Goal: Information Seeking & Learning: Compare options

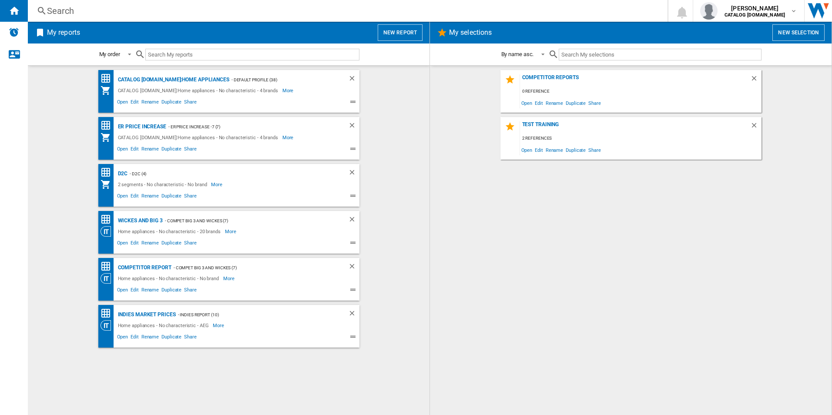
click at [238, 9] on div "Search" at bounding box center [346, 11] width 598 height 12
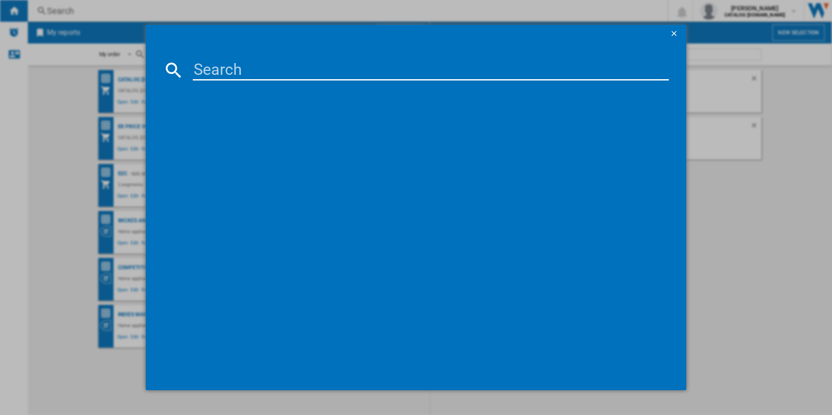
click at [234, 62] on input at bounding box center [431, 70] width 477 height 21
click at [676, 36] on ng-md-icon "getI18NText('BUTTONS.CLOSE_DIALOG')" at bounding box center [675, 34] width 10 height 10
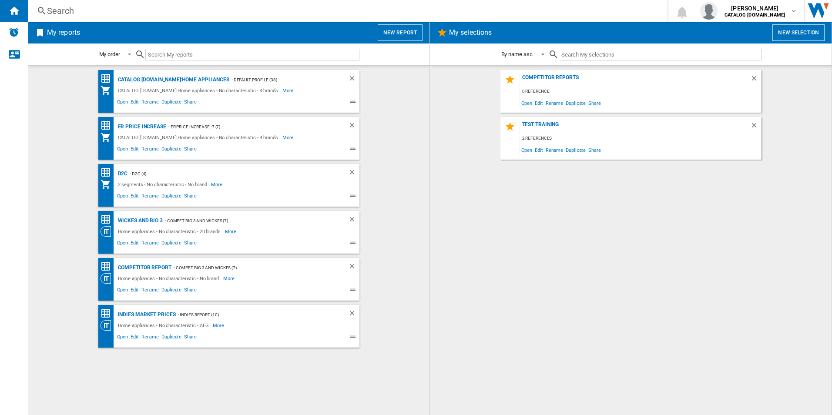
drag, startPoint x: 145, startPoint y: 20, endPoint x: 145, endPoint y: 14, distance: 6.1
click at [145, 14] on div "Search Search 0 [PERSON_NAME] CATALOG [DOMAIN_NAME] CATALOG [DOMAIN_NAME] My se…" at bounding box center [430, 11] width 804 height 22
click at [145, 14] on div "Search" at bounding box center [346, 11] width 598 height 12
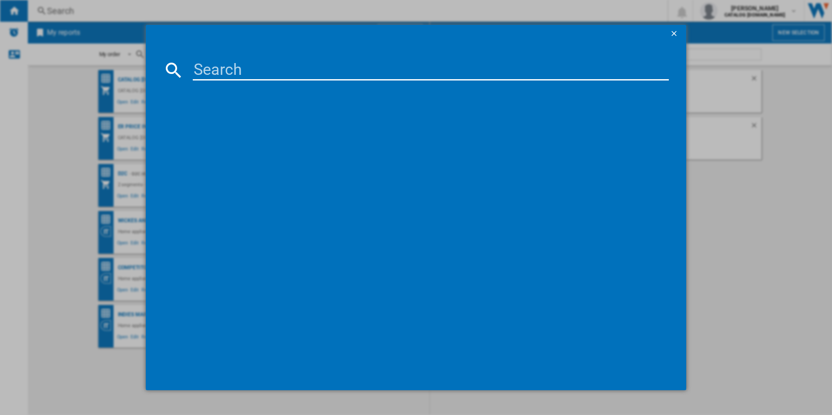
paste input "HGB64200SM"
click at [220, 69] on input "HGB64200SM" at bounding box center [431, 70] width 477 height 21
type input "HGB64200SM"
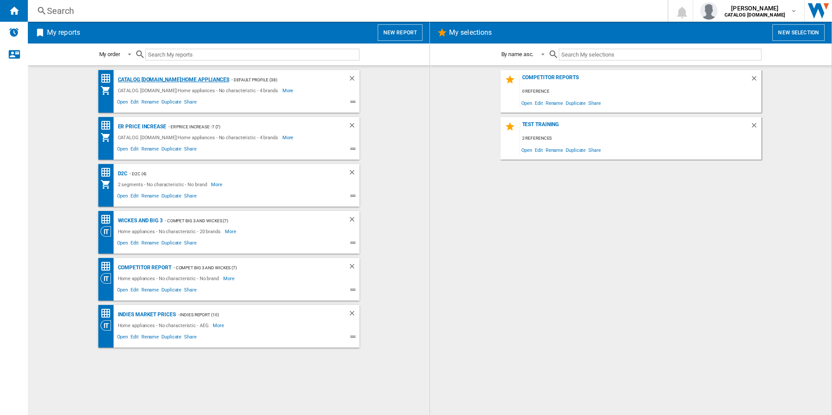
click at [150, 76] on div "CATALOG ELECTROLUX.UK:Home appliances" at bounding box center [173, 79] width 114 height 11
click at [135, 80] on div "CATALOG ELECTROLUX.UK:Home appliances" at bounding box center [173, 79] width 114 height 11
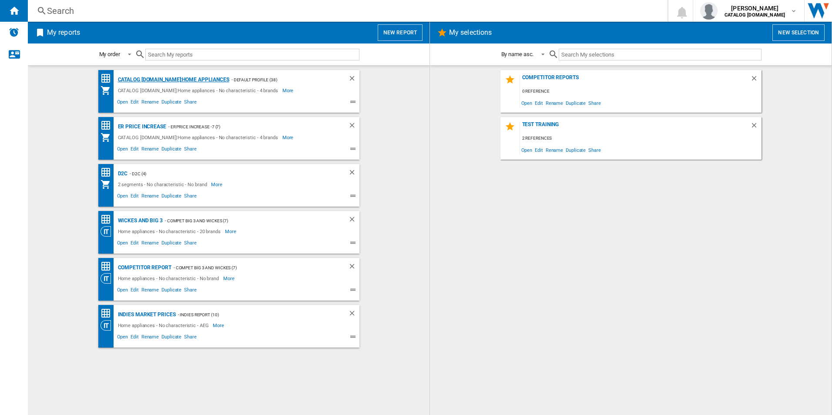
click at [135, 80] on div "CATALOG ELECTROLUX.UK:Home appliances" at bounding box center [173, 79] width 114 height 11
click at [151, 77] on div "CATALOG ELECTROLUX.UK:Home appliances" at bounding box center [173, 79] width 114 height 11
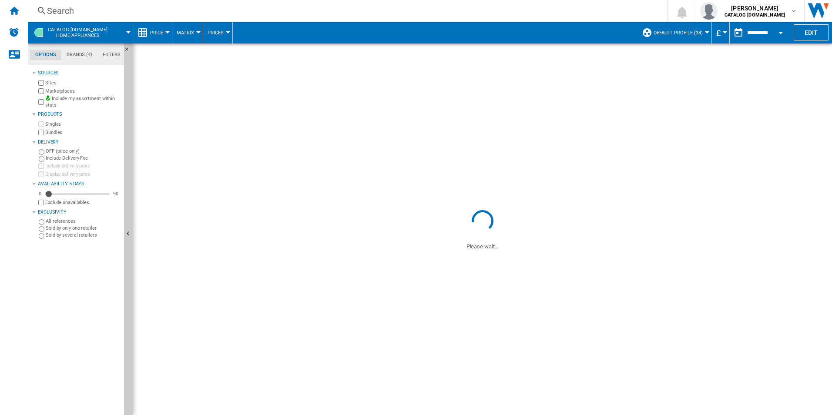
click at [225, 13] on div "Search" at bounding box center [346, 11] width 598 height 12
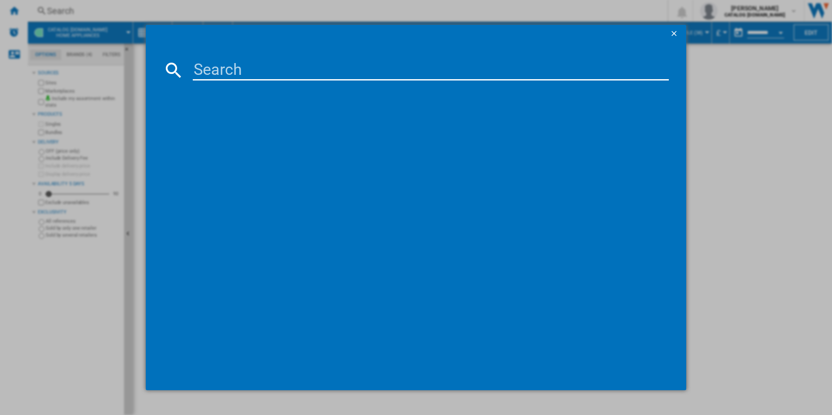
click at [240, 71] on input at bounding box center [431, 70] width 477 height 21
paste input "HGB64200SM"
type input "HGB64200SM"
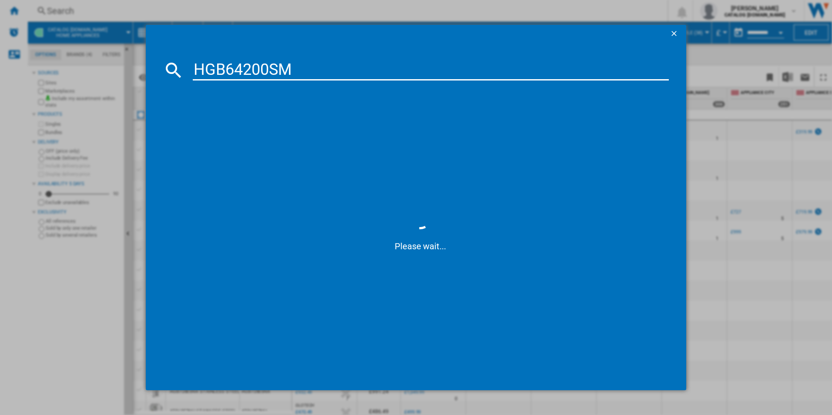
click at [307, 75] on input "HGB64200SM" at bounding box center [431, 70] width 477 height 21
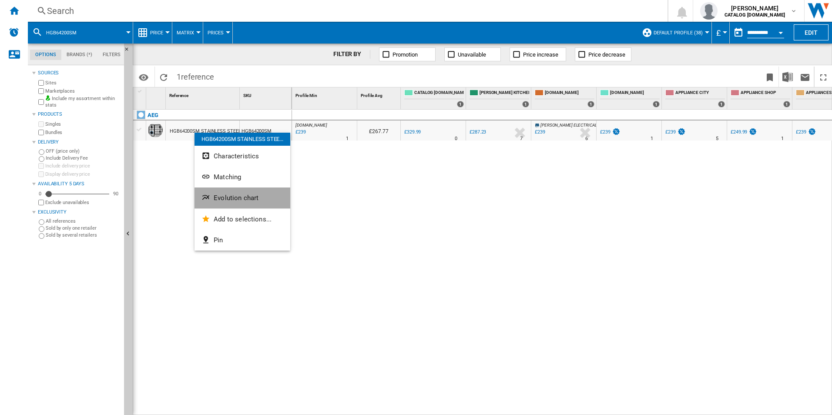
click at [218, 205] on button "Evolution chart" at bounding box center [243, 198] width 96 height 21
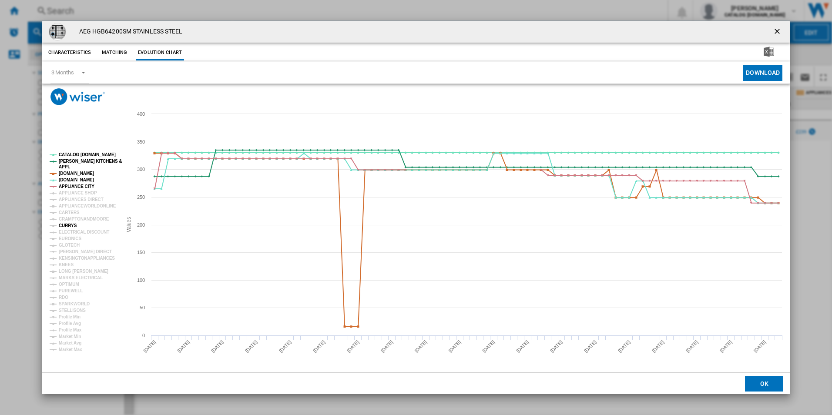
click at [67, 225] on tspan "CURRYS" at bounding box center [68, 225] width 18 height 5
click at [78, 184] on tspan "APPLIANCE CITY" at bounding box center [77, 186] width 36 height 5
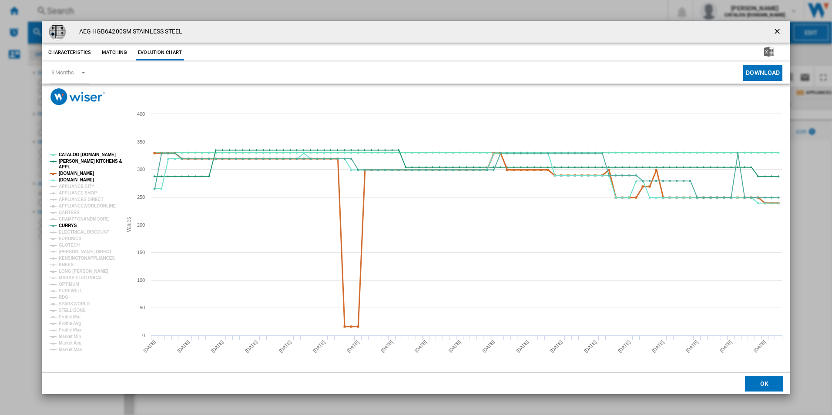
click at [78, 174] on tspan "[DOMAIN_NAME]" at bounding box center [76, 173] width 35 height 5
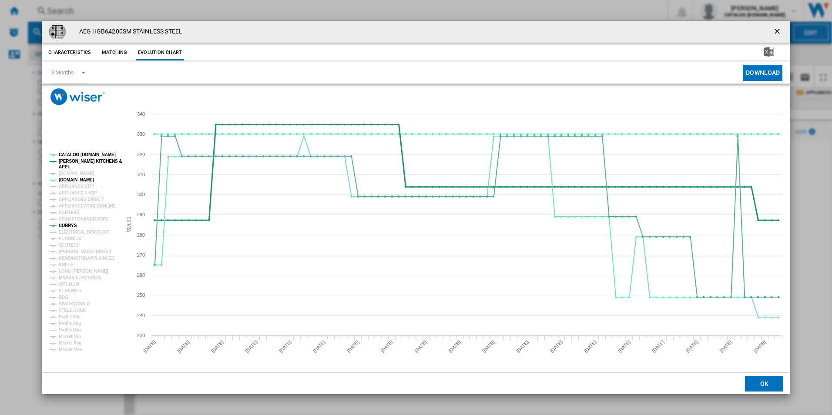
click at [76, 162] on tspan "[PERSON_NAME] KITCHENS &" at bounding box center [90, 161] width 63 height 5
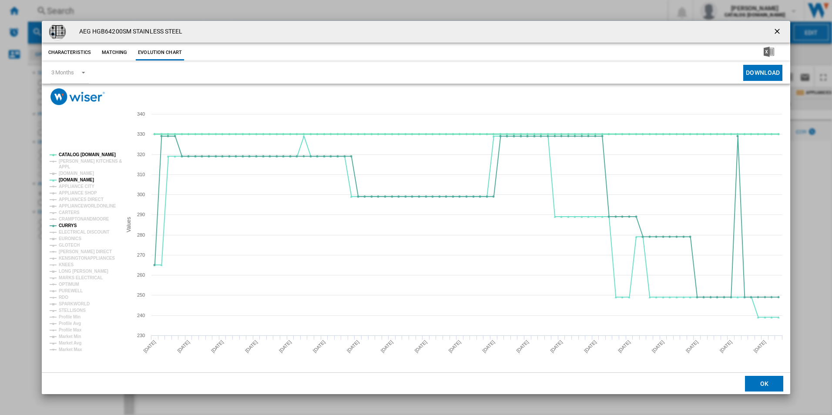
click at [76, 155] on tspan "CATALOG [DOMAIN_NAME]" at bounding box center [87, 154] width 57 height 5
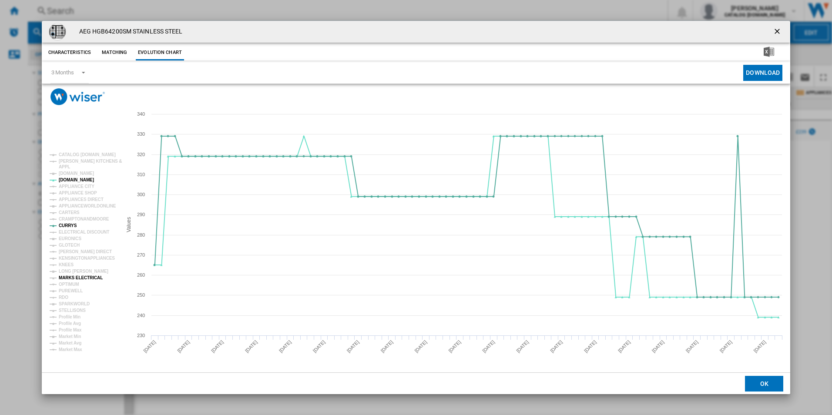
click at [77, 276] on tspan "MARKS ELECTRICAL" at bounding box center [81, 278] width 44 height 5
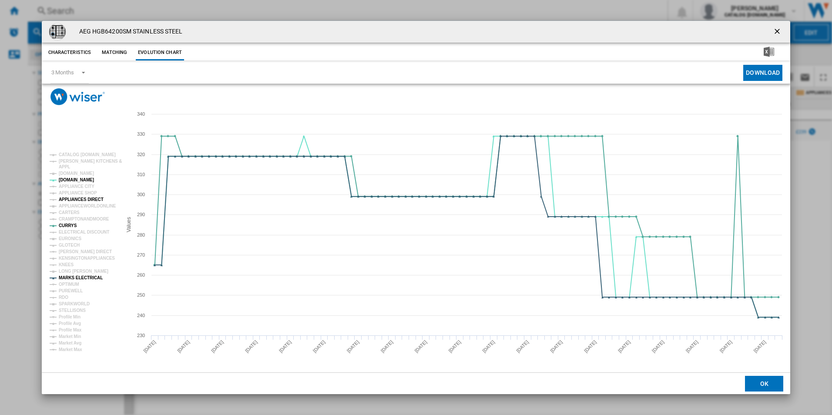
click at [83, 202] on tspan "APPLIANCES DIRECT" at bounding box center [81, 199] width 45 height 5
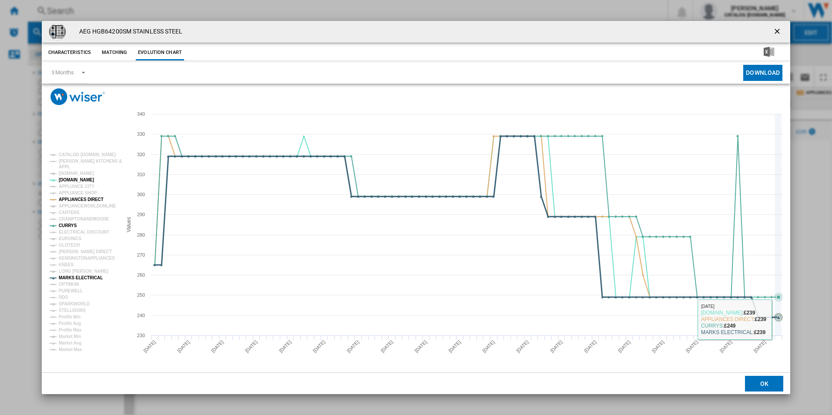
click at [779, 320] on icon "Product popup" at bounding box center [778, 317] width 9 height 9
click at [781, 32] on ng-md-icon "getI18NText('BUTTONS.CLOSE_DIALOG')" at bounding box center [778, 32] width 10 height 10
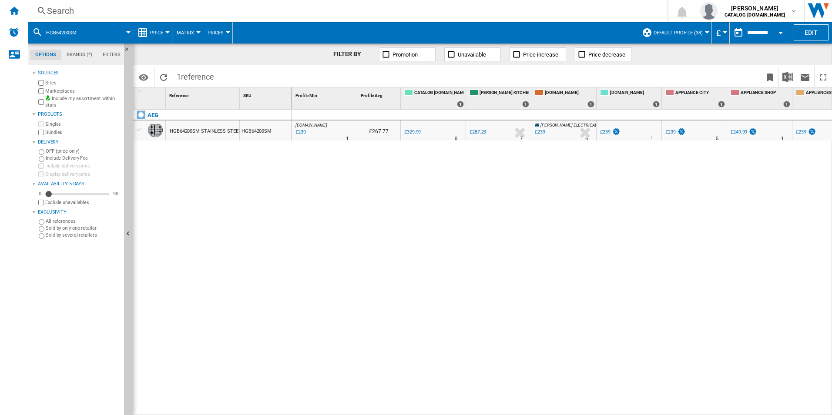
click at [150, 4] on div "Search Search 0 shabana shabir CATALOG ELECTROLUX.UK CATALOG ELECTROLUX.UK My s…" at bounding box center [430, 11] width 804 height 22
click at [164, 15] on div "Search" at bounding box center [346, 11] width 598 height 12
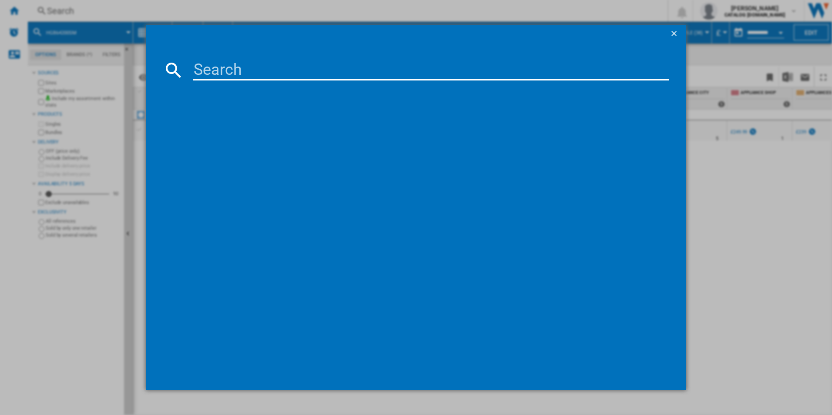
click at [239, 63] on input at bounding box center [431, 70] width 477 height 21
click at [239, 63] on input "TR6PB521SB" at bounding box center [431, 70] width 477 height 21
type input "TR6PB521SB"
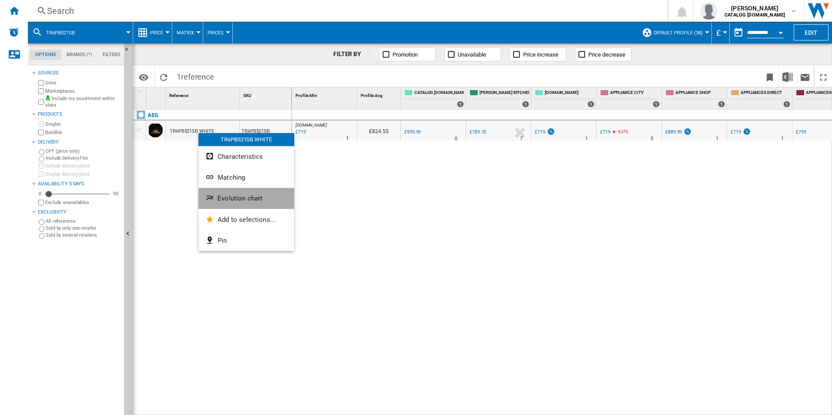
click at [224, 200] on span "Evolution chart" at bounding box center [240, 199] width 45 height 8
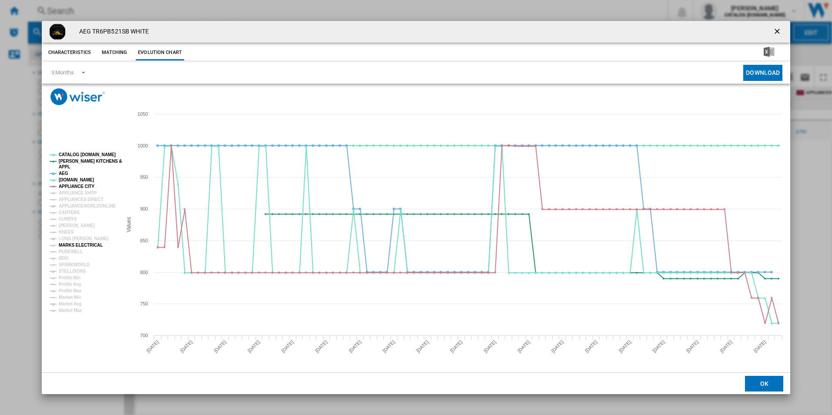
click at [72, 243] on tspan "MARKS ELECTRICAL" at bounding box center [81, 245] width 44 height 5
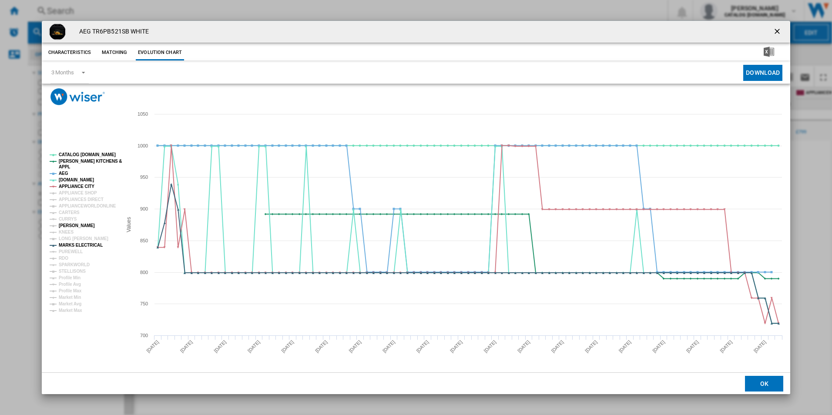
click at [72, 225] on tspan "[PERSON_NAME]" at bounding box center [77, 225] width 36 height 5
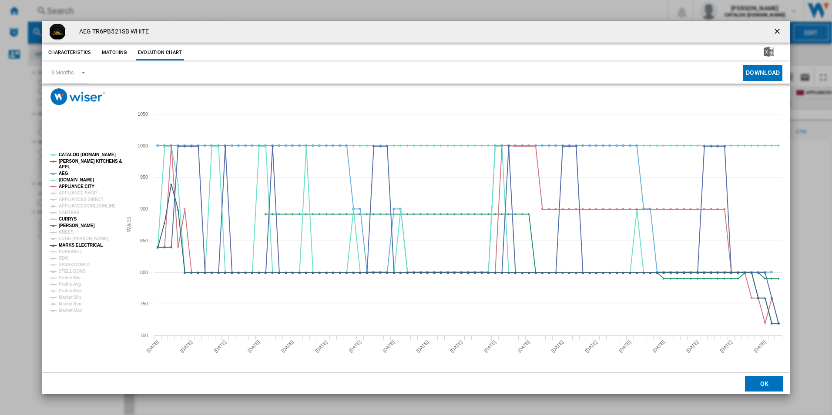
click at [68, 217] on tspan "CURRYS" at bounding box center [68, 219] width 18 height 5
click at [73, 198] on tspan "APPLIANCES DIRECT" at bounding box center [81, 199] width 45 height 5
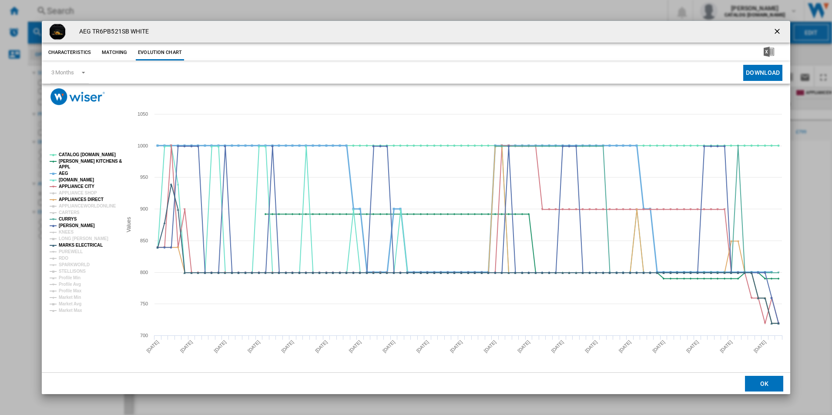
click at [64, 171] on tspan "AEG" at bounding box center [64, 173] width 10 height 5
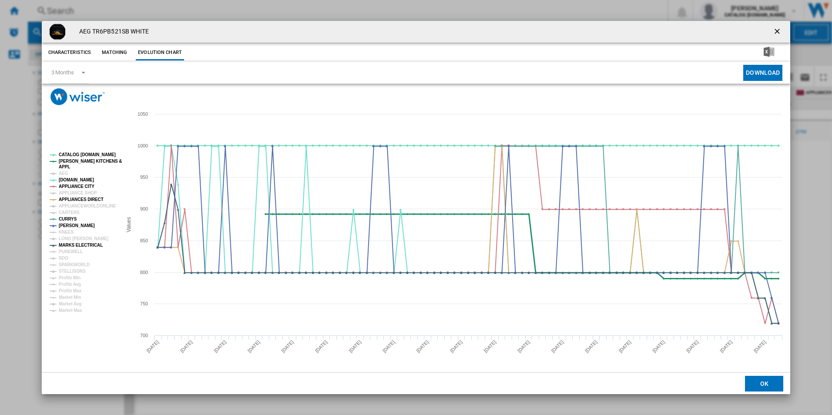
click at [64, 166] on tspan "APPL" at bounding box center [64, 167] width 11 height 5
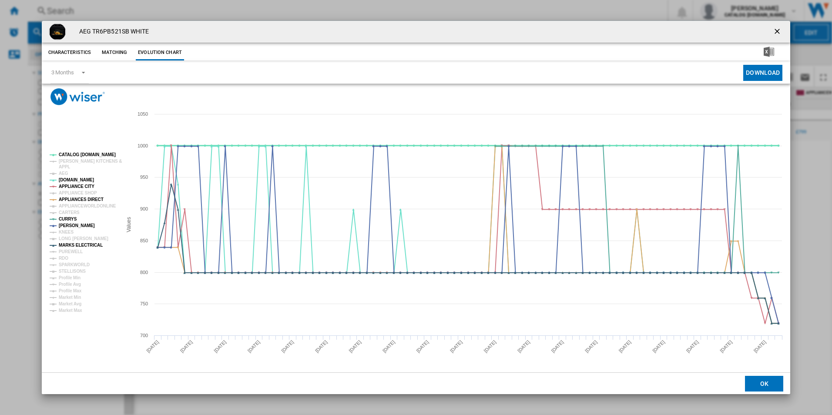
click at [74, 156] on tspan "CATALOG [DOMAIN_NAME]" at bounding box center [87, 154] width 57 height 5
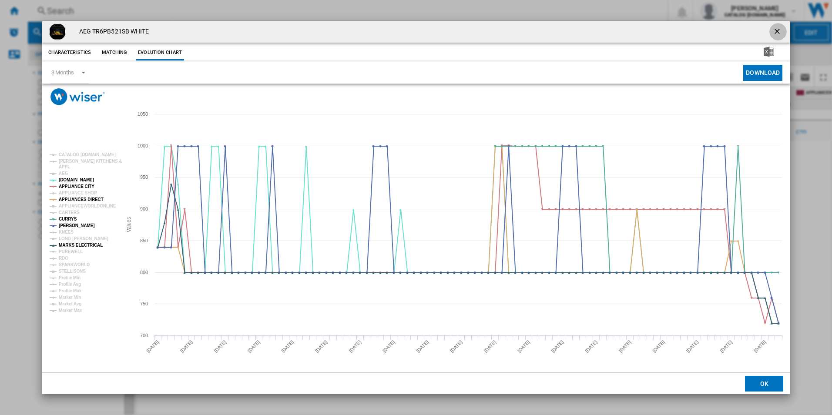
click at [779, 33] on ng-md-icon "getI18NText('BUTTONS.CLOSE_DIALOG')" at bounding box center [778, 32] width 10 height 10
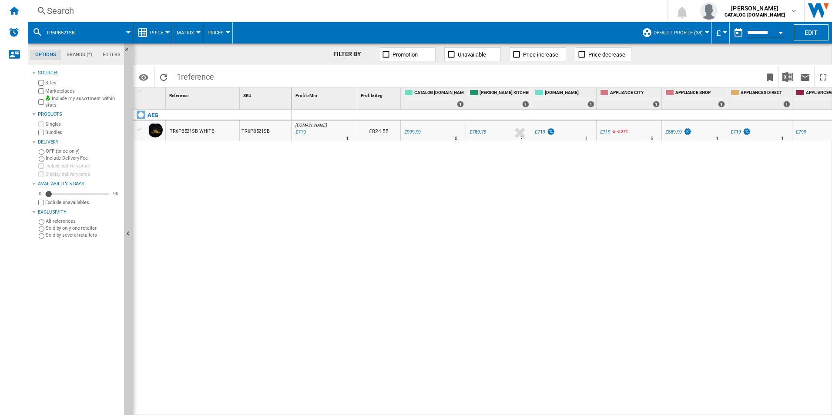
click at [236, 10] on div "Search" at bounding box center [346, 11] width 598 height 12
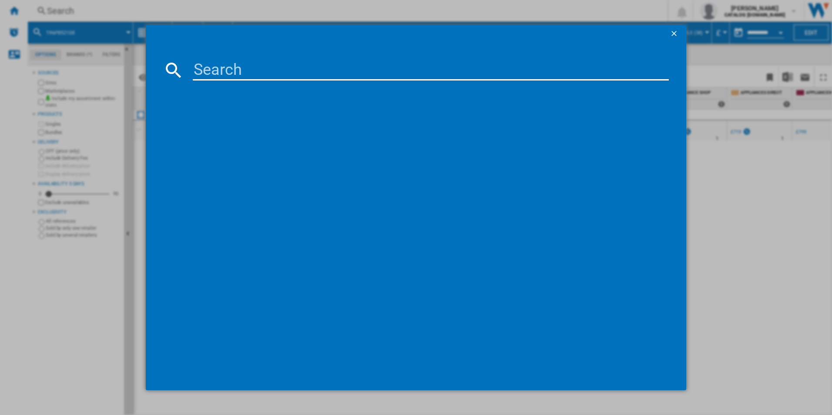
click at [229, 70] on input at bounding box center [431, 70] width 477 height 21
type input "LFX6G8434BI"
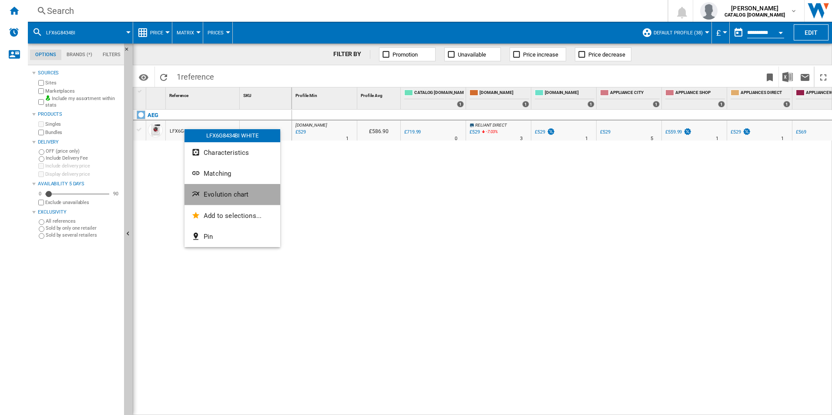
click at [213, 199] on button "Evolution chart" at bounding box center [233, 194] width 96 height 21
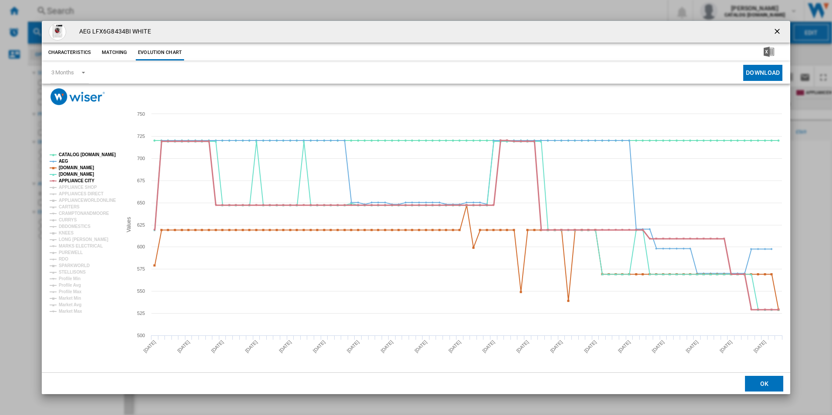
click at [83, 178] on tspan "APPLIANCE CITY" at bounding box center [77, 180] width 36 height 5
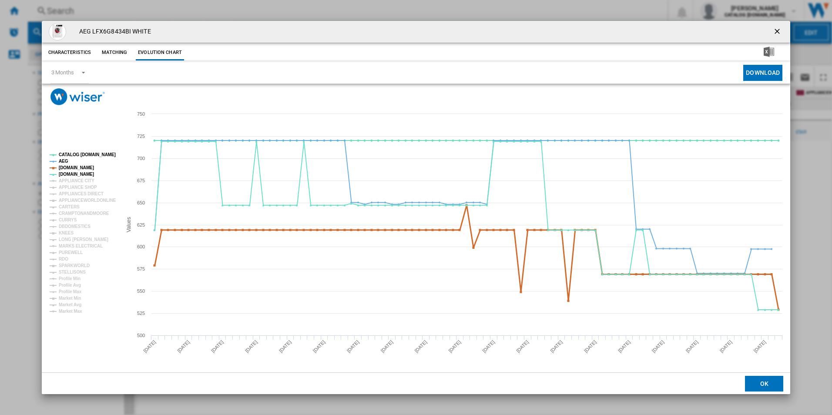
click at [80, 170] on tspan "AMAZON.CO.UK" at bounding box center [76, 167] width 35 height 5
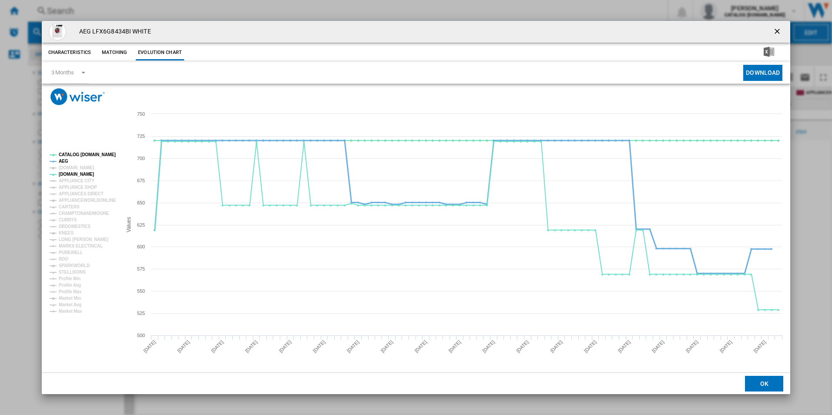
click at [63, 161] on tspan "AEG" at bounding box center [64, 161] width 10 height 5
click at [69, 154] on tspan "CATALOG [DOMAIN_NAME]" at bounding box center [87, 154] width 57 height 5
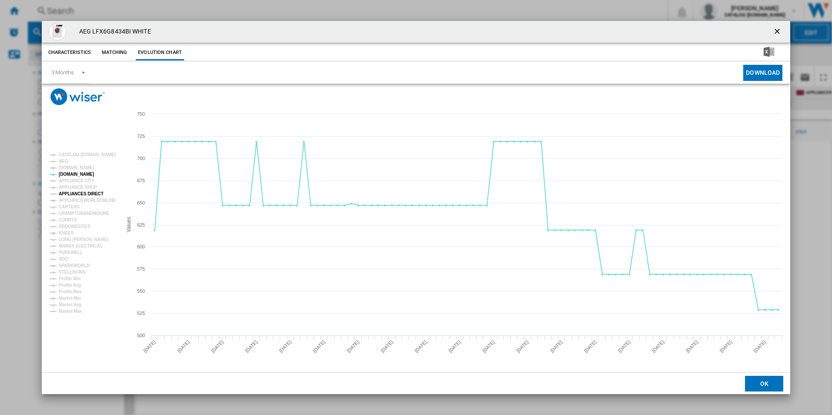
click at [81, 193] on tspan "APPLIANCES DIRECT" at bounding box center [81, 194] width 45 height 5
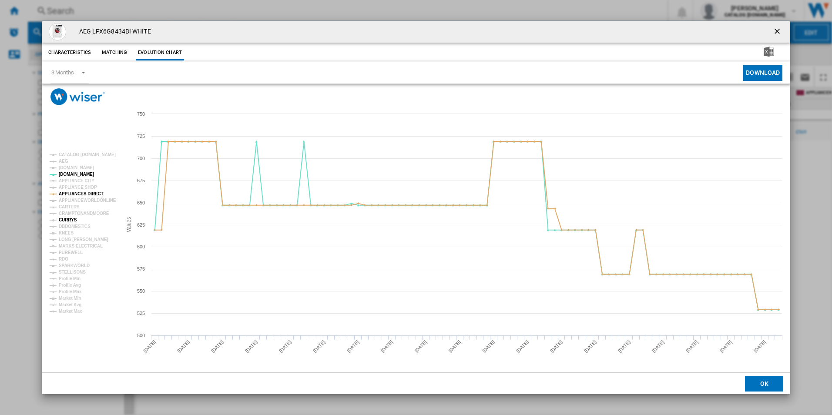
click at [70, 218] on tspan "CURRYS" at bounding box center [68, 220] width 18 height 5
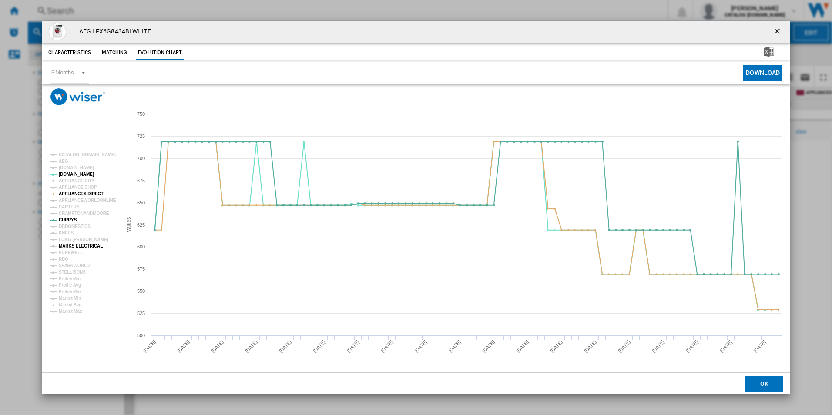
click at [77, 245] on tspan "MARKS ELECTRICAL" at bounding box center [81, 246] width 44 height 5
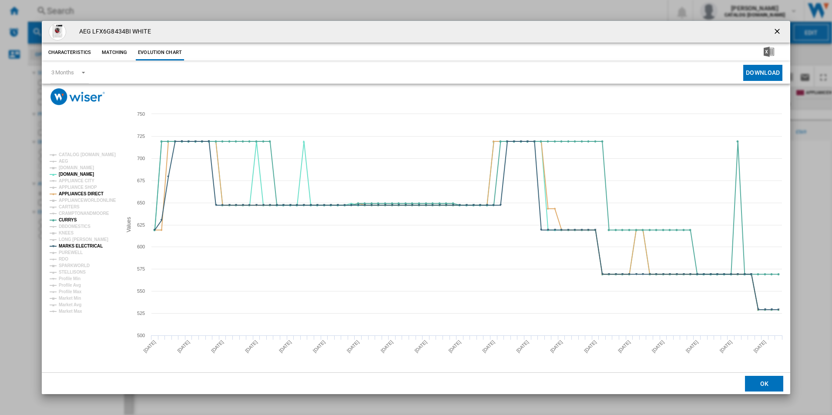
click at [778, 29] on ng-md-icon "getI18NText('BUTTONS.CLOSE_DIALOG')" at bounding box center [778, 32] width 10 height 10
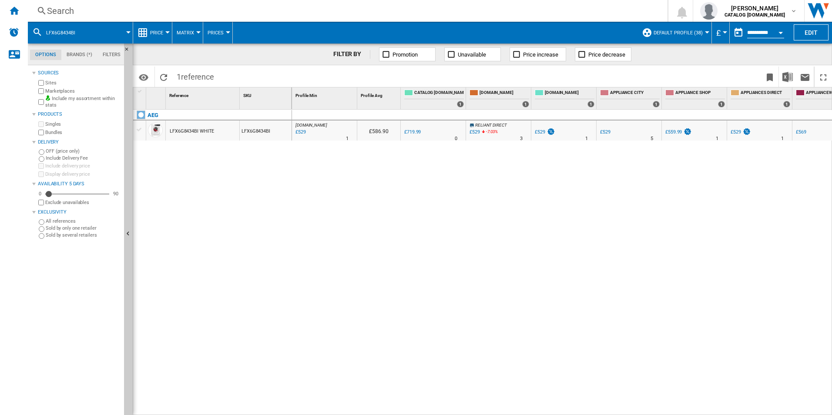
click at [178, 8] on div "Search" at bounding box center [346, 11] width 598 height 12
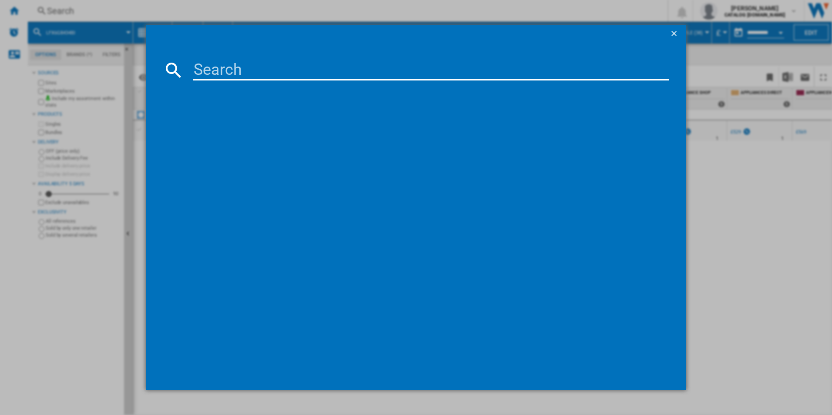
click at [208, 65] on input at bounding box center [431, 70] width 477 height 21
type input "TN64IA04FB"
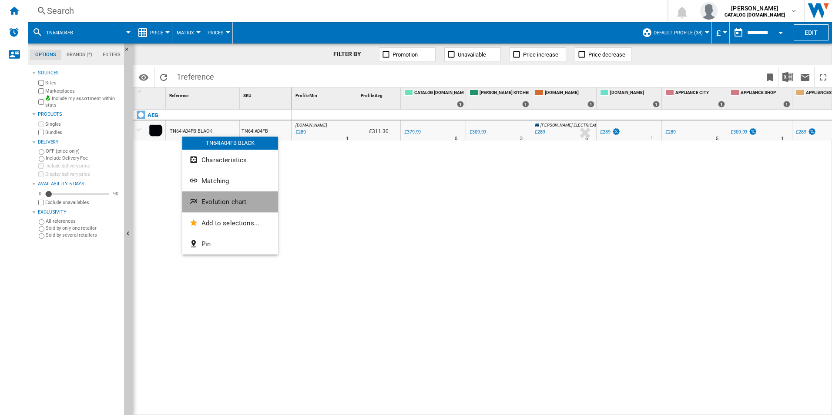
click at [206, 196] on button "Evolution chart" at bounding box center [230, 202] width 96 height 21
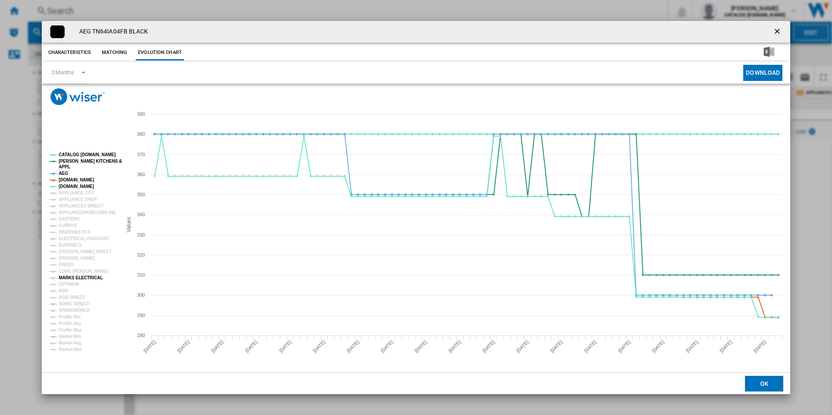
click at [72, 279] on tspan "MARKS ELECTRICAL" at bounding box center [81, 278] width 44 height 5
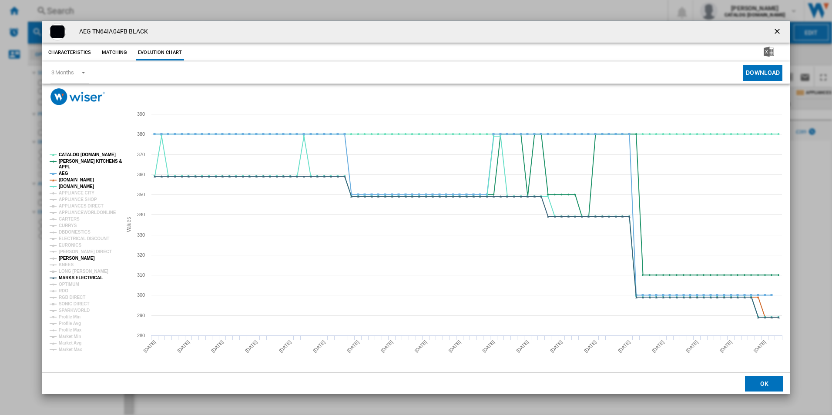
click at [70, 260] on tspan "[PERSON_NAME]" at bounding box center [77, 258] width 36 height 5
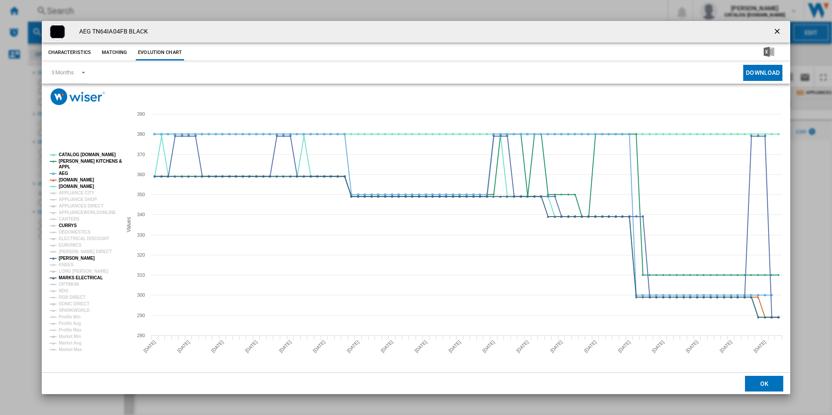
click at [66, 228] on tspan "CURRYS" at bounding box center [68, 225] width 18 height 5
click at [83, 206] on tspan "APPLIANCES DIRECT" at bounding box center [81, 206] width 45 height 5
click at [68, 180] on tspan "AMAZON.CO.UK" at bounding box center [76, 180] width 35 height 5
click at [64, 176] on tspan "AEG" at bounding box center [64, 173] width 10 height 5
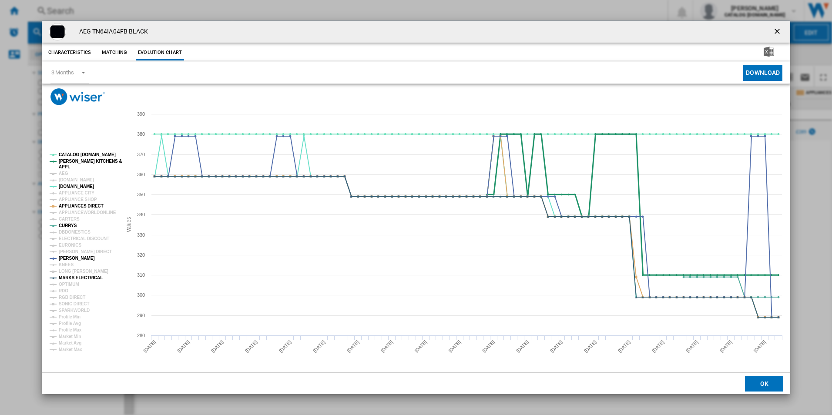
click at [64, 159] on tspan "[PERSON_NAME] KITCHENS &" at bounding box center [90, 161] width 63 height 5
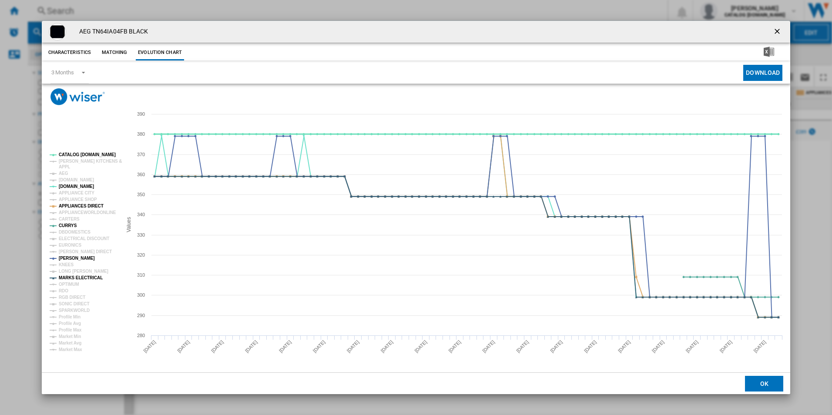
click at [64, 155] on tspan "CATALOG [DOMAIN_NAME]" at bounding box center [87, 154] width 57 height 5
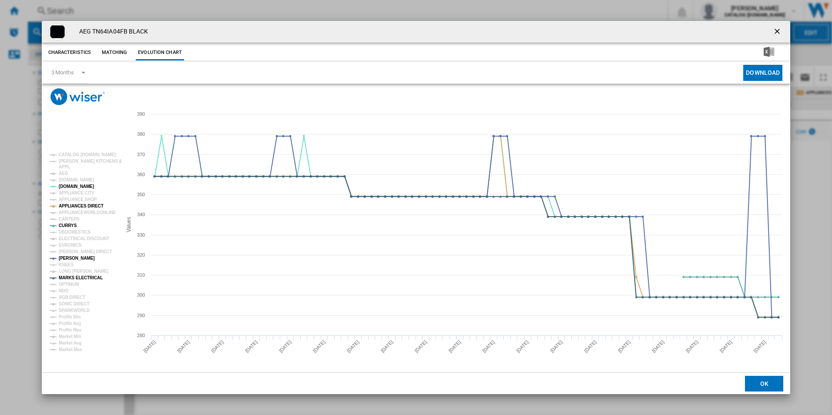
click at [776, 32] on ng-md-icon "getI18NText('BUTTONS.CLOSE_DIALOG')" at bounding box center [778, 32] width 10 height 10
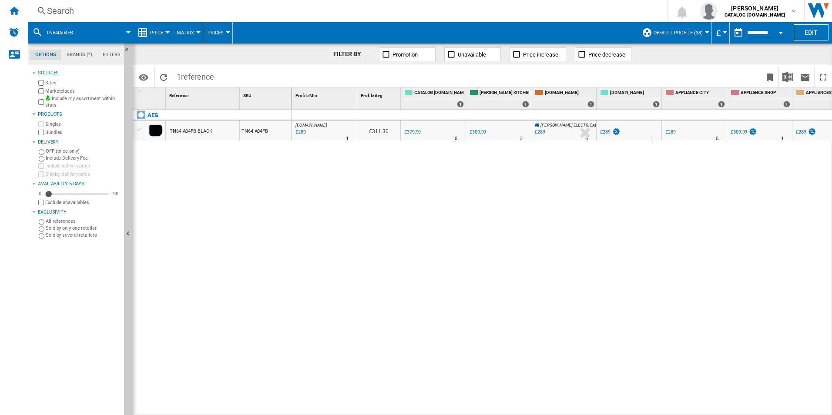
click at [274, 6] on div "Search" at bounding box center [346, 11] width 598 height 12
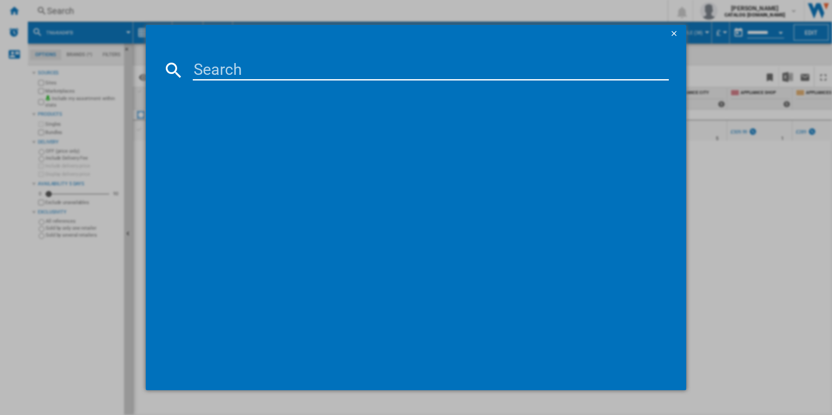
click at [269, 73] on input at bounding box center [431, 70] width 477 height 21
type input "LFR94946WS"
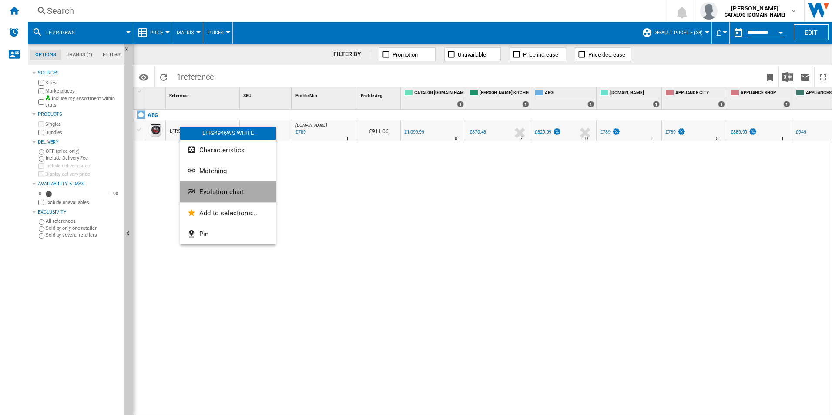
click at [197, 193] on ng-md-icon "Evolution chart" at bounding box center [192, 192] width 10 height 10
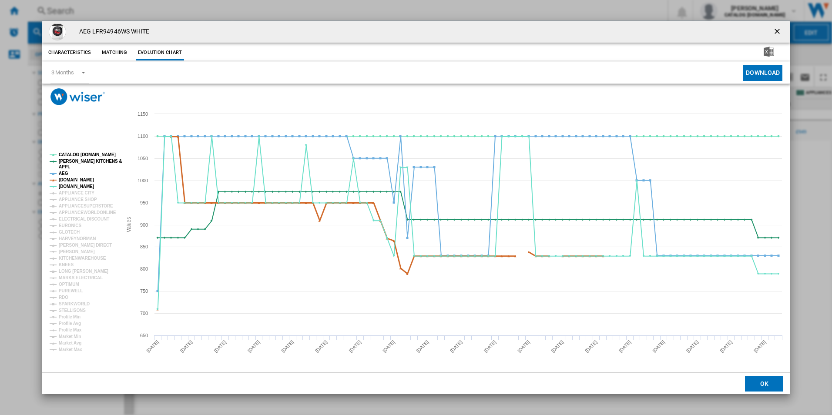
click at [84, 178] on tspan "AMAZON.CO.UK" at bounding box center [76, 180] width 35 height 5
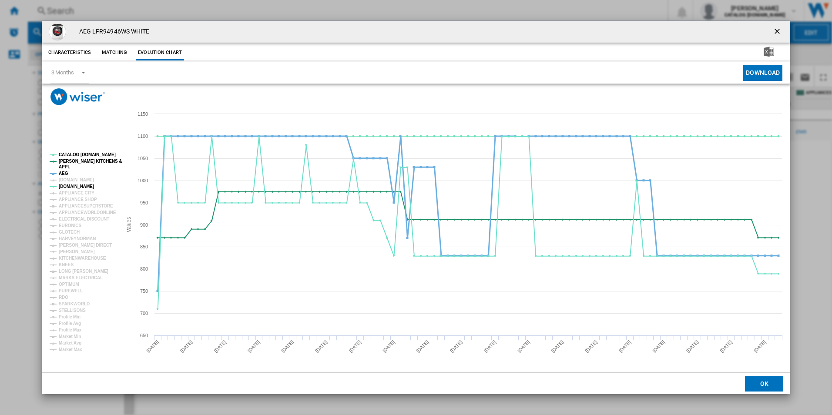
click at [62, 173] on tspan "AEG" at bounding box center [64, 173] width 10 height 5
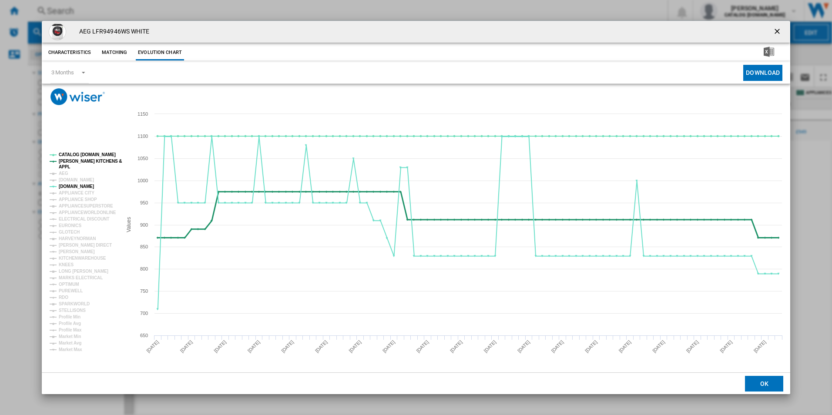
click at [62, 165] on tspan "APPL" at bounding box center [64, 167] width 11 height 5
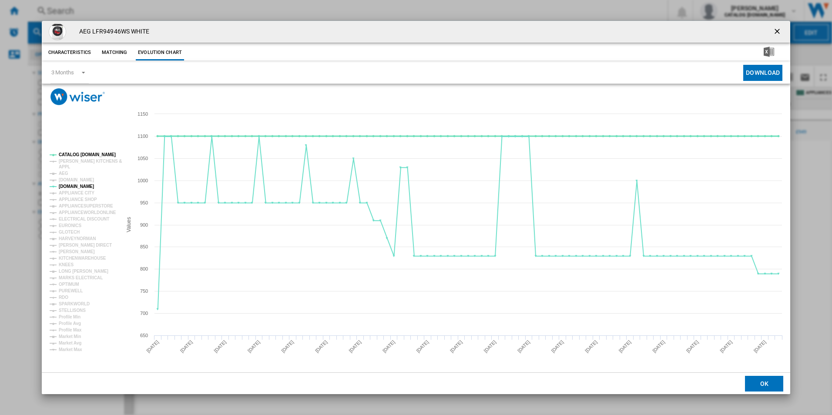
click at [66, 154] on tspan "CATALOG [DOMAIN_NAME]" at bounding box center [87, 154] width 57 height 5
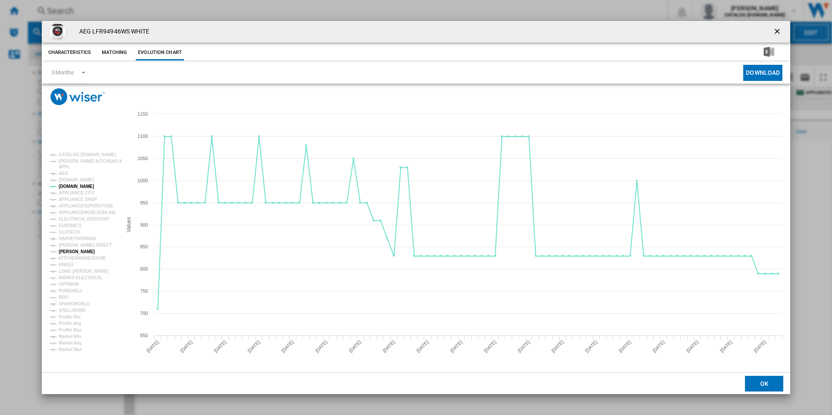
click at [72, 251] on tspan "[PERSON_NAME]" at bounding box center [77, 251] width 36 height 5
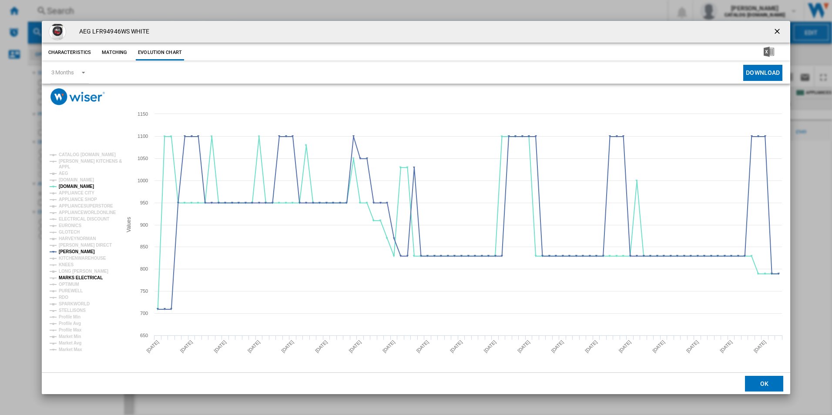
click at [74, 277] on tspan "MARKS ELECTRICAL" at bounding box center [81, 278] width 44 height 5
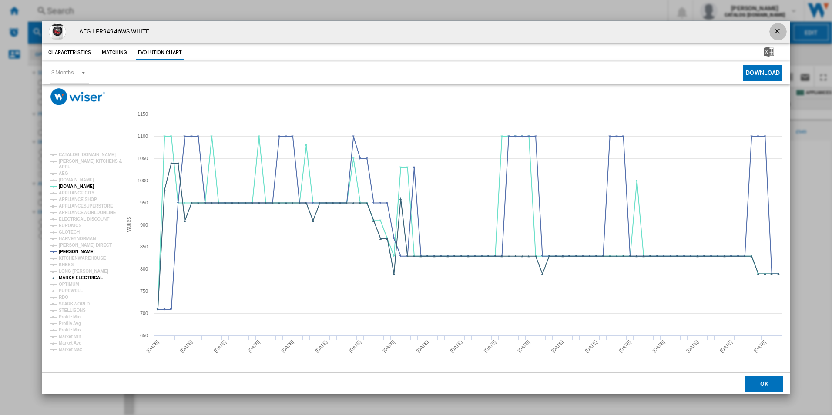
click at [780, 31] on ng-md-icon "getI18NText('BUTTONS.CLOSE_DIALOG')" at bounding box center [778, 32] width 10 height 10
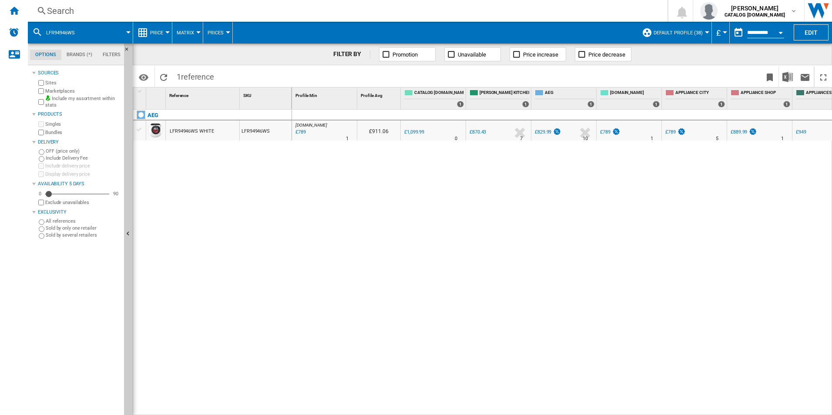
click at [247, 14] on div "Search" at bounding box center [346, 11] width 598 height 12
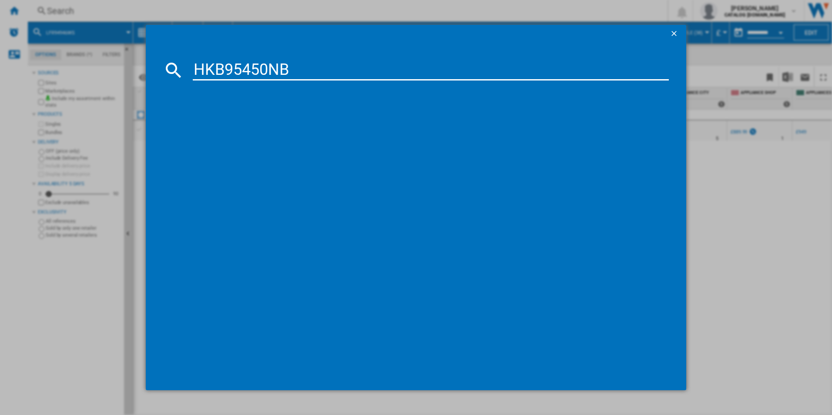
click at [238, 64] on input "HKB95450NB" at bounding box center [431, 70] width 477 height 21
type input "HKB95450NB"
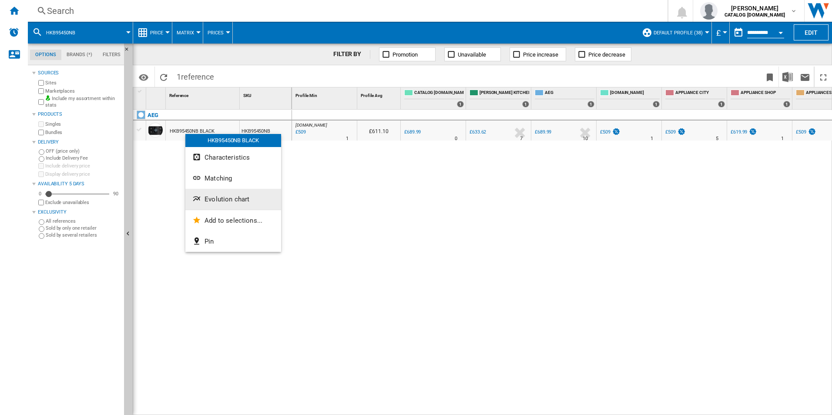
click at [203, 200] on button "Evolution chart" at bounding box center [233, 199] width 96 height 21
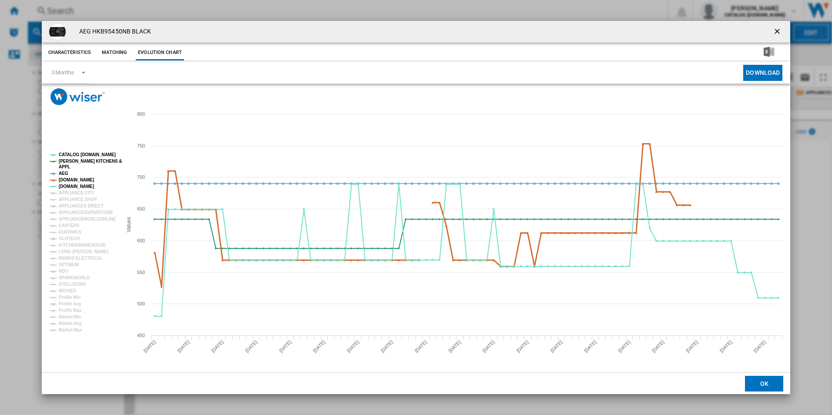
click at [64, 181] on tspan "AMAZON.CO.UK" at bounding box center [76, 180] width 35 height 5
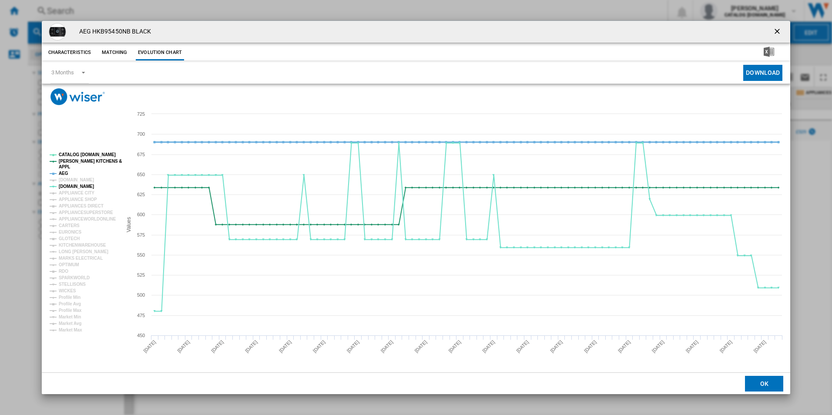
click at [62, 171] on tspan "AEG" at bounding box center [64, 173] width 10 height 5
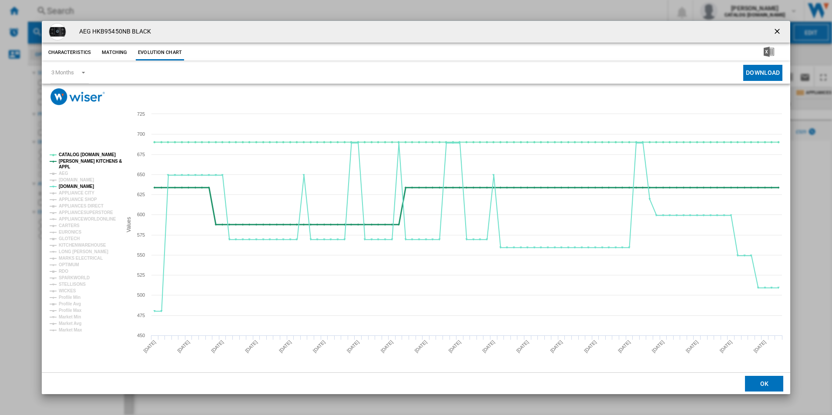
click at [65, 160] on tspan "[PERSON_NAME] KITCHENS &" at bounding box center [90, 161] width 63 height 5
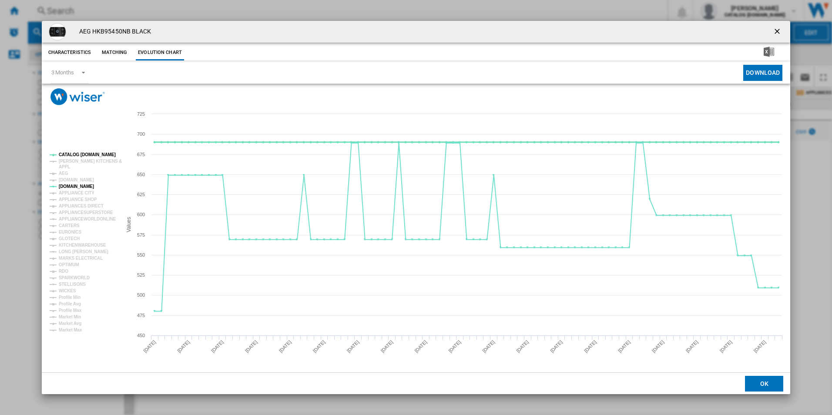
click at [68, 154] on tspan "CATALOG [DOMAIN_NAME]" at bounding box center [87, 154] width 57 height 5
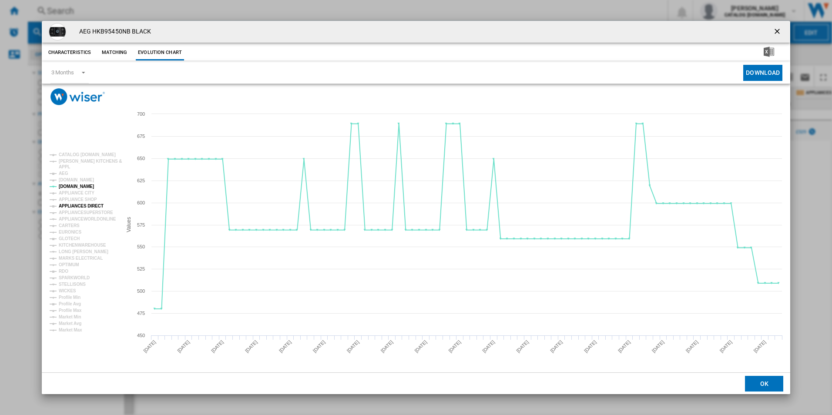
click at [81, 204] on tspan "APPLIANCES DIRECT" at bounding box center [81, 206] width 45 height 5
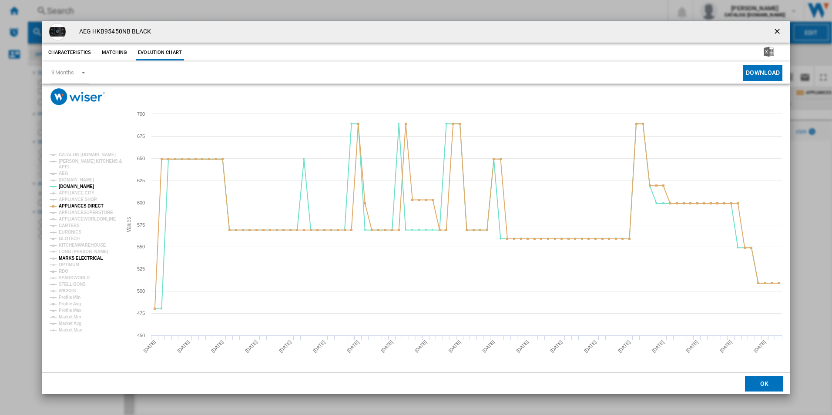
click at [74, 257] on tspan "MARKS ELECTRICAL" at bounding box center [81, 258] width 44 height 5
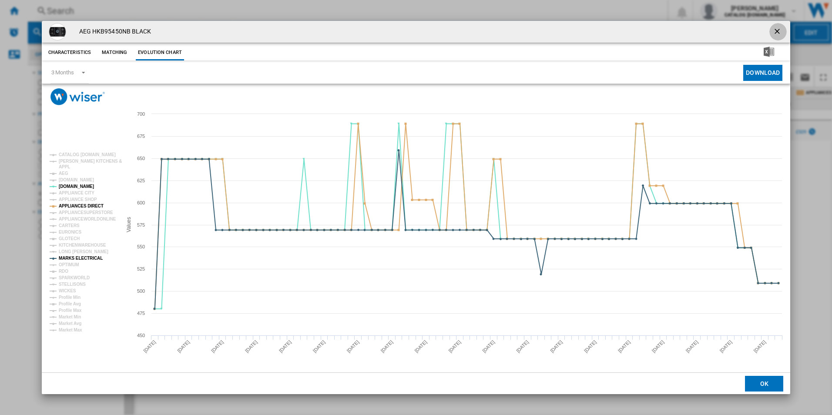
click at [777, 31] on ng-md-icon "getI18NText('BUTTONS.CLOSE_DIALOG')" at bounding box center [778, 32] width 10 height 10
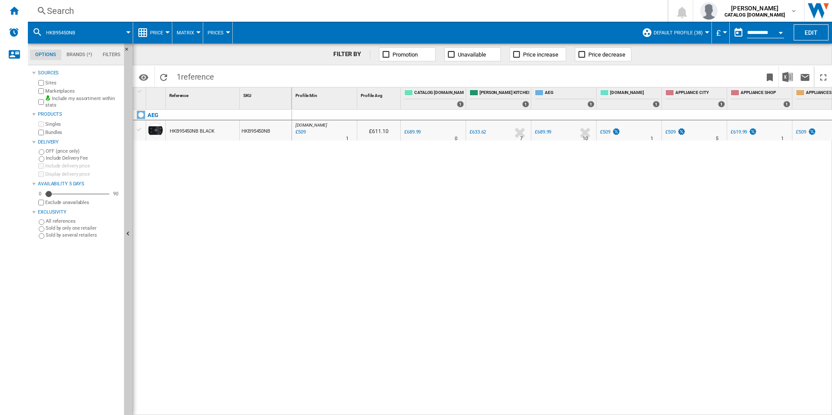
click at [234, 10] on div "Search" at bounding box center [346, 11] width 598 height 12
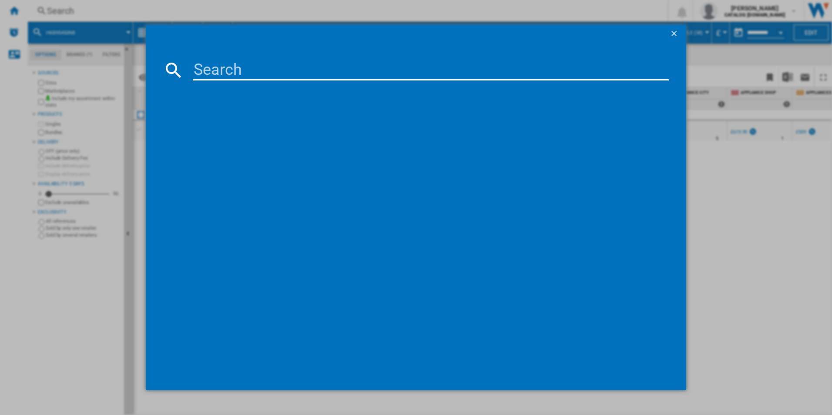
click at [227, 72] on input at bounding box center [431, 70] width 477 height 21
type input "CCE84751FB"
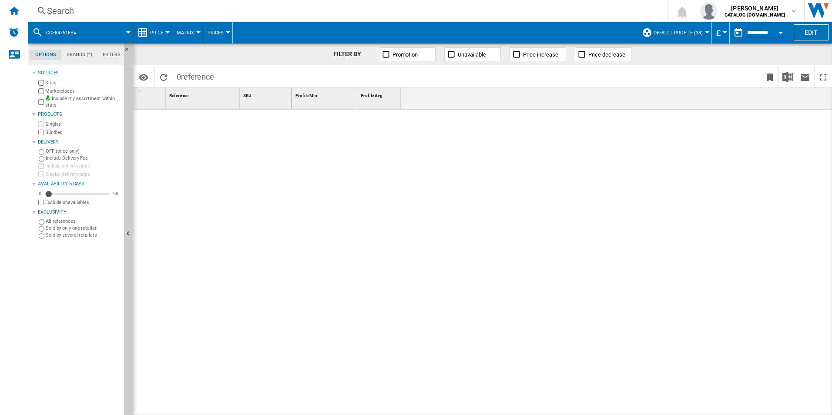
click at [190, 10] on div "Search" at bounding box center [346, 11] width 598 height 12
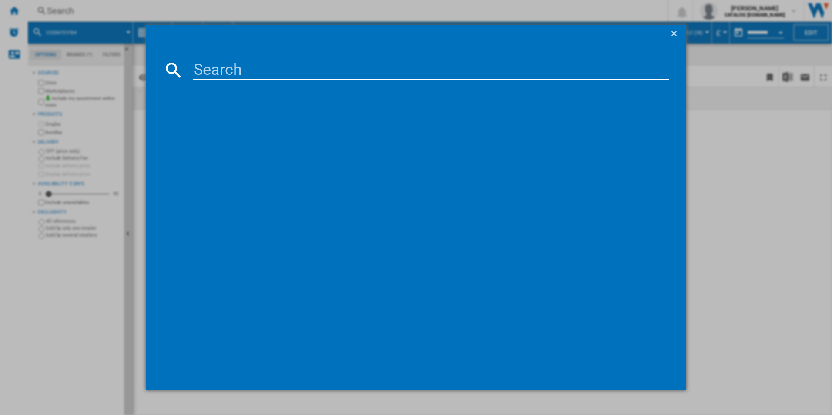
click at [208, 64] on input at bounding box center [431, 70] width 477 height 21
type input "CCE84751FB"
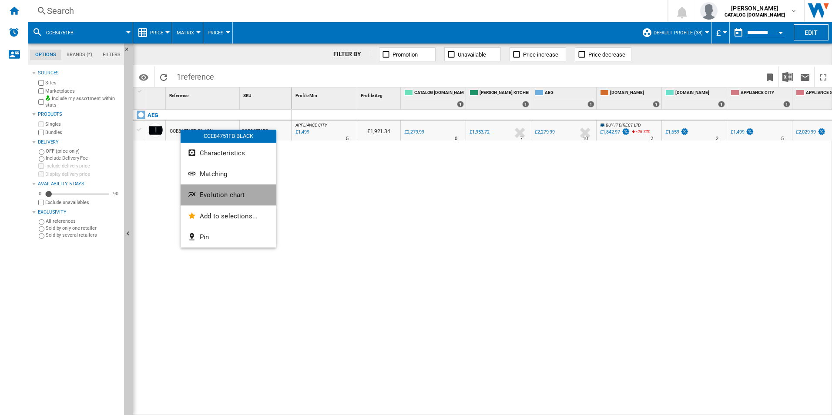
click at [207, 199] on button "Evolution chart" at bounding box center [229, 195] width 96 height 21
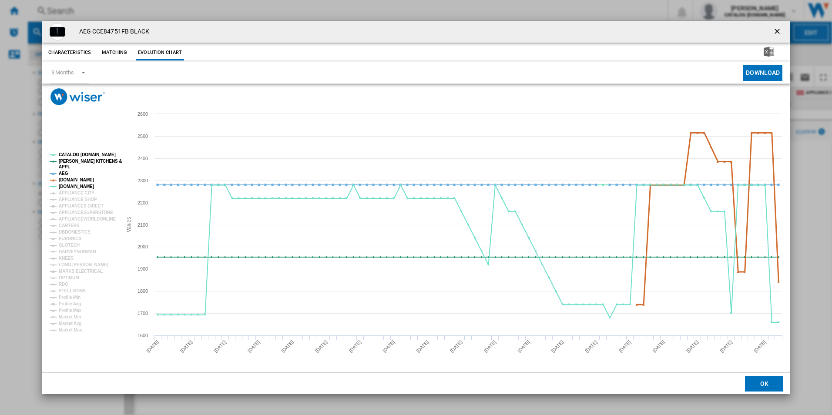
click at [74, 181] on tspan "AMAZON.CO.UK" at bounding box center [76, 180] width 35 height 5
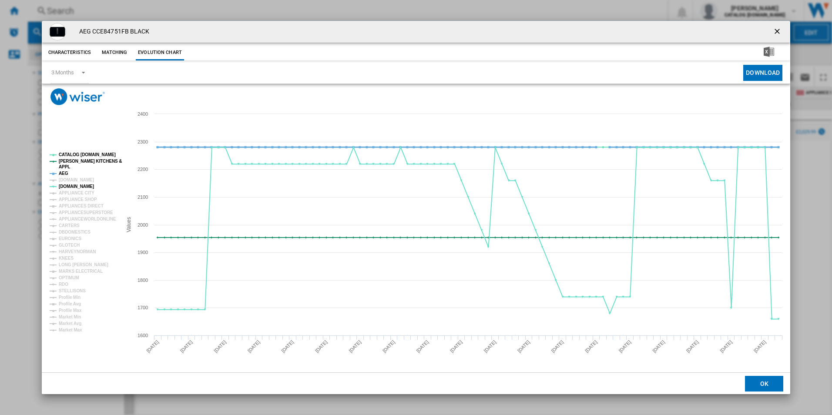
click at [62, 175] on tspan "AEG" at bounding box center [64, 173] width 10 height 5
click at [65, 165] on tspan "APPL" at bounding box center [64, 167] width 11 height 5
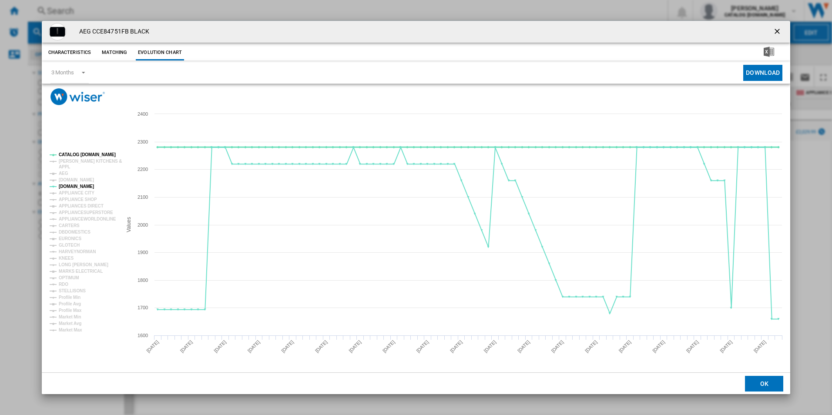
click at [74, 156] on tspan "CATALOG [DOMAIN_NAME]" at bounding box center [87, 154] width 57 height 5
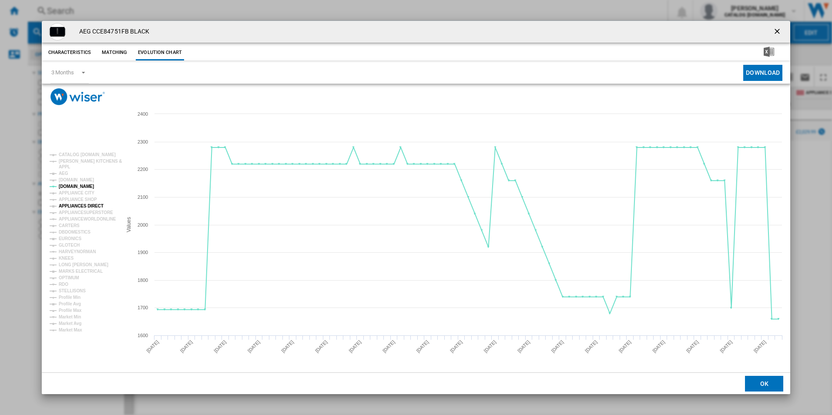
click at [81, 204] on tspan "APPLIANCES DIRECT" at bounding box center [81, 206] width 45 height 5
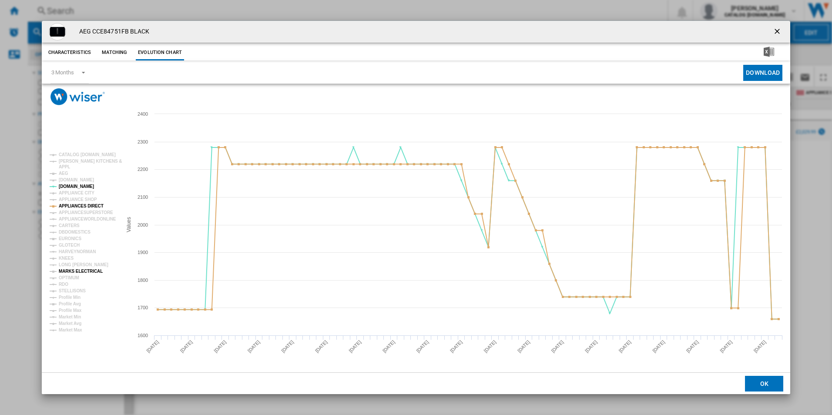
click at [76, 270] on tspan "MARKS ELECTRICAL" at bounding box center [81, 271] width 44 height 5
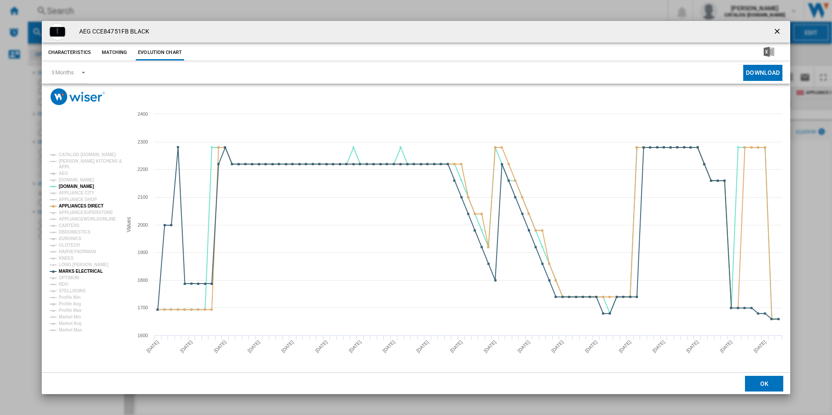
click at [776, 33] on ng-md-icon "getI18NText('BUTTONS.CLOSE_DIALOG')" at bounding box center [778, 32] width 10 height 10
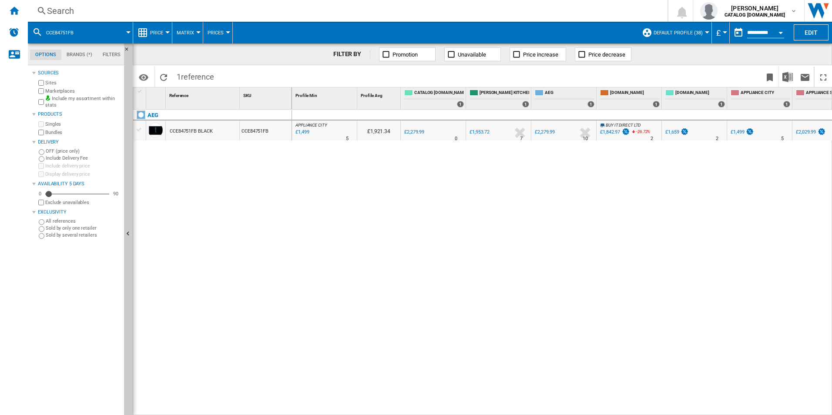
click at [242, 8] on div "Search" at bounding box center [346, 11] width 598 height 12
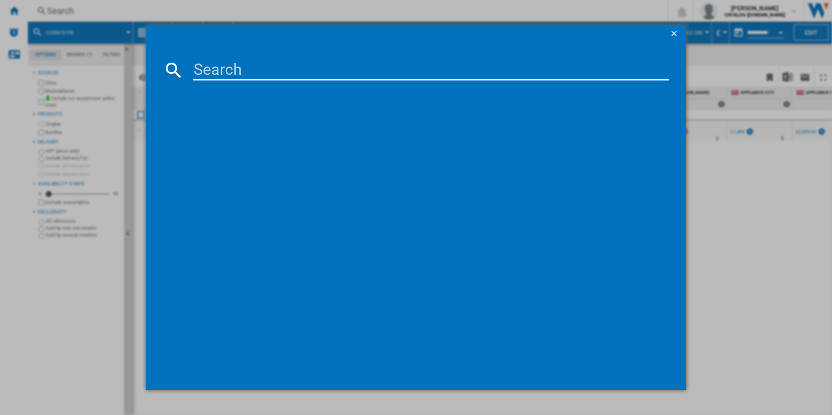
click at [239, 72] on input at bounding box center [431, 70] width 477 height 21
type input "OD8K21B"
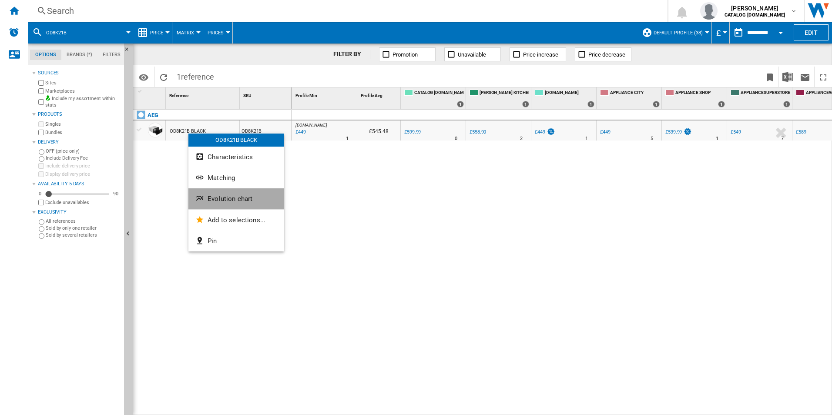
click at [219, 203] on button "Evolution chart" at bounding box center [236, 198] width 96 height 21
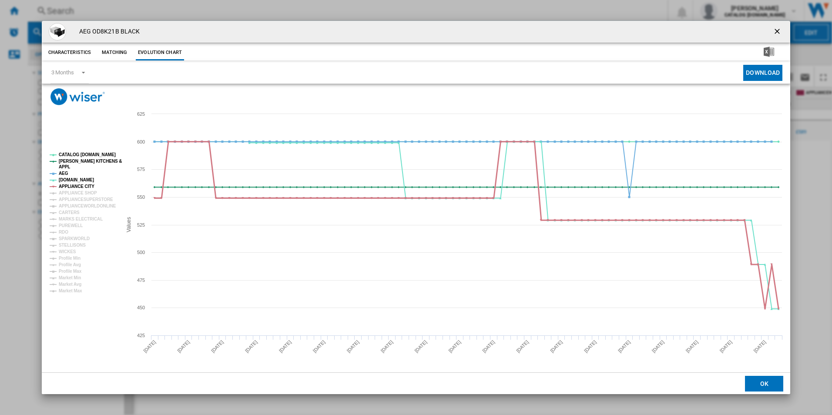
click at [78, 185] on tspan "APPLIANCE CITY" at bounding box center [77, 186] width 36 height 5
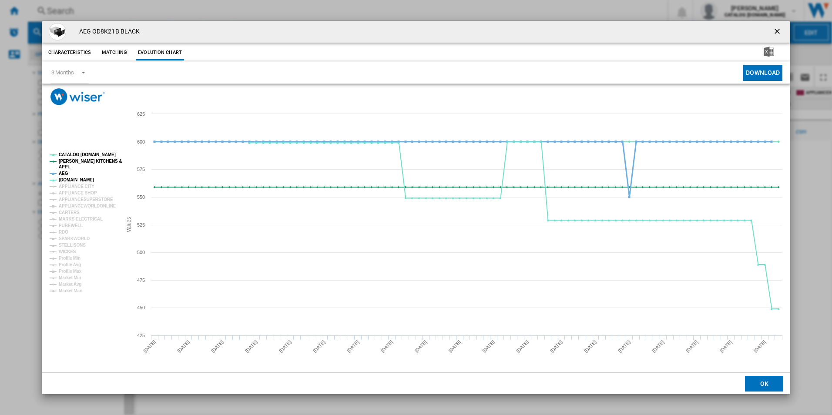
click at [64, 171] on tspan "AEG" at bounding box center [64, 173] width 10 height 5
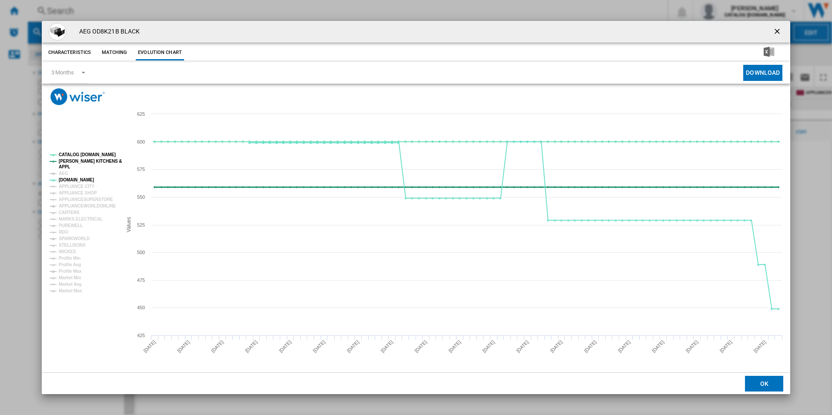
click at [68, 165] on tspan "APPL" at bounding box center [64, 167] width 11 height 5
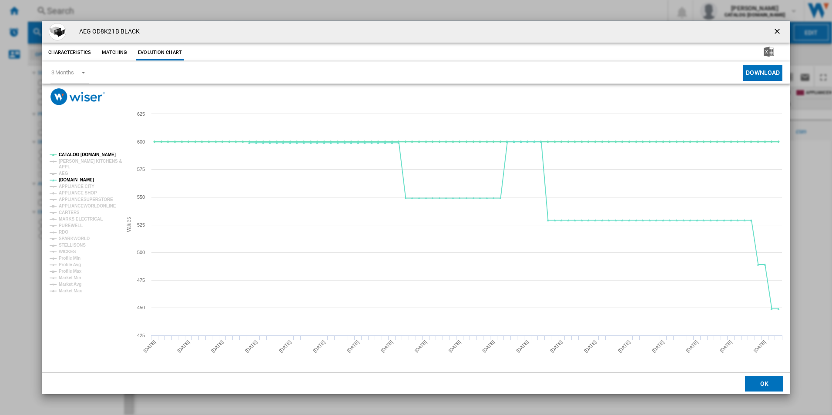
click at [76, 156] on tspan "CATALOG [DOMAIN_NAME]" at bounding box center [87, 154] width 57 height 5
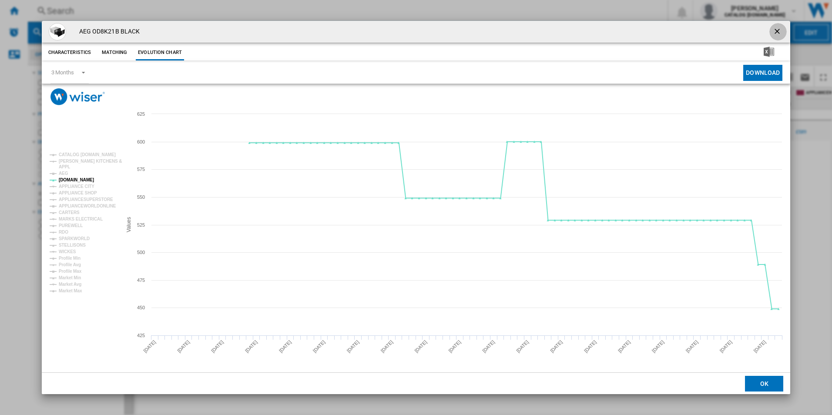
click at [777, 33] on ng-md-icon "getI18NText('BUTTONS.CLOSE_DIALOG')" at bounding box center [778, 32] width 10 height 10
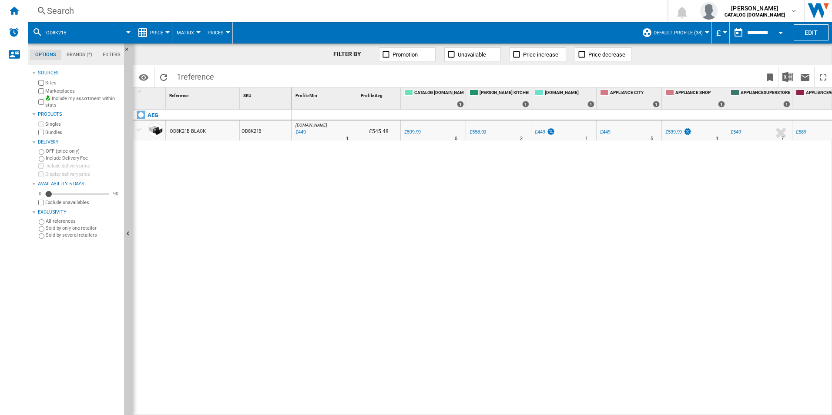
click at [289, 10] on div "Search" at bounding box center [346, 11] width 598 height 12
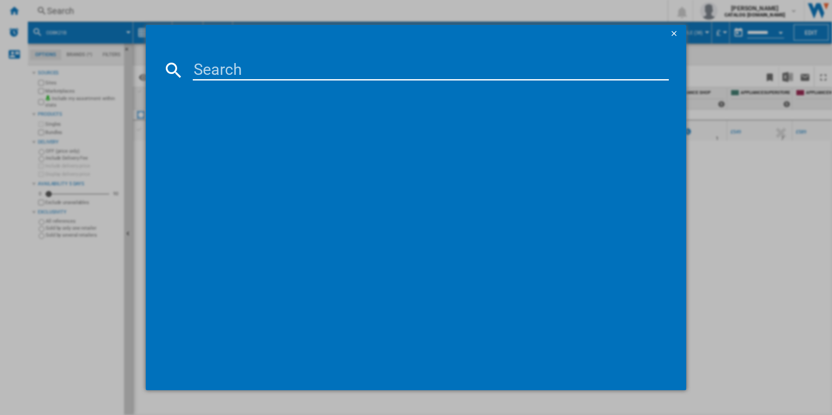
click at [256, 76] on input at bounding box center [431, 70] width 477 height 21
type input "TK8NK721T"
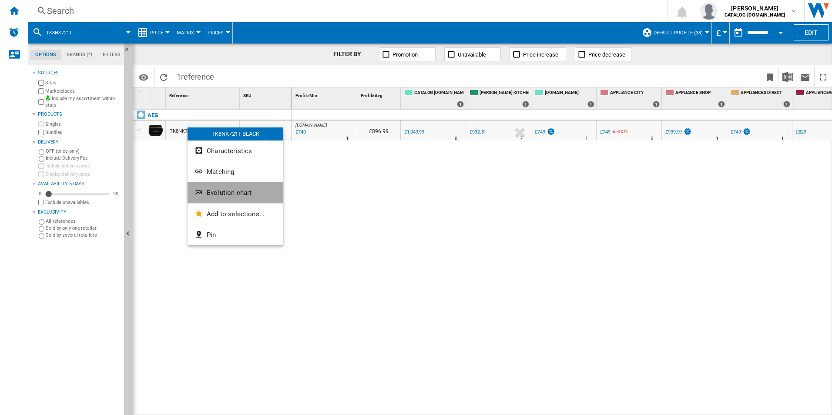
click at [207, 188] on button "Evolution chart" at bounding box center [236, 192] width 96 height 21
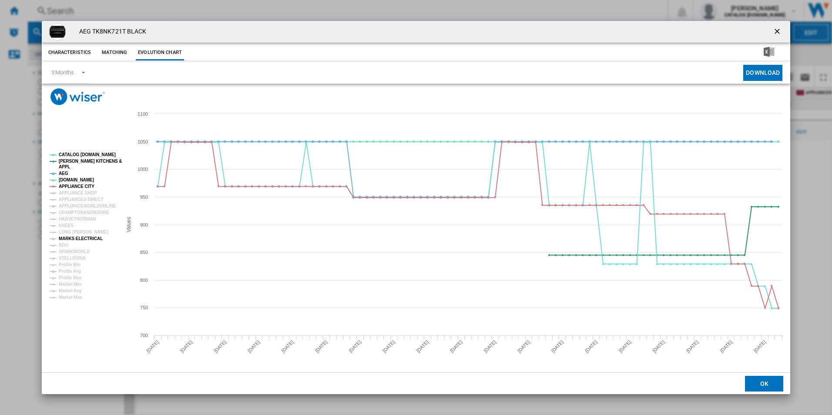
click at [67, 238] on tspan "MARKS ELECTRICAL" at bounding box center [81, 238] width 44 height 5
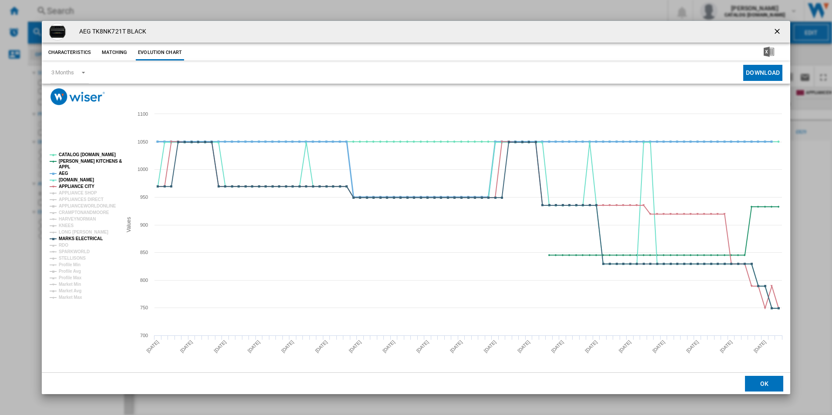
click at [64, 172] on tspan "AEG" at bounding box center [64, 173] width 10 height 5
click at [64, 160] on tspan "[PERSON_NAME] KITCHENS &" at bounding box center [90, 161] width 63 height 5
click at [66, 155] on tspan "CATALOG [DOMAIN_NAME]" at bounding box center [87, 154] width 57 height 5
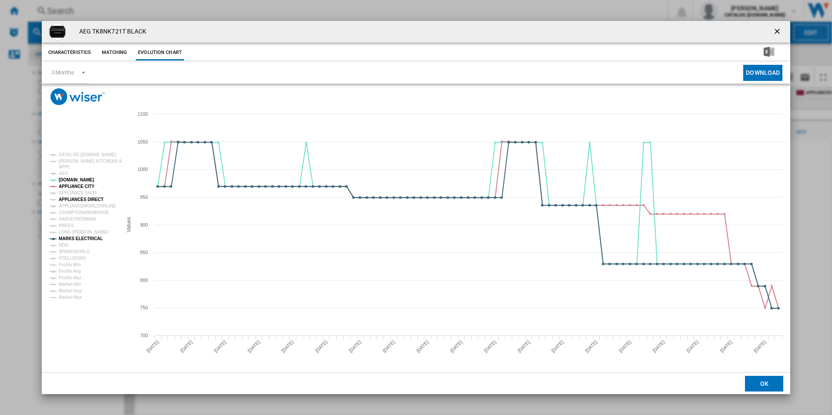
click at [71, 197] on tspan "APPLIANCES DIRECT" at bounding box center [81, 199] width 45 height 5
click at [77, 188] on tspan "APPLIANCE CITY" at bounding box center [77, 186] width 36 height 5
click at [780, 33] on ng-md-icon "getI18NText('BUTTONS.CLOSE_DIALOG')" at bounding box center [778, 32] width 10 height 10
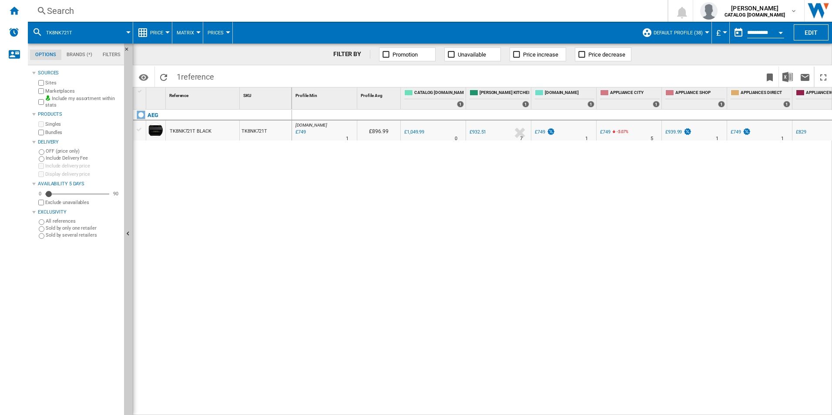
click at [288, 13] on div "Search" at bounding box center [346, 11] width 598 height 12
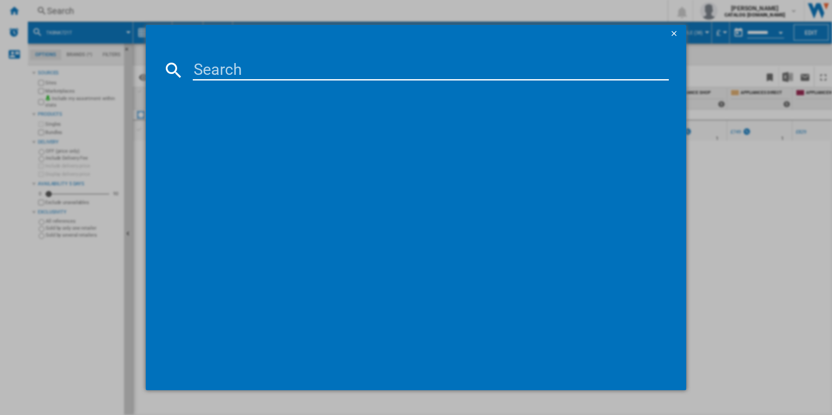
click at [228, 67] on input at bounding box center [431, 70] width 477 height 21
type input "TE7PB731AT"
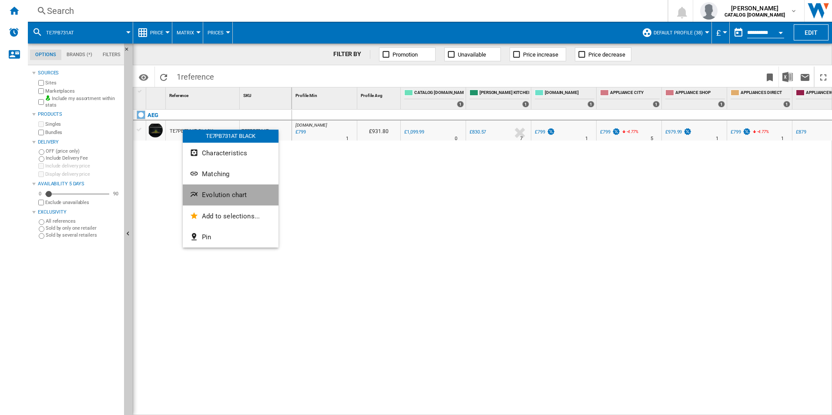
click at [200, 186] on button "Evolution chart" at bounding box center [231, 195] width 96 height 21
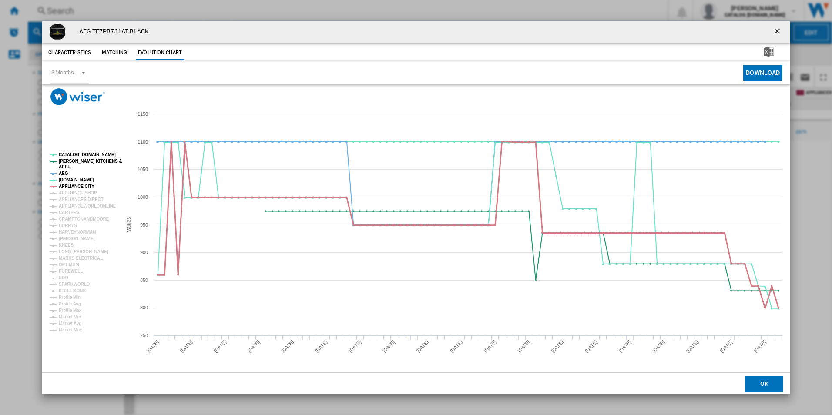
click at [71, 186] on tspan "APPLIANCE CITY" at bounding box center [77, 186] width 36 height 5
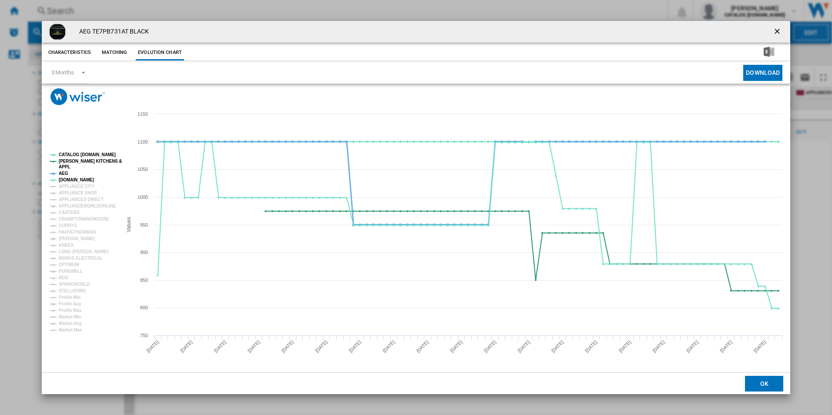
click at [63, 174] on tspan "AEG" at bounding box center [64, 173] width 10 height 5
click at [77, 162] on tspan "[PERSON_NAME] KITCHENS &" at bounding box center [90, 161] width 63 height 5
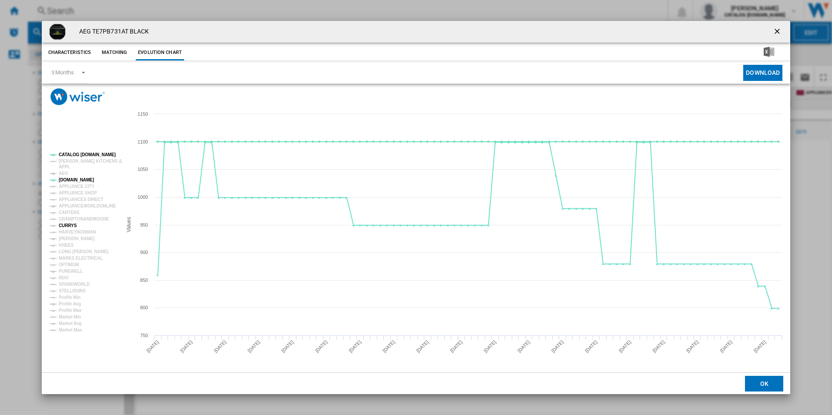
click at [68, 224] on tspan "CURRYS" at bounding box center [68, 225] width 18 height 5
click at [69, 237] on tspan "[PERSON_NAME]" at bounding box center [77, 238] width 36 height 5
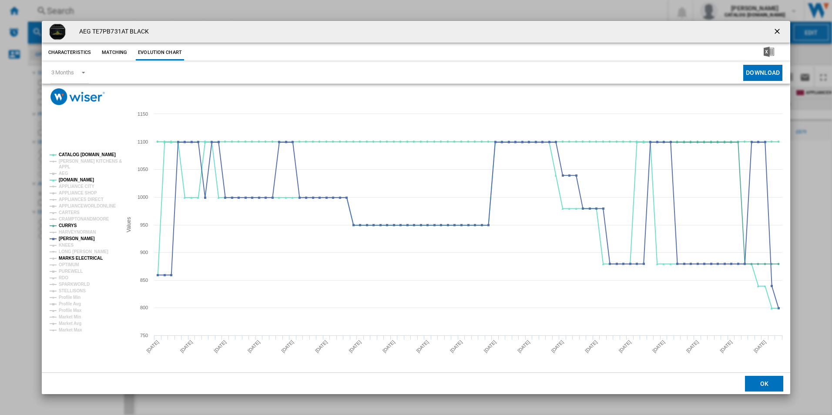
click at [70, 257] on tspan "MARKS ELECTRICAL" at bounding box center [81, 258] width 44 height 5
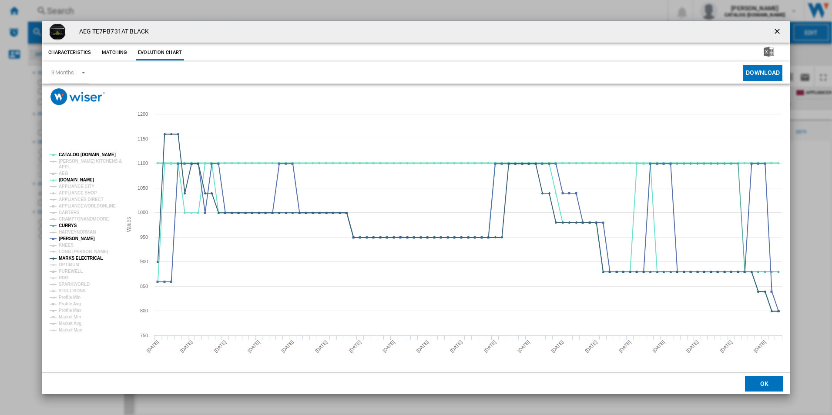
click at [87, 155] on tspan "CATALOG [DOMAIN_NAME]" at bounding box center [87, 154] width 57 height 5
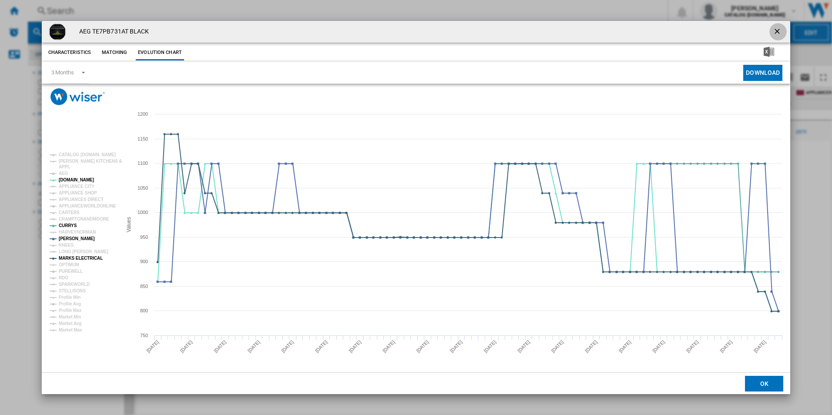
click at [773, 34] on ng-md-icon "getI18NText('BUTTONS.CLOSE_DIALOG')" at bounding box center [778, 32] width 10 height 10
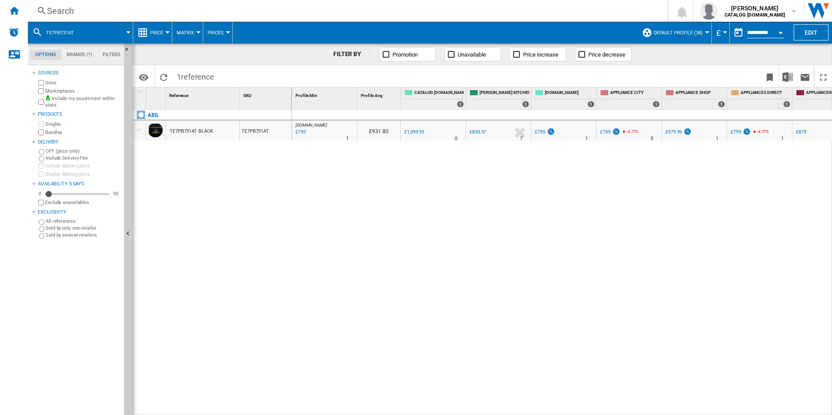
click at [378, 6] on div "Search" at bounding box center [346, 11] width 598 height 12
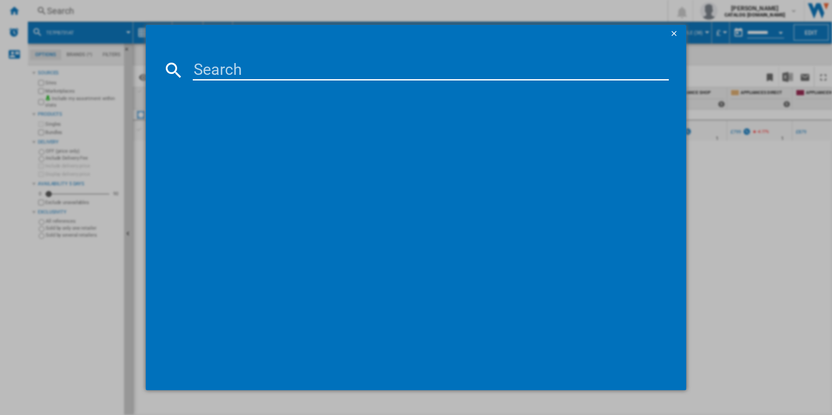
click at [239, 73] on input at bounding box center [431, 70] width 477 height 21
type input "TK8NK721B"
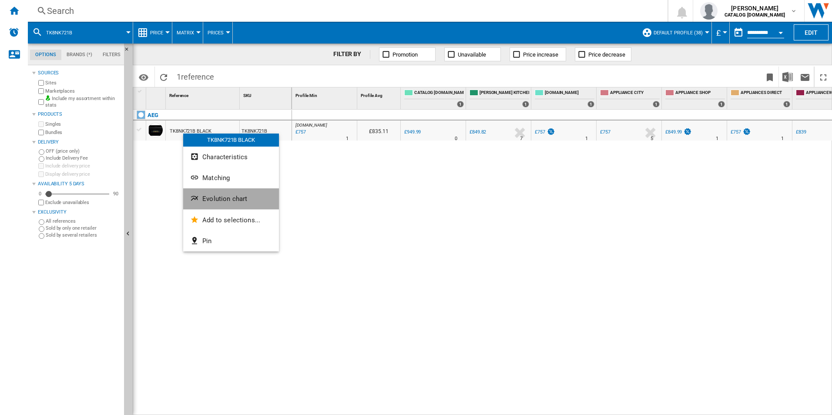
click at [203, 201] on span "Evolution chart" at bounding box center [224, 199] width 45 height 8
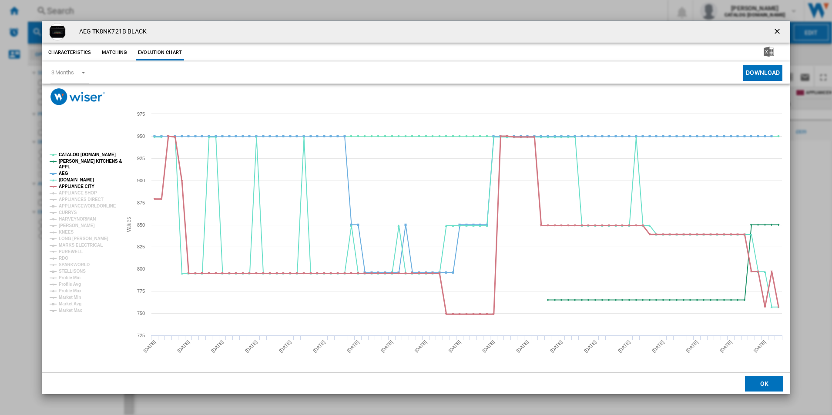
click at [80, 184] on tspan "APPLIANCE CITY" at bounding box center [77, 186] width 36 height 5
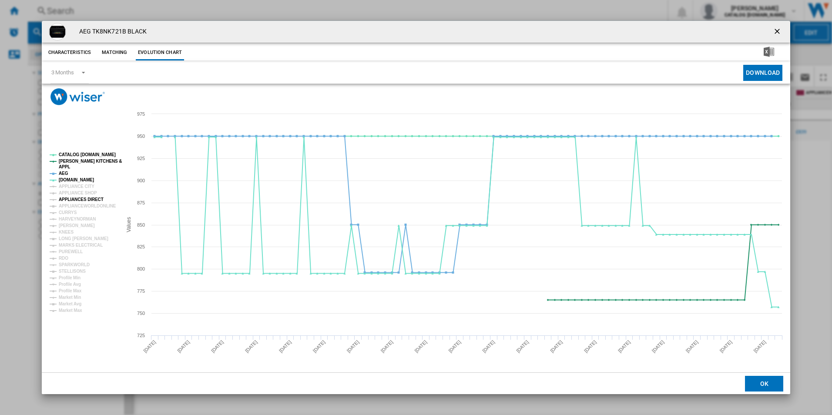
click at [80, 198] on tspan "APPLIANCES DIRECT" at bounding box center [81, 199] width 45 height 5
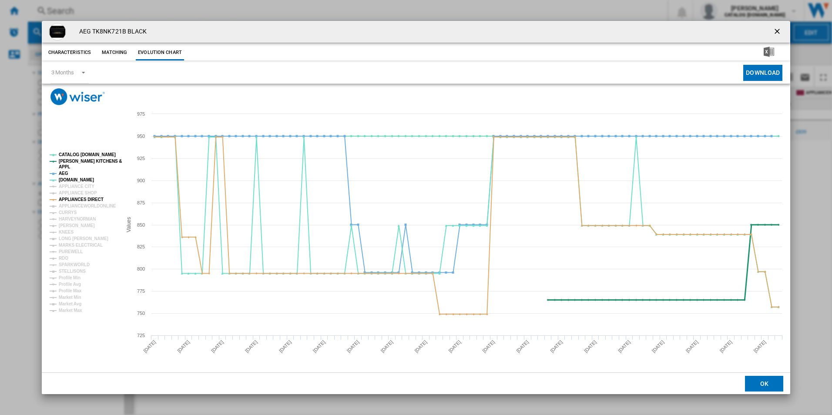
drag, startPoint x: 61, startPoint y: 171, endPoint x: 67, endPoint y: 160, distance: 12.9
click at [67, 160] on g "CATALOG ELECTROLUX.UK PAUL DAVIES KITCHENS & APPL AEG AO.COM APPLIANCE CITY APP…" at bounding box center [86, 232] width 72 height 161
click at [67, 160] on tspan "[PERSON_NAME] KITCHENS &" at bounding box center [90, 161] width 63 height 5
click at [69, 156] on tspan "CATALOG [DOMAIN_NAME]" at bounding box center [87, 154] width 57 height 5
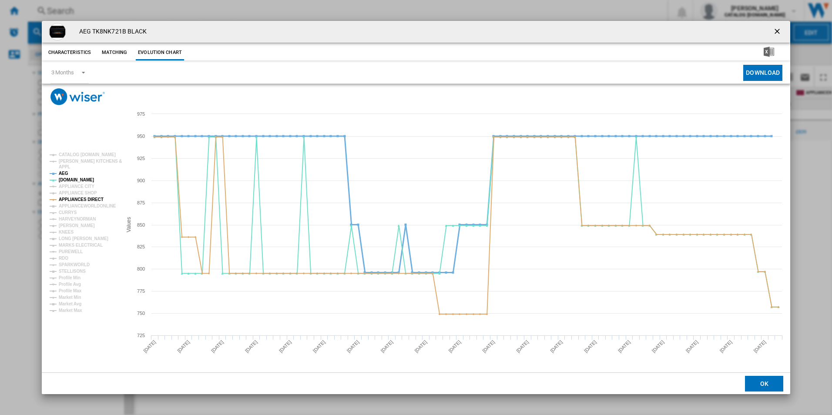
click at [64, 173] on tspan "AEG" at bounding box center [64, 173] width 10 height 5
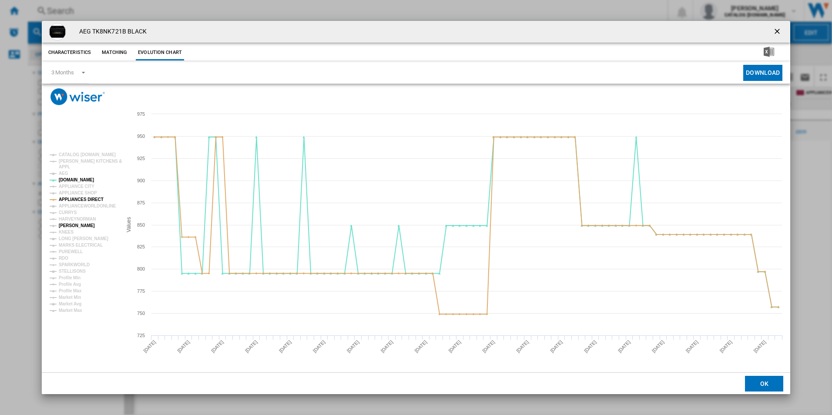
click at [72, 223] on tspan "[PERSON_NAME]" at bounding box center [77, 225] width 36 height 5
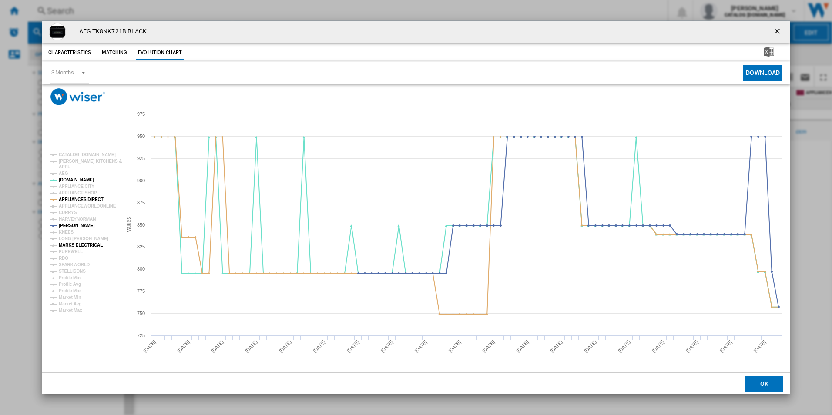
click at [72, 245] on tspan "MARKS ELECTRICAL" at bounding box center [81, 245] width 44 height 5
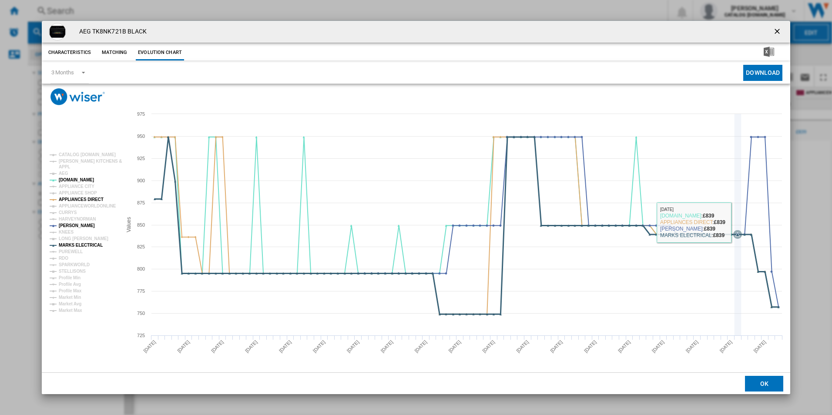
click at [738, 256] on icon "Product popup" at bounding box center [738, 225] width 0 height 222
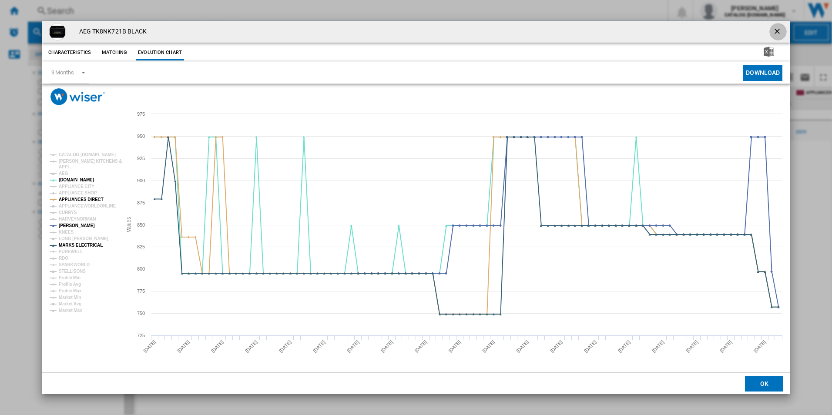
click at [776, 32] on ng-md-icon "getI18NText('BUTTONS.CLOSE_DIALOG')" at bounding box center [778, 32] width 10 height 10
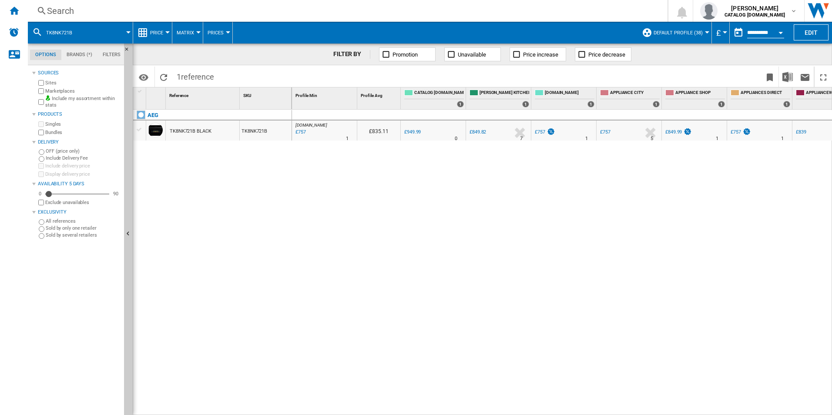
click at [293, 13] on div "Search" at bounding box center [346, 11] width 598 height 12
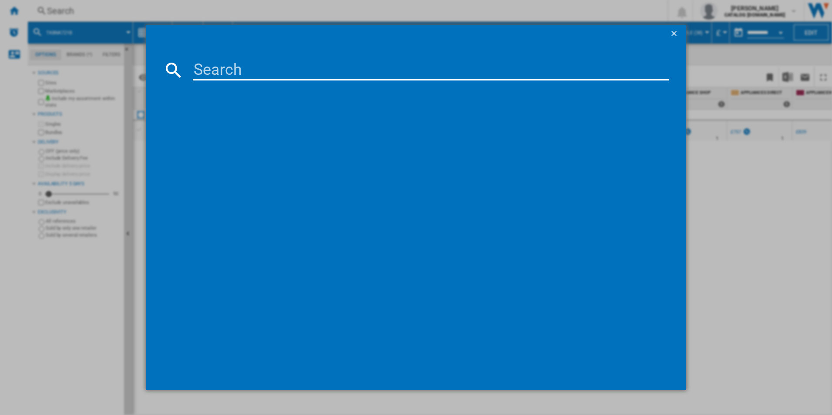
click at [275, 68] on input at bounding box center [431, 70] width 477 height 21
type input "DCS531160M"
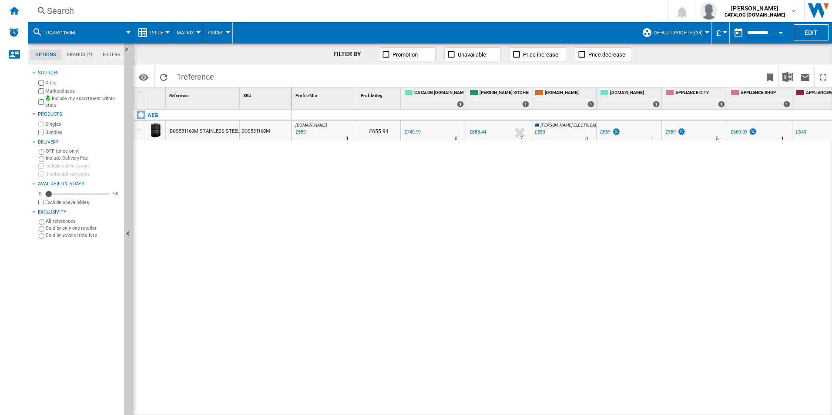
click at [180, 132] on div "DCS531160M STAINLESS STEEL" at bounding box center [205, 131] width 70 height 20
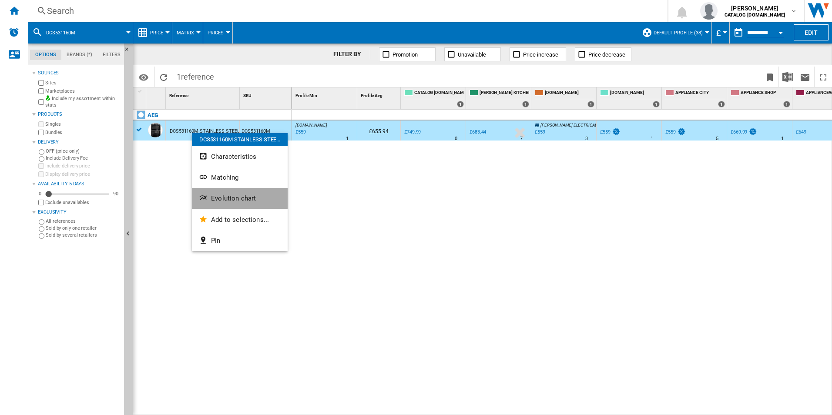
click at [218, 196] on span "Evolution chart" at bounding box center [233, 199] width 45 height 8
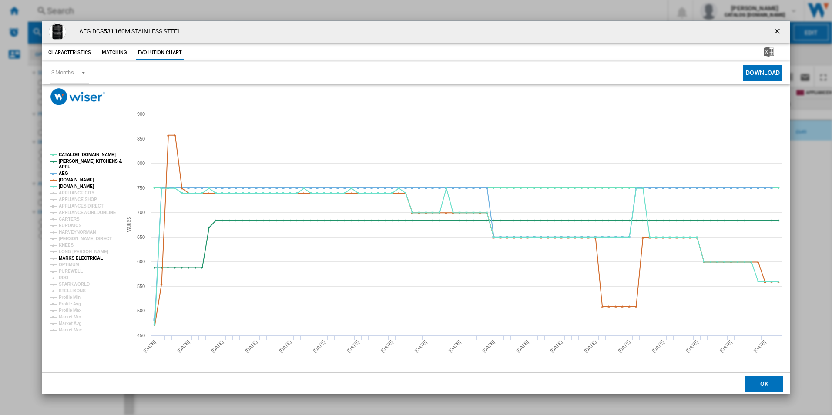
click at [73, 257] on tspan "MARKS ELECTRICAL" at bounding box center [81, 258] width 44 height 5
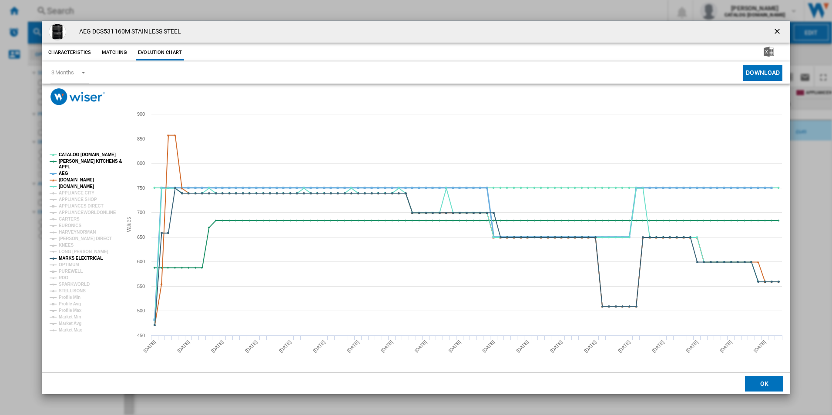
drag, startPoint x: 74, startPoint y: 179, endPoint x: 63, endPoint y: 174, distance: 12.3
click at [63, 174] on g "CATALOG ELECTROLUX.UK PAUL DAVIES KITCHENS & APPL AEG AMAZON.CO.UK AO.COM APPLI…" at bounding box center [86, 242] width 72 height 180
click at [63, 174] on tspan "AEG" at bounding box center [64, 173] width 10 height 5
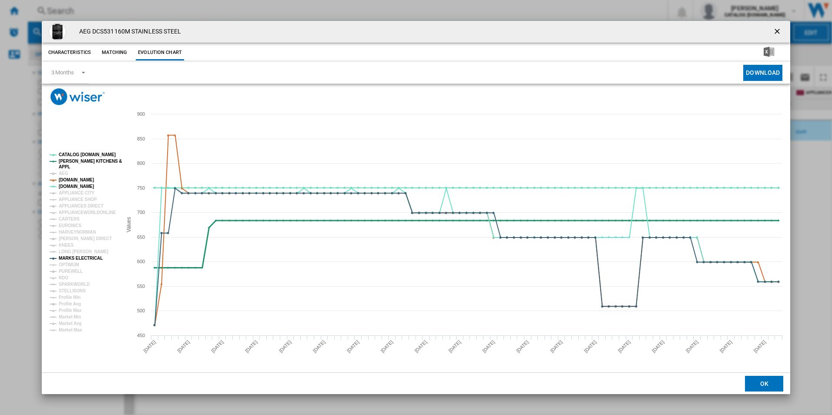
click at [68, 163] on tspan "[PERSON_NAME] KITCHENS &" at bounding box center [90, 161] width 63 height 5
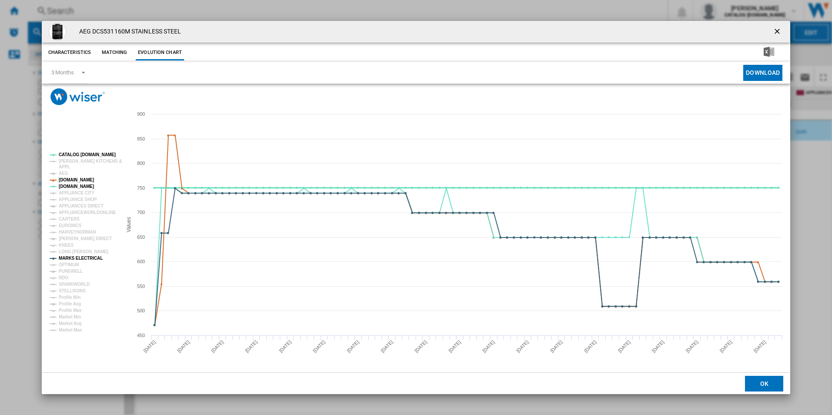
click at [75, 155] on tspan "CATALOG [DOMAIN_NAME]" at bounding box center [87, 154] width 57 height 5
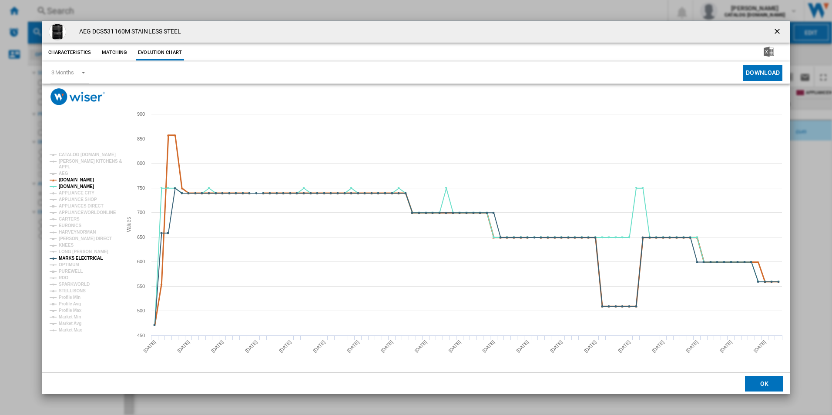
click at [82, 181] on tspan "AMAZON.CO.UK" at bounding box center [76, 180] width 35 height 5
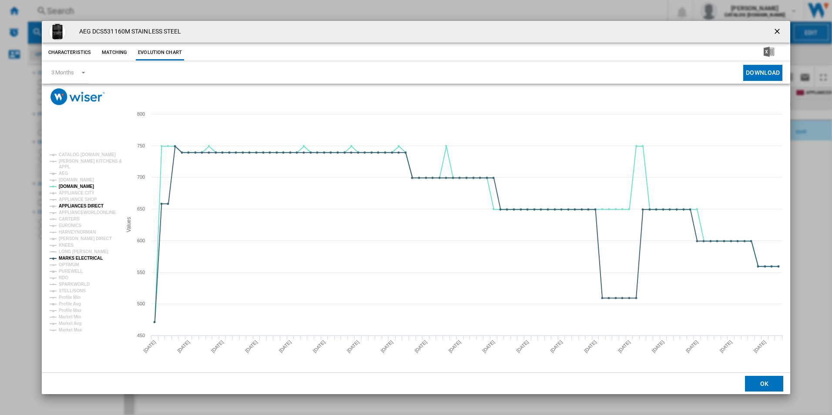
click at [87, 205] on tspan "APPLIANCES DIRECT" at bounding box center [81, 206] width 45 height 5
click at [780, 28] on ng-md-icon "getI18NText('BUTTONS.CLOSE_DIALOG')" at bounding box center [778, 32] width 10 height 10
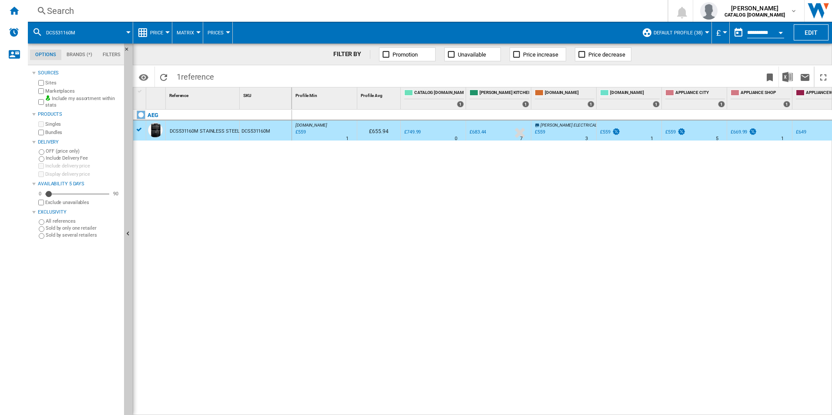
click at [334, 14] on div "Search" at bounding box center [346, 11] width 598 height 12
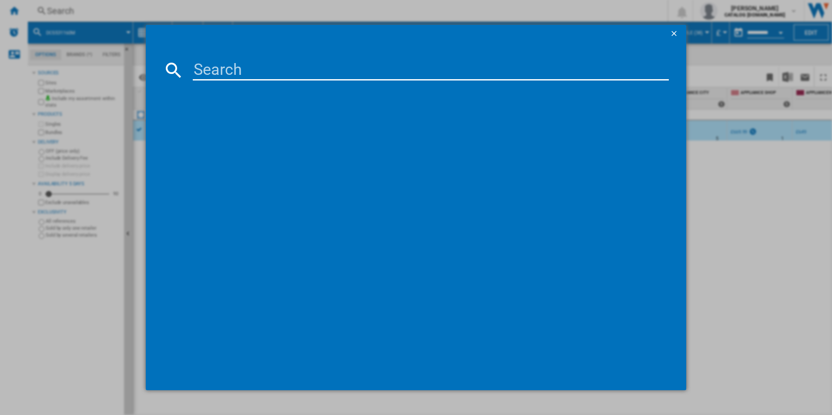
click at [305, 76] on input at bounding box center [431, 70] width 477 height 21
type input "OD8K11B"
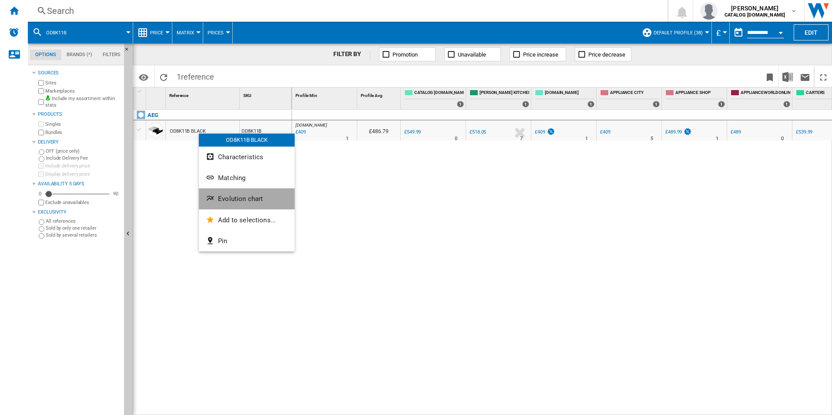
click at [221, 198] on span "Evolution chart" at bounding box center [240, 199] width 45 height 8
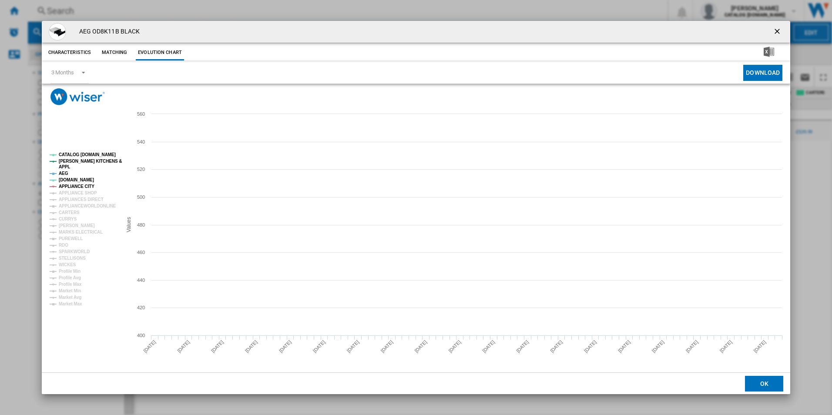
click at [84, 185] on tspan "APPLIANCE CITY" at bounding box center [77, 186] width 36 height 5
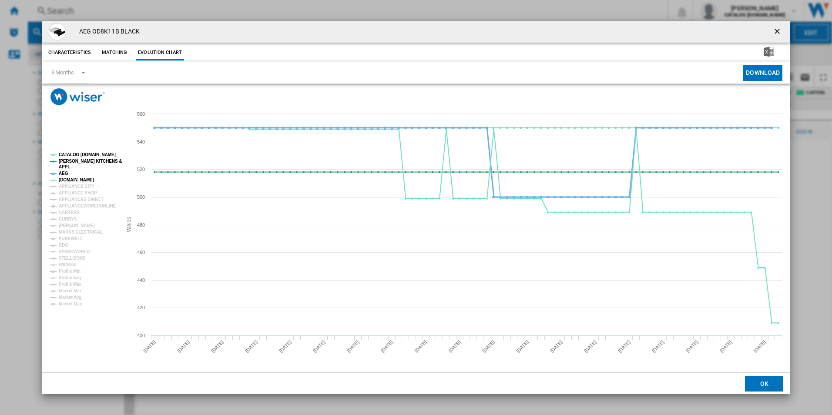
click at [64, 174] on tspan "AEG" at bounding box center [64, 173] width 10 height 5
click at [72, 161] on tspan "[PERSON_NAME] KITCHENS &" at bounding box center [90, 161] width 63 height 5
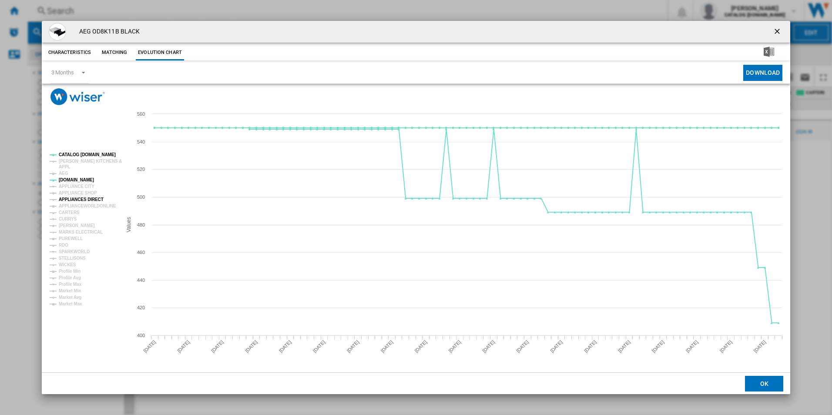
click at [86, 199] on tspan "APPLIANCES DIRECT" at bounding box center [81, 199] width 45 height 5
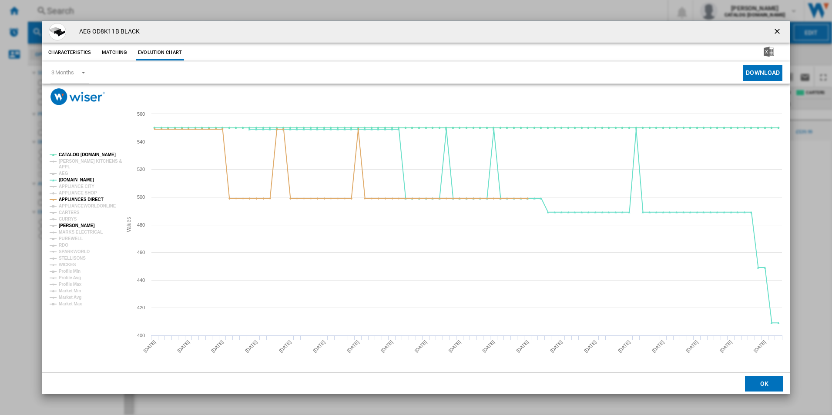
click at [80, 227] on tspan "[PERSON_NAME]" at bounding box center [77, 225] width 36 height 5
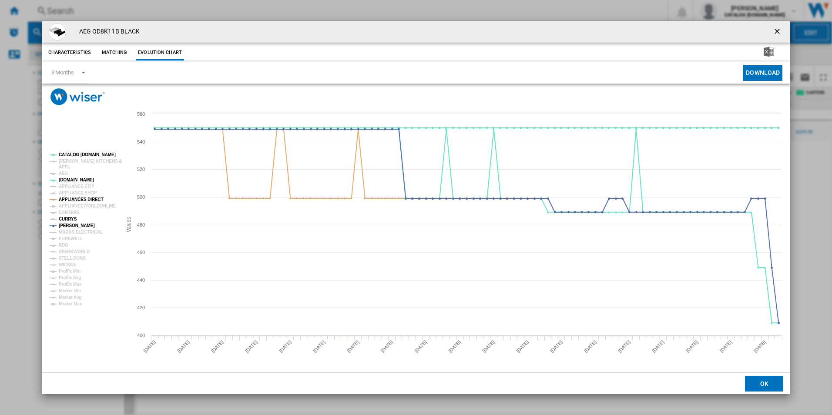
click at [69, 220] on tspan "CURRYS" at bounding box center [68, 219] width 18 height 5
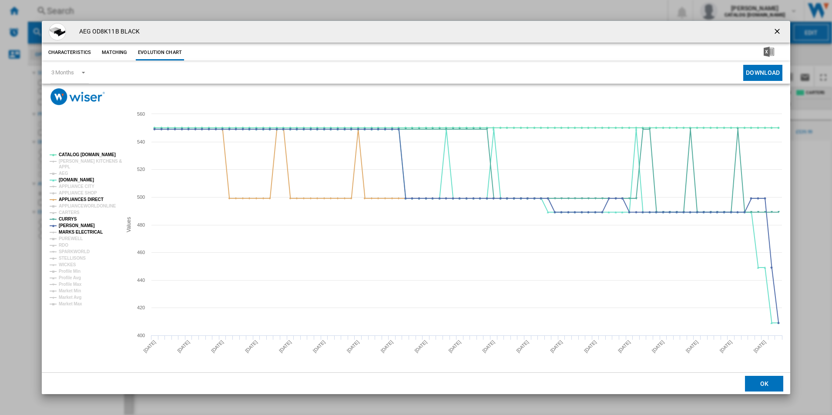
click at [76, 230] on tspan "MARKS ELECTRICAL" at bounding box center [81, 232] width 44 height 5
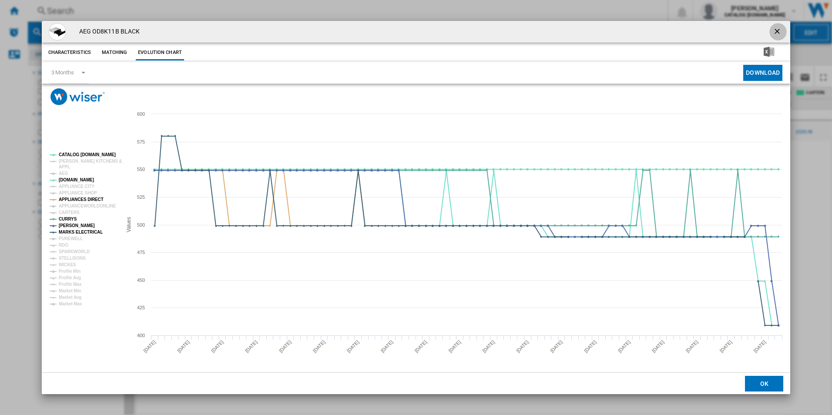
click at [780, 30] on ng-md-icon "getI18NText('BUTTONS.CLOSE_DIALOG')" at bounding box center [778, 32] width 10 height 10
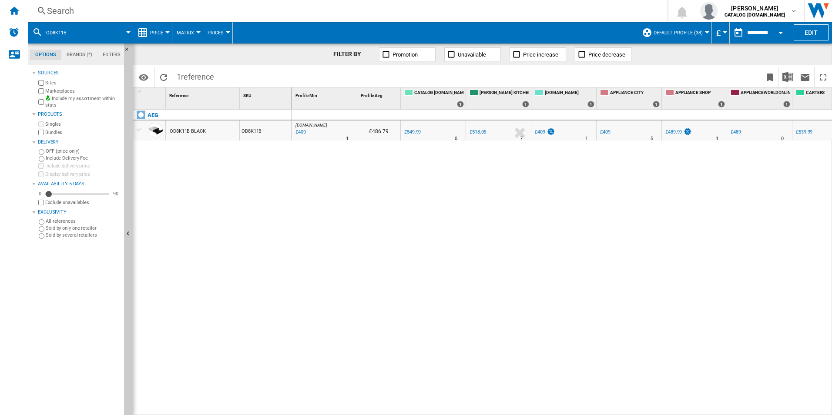
click at [286, 13] on div "Search" at bounding box center [346, 11] width 598 height 12
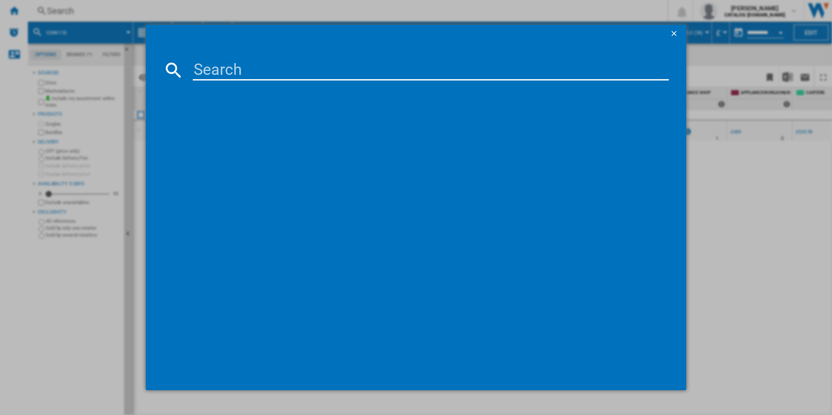
click at [271, 64] on input at bounding box center [431, 70] width 477 height 21
paste input "TH84CB03FB"
type input "TH84CB03FB"
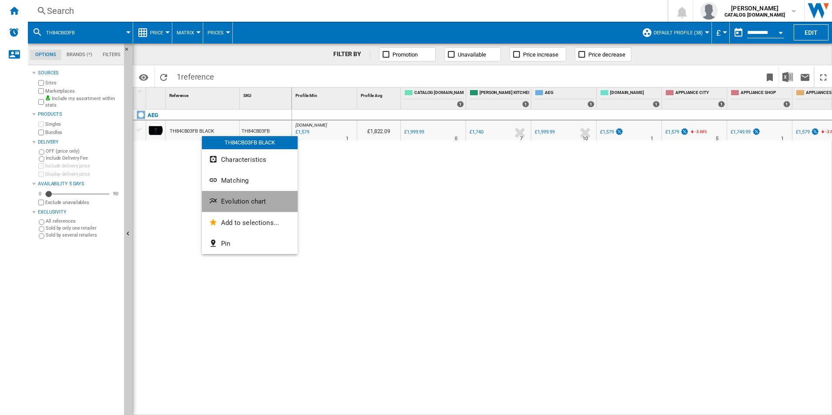
click at [220, 198] on button "Evolution chart" at bounding box center [250, 201] width 96 height 21
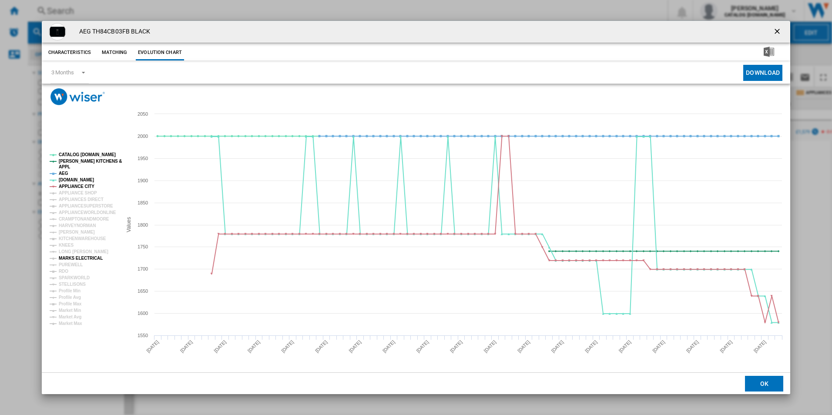
click at [72, 257] on tspan "MARKS ELECTRICAL" at bounding box center [81, 258] width 44 height 5
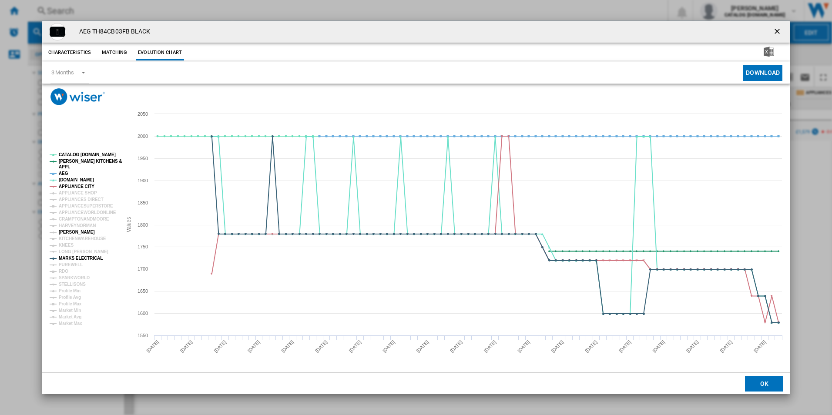
click at [72, 232] on tspan "[PERSON_NAME]" at bounding box center [77, 232] width 36 height 5
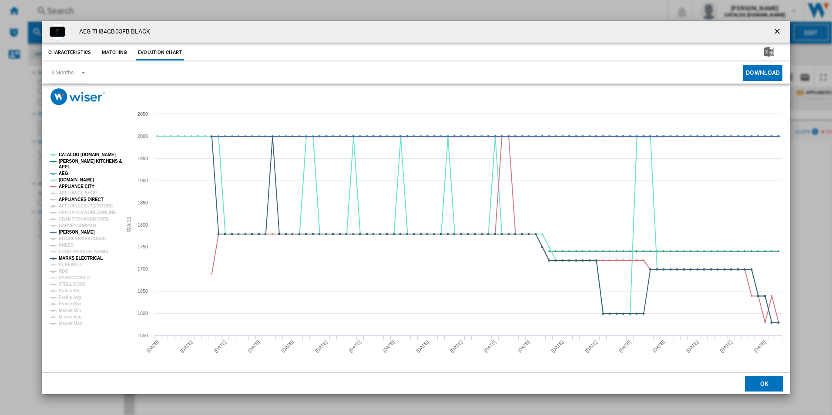
click at [78, 197] on tspan "APPLIANCES DIRECT" at bounding box center [81, 199] width 45 height 5
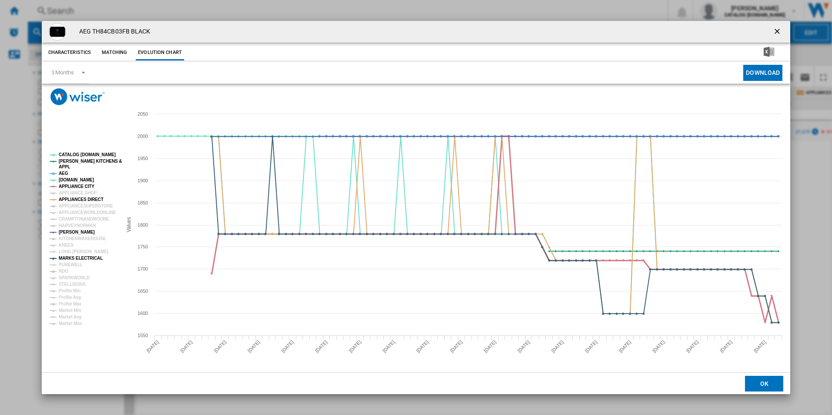
click at [75, 185] on tspan "APPLIANCE CITY" at bounding box center [77, 186] width 36 height 5
click at [63, 172] on tspan "AEG" at bounding box center [64, 173] width 10 height 5
click at [63, 159] on tspan "[PERSON_NAME] KITCHENS &" at bounding box center [90, 161] width 63 height 5
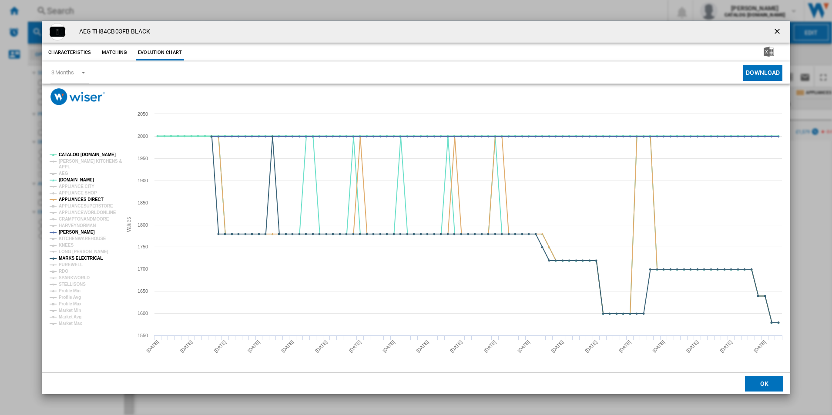
click at [64, 153] on tspan "CATALOG [DOMAIN_NAME]" at bounding box center [87, 154] width 57 height 5
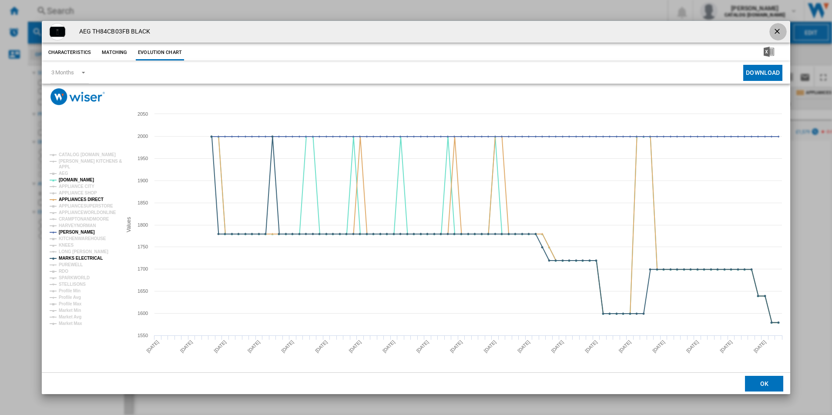
click at [775, 30] on ng-md-icon "getI18NText('BUTTONS.CLOSE_DIALOG')" at bounding box center [778, 32] width 10 height 10
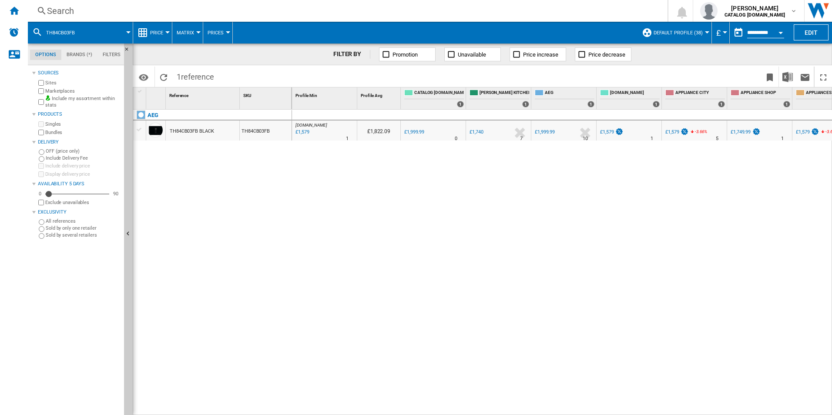
click at [258, 9] on div "Search" at bounding box center [346, 11] width 598 height 12
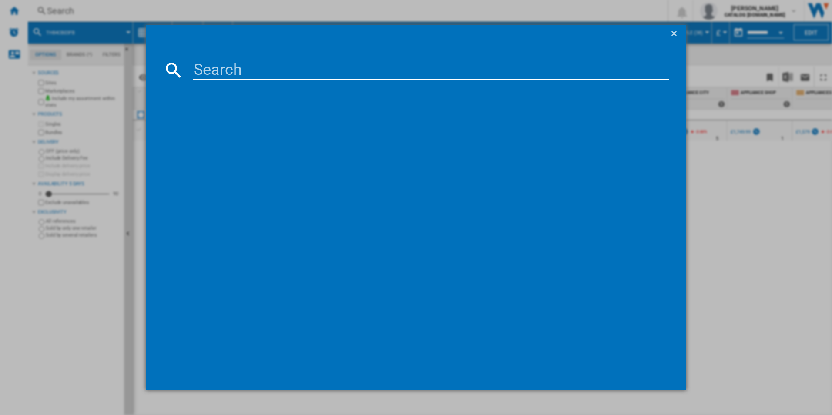
click at [222, 70] on input at bounding box center [431, 70] width 477 height 21
type input "TCH74B01CB"
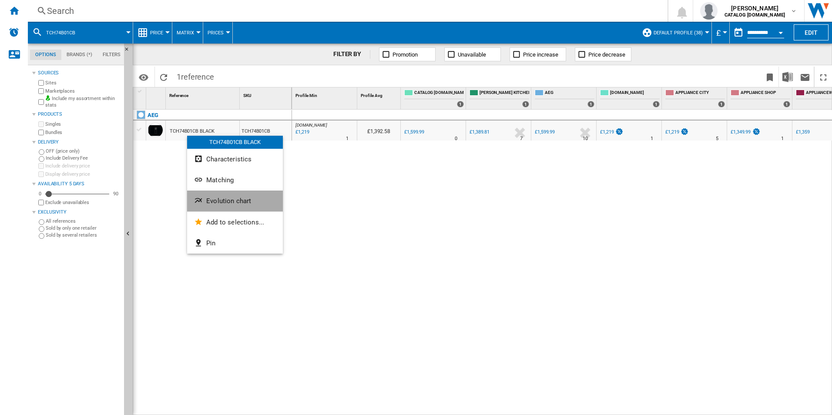
click at [207, 201] on span "Evolution chart" at bounding box center [228, 201] width 45 height 8
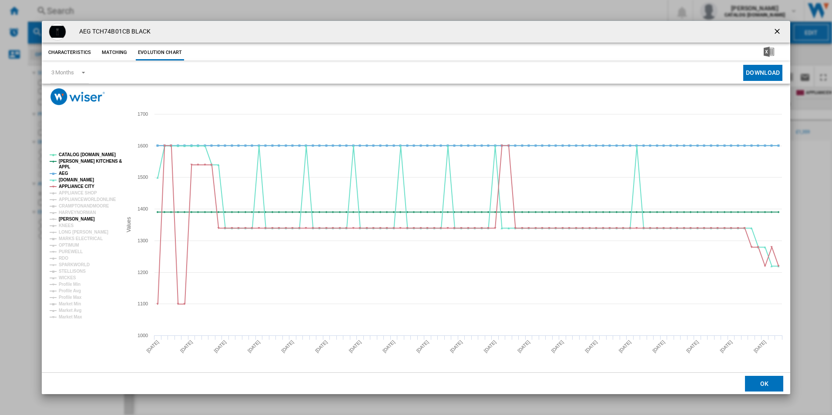
click at [72, 220] on tspan "[PERSON_NAME]" at bounding box center [77, 219] width 36 height 5
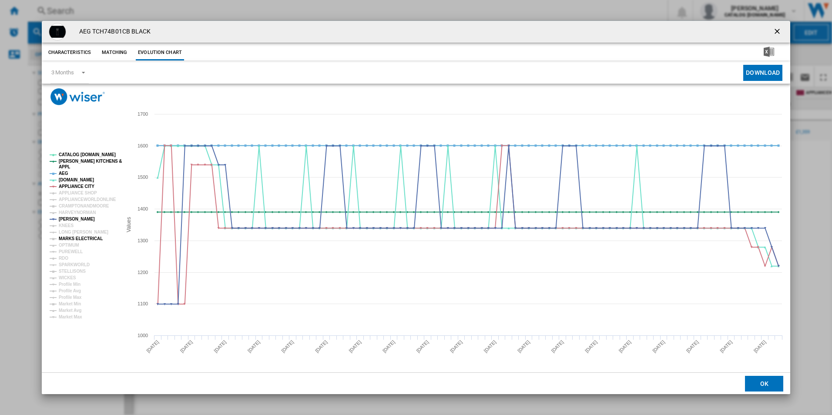
click at [73, 236] on tspan "MARKS ELECTRICAL" at bounding box center [81, 238] width 44 height 5
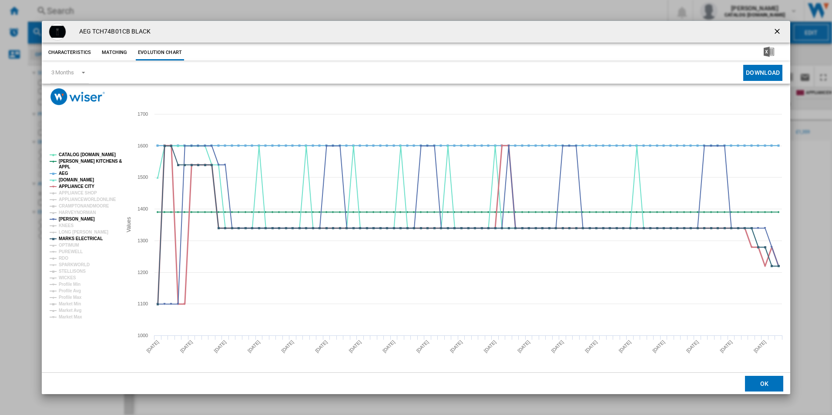
click at [75, 186] on tspan "APPLIANCE CITY" at bounding box center [77, 186] width 36 height 5
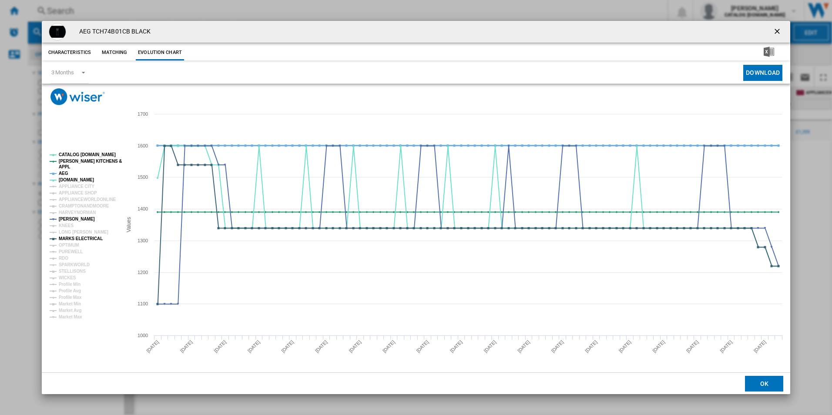
click at [60, 172] on tspan "AEG" at bounding box center [64, 173] width 10 height 5
click at [71, 160] on tspan "[PERSON_NAME] KITCHENS &" at bounding box center [90, 161] width 63 height 5
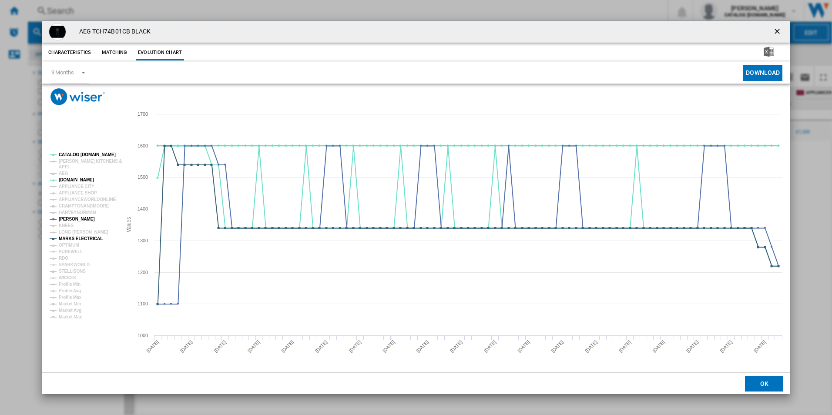
click at [75, 155] on tspan "CATALOG [DOMAIN_NAME]" at bounding box center [87, 154] width 57 height 5
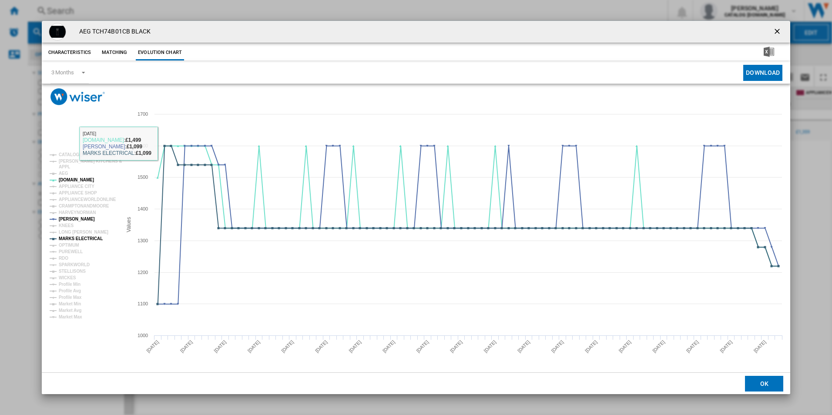
click at [31, 162] on div "AEG TCH74B01CB BLACK Characteristics Matching Evolution chart price £1,599.99 d…" at bounding box center [416, 207] width 832 height 415
click at [777, 28] on ng-md-icon "getI18NText('BUTTONS.CLOSE_DIALOG')" at bounding box center [778, 32] width 10 height 10
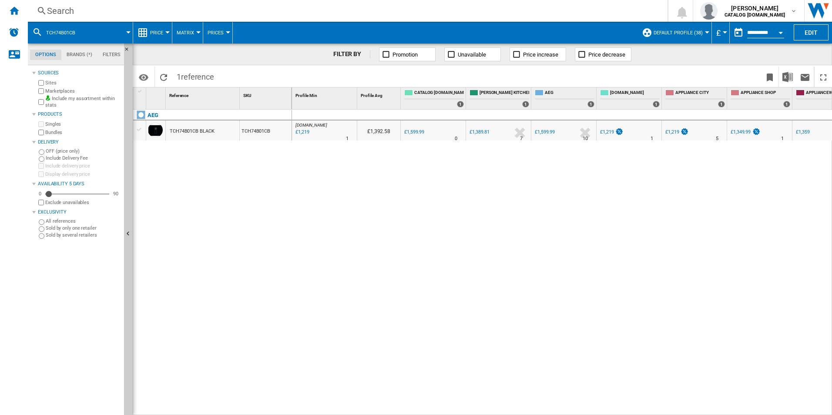
click at [364, 10] on div "Search" at bounding box center [346, 11] width 598 height 12
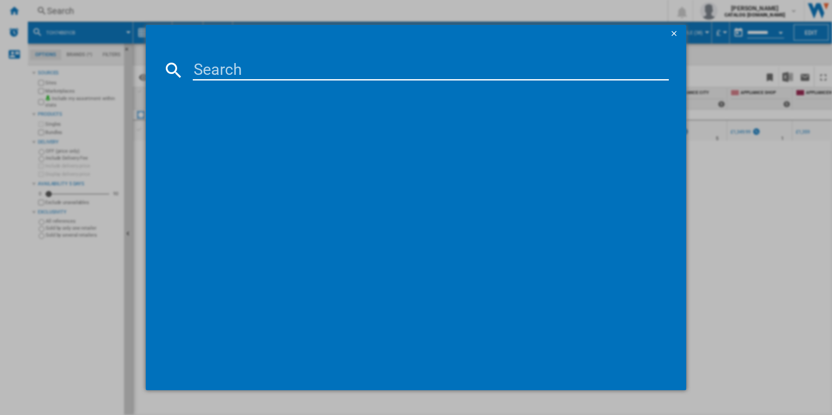
click at [292, 69] on input at bounding box center [431, 70] width 477 height 21
type input "TS6PB521AB"
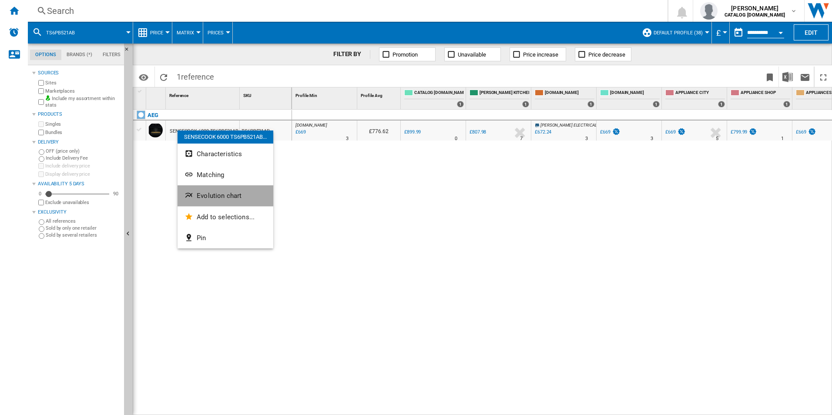
click at [183, 189] on button "Evolution chart" at bounding box center [226, 195] width 96 height 21
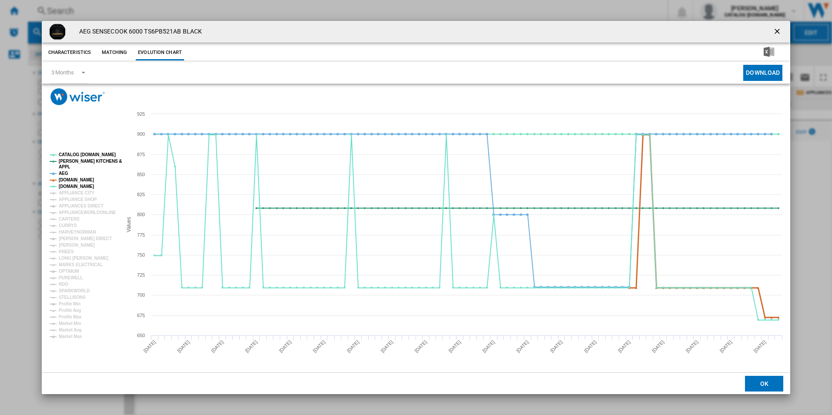
click at [66, 182] on tspan "AMAZON.CO.UK" at bounding box center [76, 180] width 35 height 5
click at [65, 174] on tspan "AEG" at bounding box center [64, 173] width 10 height 5
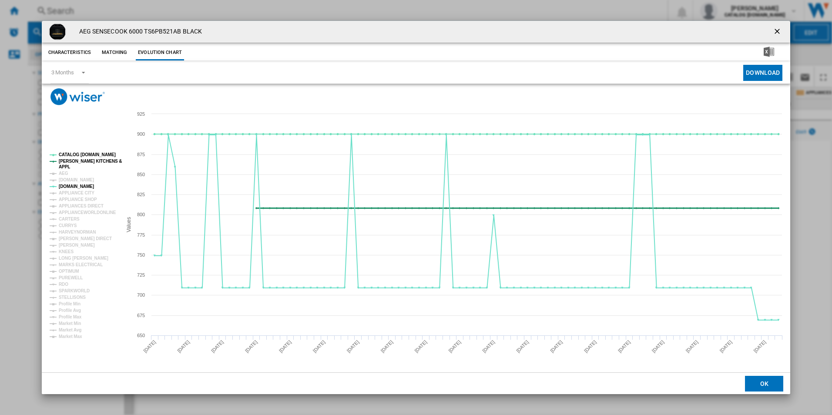
click at [65, 165] on tspan "APPL" at bounding box center [64, 167] width 11 height 5
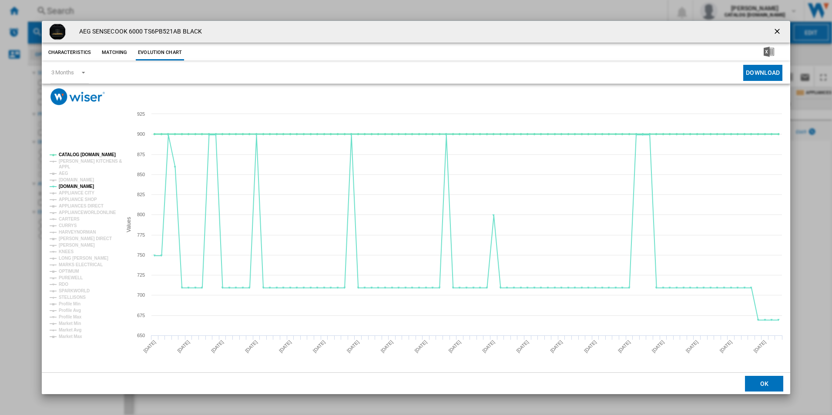
click at [70, 155] on tspan "CATALOG [DOMAIN_NAME]" at bounding box center [87, 154] width 57 height 5
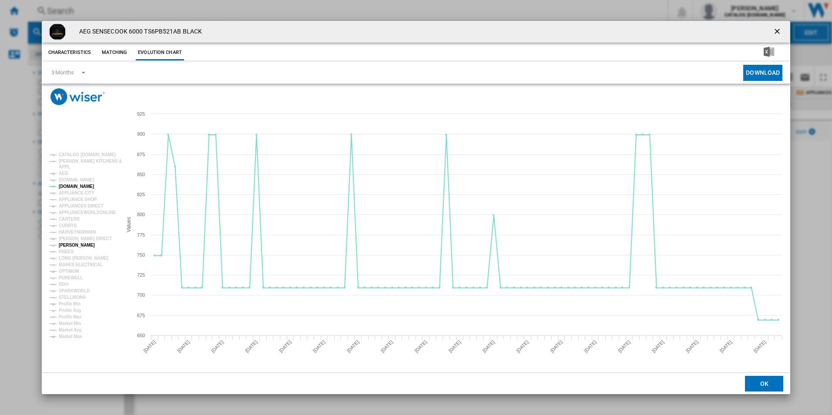
click at [72, 244] on tspan "[PERSON_NAME]" at bounding box center [77, 245] width 36 height 5
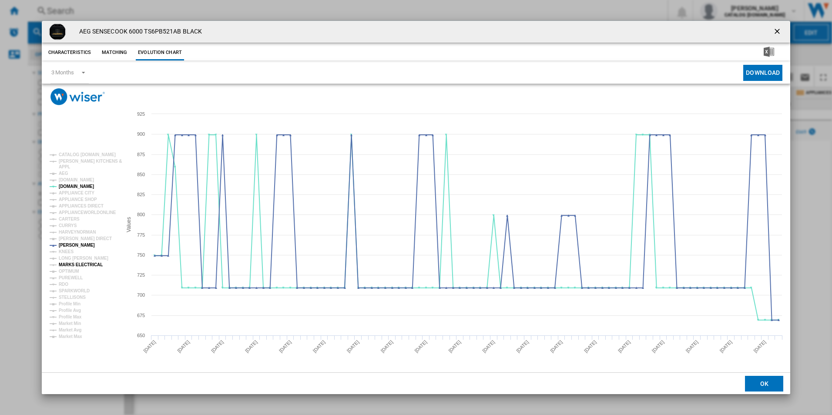
click at [72, 263] on tspan "MARKS ELECTRICAL" at bounding box center [81, 264] width 44 height 5
click at [72, 225] on tspan "CURRYS" at bounding box center [68, 225] width 18 height 5
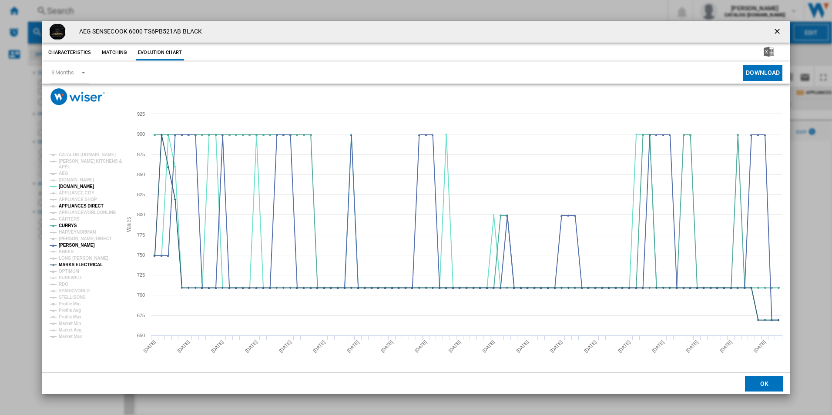
click at [91, 207] on tspan "APPLIANCES DIRECT" at bounding box center [81, 206] width 45 height 5
click at [782, 30] on ng-md-icon "getI18NText('BUTTONS.CLOSE_DIALOG')" at bounding box center [778, 32] width 10 height 10
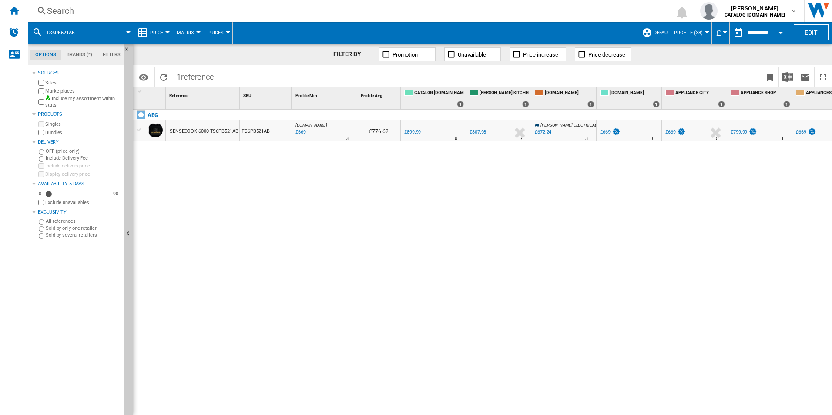
click at [343, 12] on div "Search" at bounding box center [346, 11] width 598 height 12
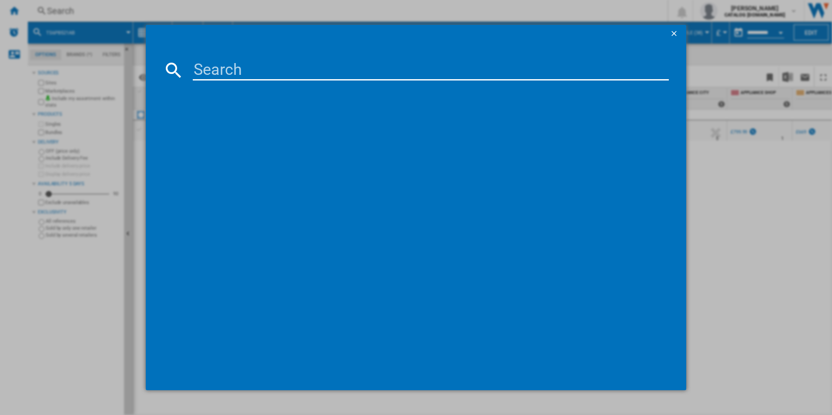
click at [282, 68] on input at bounding box center [431, 70] width 477 height 21
type input "TI64IB10FB"
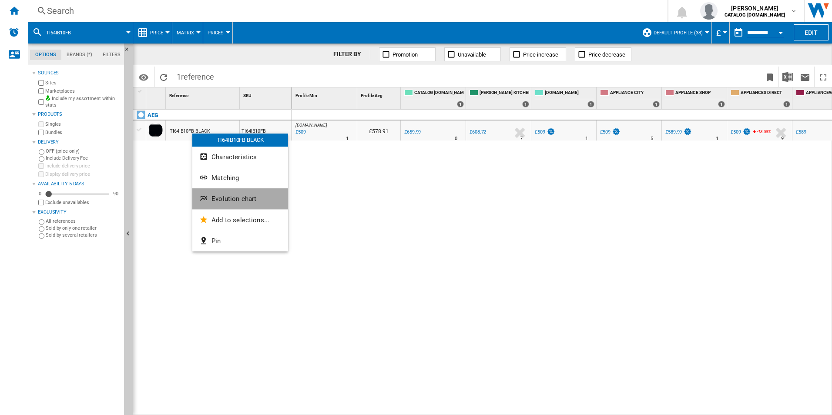
click at [213, 201] on span "Evolution chart" at bounding box center [234, 199] width 45 height 8
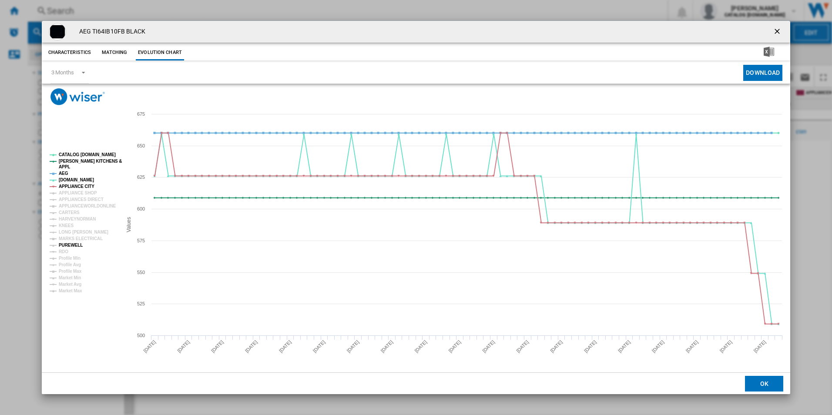
click at [74, 243] on tspan "PUREWELL" at bounding box center [71, 245] width 24 height 5
click at [74, 236] on tspan "MARKS ELECTRICAL" at bounding box center [81, 238] width 44 height 5
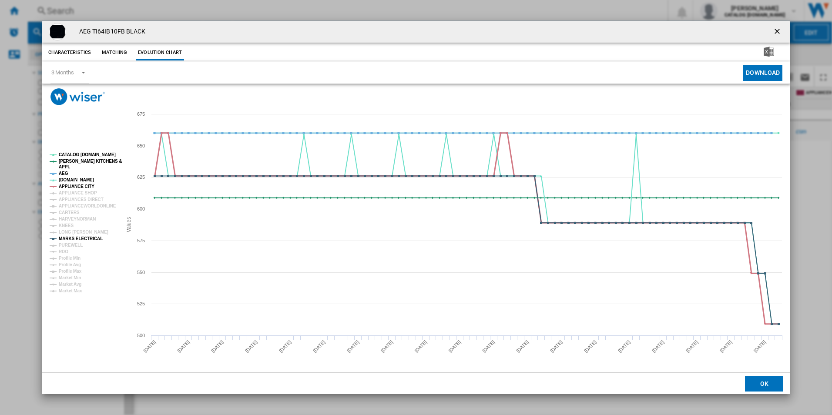
click at [74, 184] on tspan "APPLIANCE CITY" at bounding box center [77, 186] width 36 height 5
click at [64, 172] on tspan "AEG" at bounding box center [64, 173] width 10 height 5
click at [64, 165] on tspan "APPL" at bounding box center [64, 167] width 11 height 5
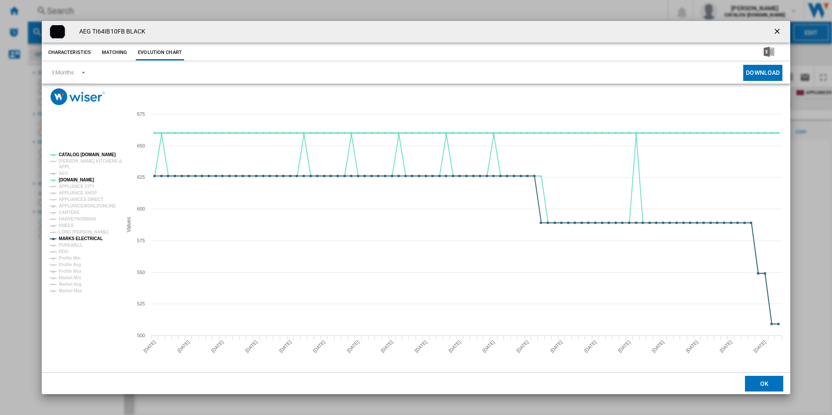
click at [79, 155] on tspan "CATALOG [DOMAIN_NAME]" at bounding box center [87, 154] width 57 height 5
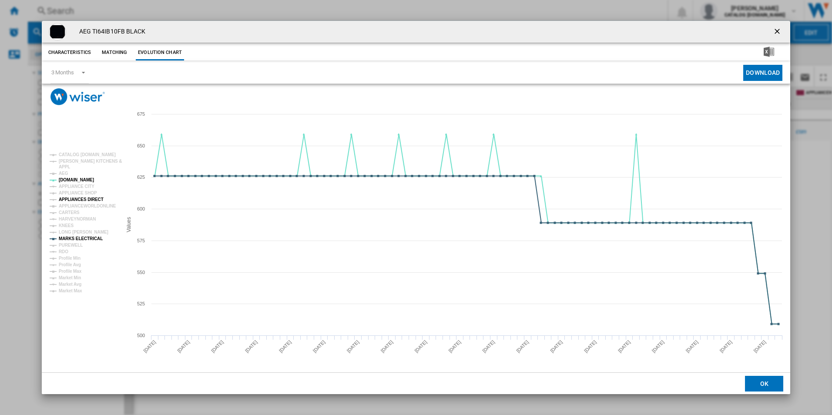
click at [95, 201] on tspan "APPLIANCES DIRECT" at bounding box center [81, 199] width 45 height 5
click at [779, 29] on ng-md-icon "getI18NText('BUTTONS.CLOSE_DIALOG')" at bounding box center [778, 32] width 10 height 10
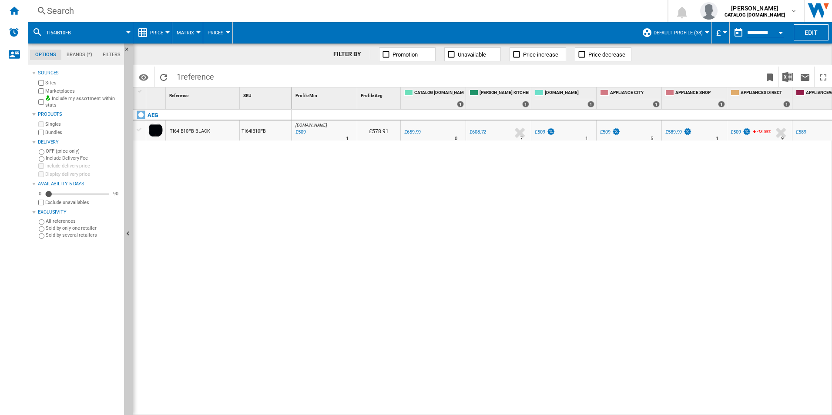
click at [343, 15] on div "Search" at bounding box center [346, 11] width 598 height 12
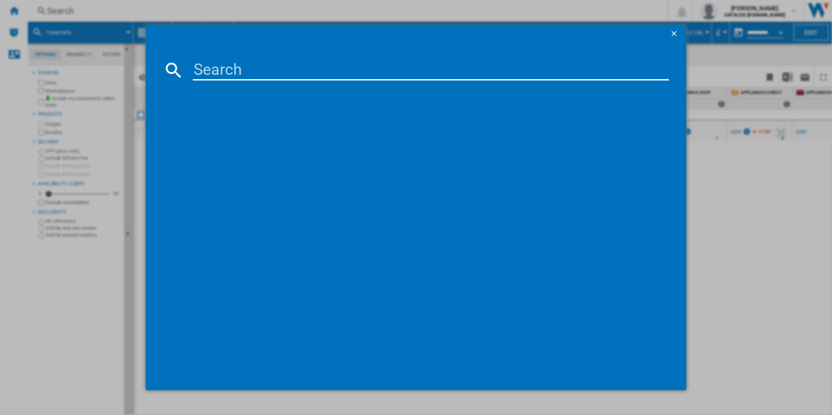
click at [293, 74] on input at bounding box center [431, 70] width 477 height 21
type input "OU5AB20CK"
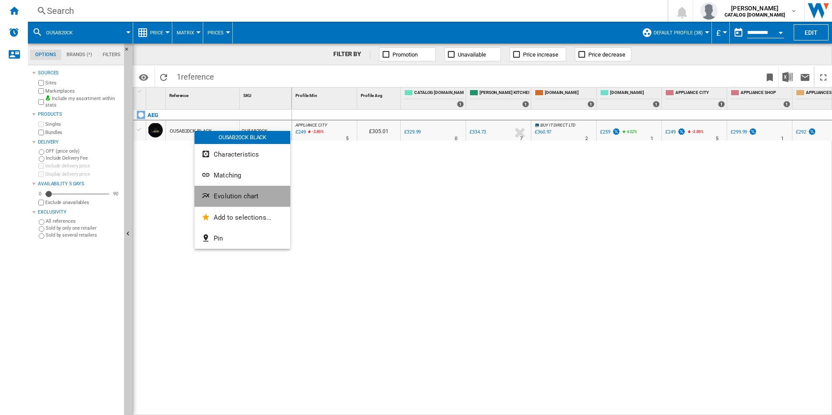
click at [205, 196] on ng-md-icon "Evolution chart" at bounding box center [207, 197] width 10 height 10
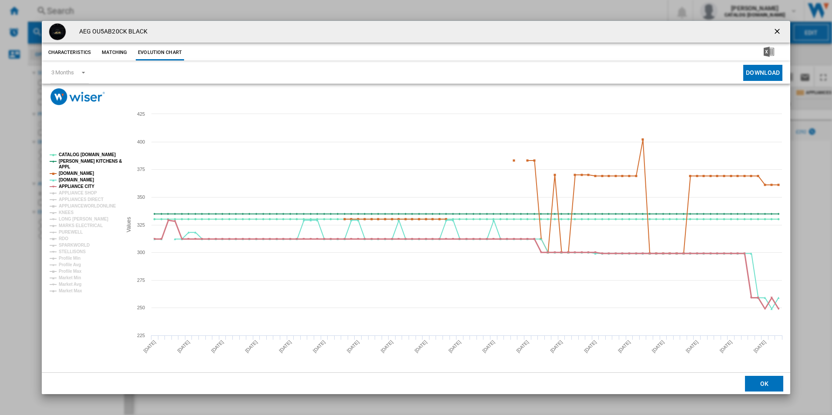
click at [91, 184] on tspan "APPLIANCE CITY" at bounding box center [77, 186] width 36 height 5
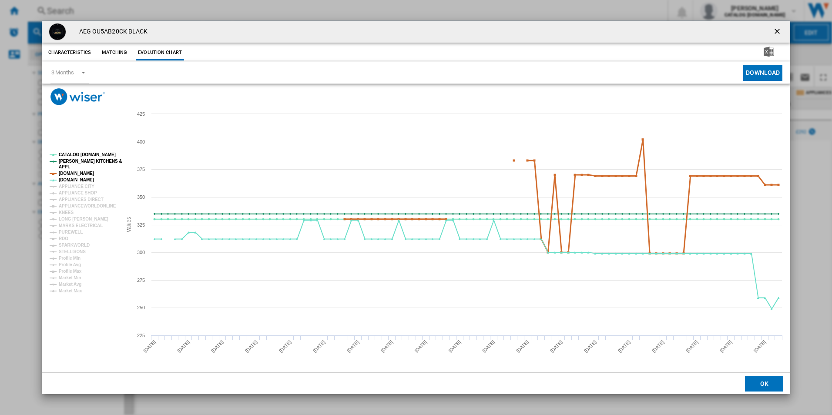
click at [84, 171] on tspan "AMAZON.CO.UK" at bounding box center [76, 173] width 35 height 5
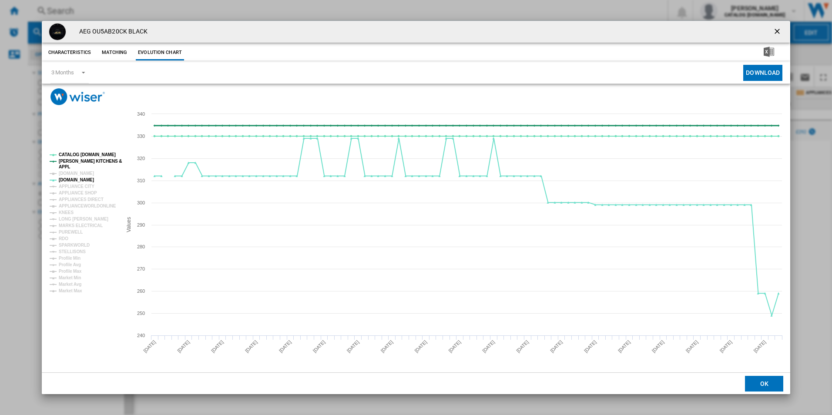
click at [81, 163] on tspan "[PERSON_NAME] KITCHENS &" at bounding box center [90, 161] width 63 height 5
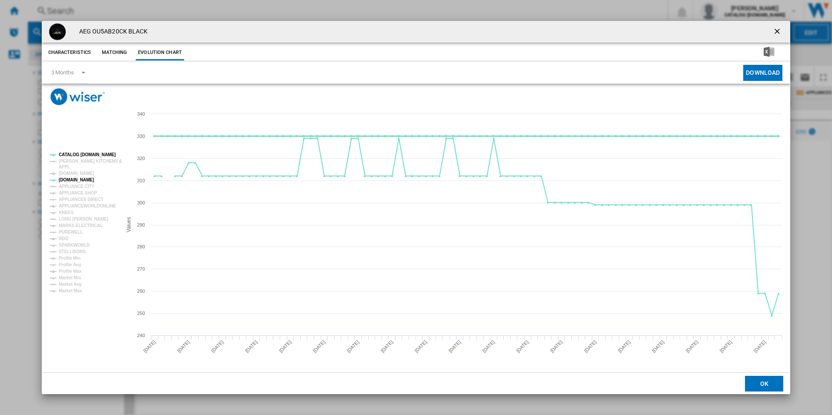
click at [81, 154] on tspan "CATALOG [DOMAIN_NAME]" at bounding box center [87, 154] width 57 height 5
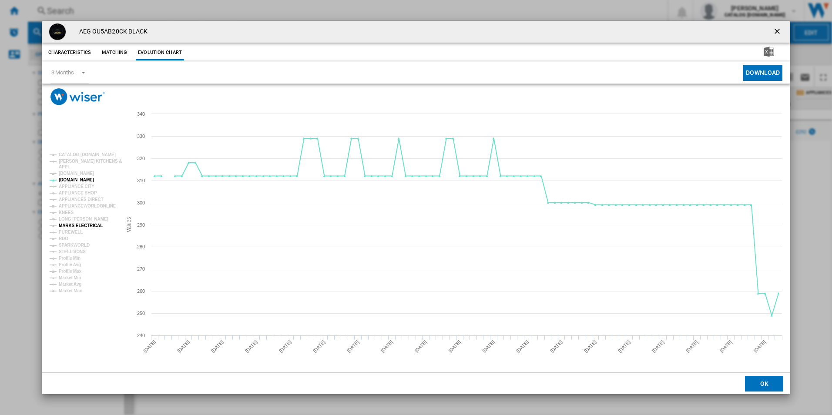
click at [71, 225] on tspan "MARKS ELECTRICAL" at bounding box center [81, 225] width 44 height 5
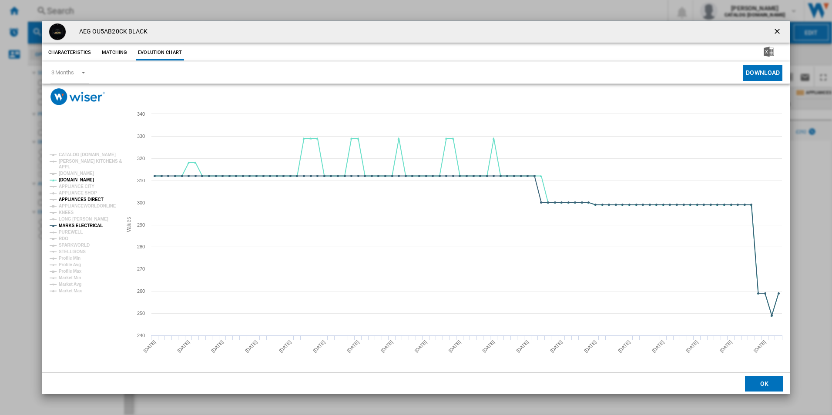
click at [92, 202] on tspan "APPLIANCES DIRECT" at bounding box center [81, 199] width 45 height 5
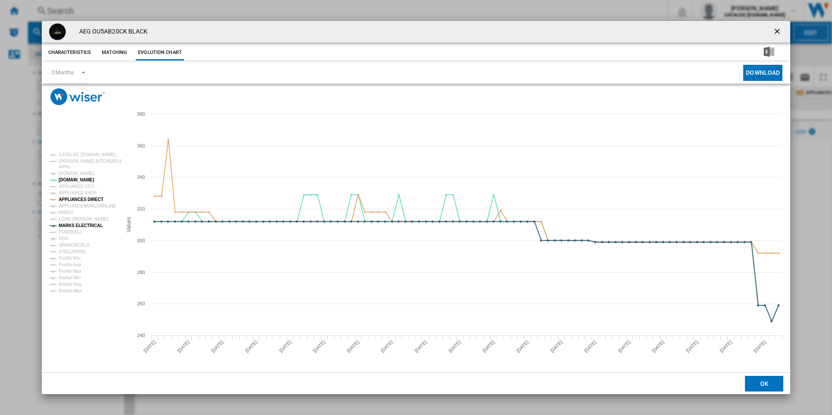
click at [778, 30] on ng-md-icon "getI18NText('BUTTONS.CLOSE_DIALOG')" at bounding box center [778, 32] width 10 height 10
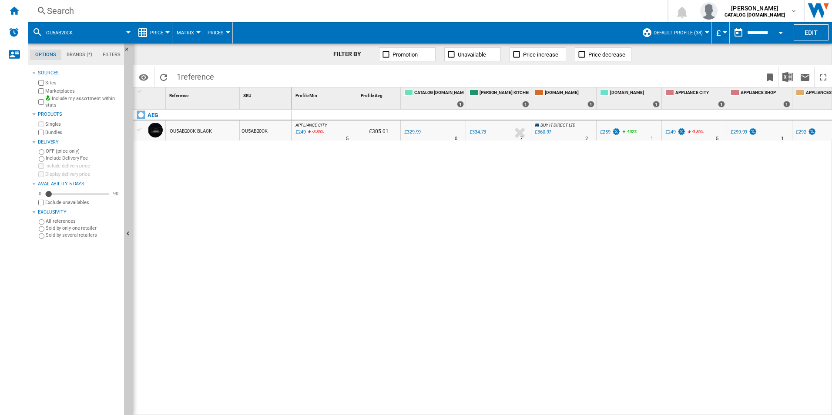
click at [327, 14] on div "Search" at bounding box center [346, 11] width 598 height 12
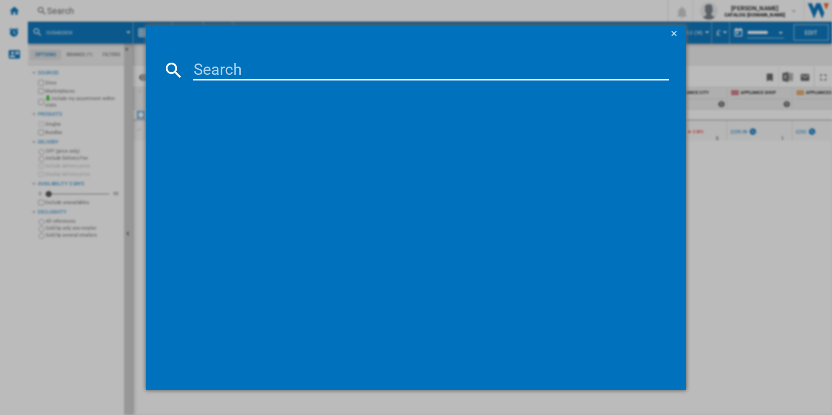
click at [329, 74] on input at bounding box center [431, 70] width 477 height 21
type input "TP95RA07FB"
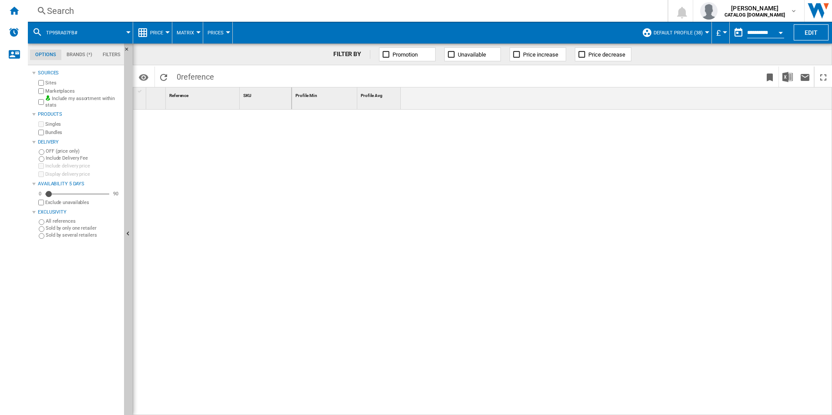
click at [239, 14] on div "Search" at bounding box center [346, 11] width 598 height 12
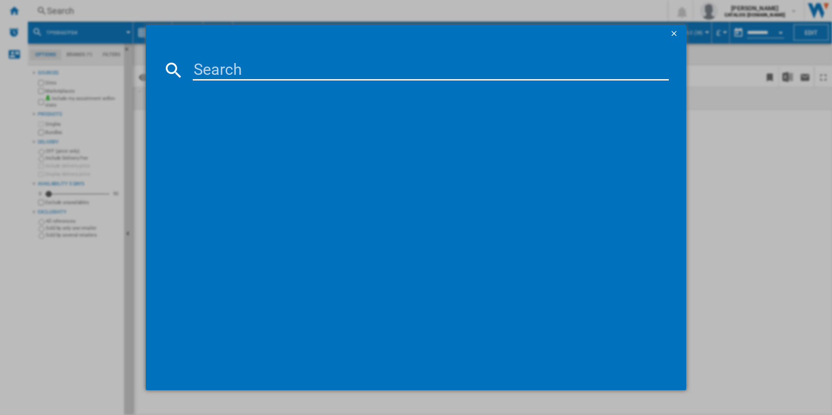
click at [223, 67] on input at bounding box center [431, 70] width 477 height 21
type input "TP95RA07FB"
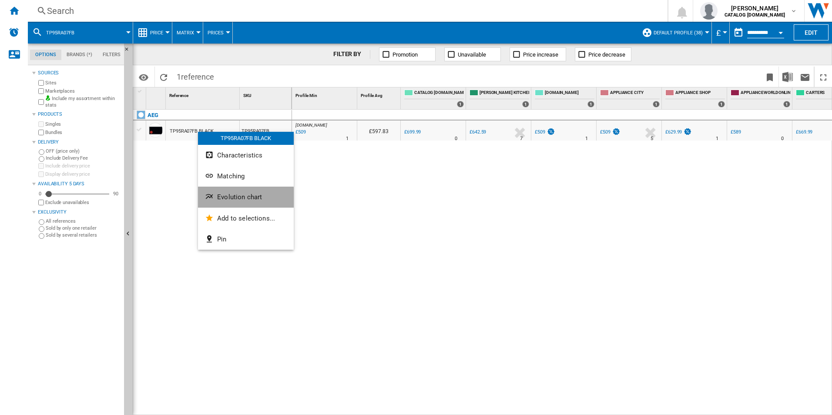
click at [224, 198] on span "Evolution chart" at bounding box center [239, 197] width 45 height 8
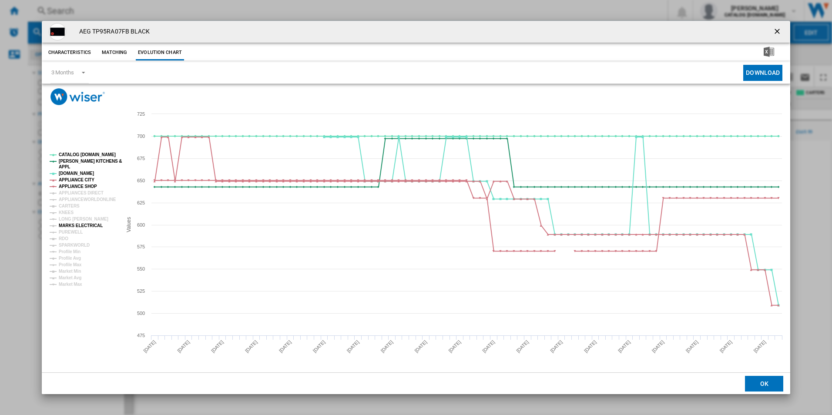
click at [67, 227] on tspan "MARKS ELECTRICAL" at bounding box center [81, 225] width 44 height 5
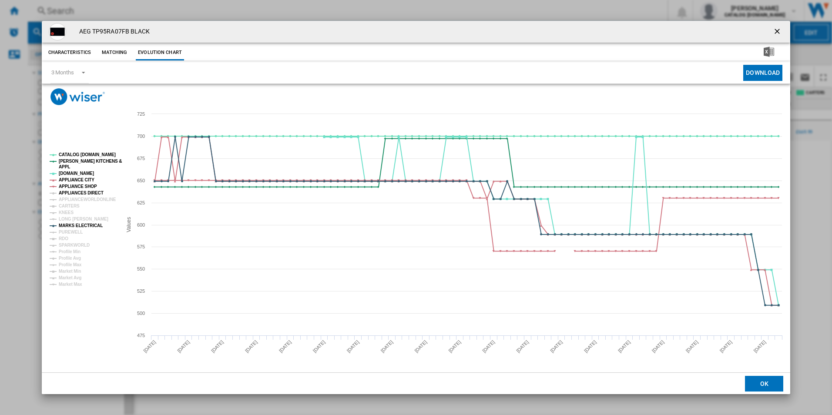
click at [74, 191] on tspan "APPLIANCES DIRECT" at bounding box center [81, 193] width 45 height 5
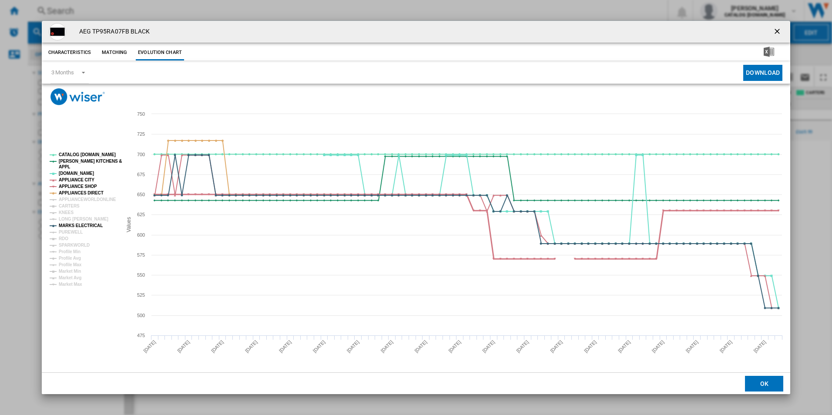
click at [74, 185] on tspan "APPLIANCE SHOP" at bounding box center [78, 186] width 38 height 5
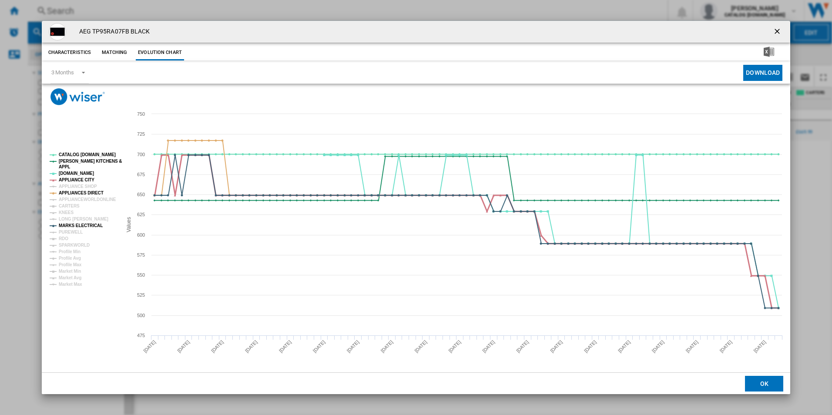
click at [73, 181] on tspan "APPLIANCE CITY" at bounding box center [77, 180] width 36 height 5
click at [74, 162] on tspan "[PERSON_NAME] KITCHENS &" at bounding box center [90, 161] width 63 height 5
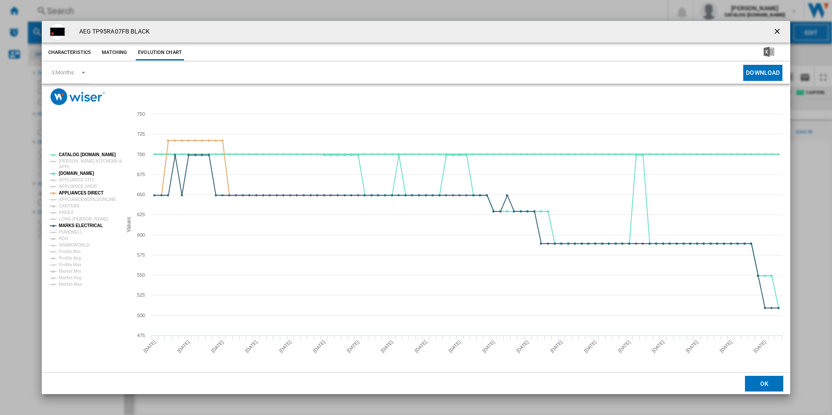
click at [74, 153] on tspan "CATALOG [DOMAIN_NAME]" at bounding box center [87, 154] width 57 height 5
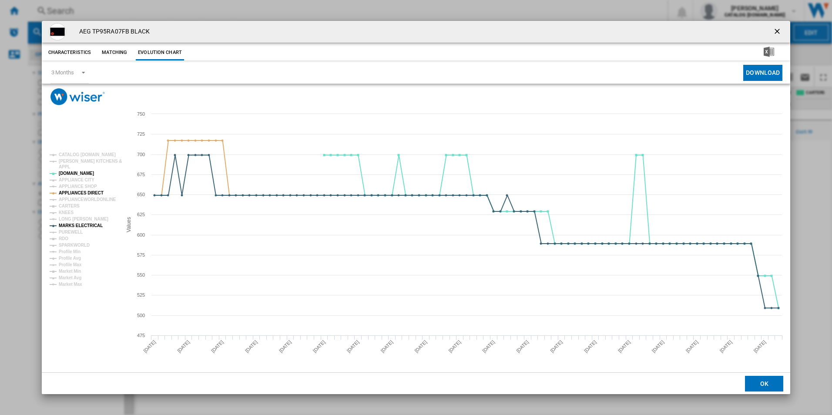
click at [776, 34] on ng-md-icon "getI18NText('BUTTONS.CLOSE_DIALOG')" at bounding box center [778, 32] width 10 height 10
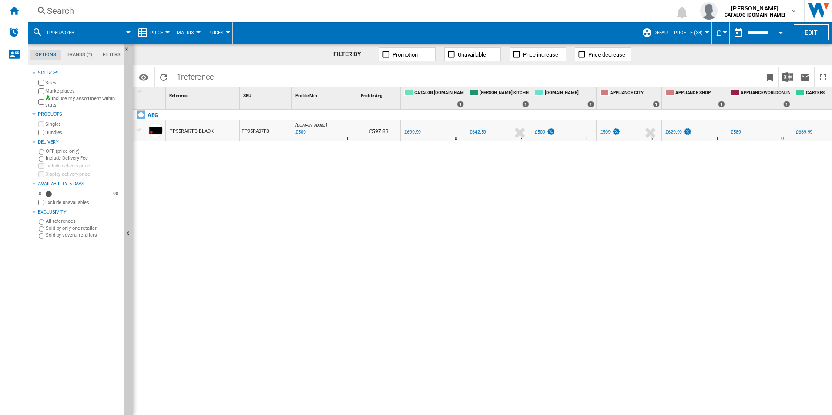
click at [289, 11] on div "Search" at bounding box center [346, 11] width 598 height 12
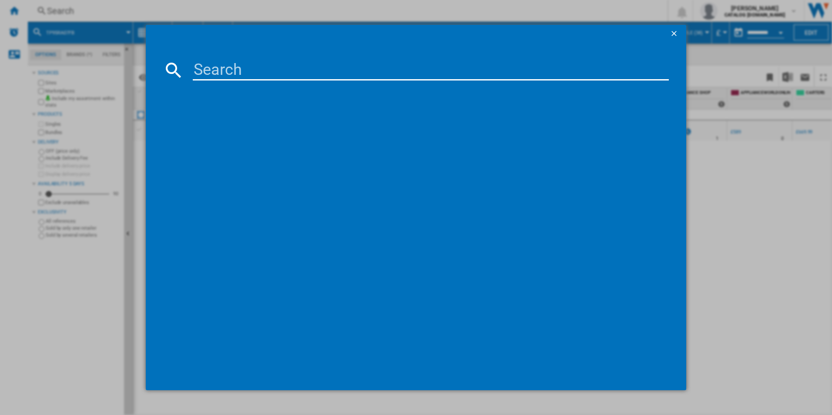
click at [275, 78] on input at bounding box center [431, 70] width 477 height 21
type input "OS6AB50AK"
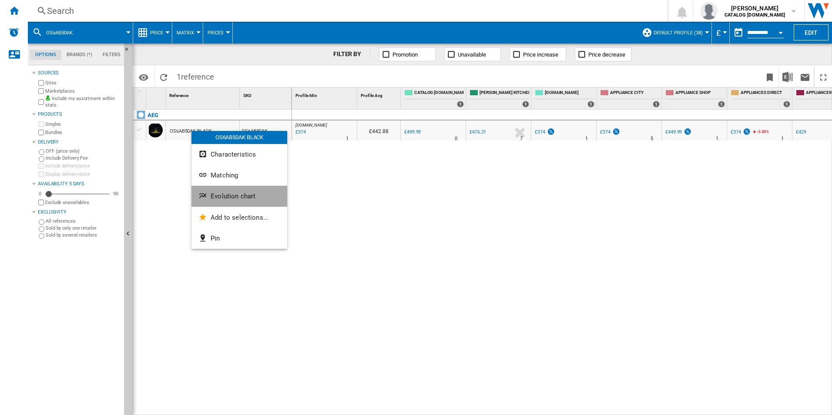
click at [209, 202] on button "Evolution chart" at bounding box center [240, 196] width 96 height 21
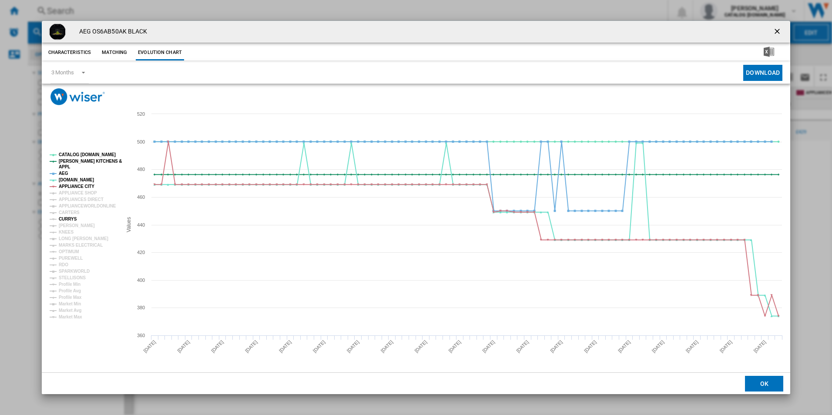
drag, startPoint x: 73, startPoint y: 225, endPoint x: 65, endPoint y: 217, distance: 11.7
click at [65, 217] on g "CATALOG ELECTROLUX.UK PAUL DAVIES KITCHENS & APPL AEG AO.COM APPLIANCE CITY APP…" at bounding box center [86, 235] width 72 height 167
click at [65, 217] on tspan "CURRYS" at bounding box center [68, 219] width 18 height 5
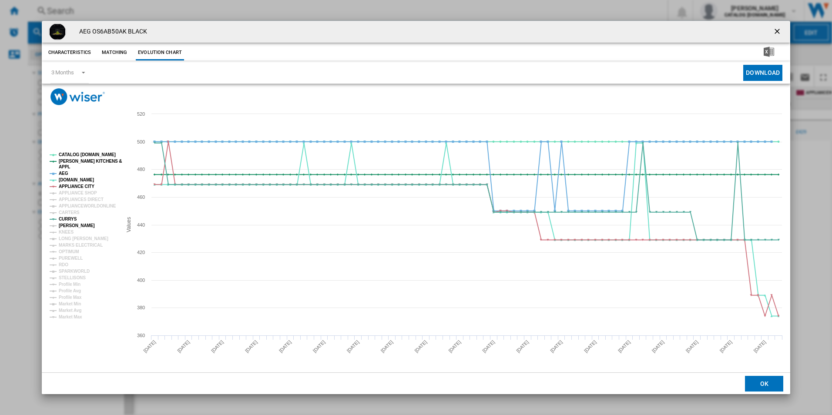
click at [71, 225] on tspan "[PERSON_NAME]" at bounding box center [77, 225] width 36 height 5
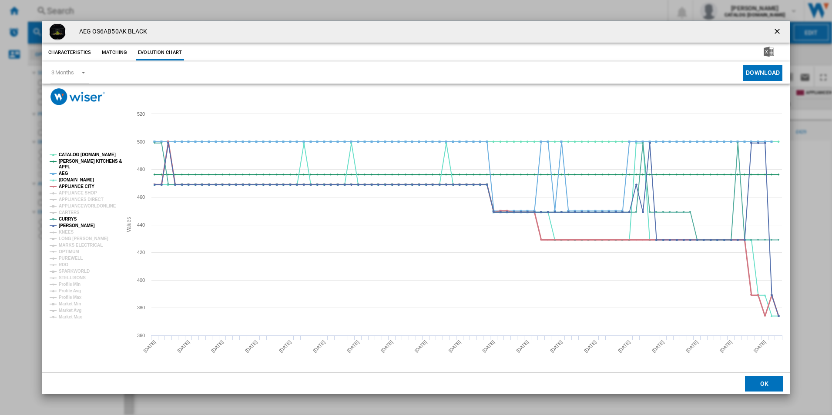
click at [80, 186] on tspan "APPLIANCE CITY" at bounding box center [77, 186] width 36 height 5
click at [62, 171] on tspan "AEG" at bounding box center [64, 173] width 10 height 5
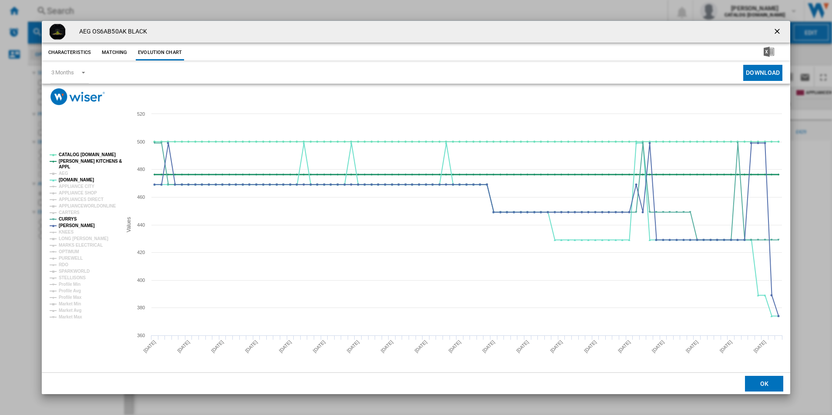
click at [63, 165] on tspan "APPL" at bounding box center [64, 167] width 11 height 5
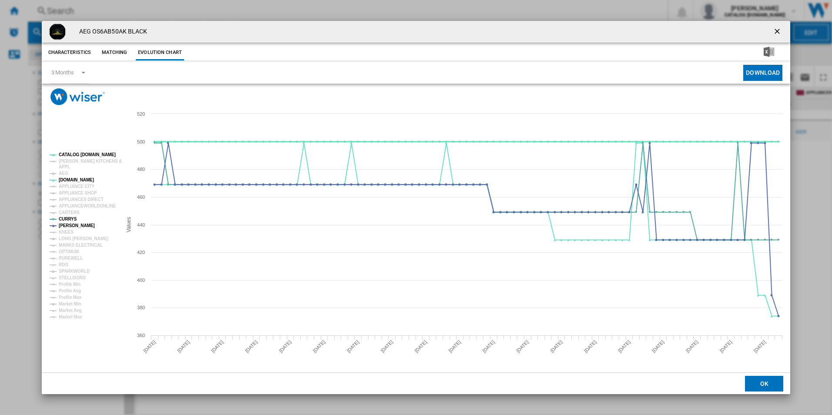
click at [80, 154] on tspan "CATALOG [DOMAIN_NAME]" at bounding box center [87, 154] width 57 height 5
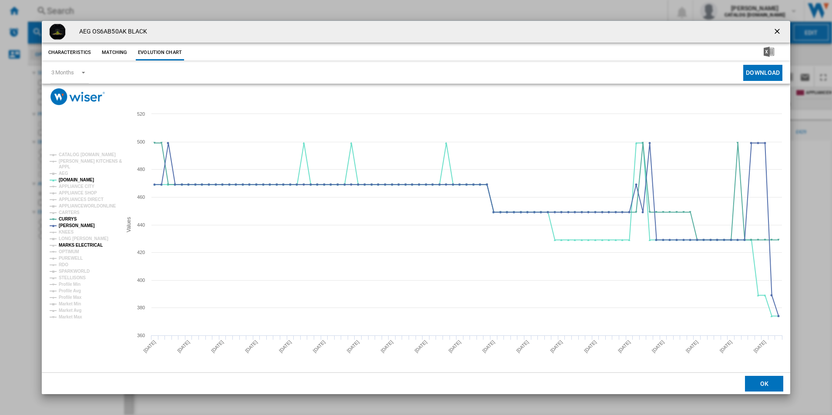
click at [74, 247] on tspan "MARKS ELECTRICAL" at bounding box center [81, 245] width 44 height 5
click at [75, 198] on tspan "APPLIANCES DIRECT" at bounding box center [81, 199] width 45 height 5
click at [779, 33] on ng-md-icon "getI18NText('BUTTONS.CLOSE_DIALOG')" at bounding box center [778, 32] width 10 height 10
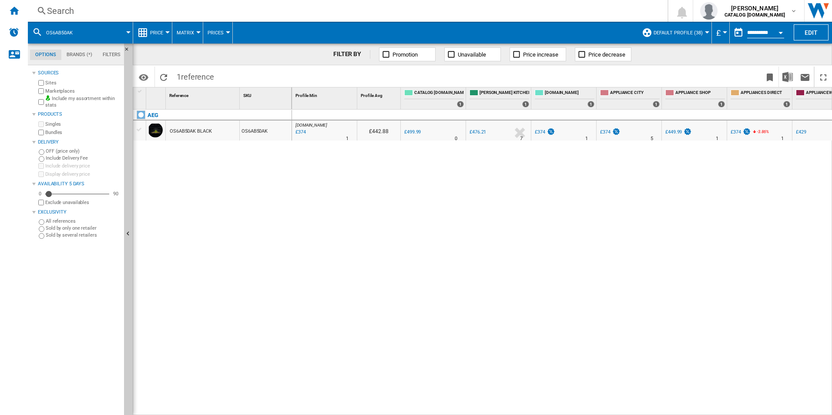
click at [314, 17] on div "Search" at bounding box center [346, 11] width 598 height 12
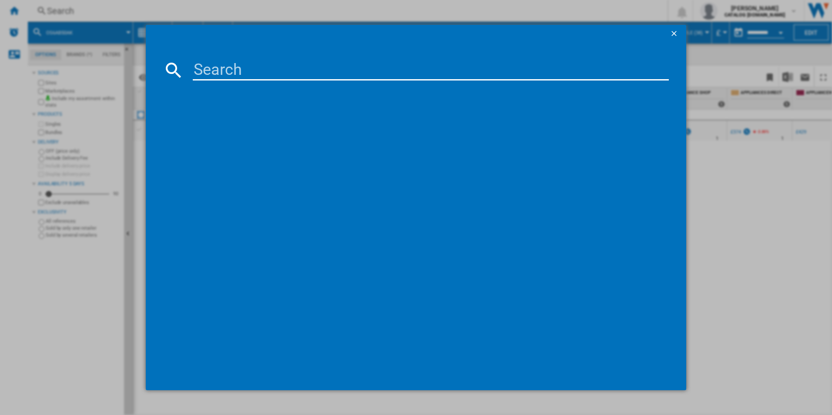
click at [274, 73] on input at bounding box center [431, 70] width 477 height 21
type input "LF7C8636BI"
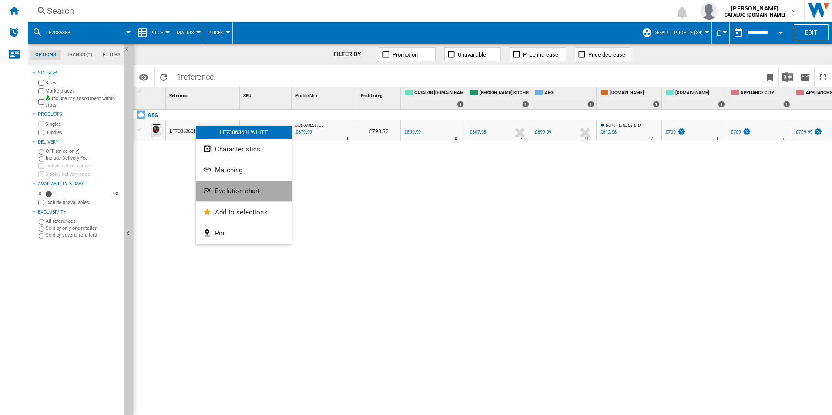
click at [214, 185] on button "Evolution chart" at bounding box center [244, 191] width 96 height 21
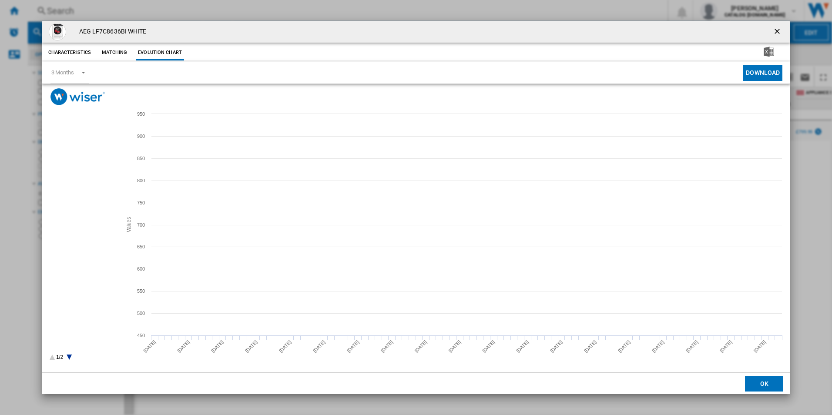
click at [75, 286] on tspan "MARKS ELECTRICAL" at bounding box center [81, 284] width 44 height 5
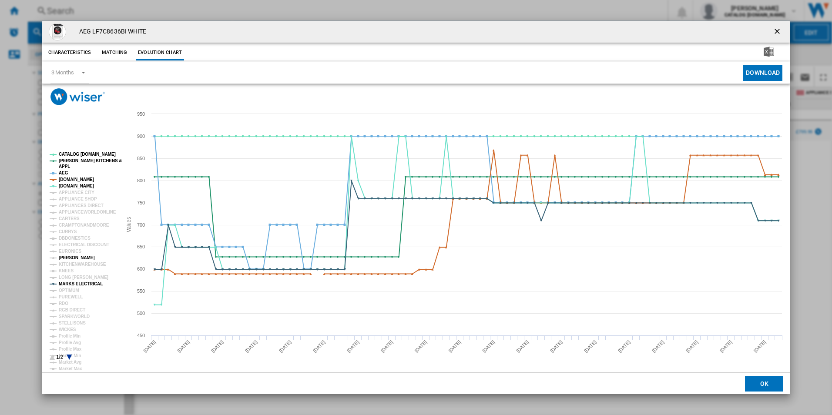
click at [71, 257] on tspan "[PERSON_NAME]" at bounding box center [77, 258] width 36 height 5
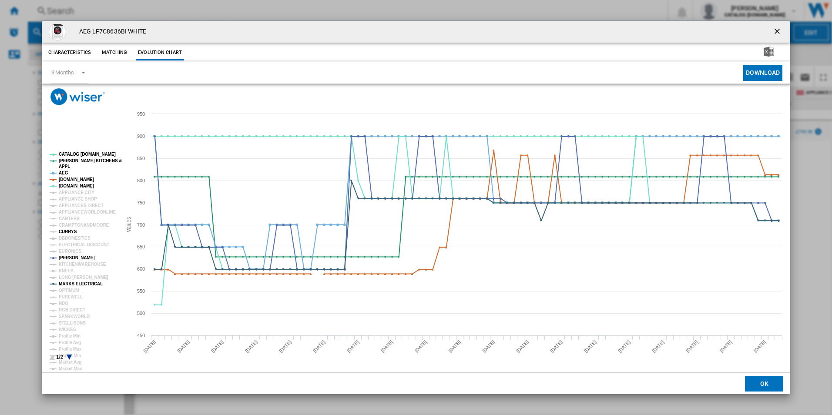
click at [70, 231] on tspan "CURRYS" at bounding box center [68, 231] width 18 height 5
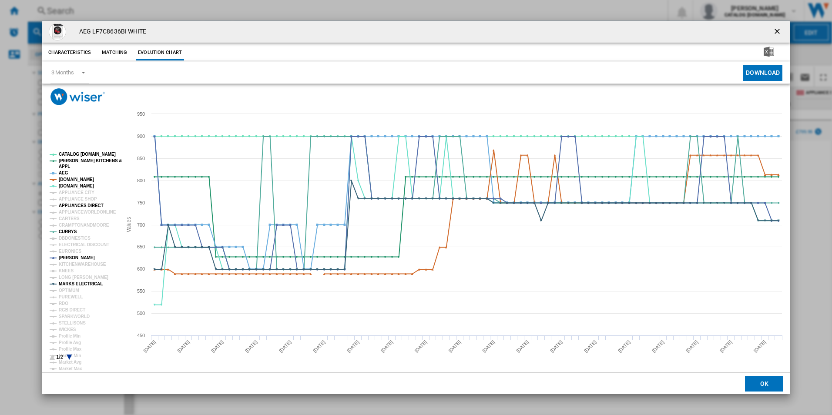
click at [88, 204] on tspan "APPLIANCES DIRECT" at bounding box center [81, 205] width 45 height 5
click at [81, 180] on tspan "AMAZON.CO.UK" at bounding box center [76, 179] width 35 height 5
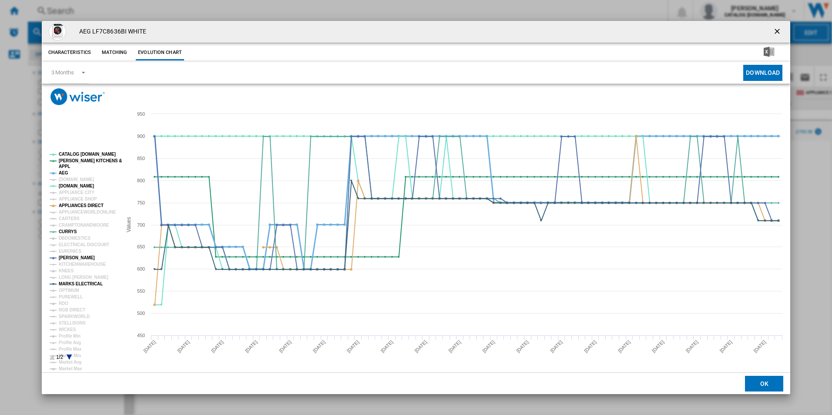
click at [66, 174] on tspan "AEG" at bounding box center [64, 173] width 10 height 5
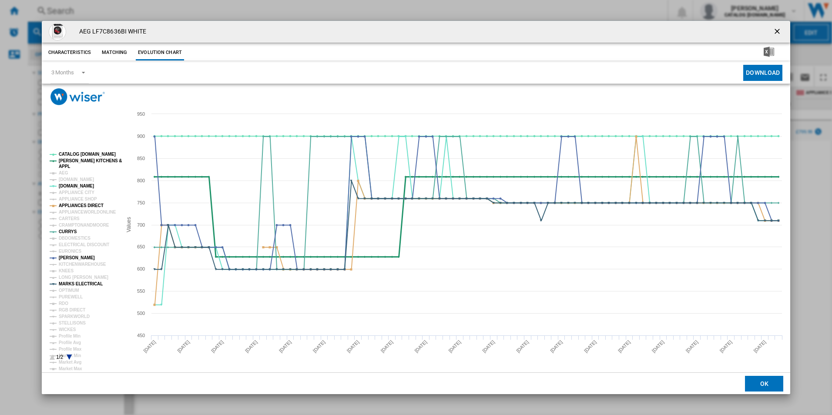
click at [83, 158] on tspan "[PERSON_NAME] KITCHENS &" at bounding box center [90, 160] width 63 height 5
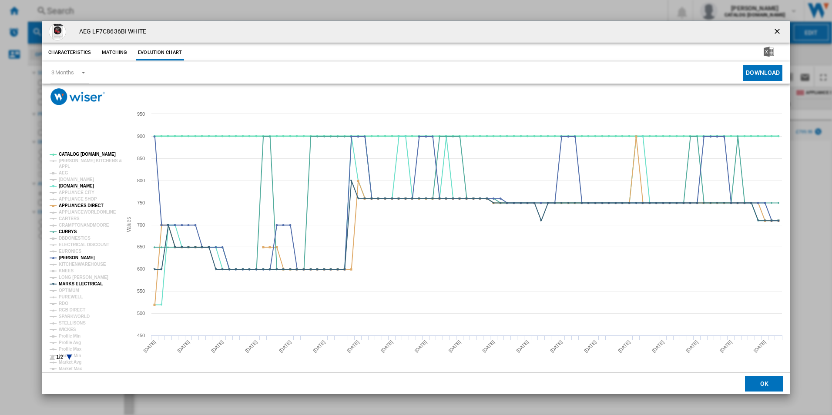
click at [84, 153] on tspan "CATALOG [DOMAIN_NAME]" at bounding box center [87, 154] width 57 height 5
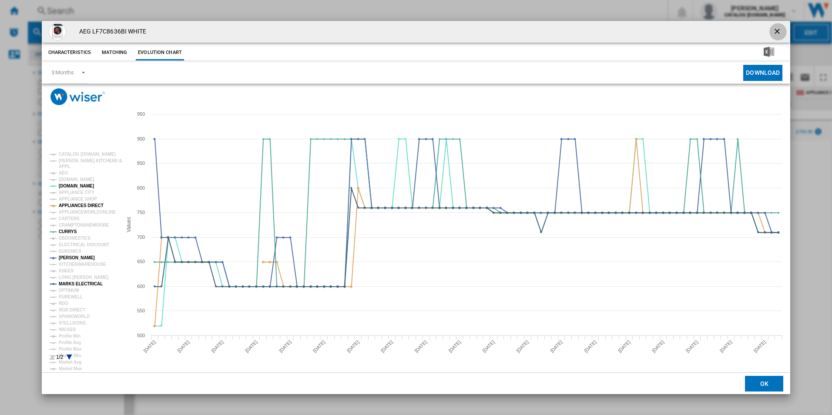
click at [785, 27] on button "Product popup" at bounding box center [778, 31] width 17 height 17
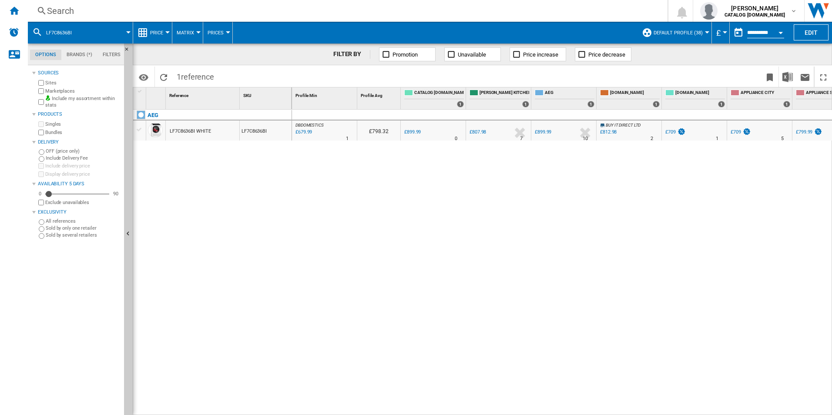
click at [231, 13] on div "Search" at bounding box center [346, 11] width 598 height 12
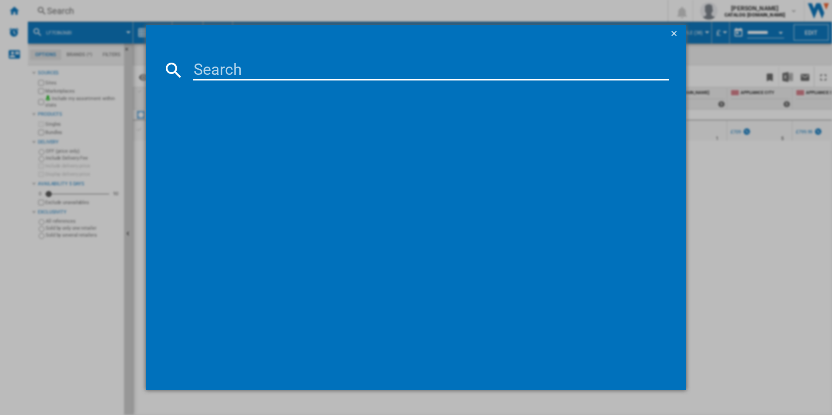
click at [218, 71] on input at bounding box center [431, 70] width 477 height 21
type input "LFX6G7434BI"
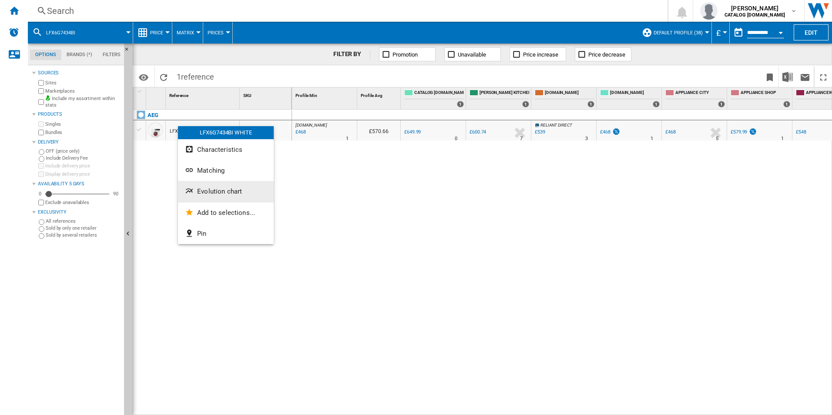
click at [208, 185] on button "Evolution chart" at bounding box center [226, 191] width 96 height 21
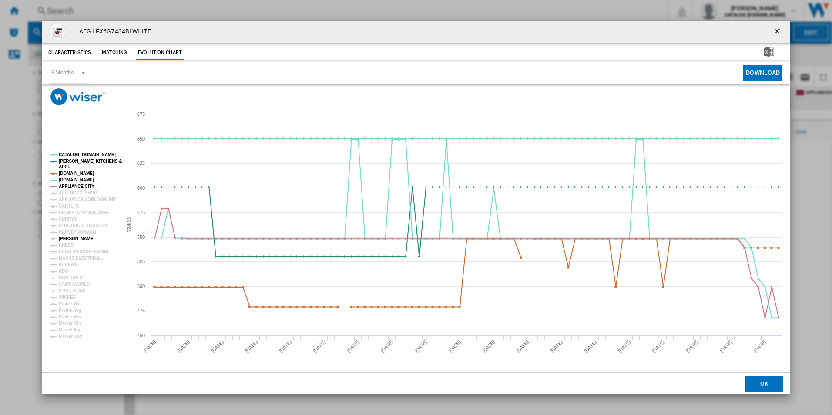
click at [76, 237] on tspan "[PERSON_NAME]" at bounding box center [77, 238] width 36 height 5
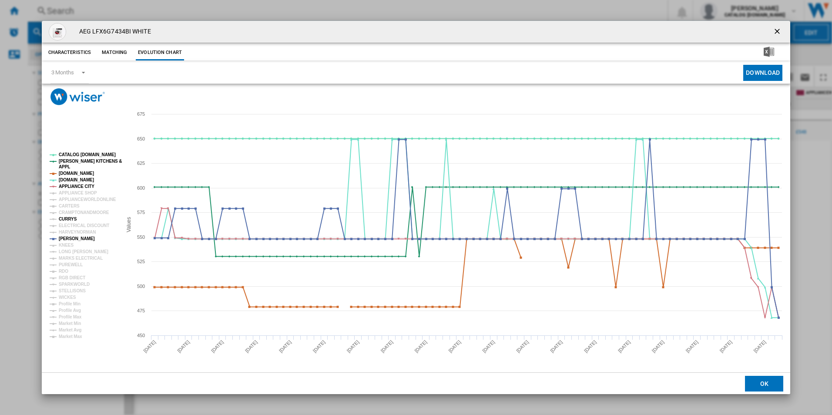
click at [70, 219] on tspan "CURRYS" at bounding box center [68, 219] width 18 height 5
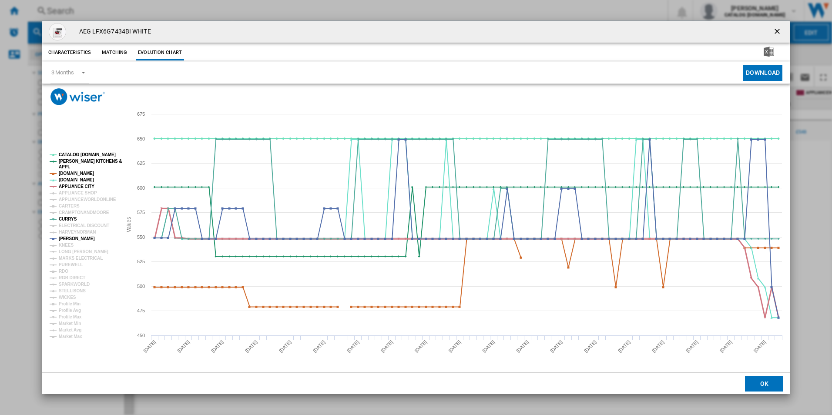
click at [82, 187] on tspan "APPLIANCE CITY" at bounding box center [77, 186] width 36 height 5
click at [79, 175] on tspan "AMAZON.CO.UK" at bounding box center [76, 173] width 35 height 5
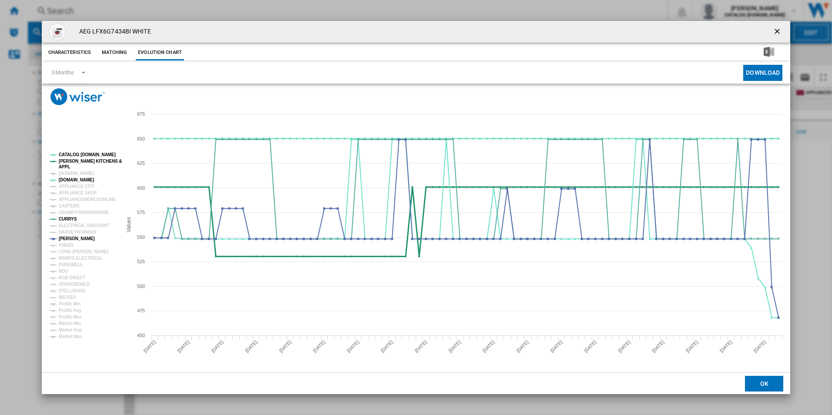
click at [80, 161] on tspan "[PERSON_NAME] KITCHENS &" at bounding box center [90, 161] width 63 height 5
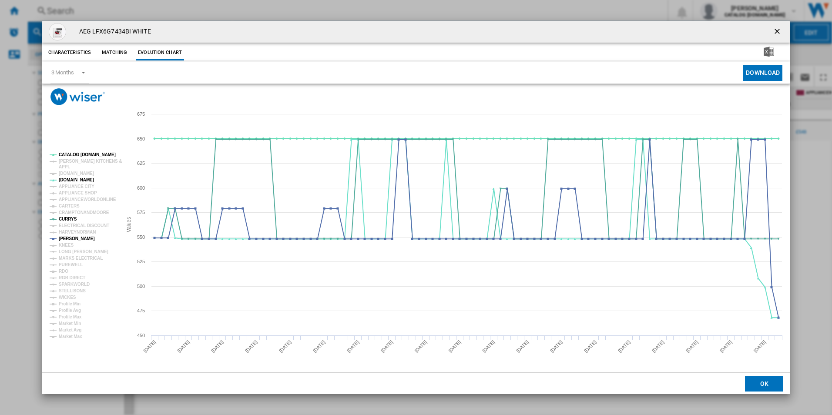
click at [81, 155] on tspan "CATALOG [DOMAIN_NAME]" at bounding box center [87, 154] width 57 height 5
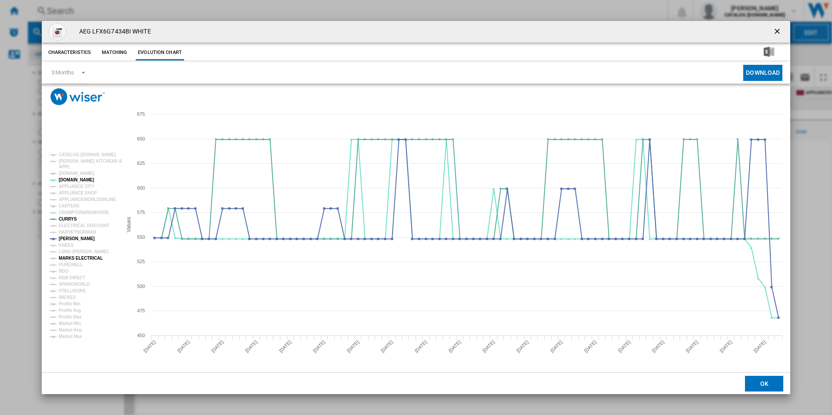
click at [82, 258] on tspan "MARKS ELECTRICAL" at bounding box center [81, 258] width 44 height 5
click at [778, 29] on ng-md-icon "getI18NText('BUTTONS.CLOSE_DIALOG')" at bounding box center [778, 32] width 10 height 10
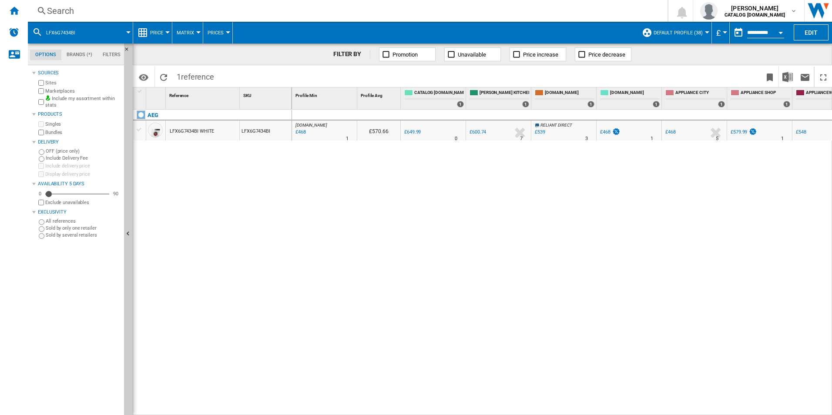
click at [320, 10] on div "Search" at bounding box center [346, 11] width 598 height 12
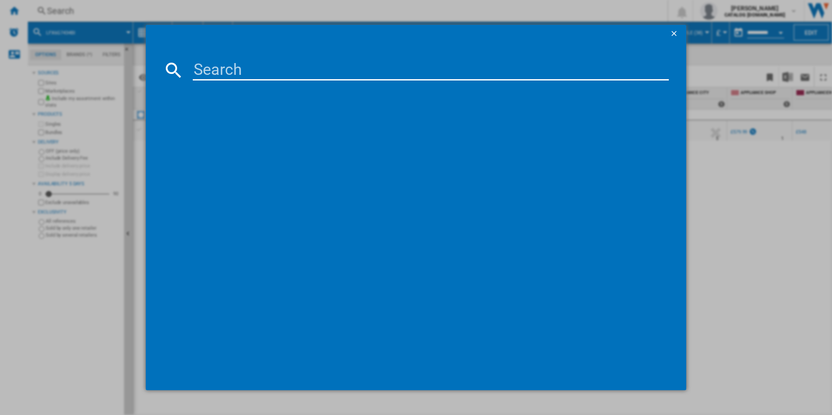
click at [239, 74] on input at bounding box center [431, 70] width 477 height 21
type input "L7WE74634BI"
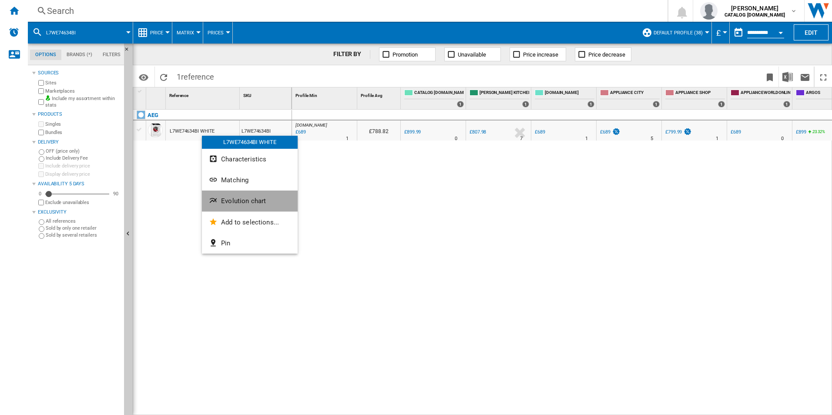
click at [231, 202] on span "Evolution chart" at bounding box center [243, 201] width 45 height 8
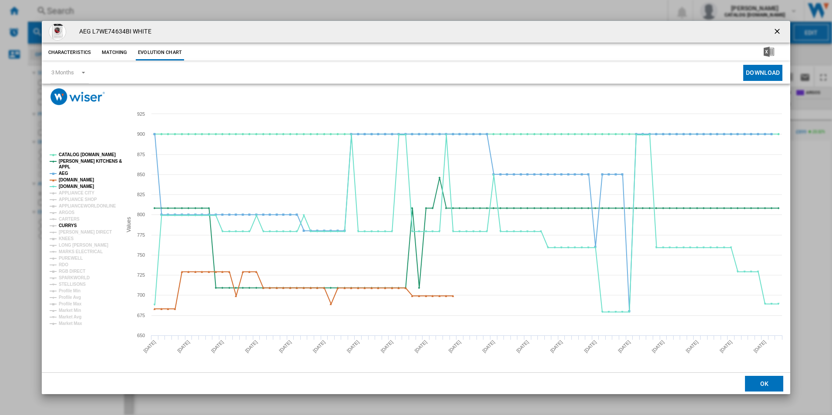
click at [66, 227] on tspan "CURRYS" at bounding box center [68, 225] width 18 height 5
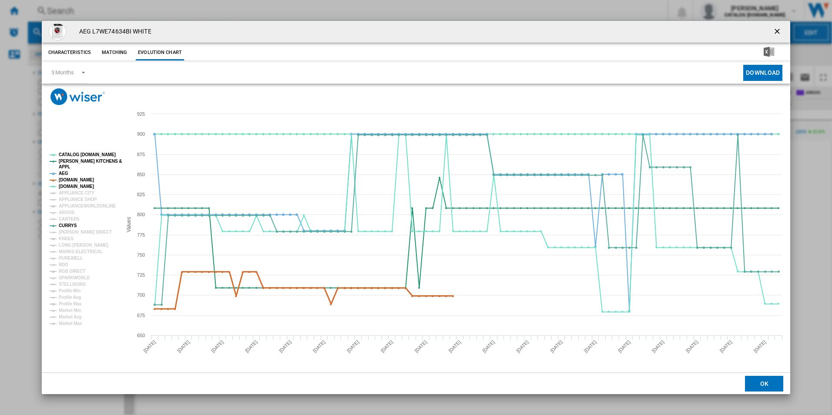
click at [78, 181] on tspan "AMAZON.CO.UK" at bounding box center [76, 180] width 35 height 5
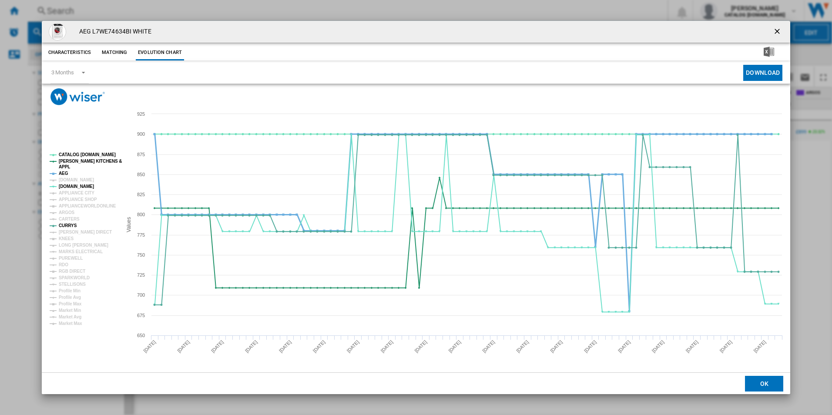
click at [62, 174] on tspan "AEG" at bounding box center [64, 173] width 10 height 5
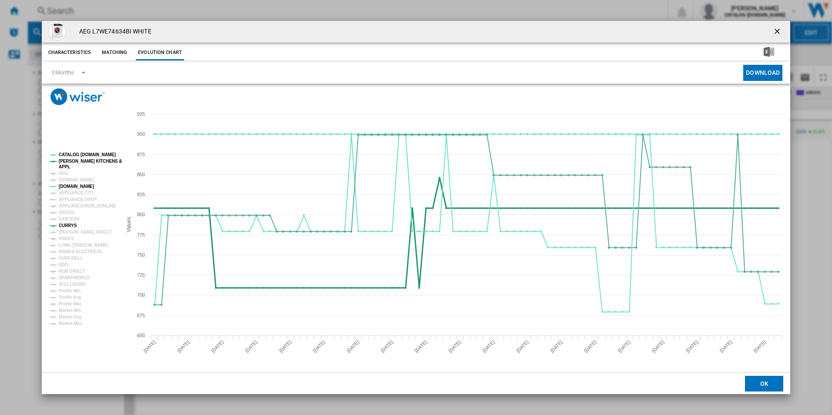
click at [65, 163] on tspan "[PERSON_NAME] KITCHENS &" at bounding box center [90, 161] width 63 height 5
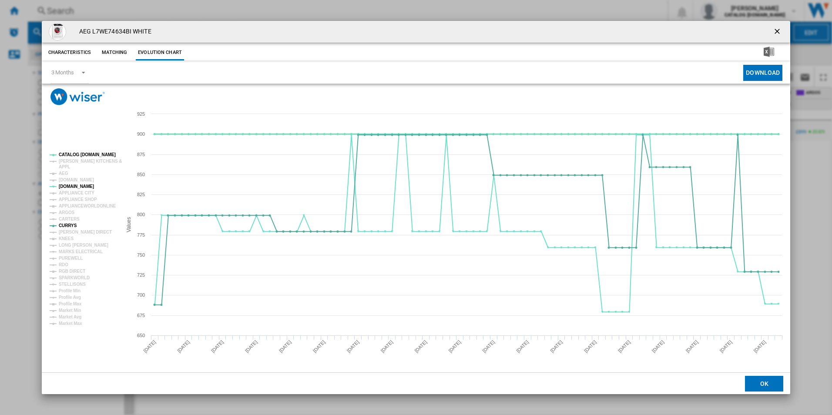
click at [73, 155] on tspan "CATALOG [DOMAIN_NAME]" at bounding box center [87, 154] width 57 height 5
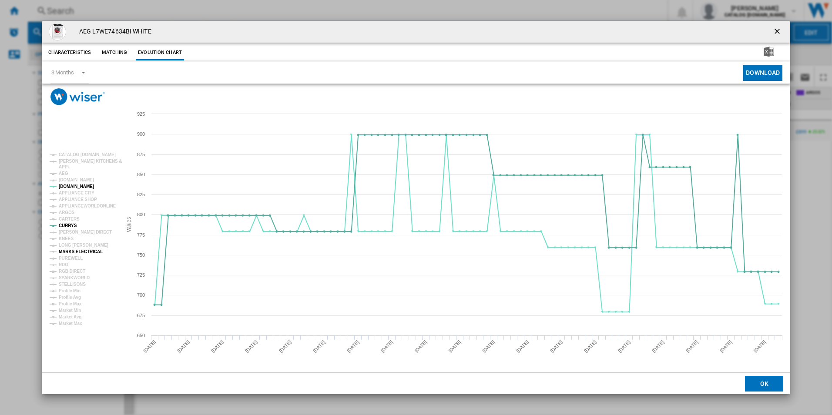
click at [79, 251] on tspan "MARKS ELECTRICAL" at bounding box center [81, 251] width 44 height 5
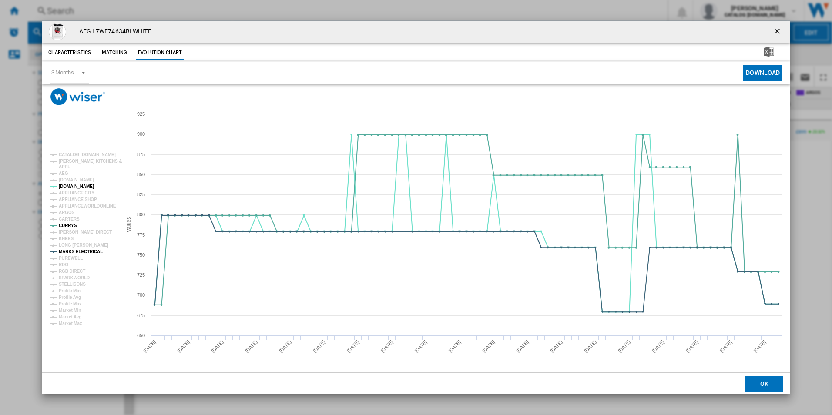
click at [782, 31] on ng-md-icon "getI18NText('BUTTONS.CLOSE_DIALOG')" at bounding box center [778, 32] width 10 height 10
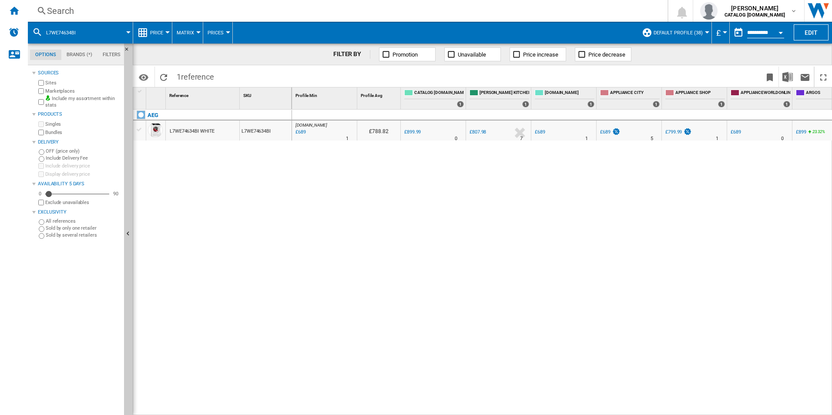
click at [170, 20] on div "Search Search 0 shabana shabir CATALOG ELECTROLUX.UK CATALOG ELECTROLUX.UK My s…" at bounding box center [430, 11] width 804 height 22
click at [171, 9] on div "Search" at bounding box center [346, 11] width 598 height 12
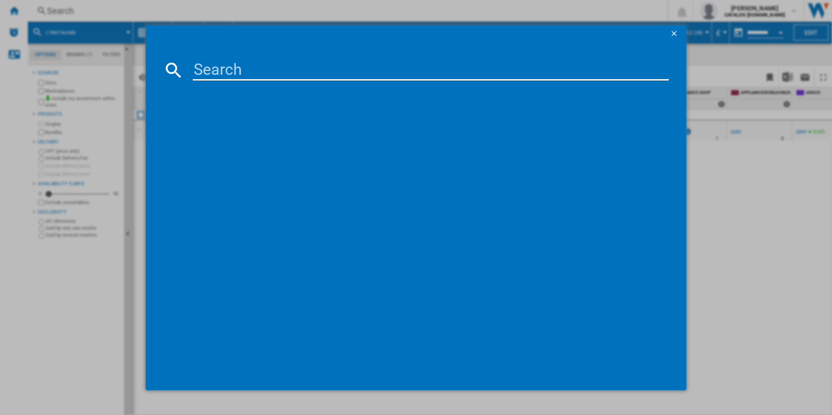
click at [217, 67] on input at bounding box center [431, 70] width 477 height 21
type input "FSE84607P"
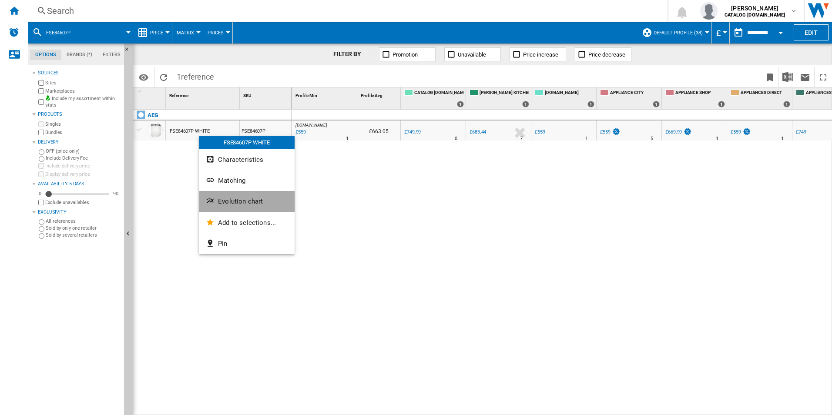
click at [222, 204] on span "Evolution chart" at bounding box center [240, 202] width 45 height 8
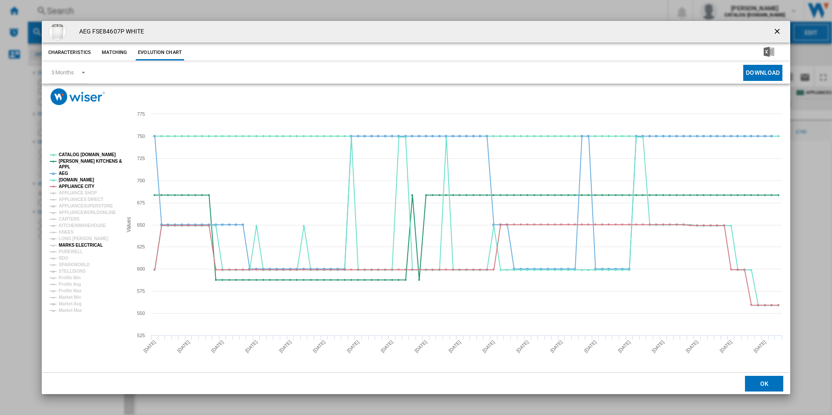
click at [68, 245] on tspan "MARKS ELECTRICAL" at bounding box center [81, 245] width 44 height 5
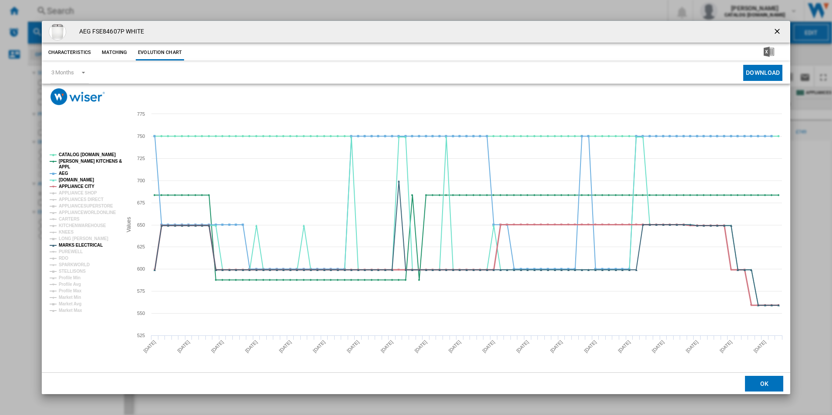
click at [76, 185] on tspan "APPLIANCE CITY" at bounding box center [77, 186] width 36 height 5
click at [67, 174] on rect "Product popup" at bounding box center [82, 232] width 72 height 167
click at [63, 172] on tspan "AEG" at bounding box center [64, 173] width 10 height 5
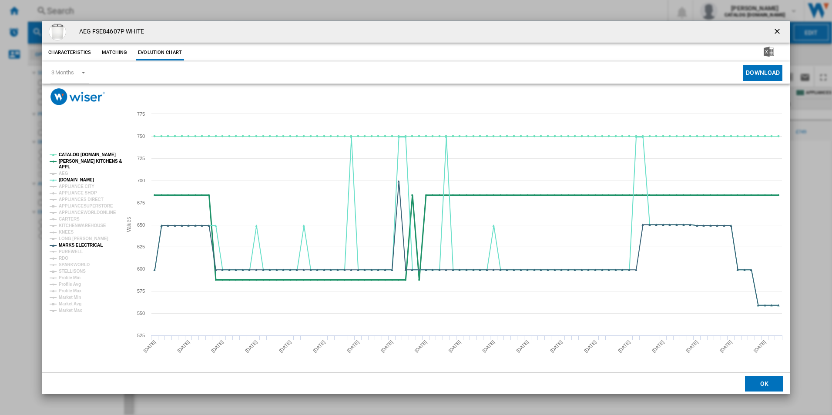
click at [84, 160] on tspan "[PERSON_NAME] KITCHENS &" at bounding box center [90, 161] width 63 height 5
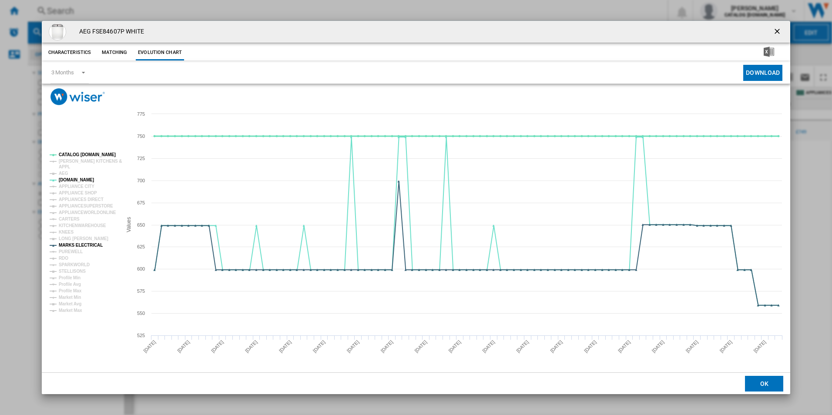
click at [85, 156] on tspan "CATALOG [DOMAIN_NAME]" at bounding box center [87, 154] width 57 height 5
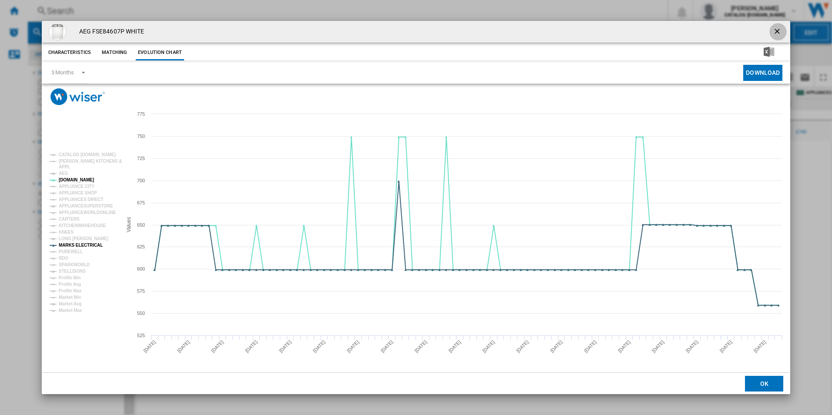
click at [779, 32] on ng-md-icon "getI18NText('BUTTONS.CLOSE_DIALOG')" at bounding box center [778, 32] width 10 height 10
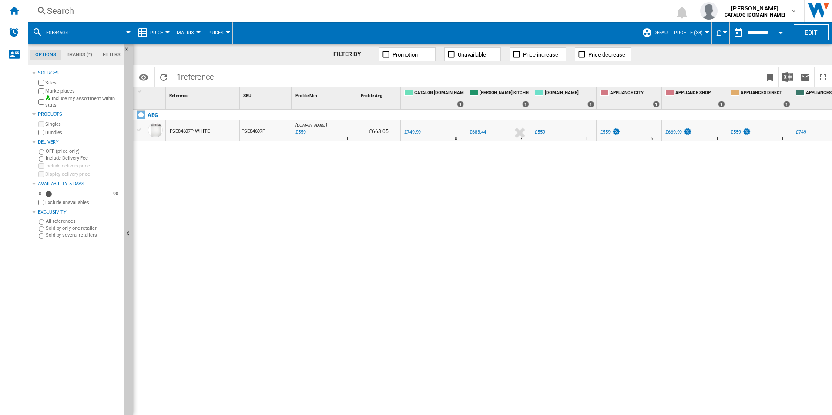
click at [706, 34] on md-menu "Default profile (38) Default profile (38) ALL (10) Audit Customers (4) BID (5) …" at bounding box center [675, 33] width 74 height 22
click at [705, 32] on div at bounding box center [707, 32] width 4 height 2
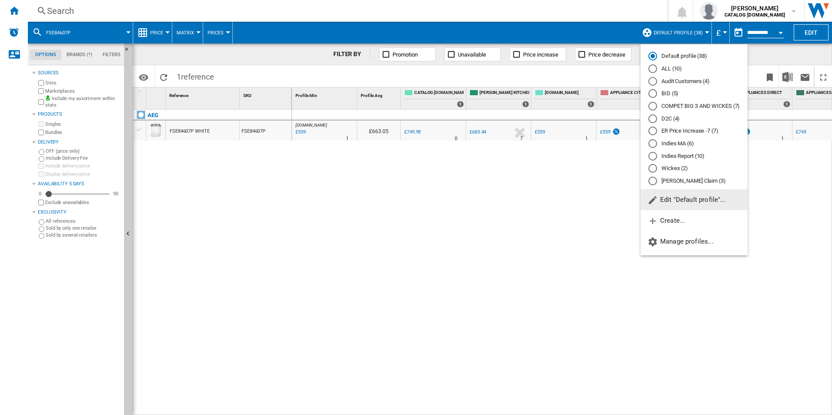
click at [671, 202] on span "Edit "Default profile"..." at bounding box center [687, 200] width 78 height 8
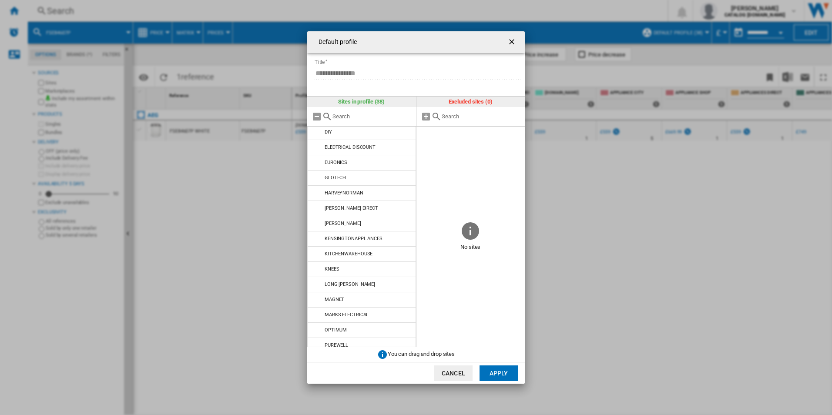
scroll to position [359, 0]
click at [622, 243] on div "**********" at bounding box center [416, 207] width 832 height 415
click at [643, 224] on div "**********" at bounding box center [416, 207] width 832 height 415
click at [511, 40] on ng-md-icon "getI18NText('BUTTONS.CLOSE_DIALOG')" at bounding box center [513, 42] width 10 height 10
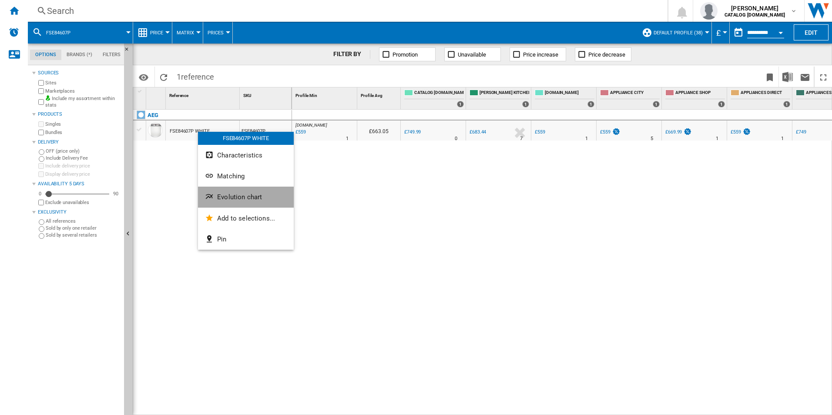
click at [223, 202] on button "Evolution chart" at bounding box center [246, 197] width 96 height 21
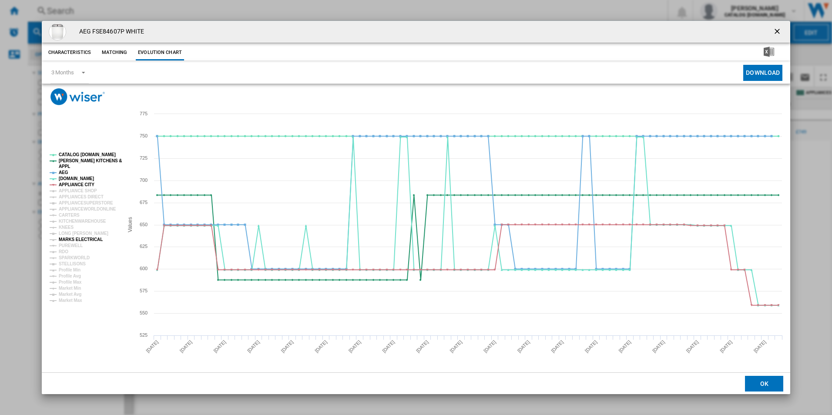
click at [71, 241] on tspan "MARKS ELECTRICAL" at bounding box center [81, 239] width 44 height 5
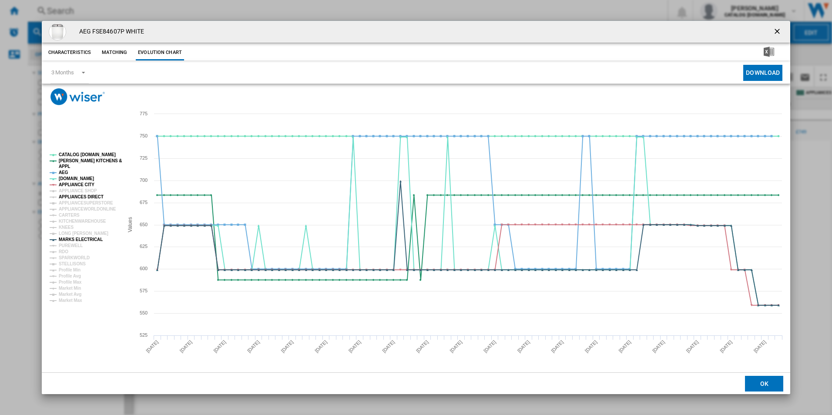
click at [81, 195] on tspan "APPLIANCES DIRECT" at bounding box center [81, 197] width 45 height 5
click at [80, 185] on tspan "APPLIANCE CITY" at bounding box center [77, 184] width 36 height 5
click at [62, 171] on tspan "AEG" at bounding box center [64, 172] width 10 height 5
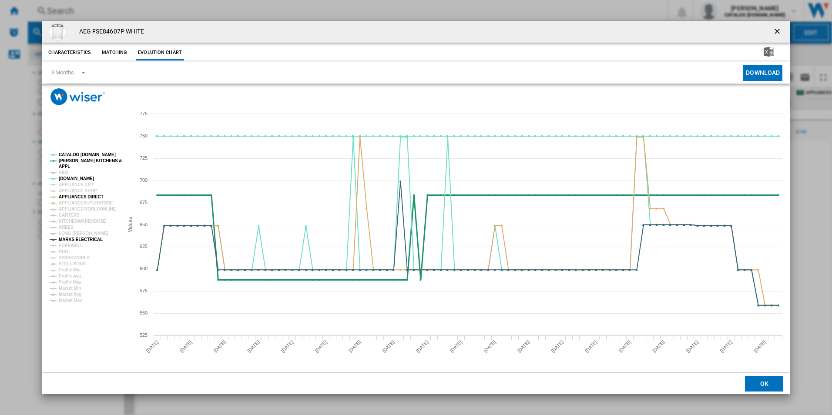
click at [63, 165] on tspan "APPL" at bounding box center [64, 166] width 11 height 5
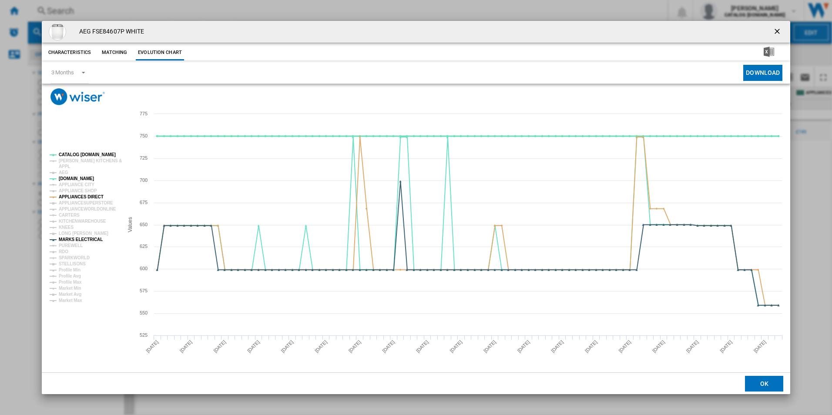
click at [75, 153] on tspan "CATALOG [DOMAIN_NAME]" at bounding box center [87, 154] width 57 height 5
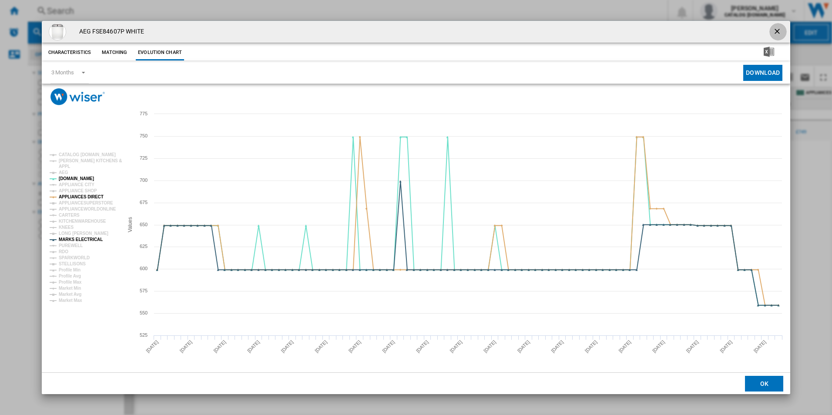
click at [777, 27] on ng-md-icon "getI18NText('BUTTONS.CLOSE_DIALOG')" at bounding box center [778, 32] width 10 height 10
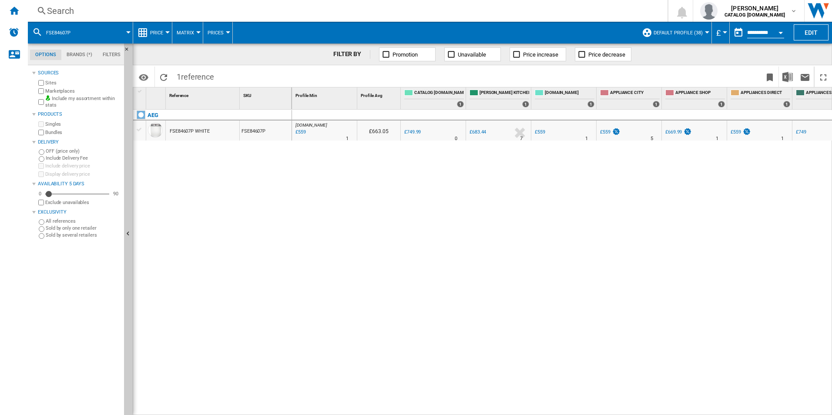
click at [152, 0] on div "Search Search 0 shabana shabir CATALOG ELECTROLUX.UK CATALOG ELECTROLUX.UK My s…" at bounding box center [430, 11] width 804 height 22
click at [152, 13] on div "Search" at bounding box center [346, 11] width 598 height 12
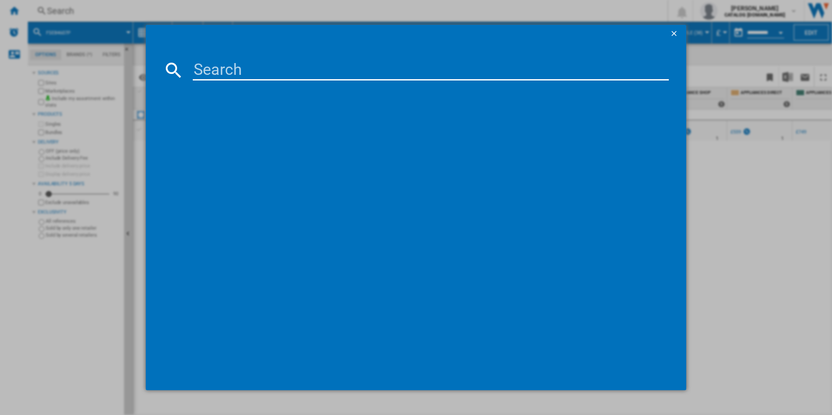
click at [202, 73] on input at bounding box center [431, 70] width 477 height 21
type input "TR959M6BC"
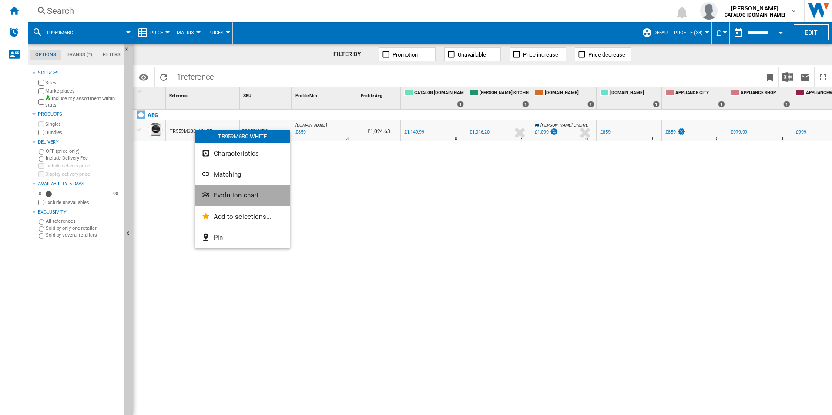
click at [212, 191] on button "Evolution chart" at bounding box center [243, 195] width 96 height 21
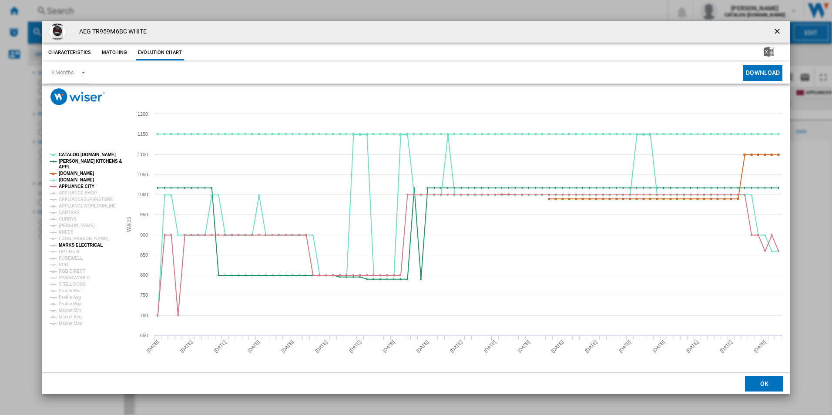
click at [67, 246] on tspan "MARKS ELECTRICAL" at bounding box center [81, 245] width 44 height 5
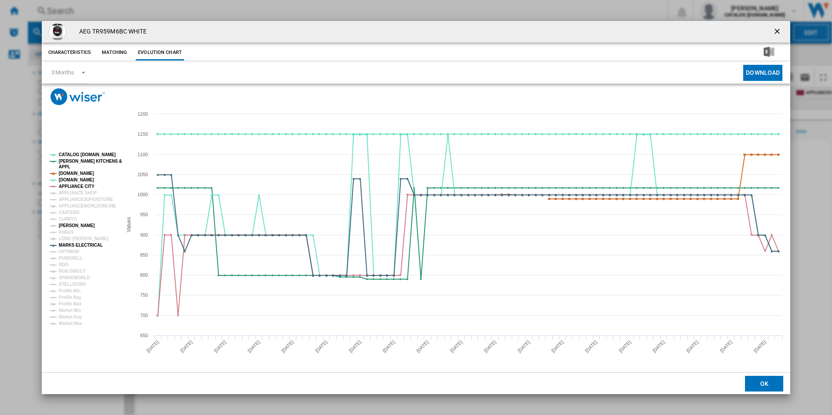
click at [68, 225] on tspan "[PERSON_NAME]" at bounding box center [77, 225] width 36 height 5
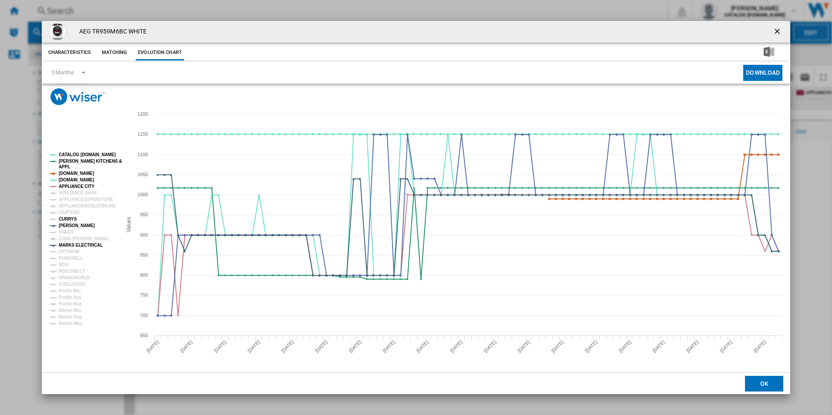
click at [65, 219] on tspan "CURRYS" at bounding box center [68, 219] width 18 height 5
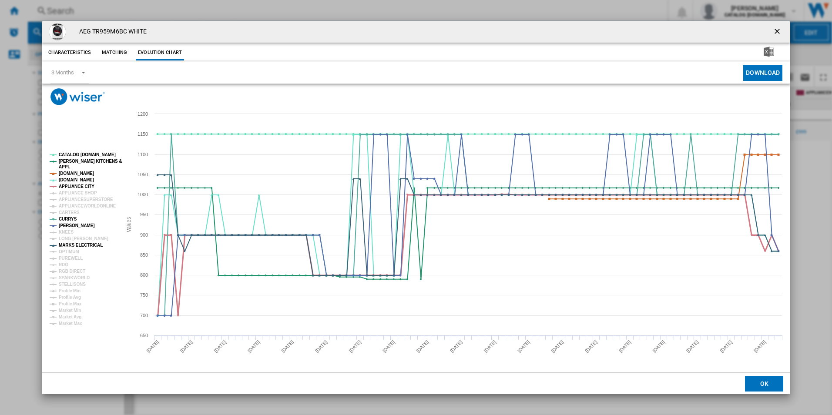
click at [83, 185] on tspan "APPLIANCE CITY" at bounding box center [77, 186] width 36 height 5
click at [81, 173] on tspan "AMAZON.CO.UK" at bounding box center [76, 173] width 35 height 5
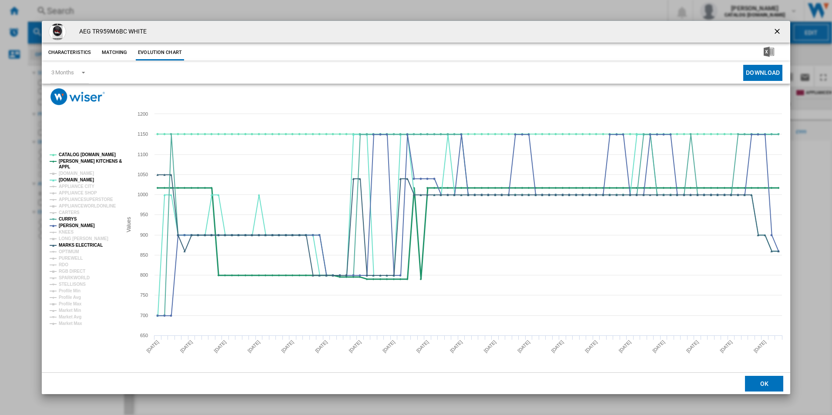
click at [81, 161] on tspan "[PERSON_NAME] KITCHENS &" at bounding box center [90, 161] width 63 height 5
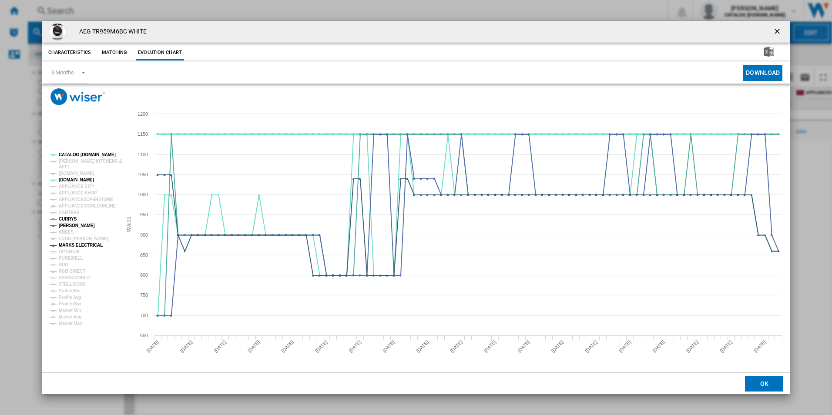
click at [81, 152] on tspan "CATALOG [DOMAIN_NAME]" at bounding box center [87, 154] width 57 height 5
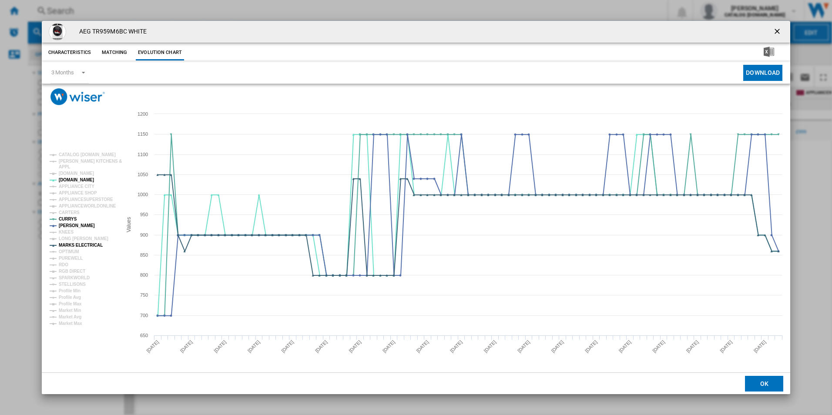
click at [781, 28] on ng-md-icon "getI18NText('BUTTONS.CLOSE_DIALOG')" at bounding box center [778, 32] width 10 height 10
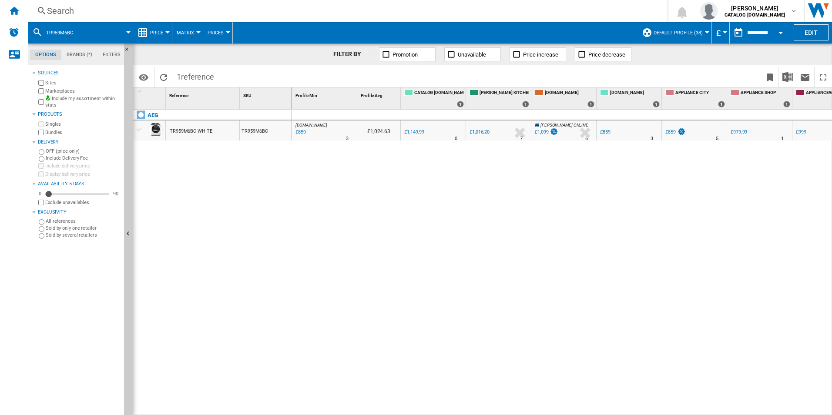
click at [300, 12] on div "Search" at bounding box center [346, 11] width 598 height 12
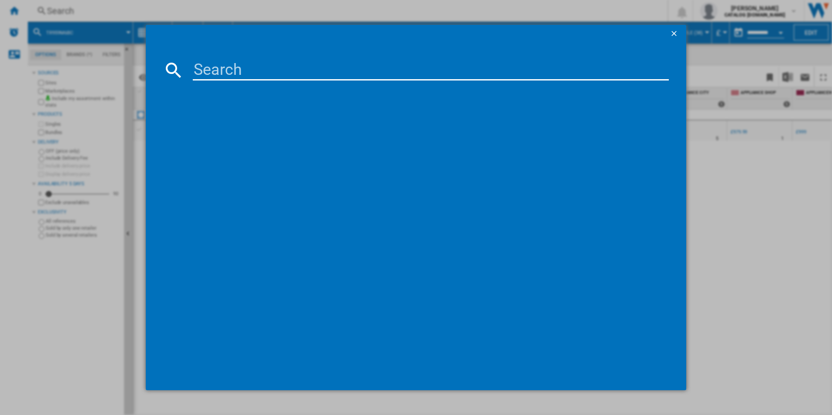
click at [270, 74] on input at bounding box center [431, 70] width 477 height 21
type input "CCX6540ACB"
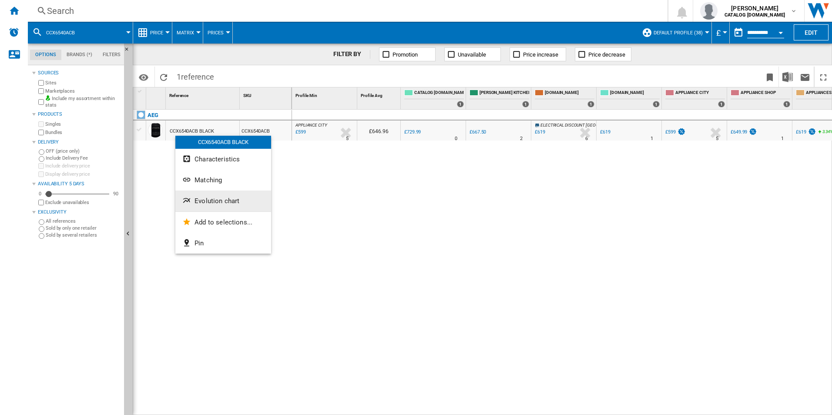
click at [204, 198] on span "Evolution chart" at bounding box center [217, 201] width 45 height 8
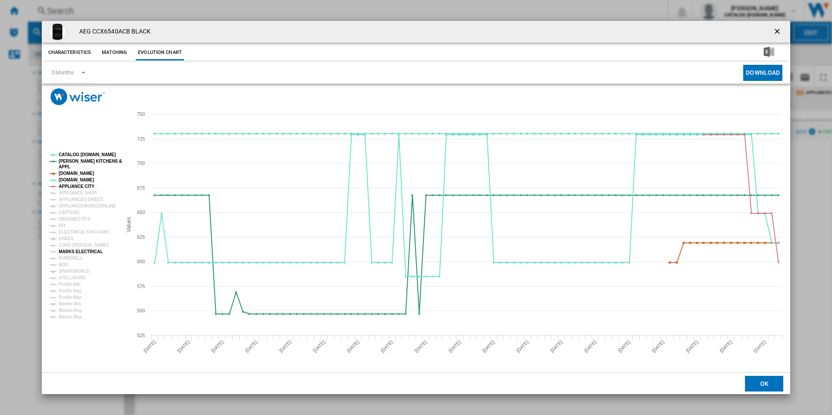
click at [67, 251] on tspan "MARKS ELECTRICAL" at bounding box center [81, 251] width 44 height 5
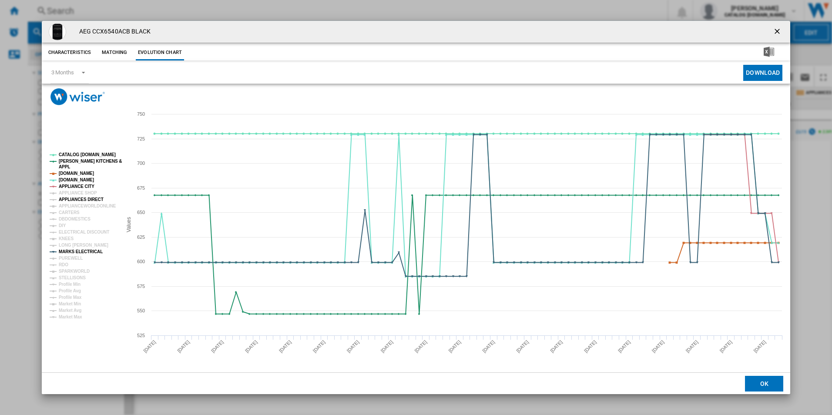
click at [71, 201] on tspan "APPLIANCES DIRECT" at bounding box center [81, 199] width 45 height 5
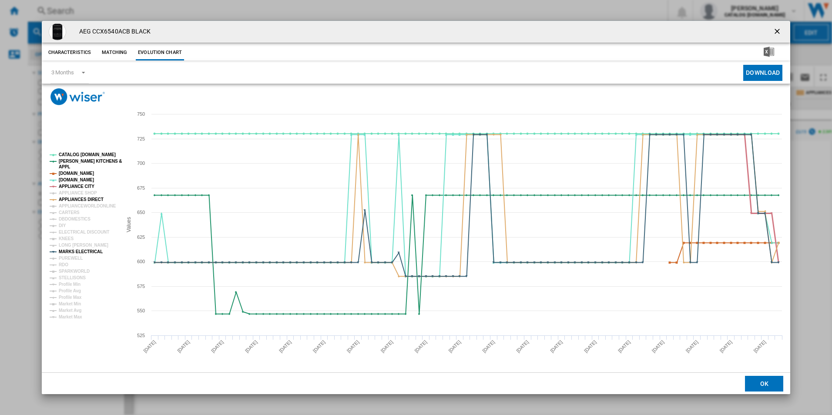
click at [74, 184] on tspan "APPLIANCE CITY" at bounding box center [77, 186] width 36 height 5
click at [75, 175] on tspan "AMAZON.CO.UK" at bounding box center [76, 173] width 35 height 5
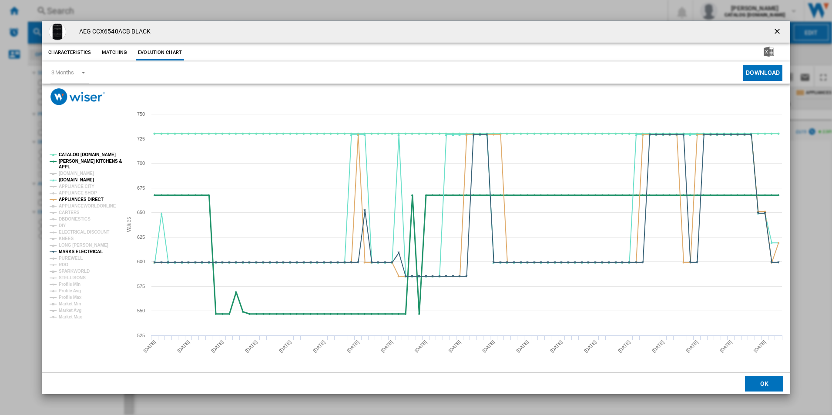
click at [78, 159] on tspan "[PERSON_NAME] KITCHENS &" at bounding box center [90, 161] width 63 height 5
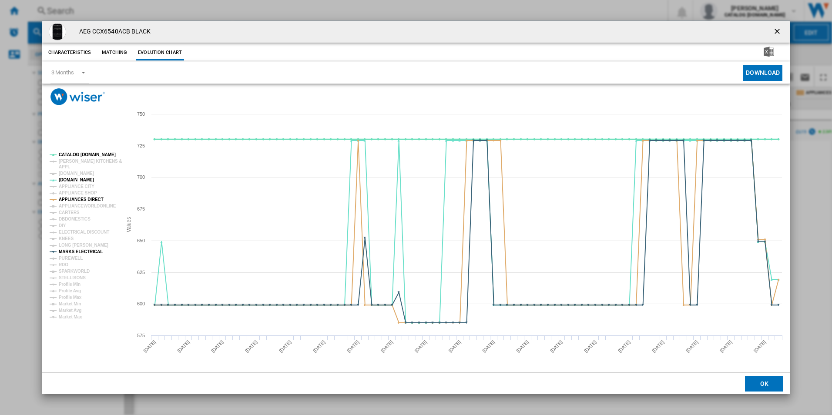
click at [80, 153] on tspan "CATALOG [DOMAIN_NAME]" at bounding box center [87, 154] width 57 height 5
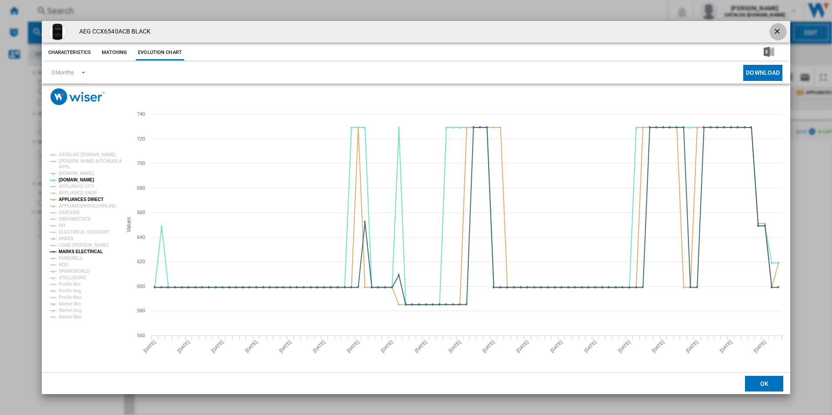
click at [780, 34] on ng-md-icon "getI18NText('BUTTONS.CLOSE_DIALOG')" at bounding box center [778, 32] width 10 height 10
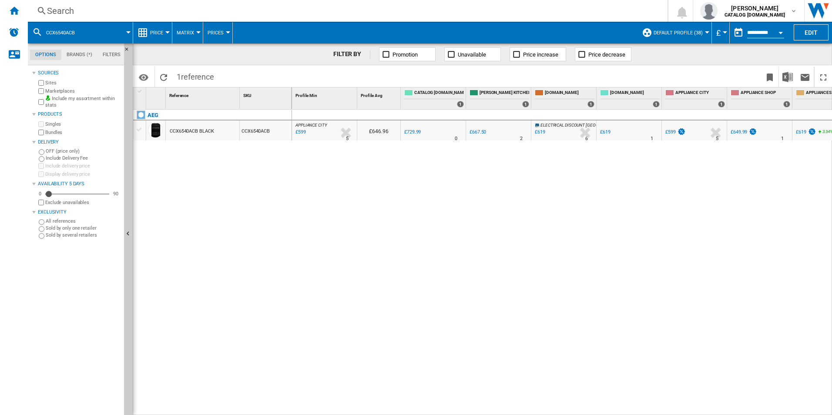
click at [234, 11] on div "Search" at bounding box center [346, 11] width 598 height 12
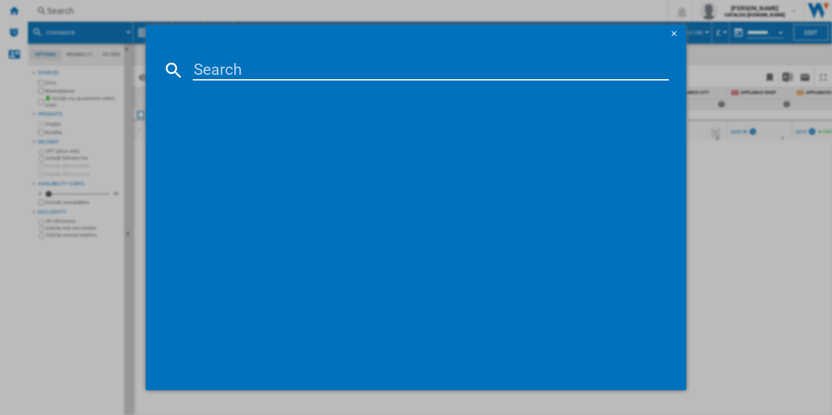
click at [205, 74] on input at bounding box center [431, 70] width 477 height 21
type input "CIB6743ACM"
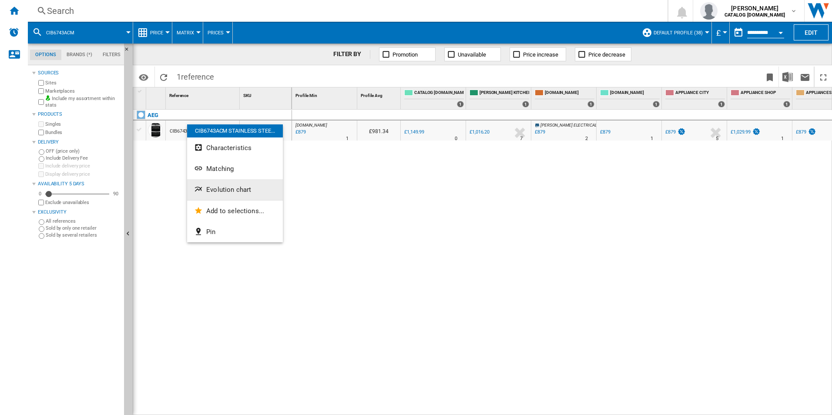
click at [205, 181] on button "Evolution chart" at bounding box center [235, 189] width 96 height 21
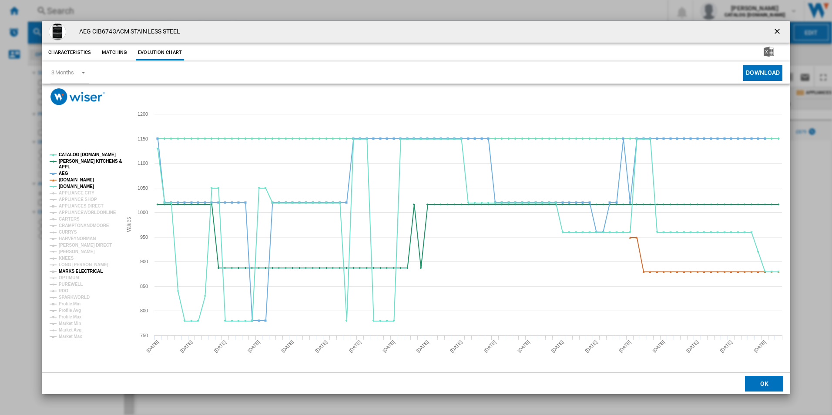
click at [69, 270] on tspan "MARKS ELECTRICAL" at bounding box center [81, 271] width 44 height 5
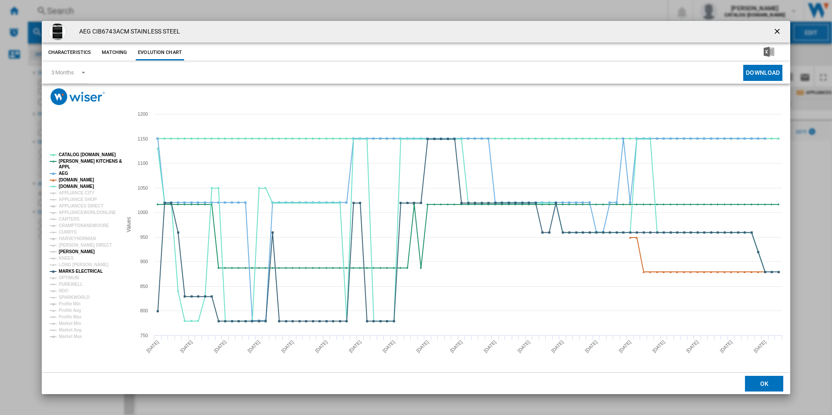
click at [68, 252] on tspan "[PERSON_NAME]" at bounding box center [77, 251] width 36 height 5
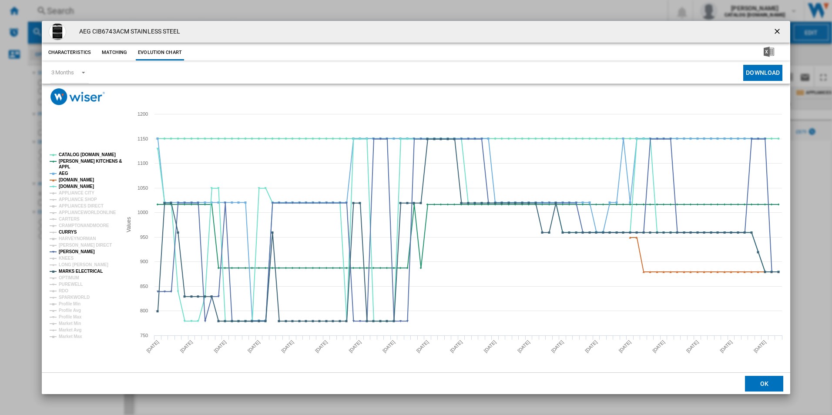
click at [66, 232] on tspan "CURRYS" at bounding box center [68, 232] width 18 height 5
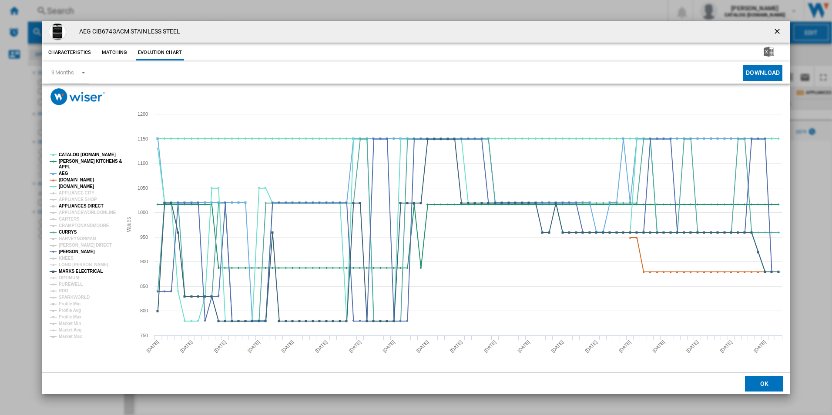
click at [82, 207] on tspan "APPLIANCES DIRECT" at bounding box center [81, 206] width 45 height 5
click at [79, 181] on tspan "AMAZON.CO.UK" at bounding box center [76, 180] width 35 height 5
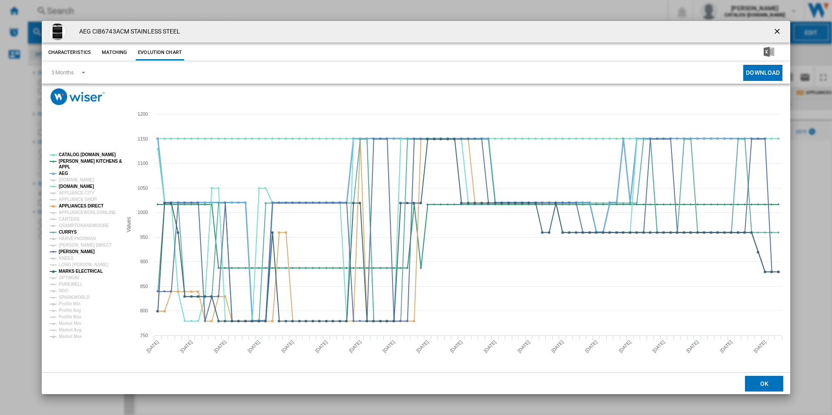
click at [63, 171] on tspan "AEG" at bounding box center [64, 173] width 10 height 5
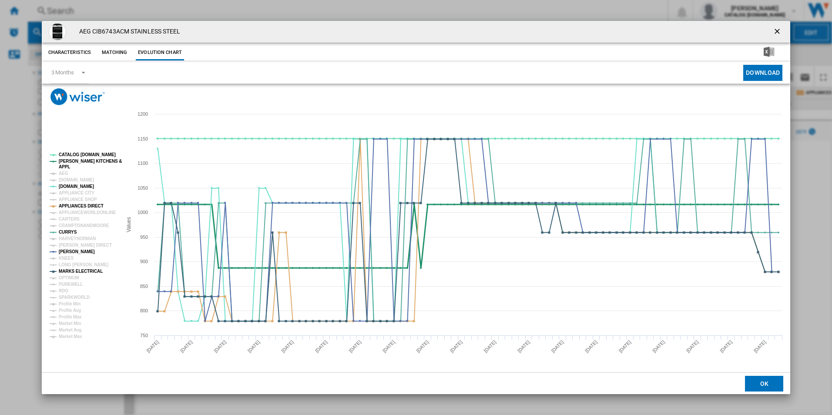
click at [64, 165] on tspan "APPL" at bounding box center [64, 167] width 11 height 5
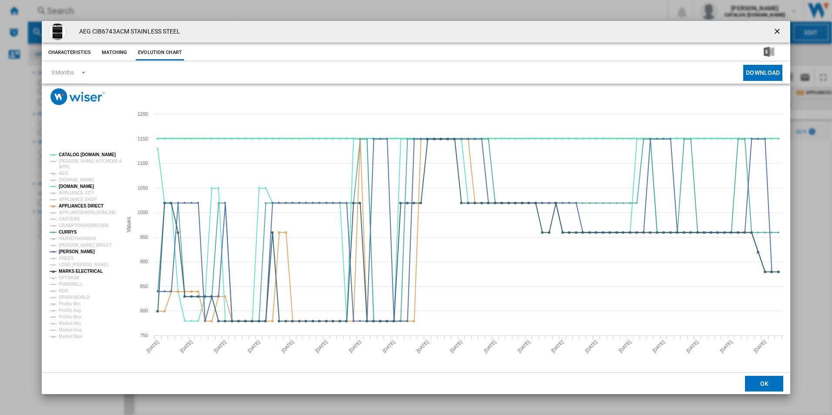
click at [76, 155] on tspan "CATALOG [DOMAIN_NAME]" at bounding box center [87, 154] width 57 height 5
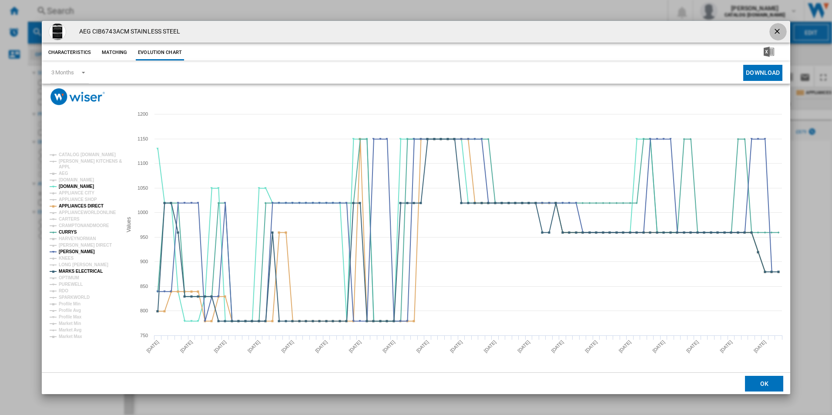
click at [782, 29] on ng-md-icon "getI18NText('BUTTONS.CLOSE_DIALOG')" at bounding box center [778, 32] width 10 height 10
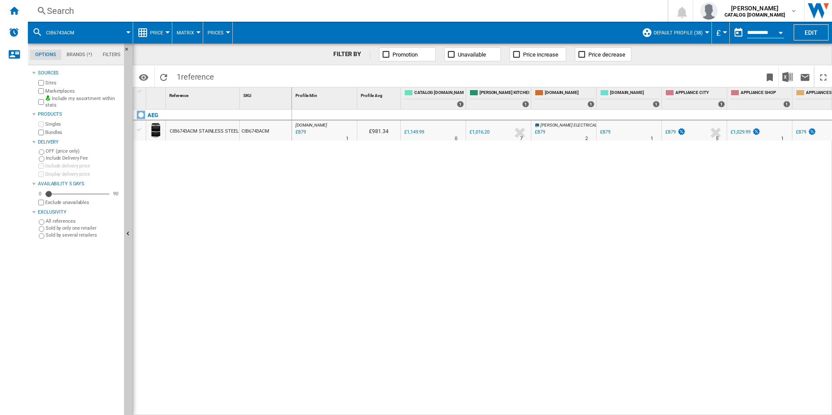
click at [264, 13] on div "Search" at bounding box center [346, 11] width 598 height 12
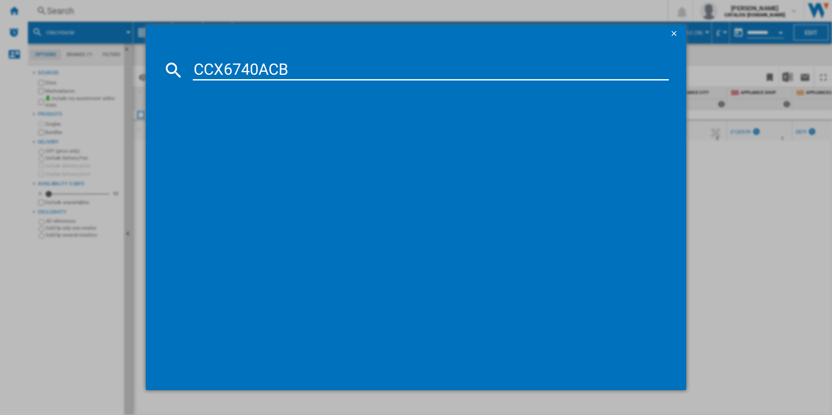
click at [231, 75] on input "CCX6740ACB" at bounding box center [431, 70] width 477 height 21
type input "CCX6740ACB"
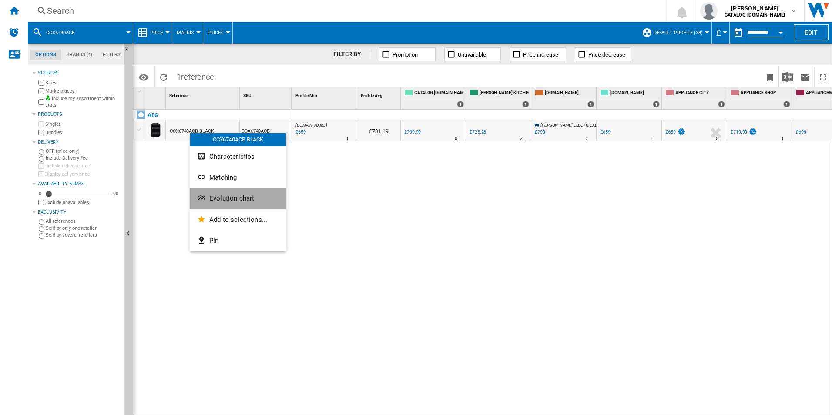
click at [216, 192] on button "Evolution chart" at bounding box center [238, 198] width 96 height 21
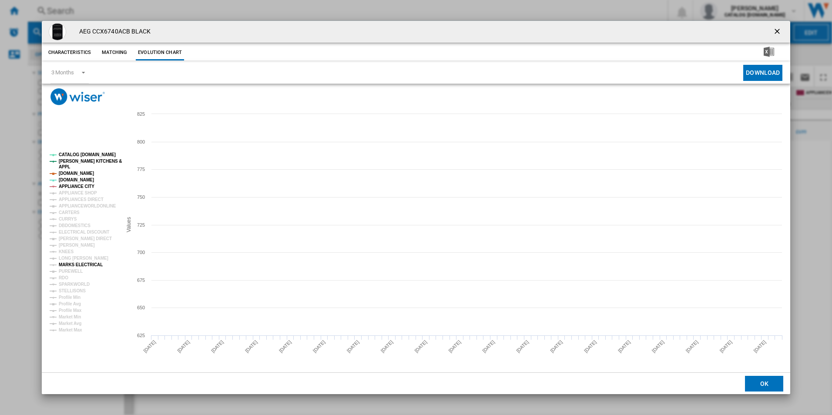
click at [66, 264] on tspan "MARKS ELECTRICAL" at bounding box center [81, 264] width 44 height 5
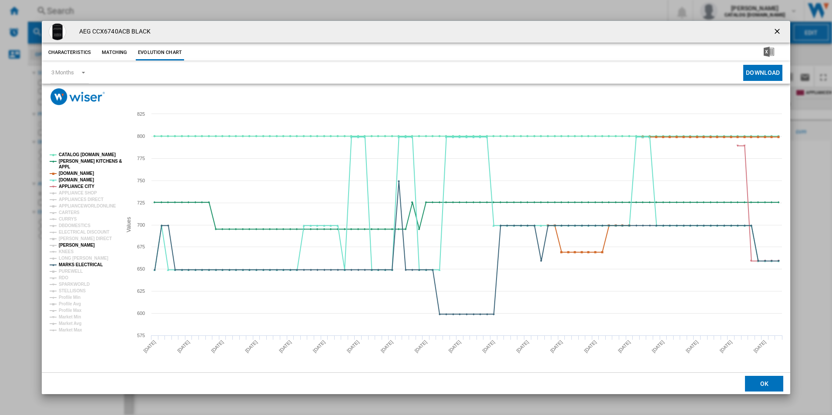
click at [66, 247] on tspan "[PERSON_NAME]" at bounding box center [77, 245] width 36 height 5
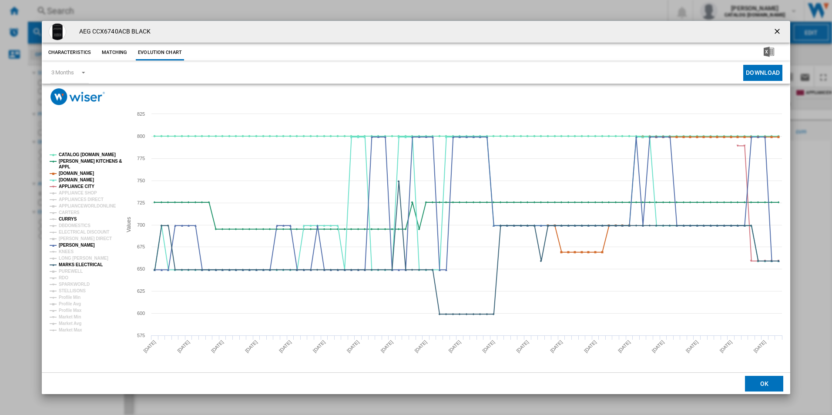
click at [68, 218] on tspan "CURRYS" at bounding box center [68, 219] width 18 height 5
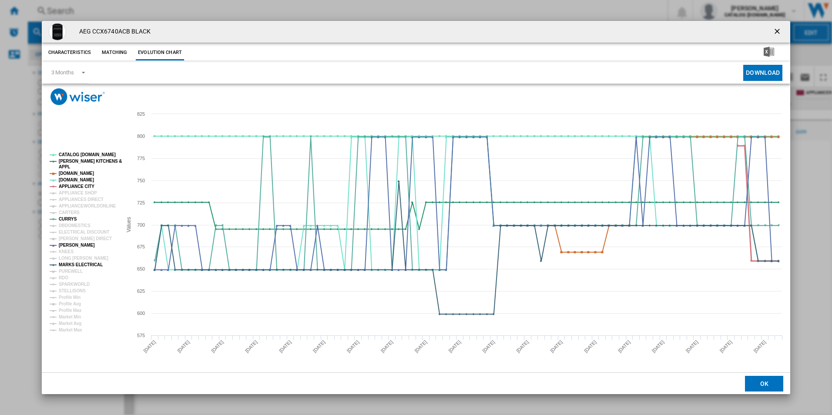
click at [78, 185] on tspan "APPLIANCE CITY" at bounding box center [77, 186] width 36 height 5
click at [77, 171] on tspan "AMAZON.CO.UK" at bounding box center [76, 173] width 35 height 5
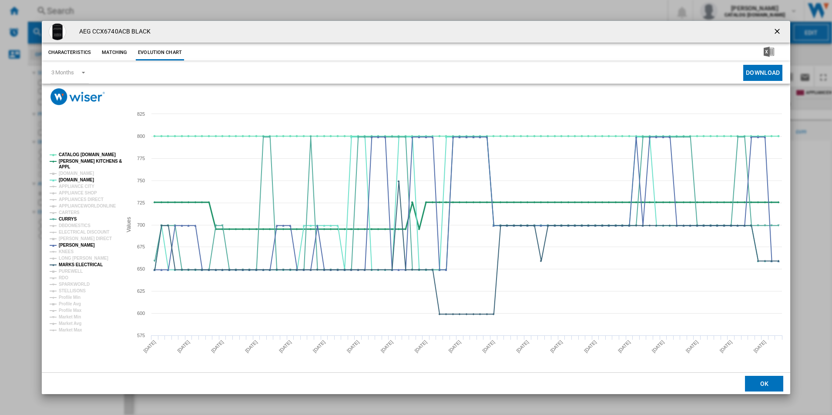
click at [77, 162] on tspan "[PERSON_NAME] KITCHENS &" at bounding box center [90, 161] width 63 height 5
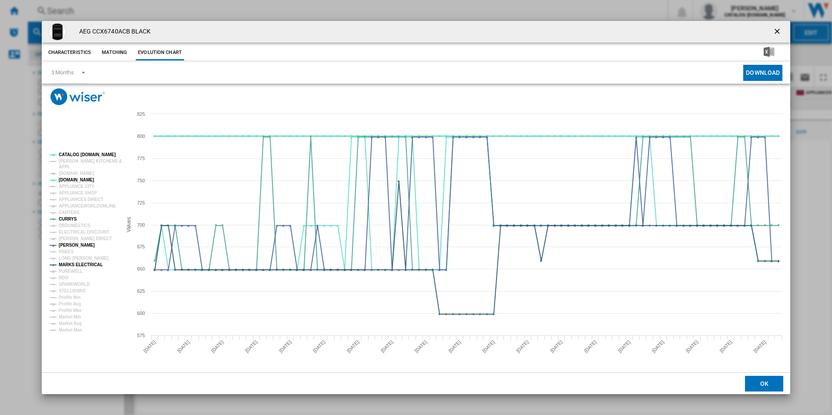
click at [78, 155] on tspan "CATALOG [DOMAIN_NAME]" at bounding box center [87, 154] width 57 height 5
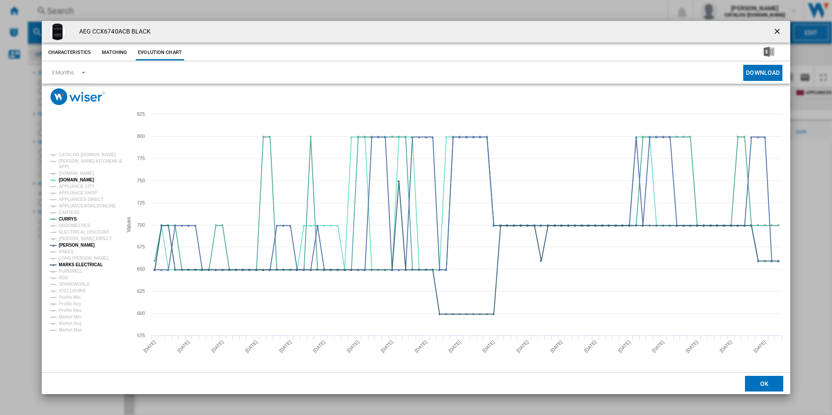
drag, startPoint x: 777, startPoint y: 28, endPoint x: 616, endPoint y: 38, distance: 160.9
click at [777, 28] on ng-md-icon "getI18NText('BUTTONS.CLOSE_DIALOG')" at bounding box center [778, 32] width 10 height 10
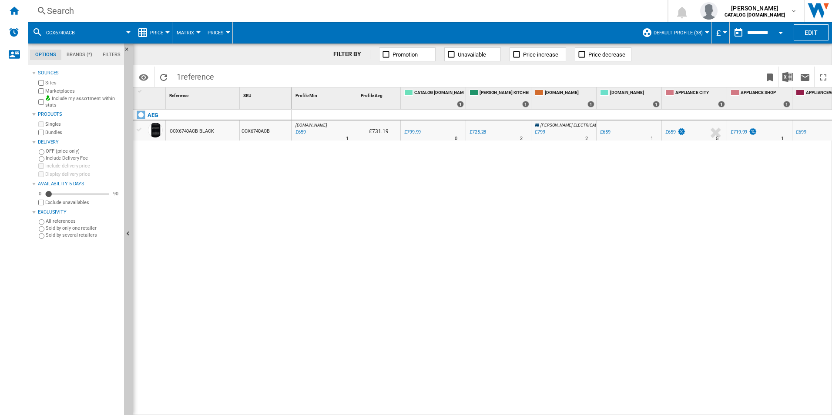
click at [257, 7] on div "Search" at bounding box center [346, 11] width 598 height 12
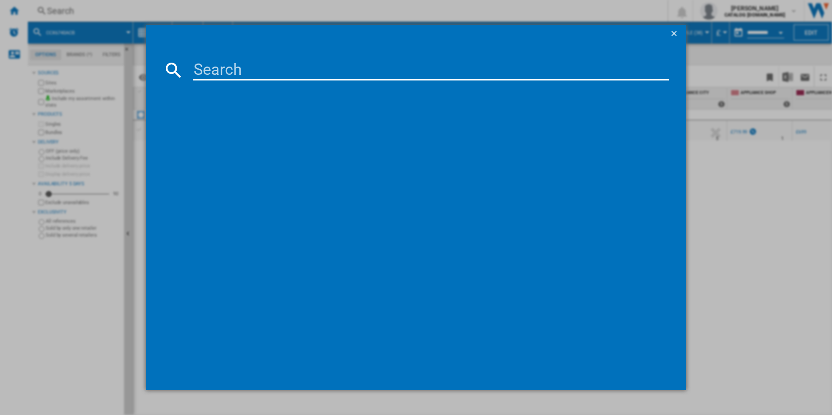
click at [213, 69] on input at bounding box center [431, 70] width 477 height 21
type input "CCX1530ACM"
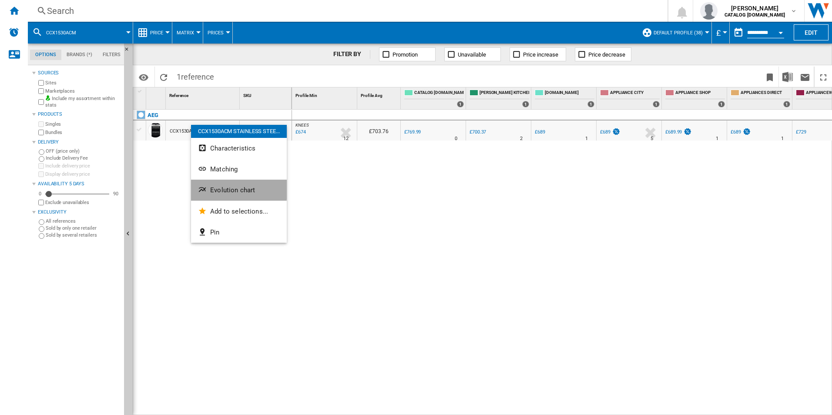
click at [209, 190] on button "Evolution chart" at bounding box center [239, 190] width 96 height 21
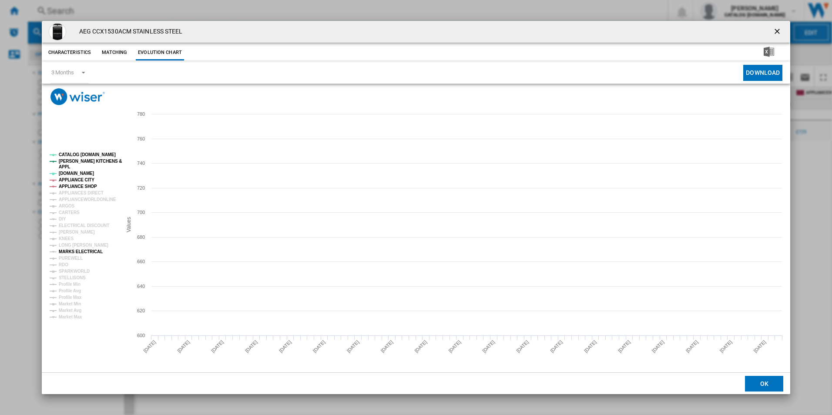
click at [69, 252] on tspan "MARKS ELECTRICAL" at bounding box center [81, 251] width 44 height 5
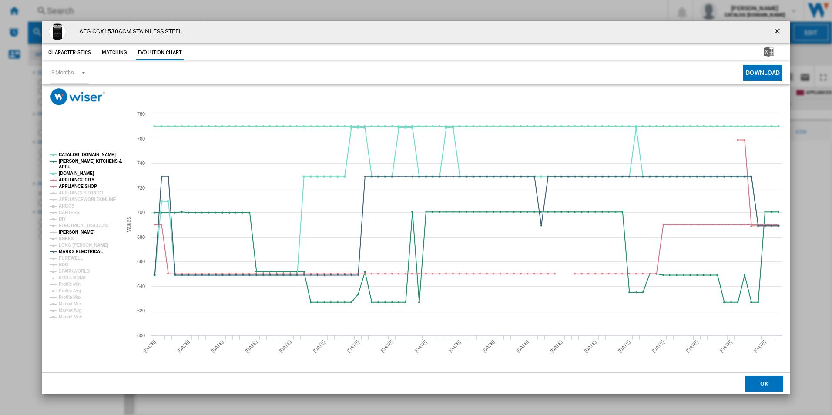
click at [69, 232] on tspan "[PERSON_NAME]" at bounding box center [77, 232] width 36 height 5
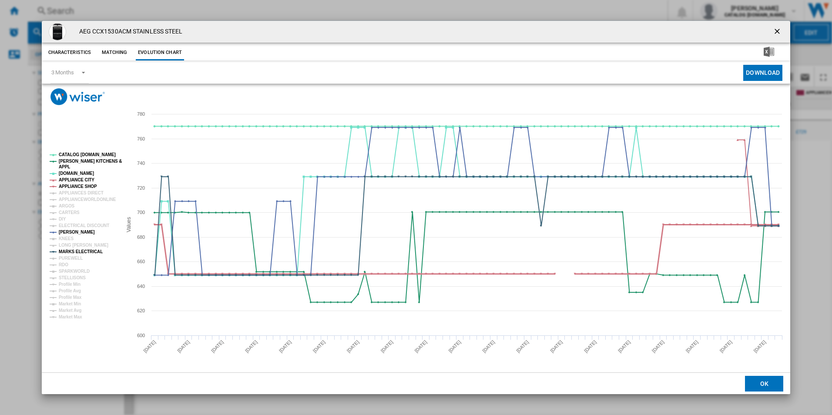
click at [72, 184] on tspan "APPLIANCE SHOP" at bounding box center [78, 186] width 38 height 5
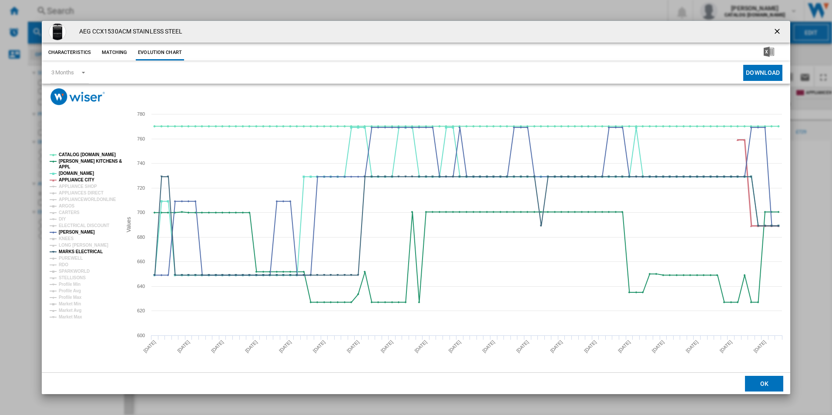
click at [73, 180] on tspan "APPLIANCE CITY" at bounding box center [77, 180] width 36 height 5
click at [68, 161] on tspan "[PERSON_NAME] KITCHENS &" at bounding box center [90, 161] width 63 height 5
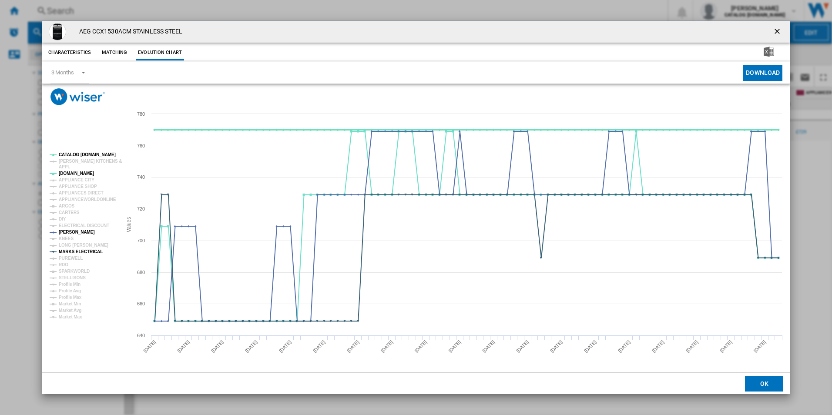
click at [70, 155] on tspan "CATALOG [DOMAIN_NAME]" at bounding box center [87, 154] width 57 height 5
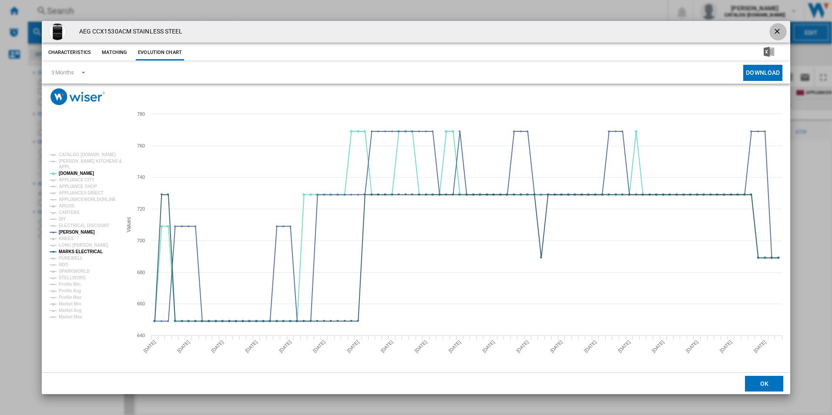
click at [780, 34] on ng-md-icon "getI18NText('BUTTONS.CLOSE_DIALOG')" at bounding box center [778, 32] width 10 height 10
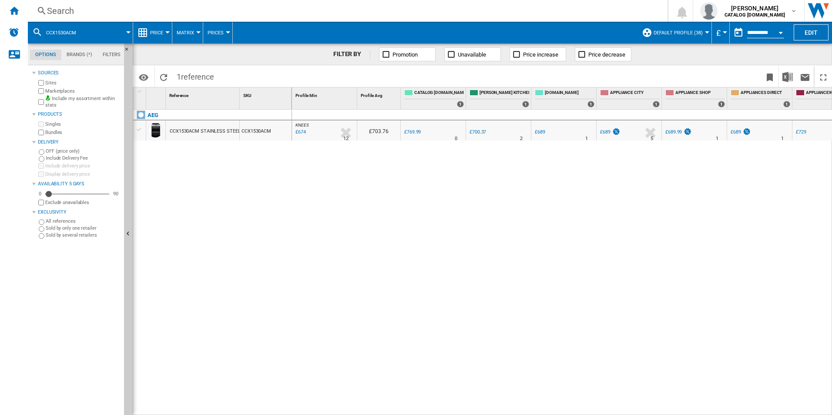
click at [248, 11] on div "Search" at bounding box center [346, 11] width 598 height 12
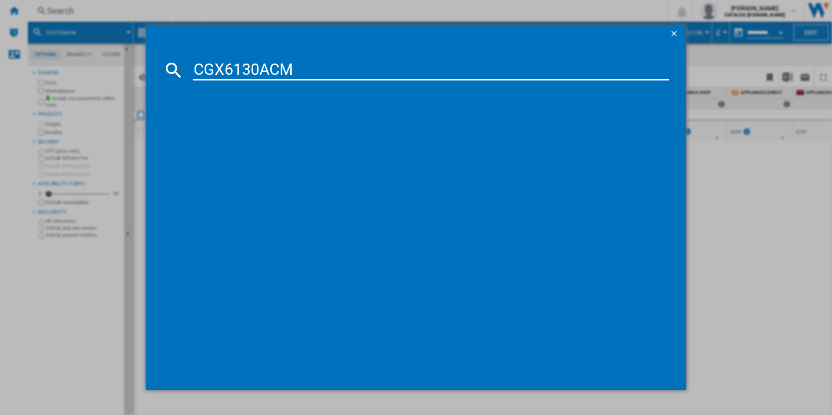
click at [218, 71] on input "CGX6130ACM" at bounding box center [431, 70] width 477 height 21
type input "CGX6130ACM"
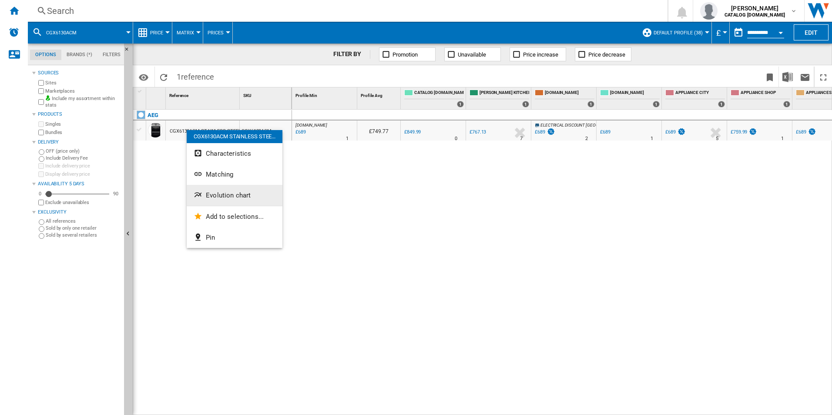
click at [214, 202] on button "Evolution chart" at bounding box center [235, 195] width 96 height 21
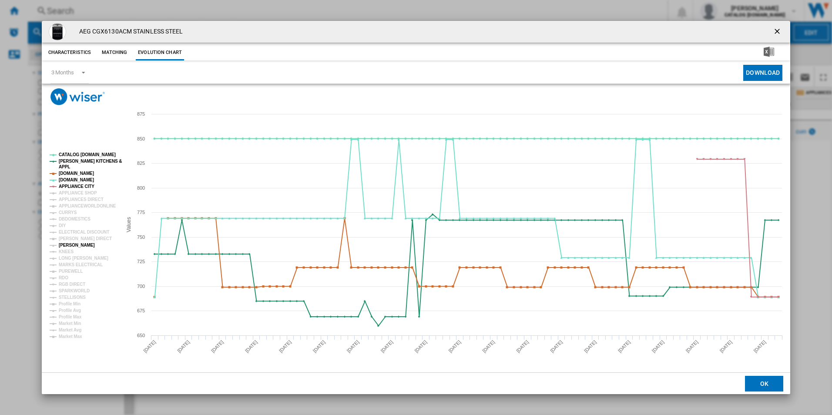
click at [67, 246] on tspan "[PERSON_NAME]" at bounding box center [77, 245] width 36 height 5
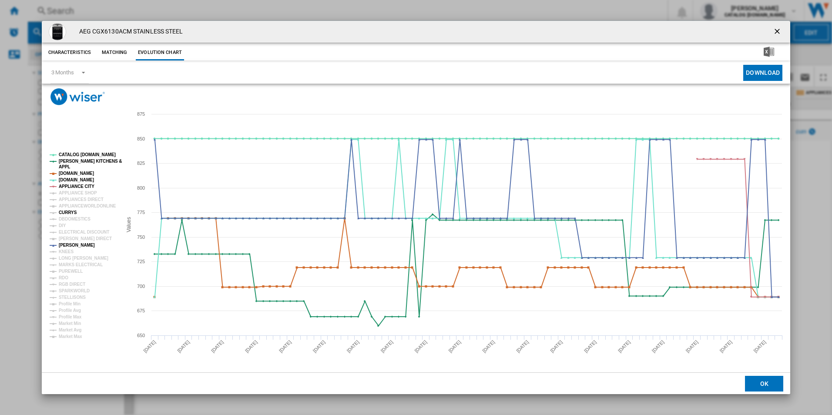
click at [71, 214] on tspan "CURRYS" at bounding box center [68, 212] width 18 height 5
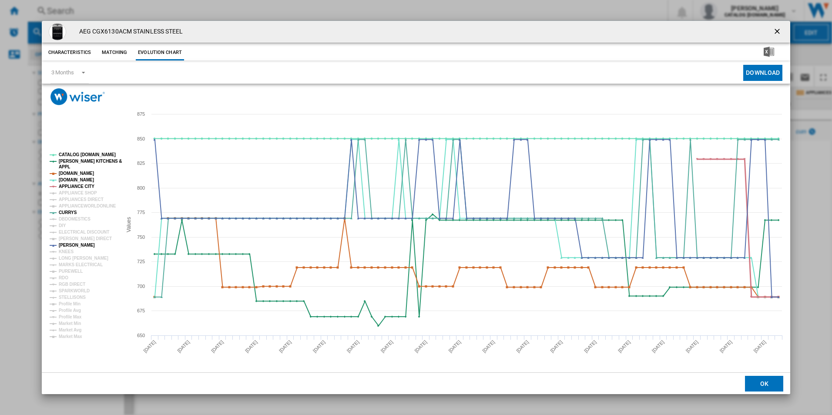
click at [87, 187] on tspan "APPLIANCE CITY" at bounding box center [77, 186] width 36 height 5
click at [85, 174] on tspan "[DOMAIN_NAME]" at bounding box center [76, 173] width 35 height 5
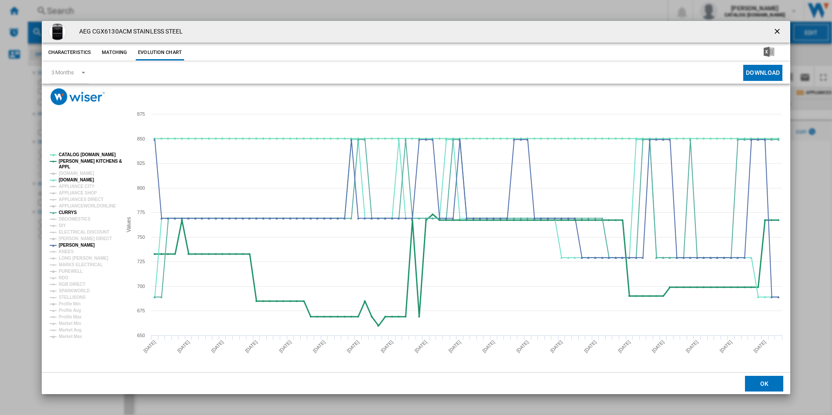
click at [84, 161] on tspan "[PERSON_NAME] KITCHENS &" at bounding box center [90, 161] width 63 height 5
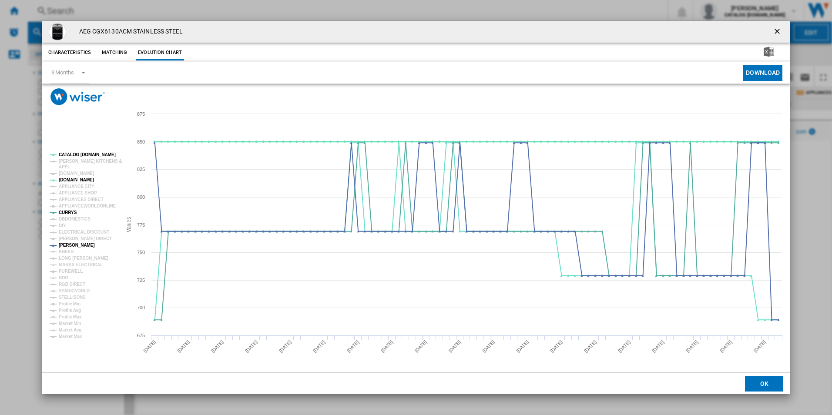
click at [84, 154] on tspan "CATALOG [DOMAIN_NAME]" at bounding box center [87, 154] width 57 height 5
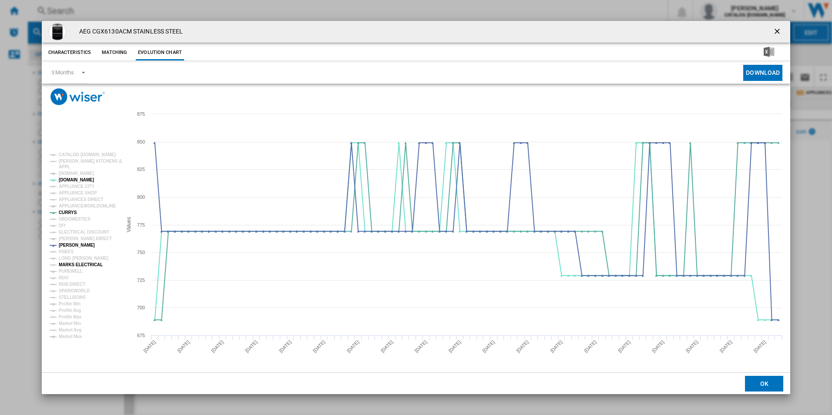
click at [67, 266] on tspan "MARKS ELECTRICAL" at bounding box center [81, 264] width 44 height 5
click at [91, 202] on tspan "APPLIANCES DIRECT" at bounding box center [81, 199] width 45 height 5
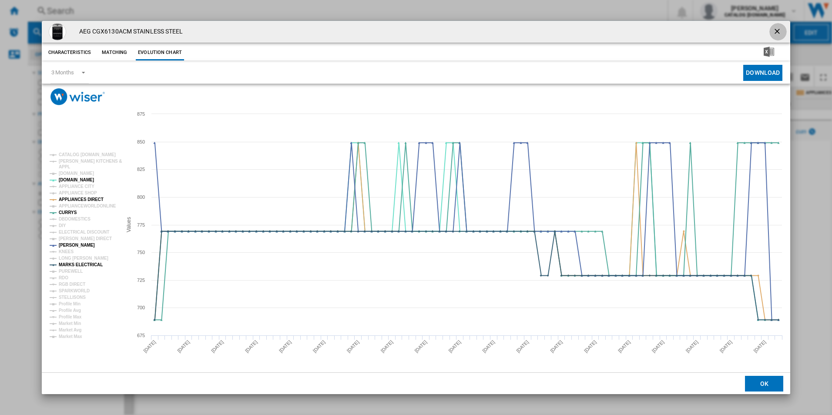
click at [773, 32] on ng-md-icon "getI18NText('BUTTONS.CLOSE_DIALOG')" at bounding box center [778, 32] width 10 height 10
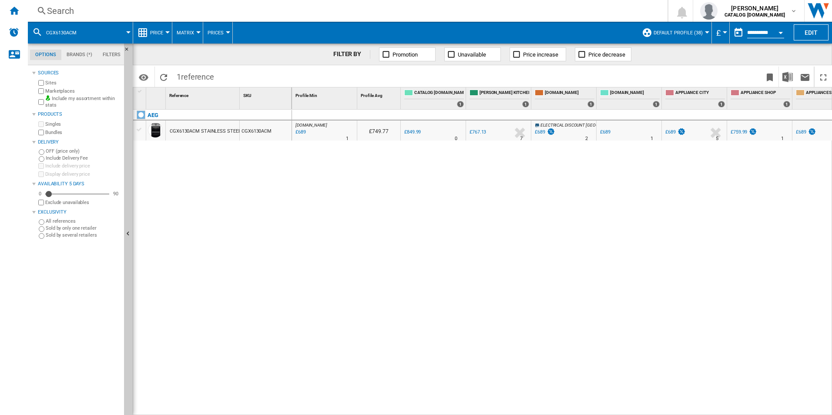
click at [469, 13] on div "Search" at bounding box center [346, 11] width 598 height 12
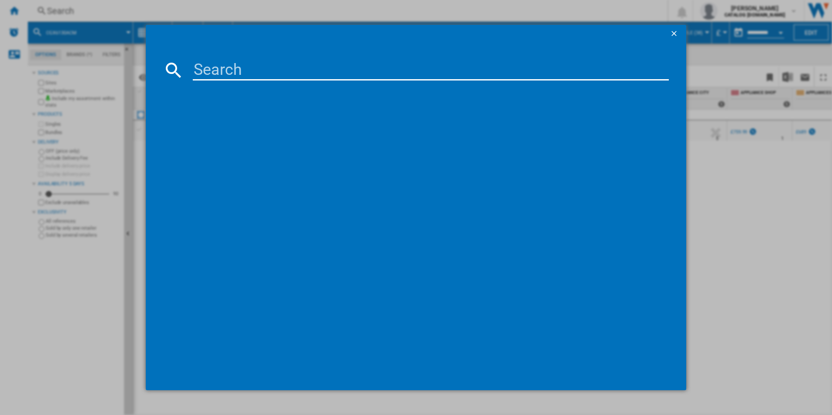
click at [433, 74] on input at bounding box center [431, 70] width 477 height 21
type input "HKB95450NB"
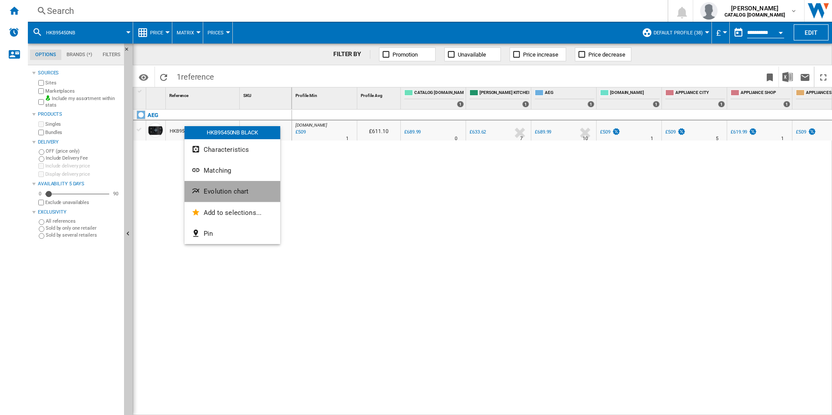
click at [206, 183] on button "Evolution chart" at bounding box center [233, 191] width 96 height 21
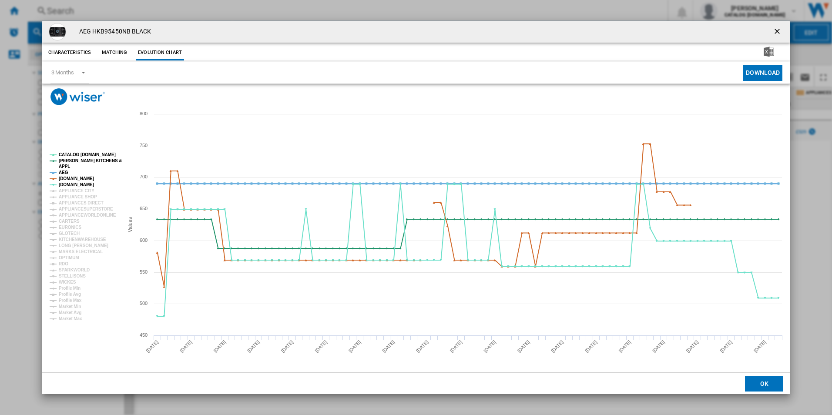
drag, startPoint x: 81, startPoint y: 178, endPoint x: 61, endPoint y: 169, distance: 22.2
click at [61, 169] on g "CATALOG ELECTROLUX.UK PAUL DAVIES KITCHENS & APPL AEG AMAZON.CO.UK AO.COM APPLI…" at bounding box center [86, 236] width 72 height 169
click at [61, 170] on tspan "AEG" at bounding box center [64, 172] width 10 height 5
click at [67, 159] on tspan "[PERSON_NAME] KITCHENS &" at bounding box center [90, 160] width 63 height 5
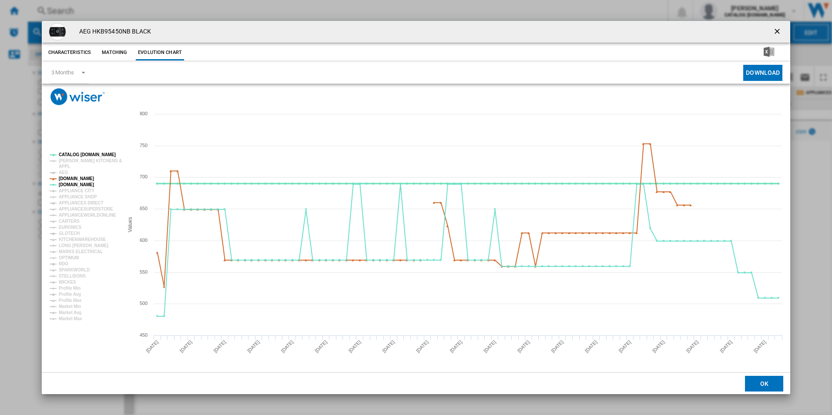
click at [68, 153] on tspan "CATALOG [DOMAIN_NAME]" at bounding box center [87, 154] width 57 height 5
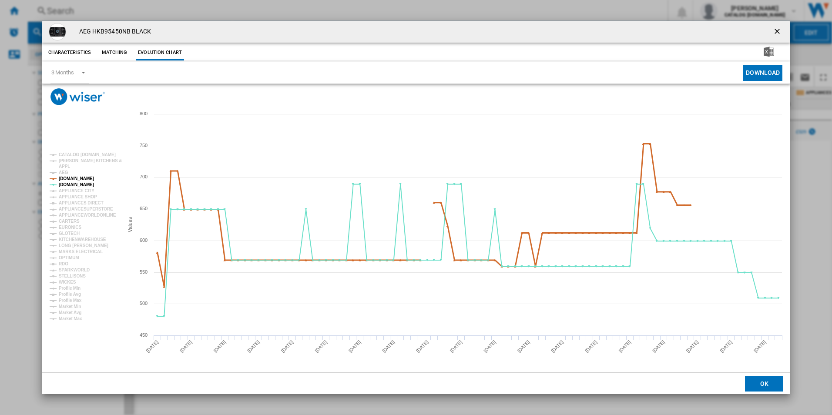
click at [82, 181] on tspan "AMAZON.CO.UK" at bounding box center [76, 178] width 35 height 5
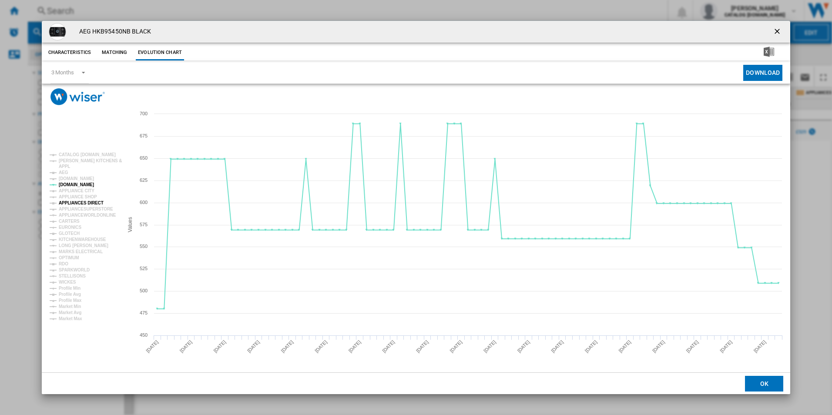
click at [86, 203] on tspan "APPLIANCES DIRECT" at bounding box center [81, 203] width 45 height 5
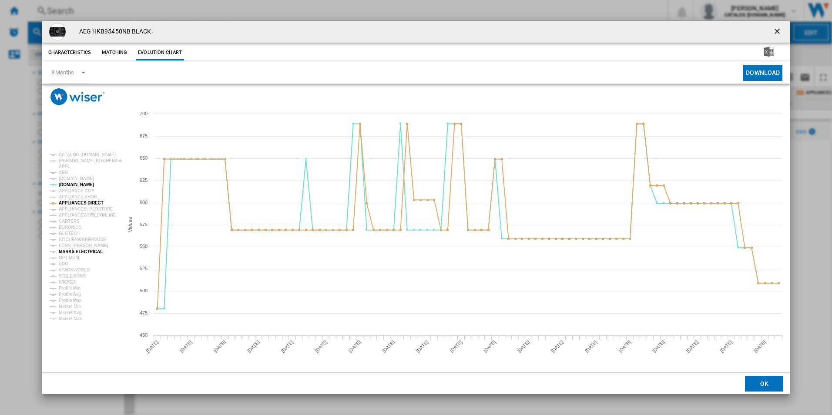
click at [76, 250] on tspan "MARKS ELECTRICAL" at bounding box center [81, 251] width 44 height 5
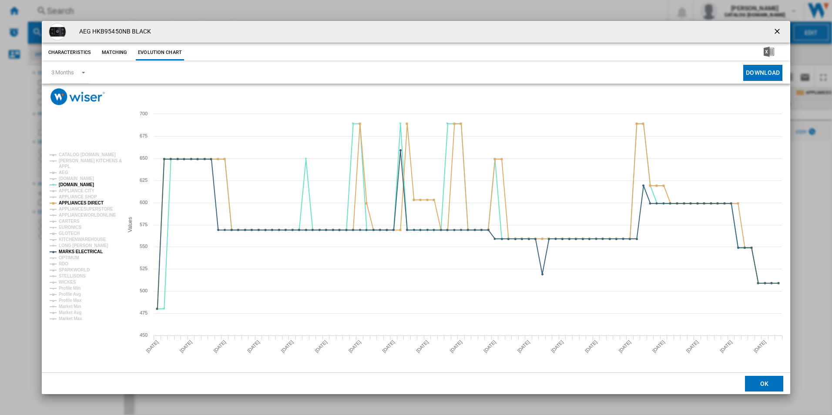
click at [780, 30] on ng-md-icon "getI18NText('BUTTONS.CLOSE_DIALOG')" at bounding box center [778, 32] width 10 height 10
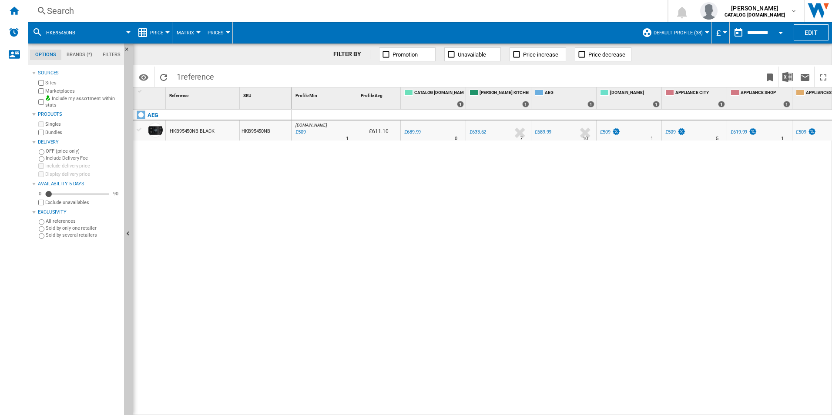
click at [271, 8] on div "Search" at bounding box center [346, 11] width 598 height 12
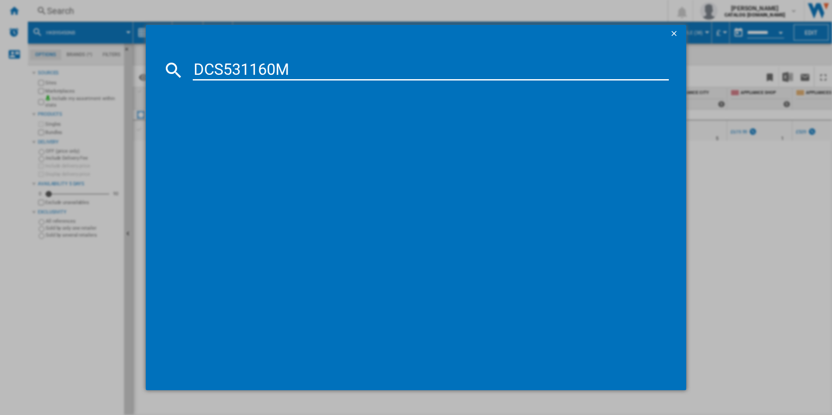
click at [245, 64] on input "DCS531160M" at bounding box center [431, 70] width 477 height 21
type input "DCS531160M"
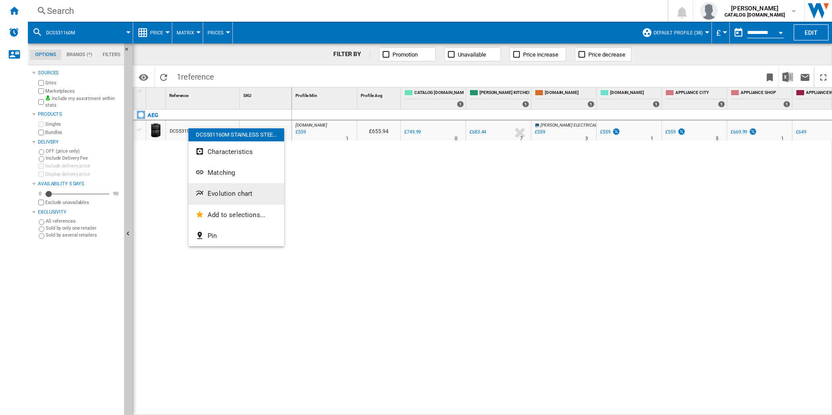
click at [209, 189] on button "Evolution chart" at bounding box center [236, 193] width 96 height 21
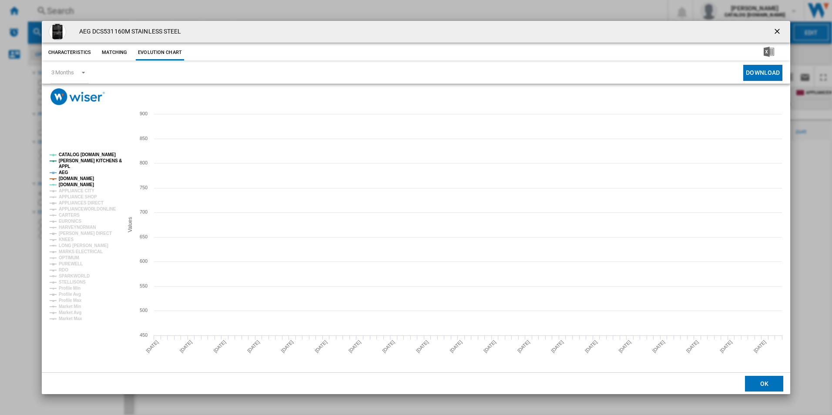
click at [69, 183] on tspan "[DOMAIN_NAME]" at bounding box center [76, 184] width 35 height 5
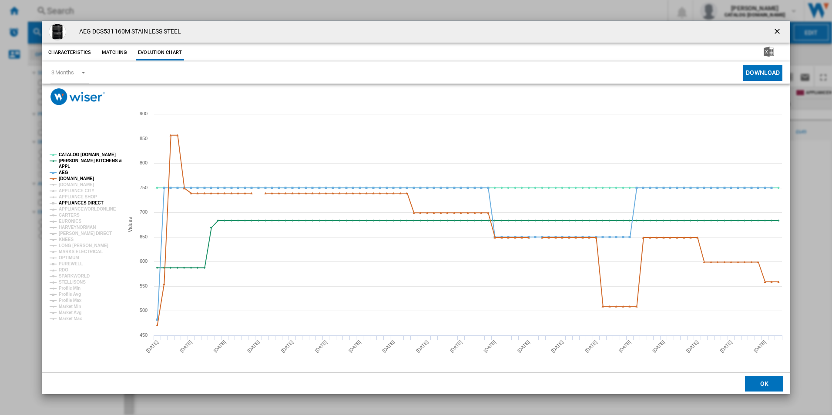
click at [78, 202] on tspan "APPLIANCES DIRECT" at bounding box center [81, 203] width 45 height 5
click at [72, 183] on tspan "[DOMAIN_NAME]" at bounding box center [76, 184] width 35 height 5
drag, startPoint x: 71, startPoint y: 178, endPoint x: 62, endPoint y: 171, distance: 11.4
click at [62, 171] on g "CATALOG ELECTROLUX.UK PAUL DAVIES KITCHENS & APPL AEG AMAZON.CO.UK AO.COM APPLI…" at bounding box center [86, 236] width 72 height 169
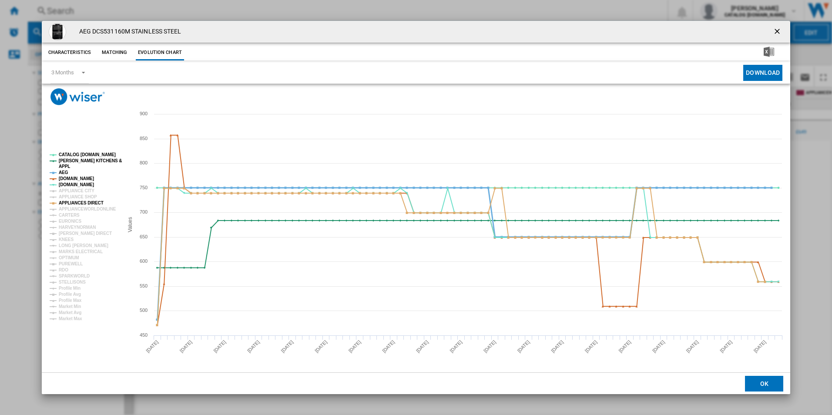
click at [62, 171] on tspan "AEG" at bounding box center [64, 172] width 10 height 5
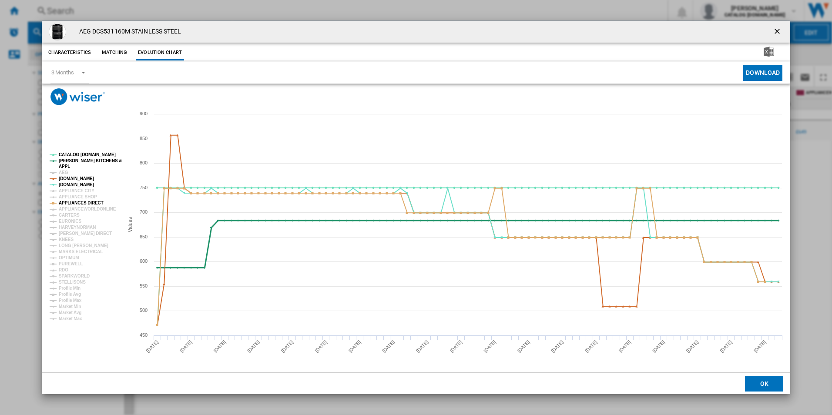
click at [66, 160] on tspan "[PERSON_NAME] KITCHENS &" at bounding box center [90, 160] width 63 height 5
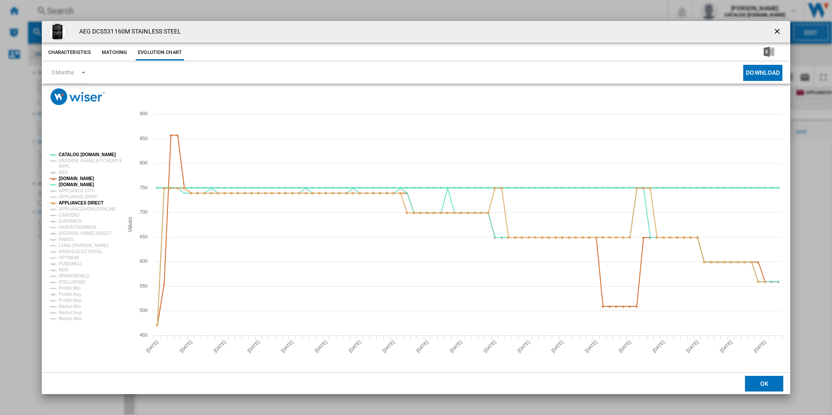
click at [70, 153] on tspan "CATALOG [DOMAIN_NAME]" at bounding box center [87, 154] width 57 height 5
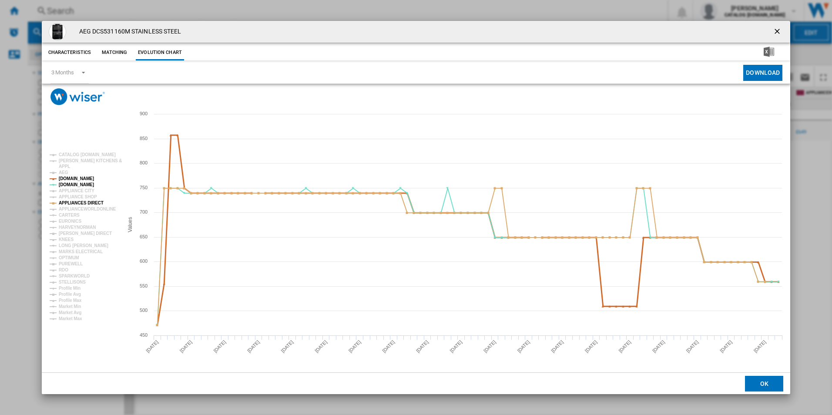
click at [80, 178] on tspan "AMAZON.CO.UK" at bounding box center [76, 178] width 35 height 5
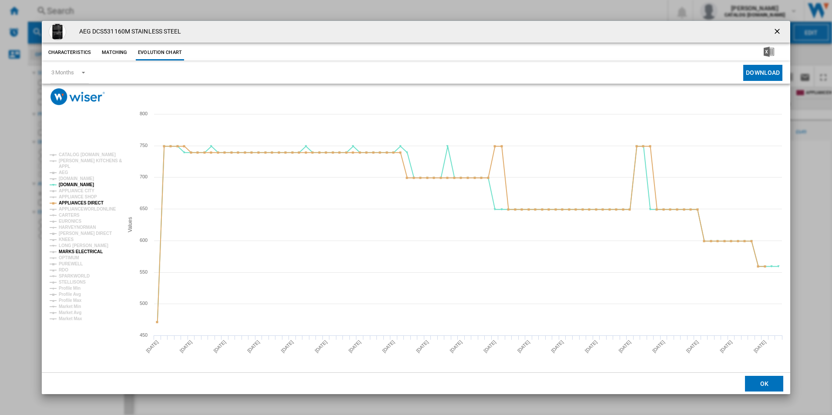
click at [75, 250] on tspan "MARKS ELECTRICAL" at bounding box center [81, 251] width 44 height 5
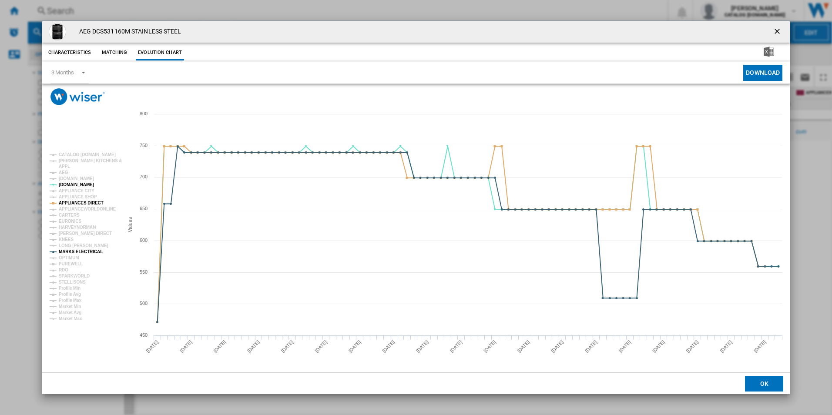
click at [797, 210] on div "AEG DCS531160M STAINLESS STEEL Characteristics Matching Evolution chart price £…" at bounding box center [416, 207] width 832 height 415
click at [777, 29] on ng-md-icon "getI18NText('BUTTONS.CLOSE_DIALOG')" at bounding box center [778, 32] width 10 height 10
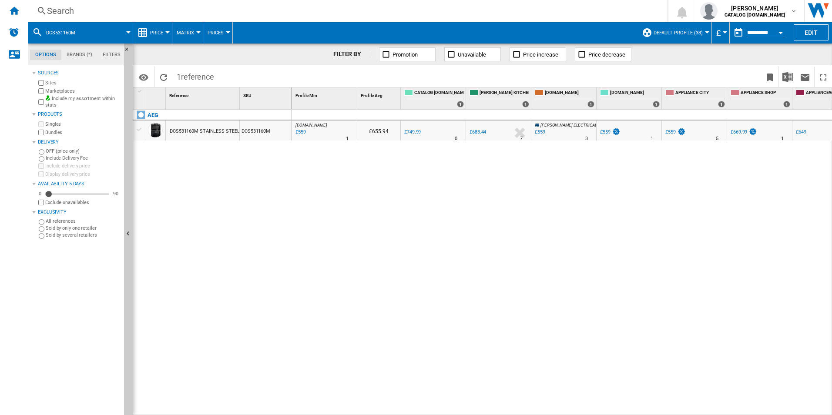
click at [289, 13] on div "Search" at bounding box center [346, 11] width 598 height 12
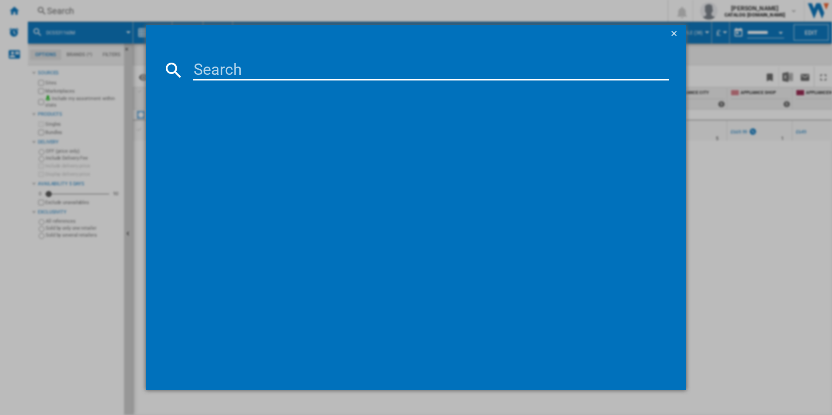
click at [216, 71] on input at bounding box center [431, 70] width 477 height 21
type input "DBX3950M"
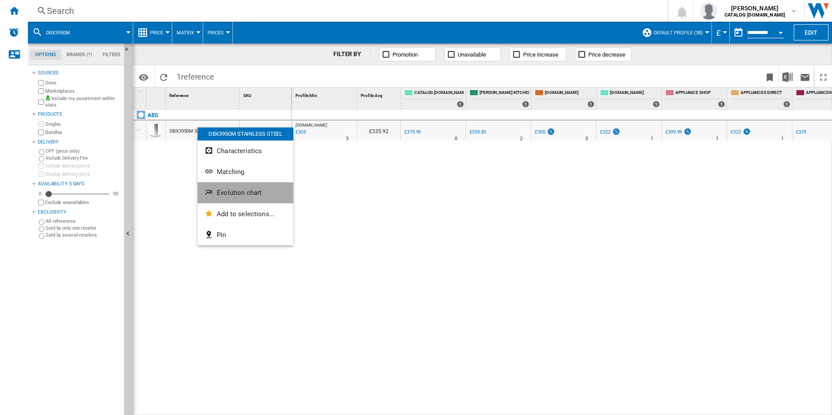
click at [211, 190] on ng-md-icon "Evolution chart" at bounding box center [210, 193] width 10 height 10
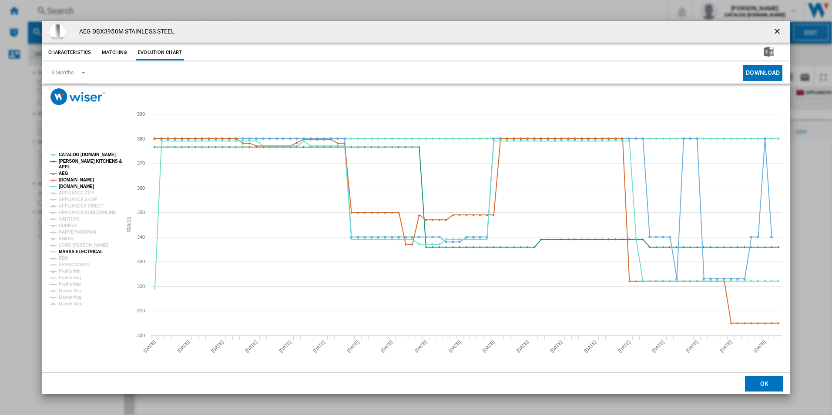
click at [74, 253] on tspan "MARKS ELECTRICAL" at bounding box center [81, 251] width 44 height 5
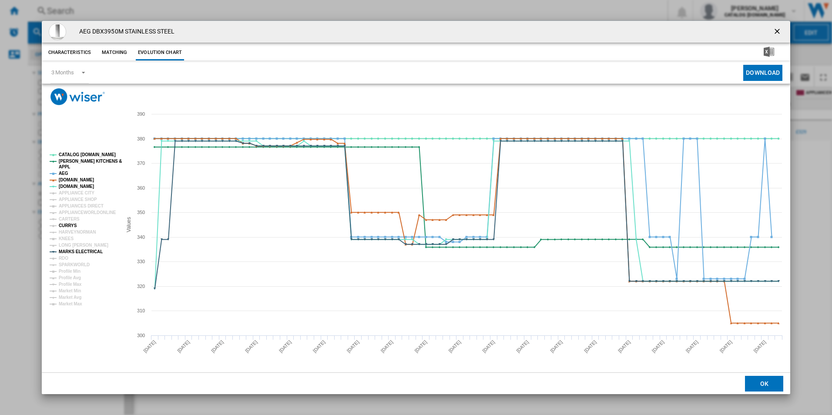
click at [67, 226] on tspan "CURRYS" at bounding box center [68, 225] width 18 height 5
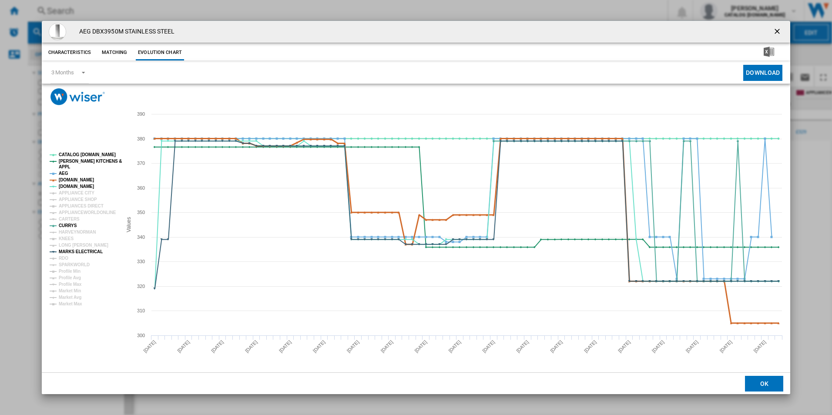
click at [77, 180] on tspan "AMAZON.CO.UK" at bounding box center [76, 180] width 35 height 5
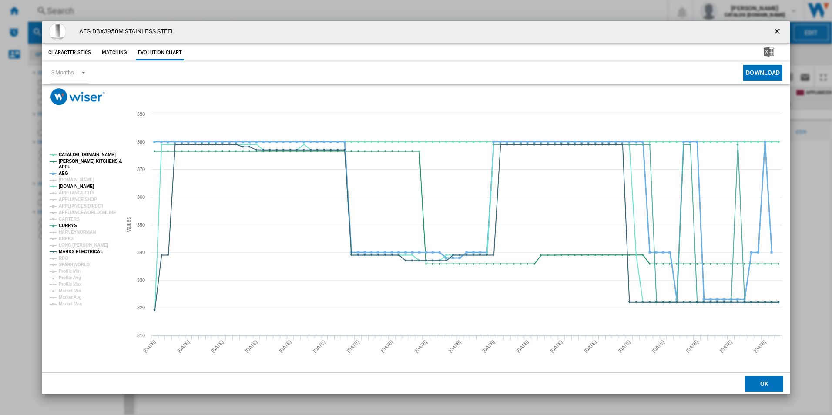
click at [63, 174] on tspan "AEG" at bounding box center [64, 173] width 10 height 5
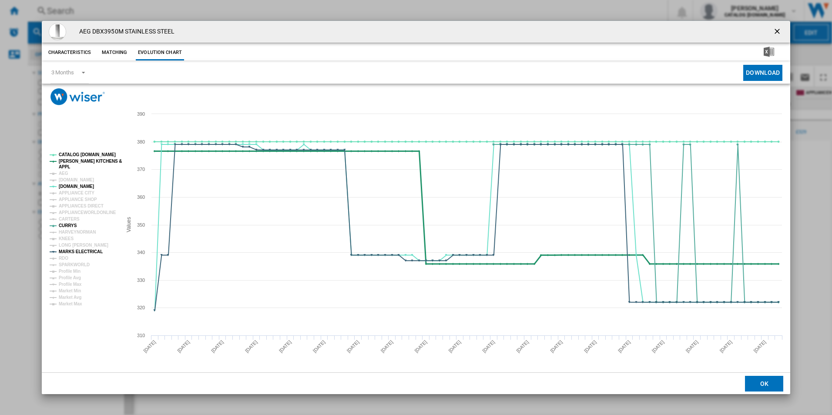
click at [68, 161] on tspan "[PERSON_NAME] KITCHENS &" at bounding box center [90, 161] width 63 height 5
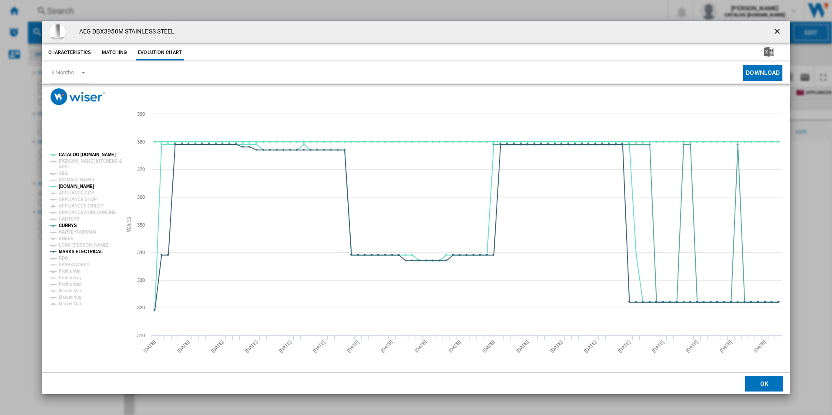
click at [73, 155] on tspan "CATALOG [DOMAIN_NAME]" at bounding box center [87, 154] width 57 height 5
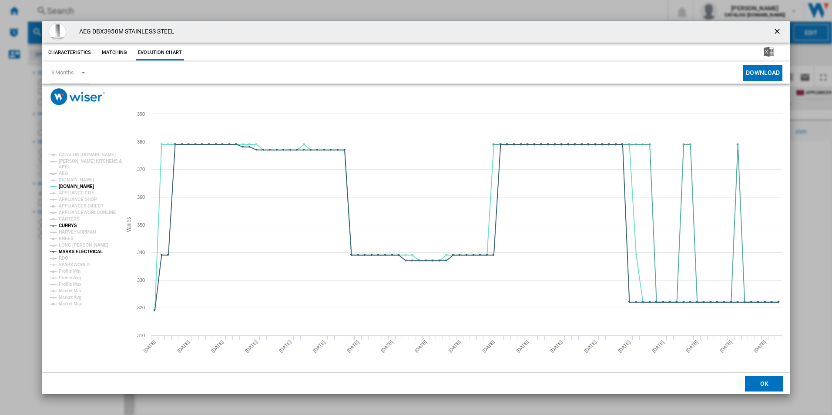
click at [89, 338] on rect "Product popup" at bounding box center [416, 238] width 749 height 267
click at [70, 206] on tspan "APPLIANCES DIRECT" at bounding box center [81, 206] width 45 height 5
click at [775, 28] on ng-md-icon "getI18NText('BUTTONS.CLOSE_DIALOG')" at bounding box center [778, 32] width 10 height 10
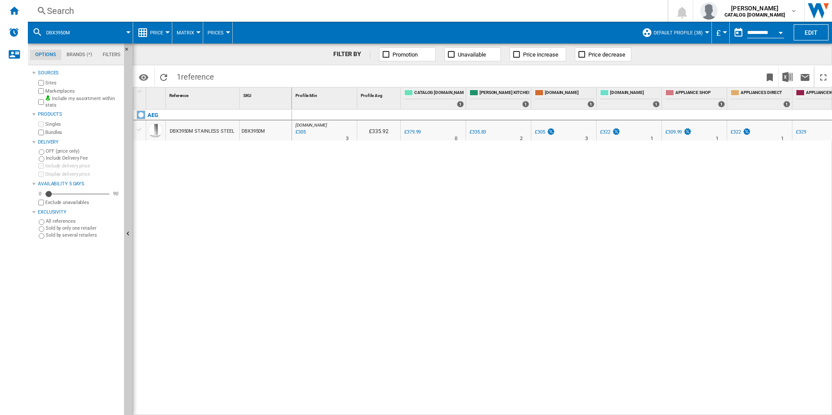
click at [158, 15] on div "Search" at bounding box center [346, 11] width 598 height 12
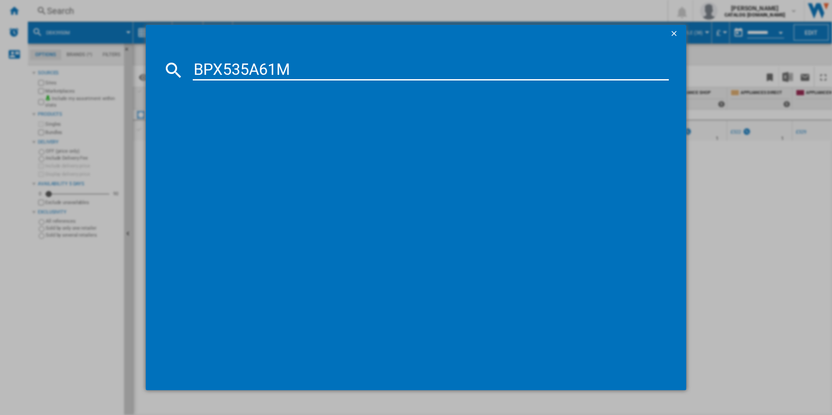
click at [202, 70] on input "BPX535A61M" at bounding box center [431, 70] width 477 height 21
type input "BPX535A61M"
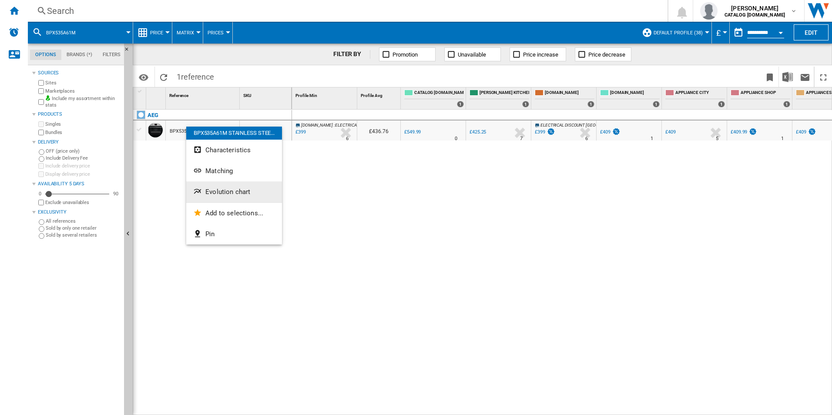
click at [210, 198] on button "Evolution chart" at bounding box center [234, 192] width 96 height 21
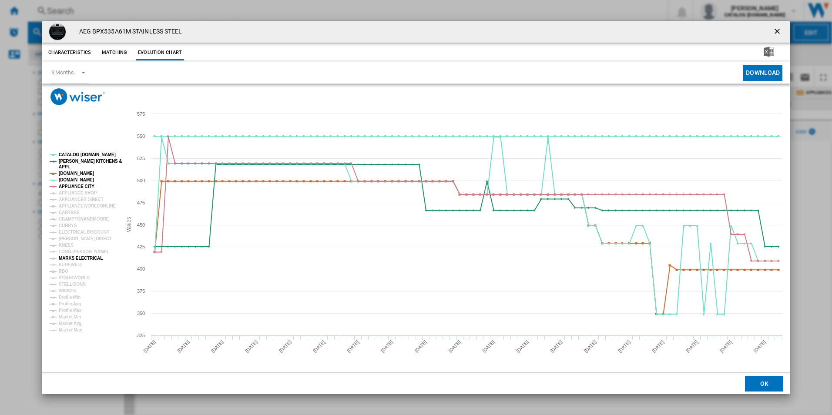
click at [65, 256] on tspan "MARKS ELECTRICAL" at bounding box center [81, 258] width 44 height 5
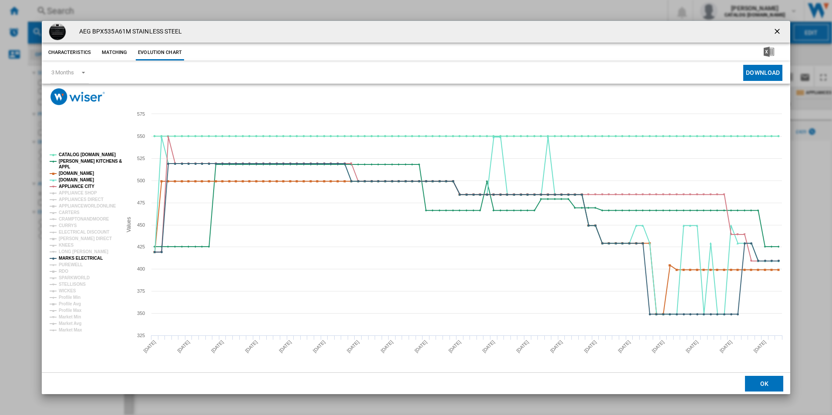
click at [65, 256] on tspan "MARKS ELECTRICAL" at bounding box center [81, 258] width 44 height 5
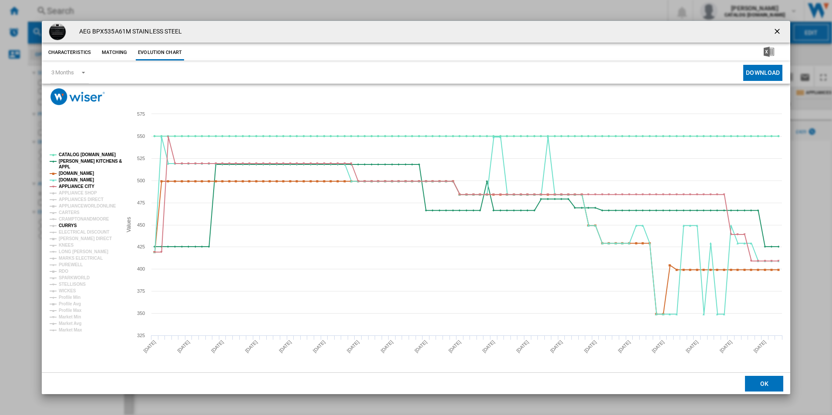
click at [67, 223] on tspan "CURRYS" at bounding box center [68, 225] width 18 height 5
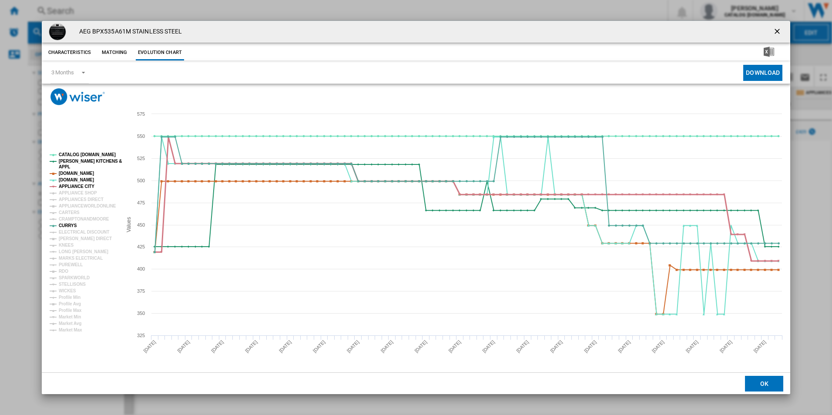
click at [82, 187] on tspan "APPLIANCE CITY" at bounding box center [77, 186] width 36 height 5
click at [78, 173] on tspan "AMAZON.CO.UK" at bounding box center [76, 173] width 35 height 5
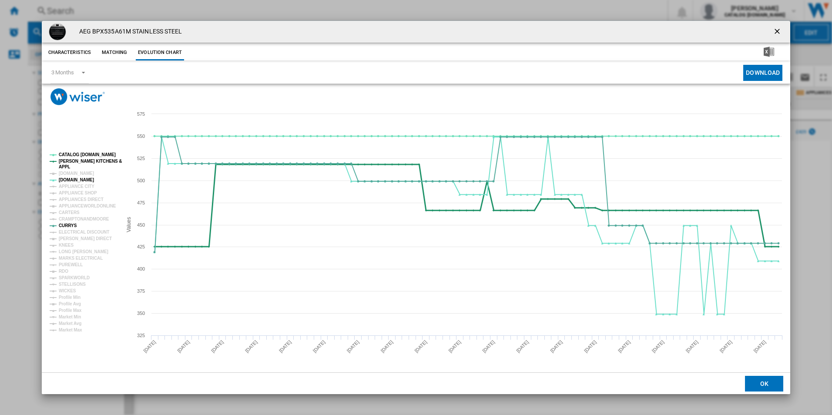
click at [81, 161] on tspan "[PERSON_NAME] KITCHENS &" at bounding box center [90, 161] width 63 height 5
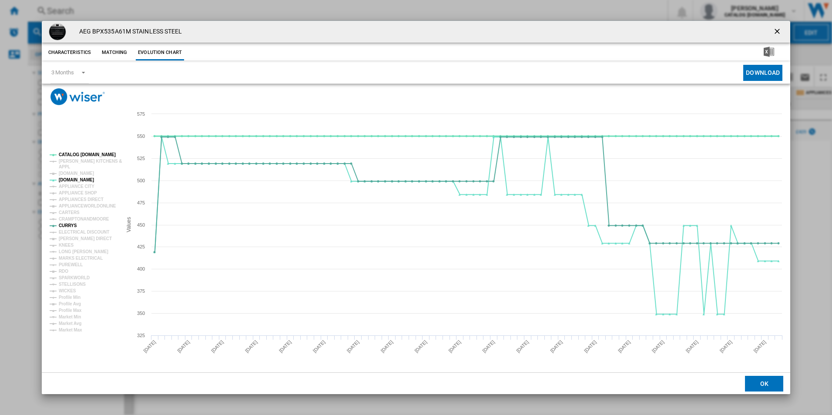
click at [82, 154] on tspan "CATALOG [DOMAIN_NAME]" at bounding box center [87, 154] width 57 height 5
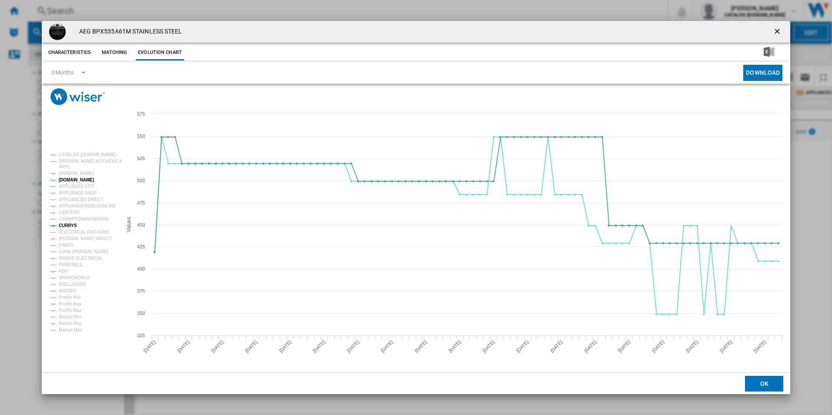
click at [777, 26] on button "Product popup" at bounding box center [778, 31] width 17 height 17
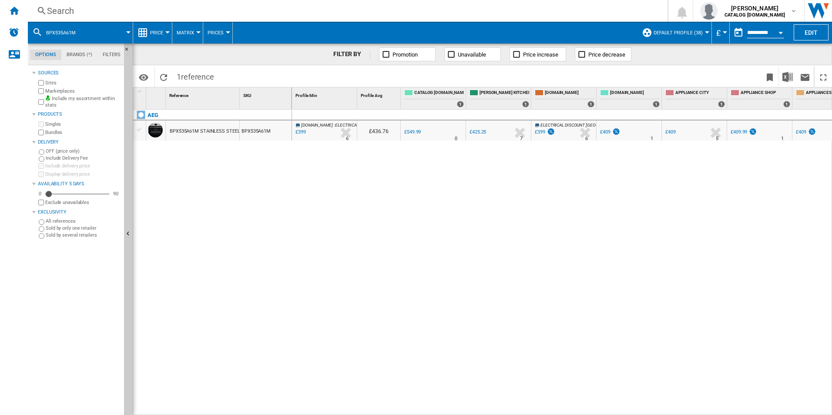
click at [321, 13] on div "Search" at bounding box center [346, 11] width 598 height 12
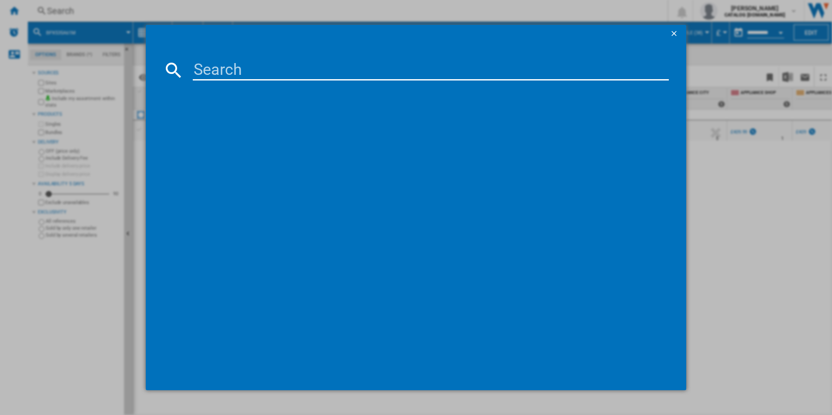
click at [280, 68] on input at bounding box center [431, 70] width 477 height 21
type input "HKB64450NB"
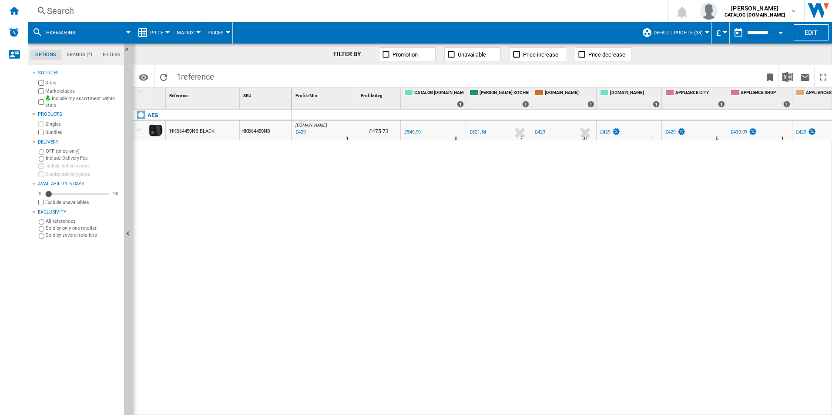
drag, startPoint x: 217, startPoint y: 132, endPoint x: 199, endPoint y: 133, distance: 17.9
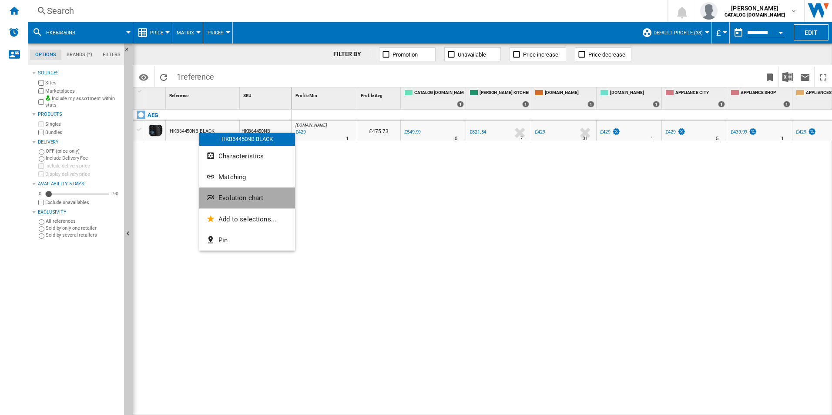
click at [222, 195] on span "Evolution chart" at bounding box center [241, 198] width 45 height 8
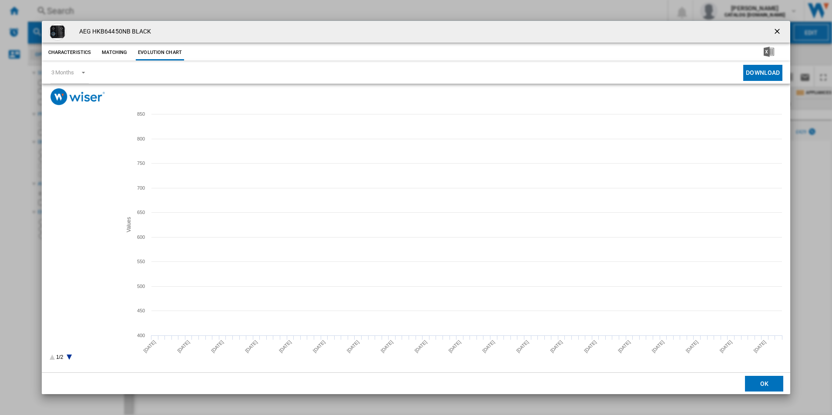
click at [74, 265] on tspan "[PERSON_NAME]" at bounding box center [77, 264] width 36 height 5
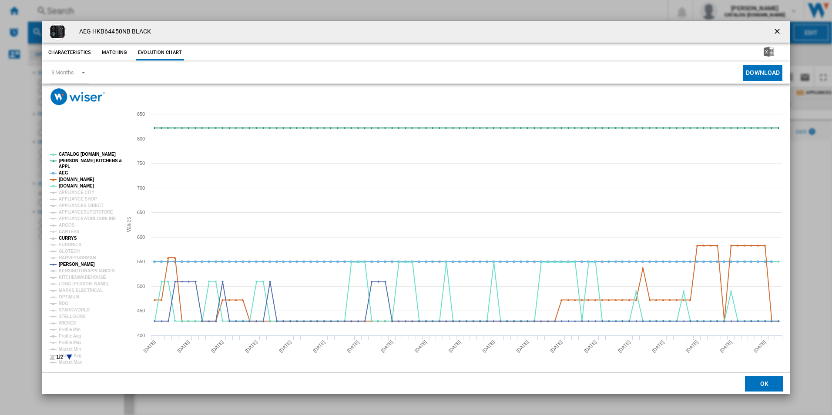
click at [70, 240] on tspan "CURRYS" at bounding box center [68, 238] width 18 height 5
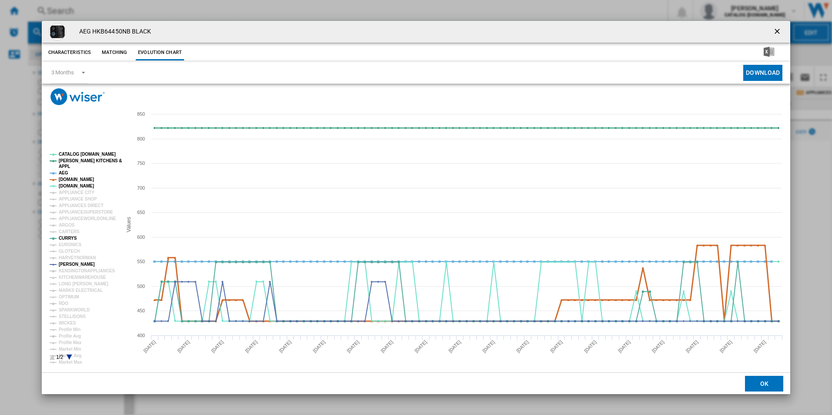
click at [70, 177] on tspan "AMAZON.CO.UK" at bounding box center [76, 179] width 35 height 5
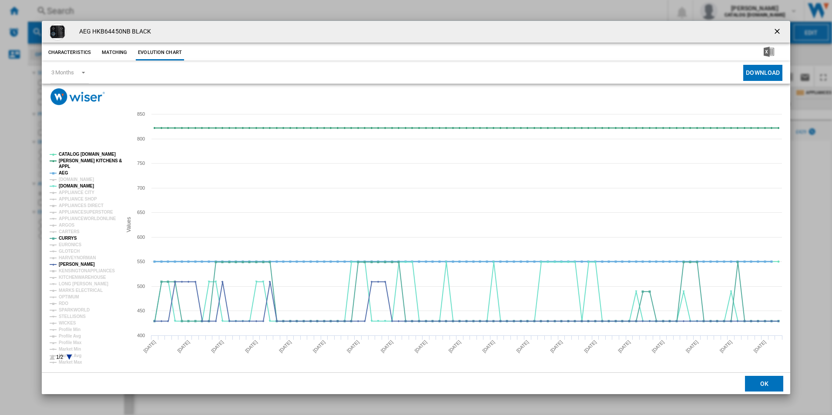
click at [64, 171] on tspan "AEG" at bounding box center [64, 173] width 10 height 5
click at [64, 162] on tspan "[PERSON_NAME] KITCHENS &" at bounding box center [90, 160] width 63 height 5
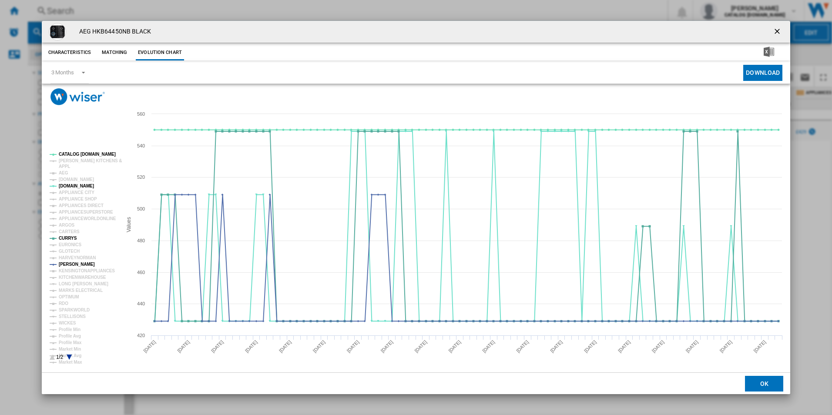
click at [70, 151] on rect "Product popup" at bounding box center [82, 256] width 72 height 215
click at [70, 155] on tspan "CATALOG [DOMAIN_NAME]" at bounding box center [87, 154] width 57 height 5
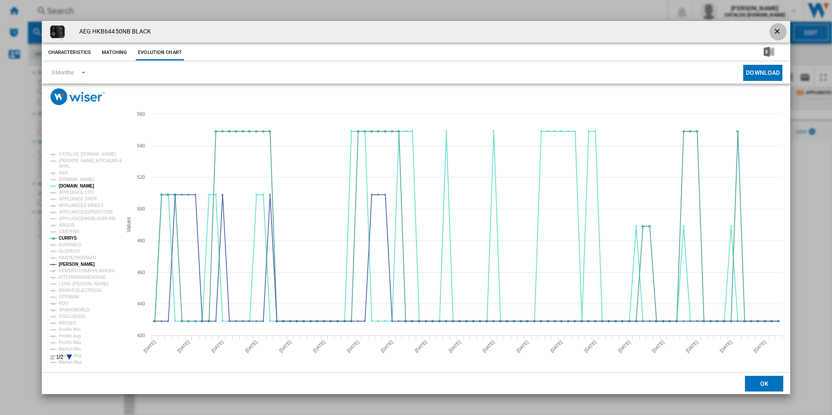
click at [777, 32] on ng-md-icon "getI18NText('BUTTONS.CLOSE_DIALOG')" at bounding box center [778, 32] width 10 height 10
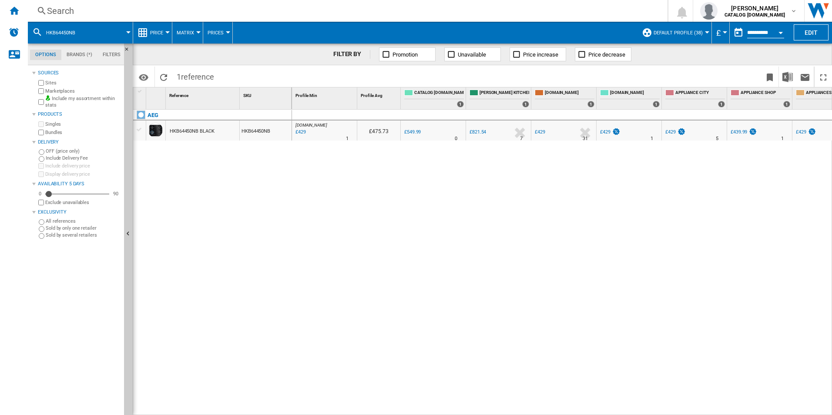
click at [361, 14] on div "Search" at bounding box center [346, 11] width 598 height 12
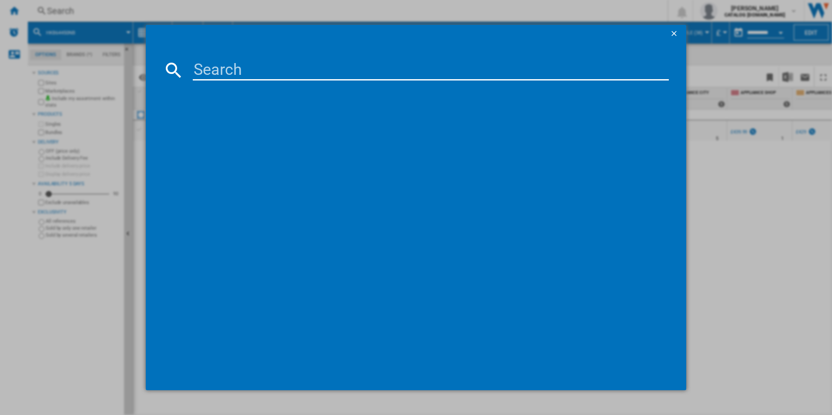
click at [311, 70] on input at bounding box center [431, 70] width 477 height 21
type input "TSC8M181CS"
click at [311, 70] on input "TSC8M181CS" at bounding box center [431, 70] width 477 height 21
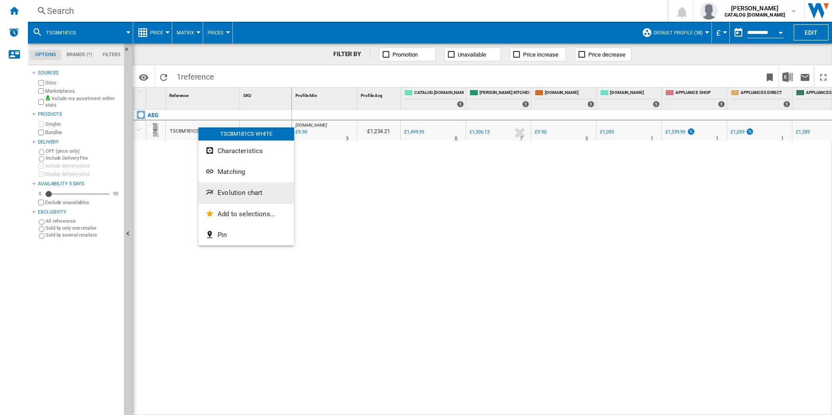
click at [221, 195] on span "Evolution chart" at bounding box center [240, 193] width 45 height 8
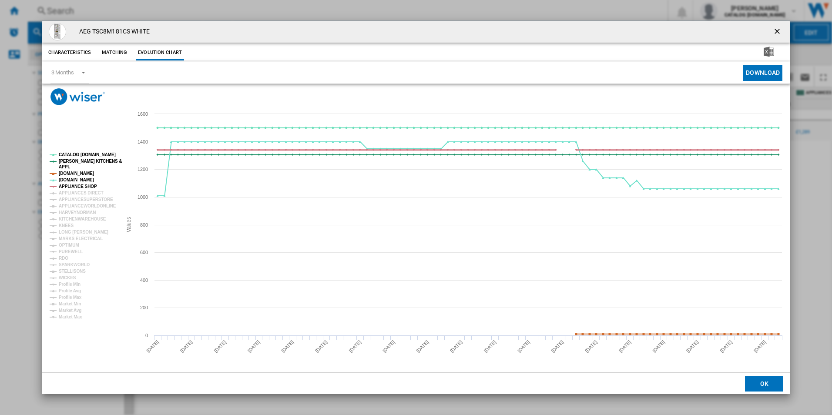
click at [80, 185] on tspan "APPLIANCE SHOP" at bounding box center [78, 186] width 38 height 5
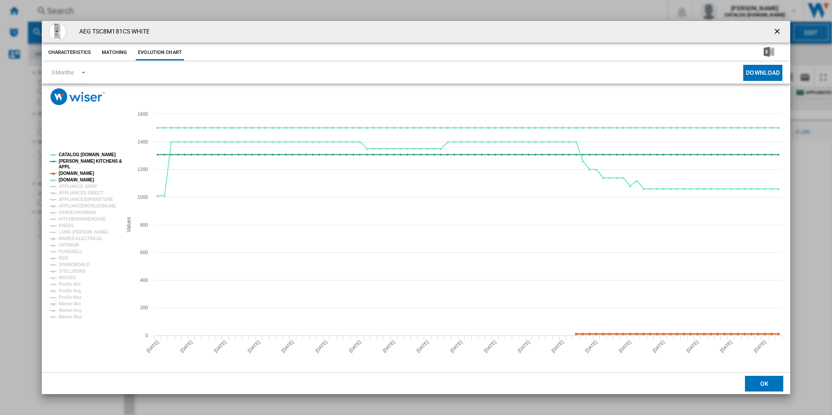
click at [81, 173] on tspan "AMAZON.CO.UK" at bounding box center [76, 173] width 35 height 5
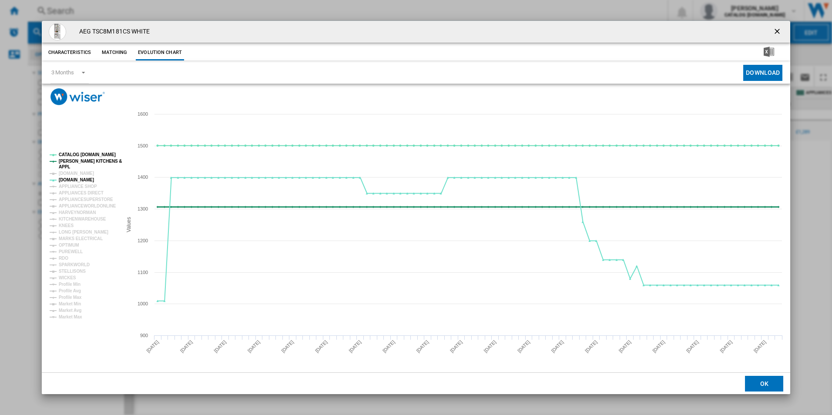
click at [77, 162] on tspan "[PERSON_NAME] KITCHENS &" at bounding box center [90, 161] width 63 height 5
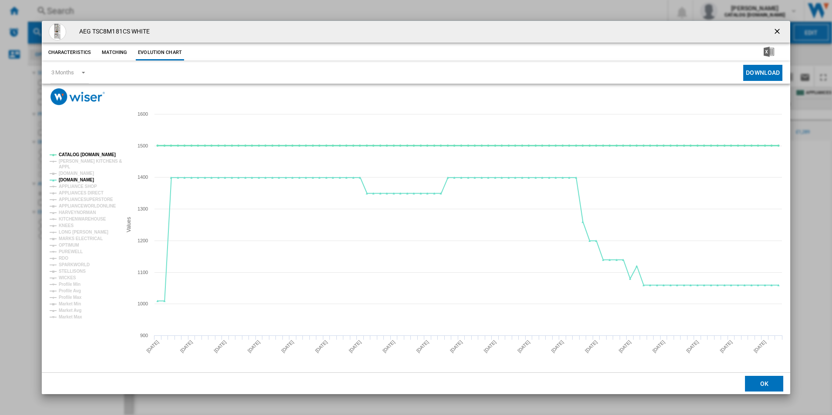
click at [78, 152] on tspan "CATALOG [DOMAIN_NAME]" at bounding box center [87, 154] width 57 height 5
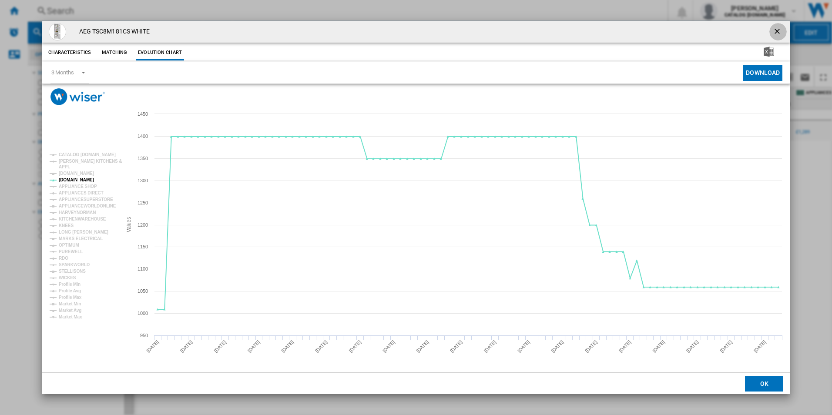
click at [777, 31] on ng-md-icon "getI18NText('BUTTONS.CLOSE_DIALOG')" at bounding box center [778, 32] width 10 height 10
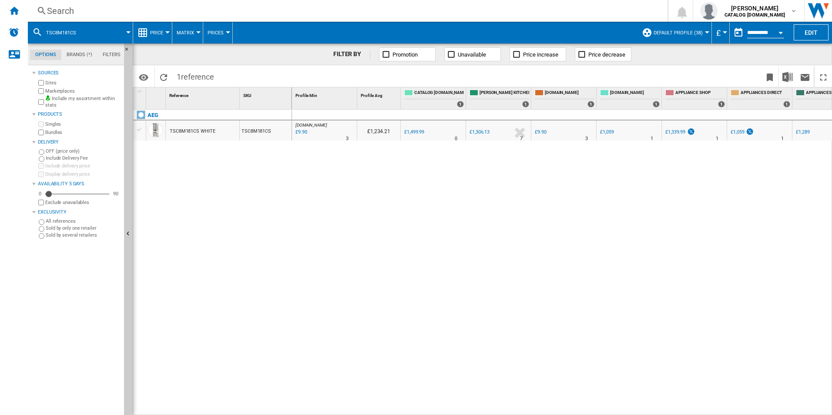
click at [316, 7] on div "Search" at bounding box center [346, 11] width 598 height 12
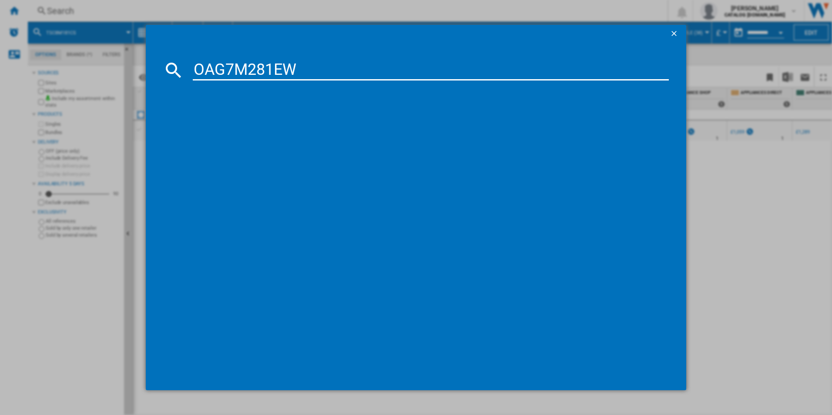
click at [227, 65] on input "OAG7M281EW" at bounding box center [431, 70] width 477 height 21
type input "OAG7M281EW"
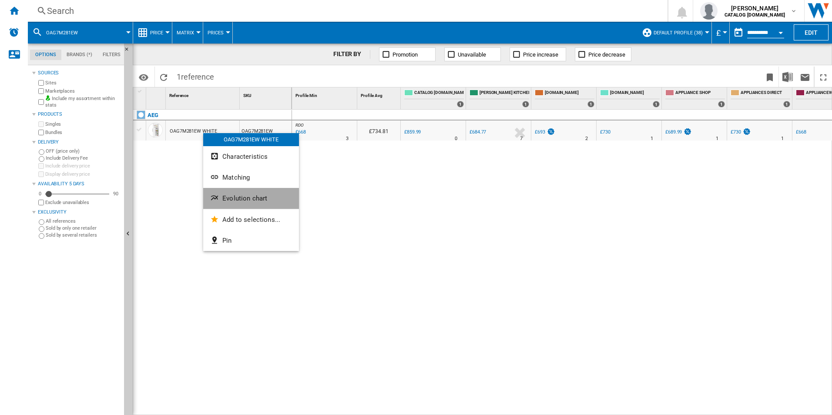
click at [224, 195] on span "Evolution chart" at bounding box center [244, 199] width 45 height 8
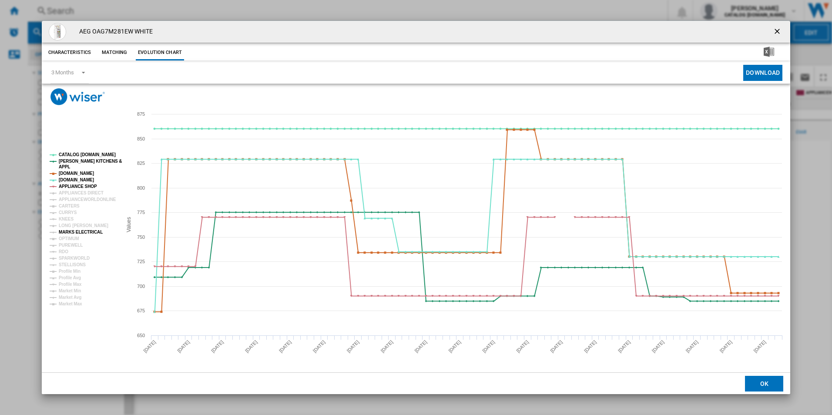
click at [74, 233] on tspan "MARKS ELECTRICAL" at bounding box center [81, 232] width 44 height 5
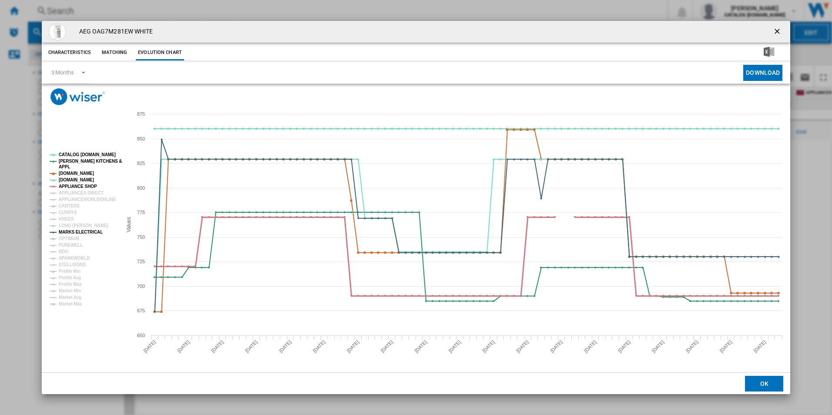
click at [85, 185] on tspan "APPLIANCE SHOP" at bounding box center [78, 186] width 38 height 5
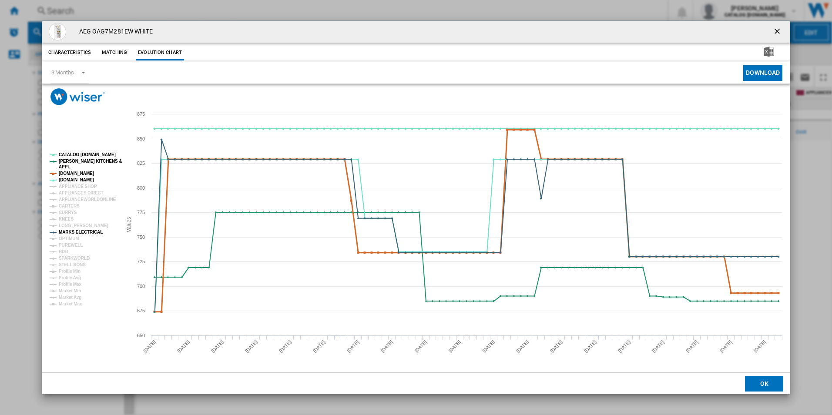
click at [84, 174] on tspan "AMAZON.CO.UK" at bounding box center [76, 173] width 35 height 5
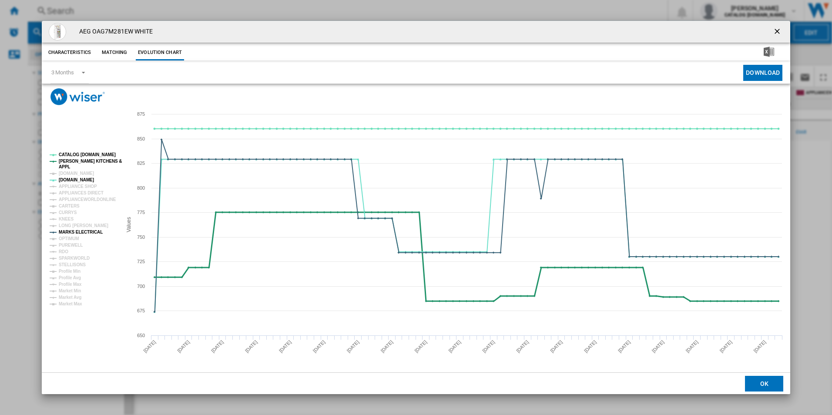
click at [83, 164] on tspan "[PERSON_NAME] KITCHENS &" at bounding box center [90, 161] width 63 height 5
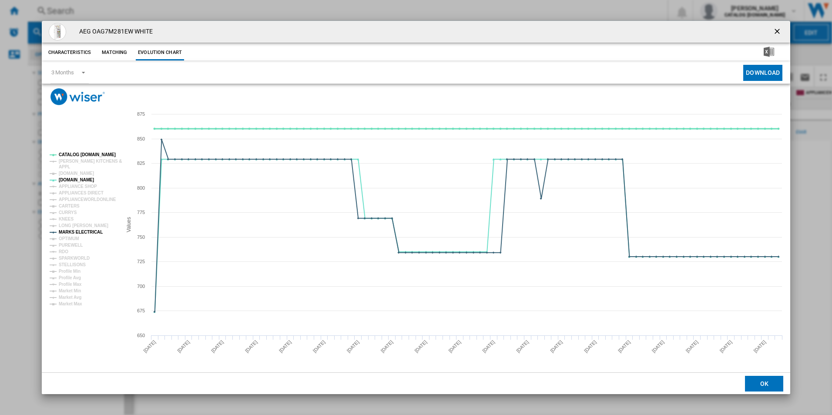
click at [84, 155] on tspan "CATALOG [DOMAIN_NAME]" at bounding box center [87, 154] width 57 height 5
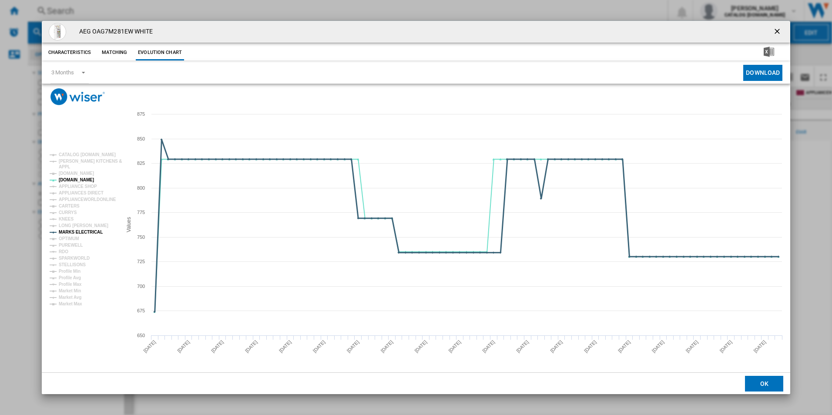
click at [86, 230] on tspan "MARKS ELECTRICAL" at bounding box center [81, 232] width 44 height 5
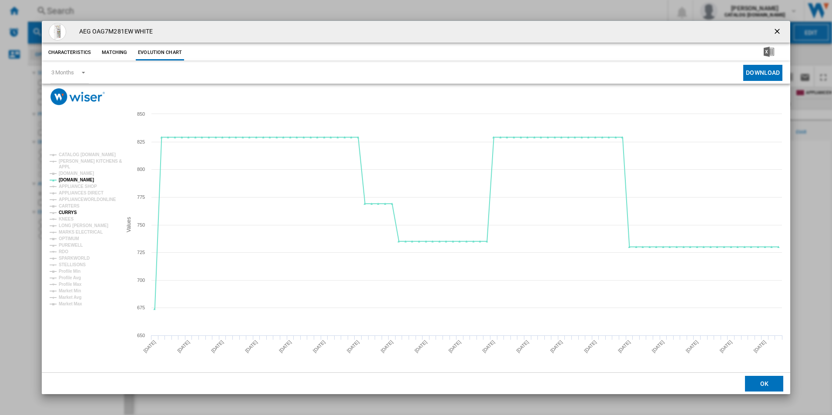
click at [71, 213] on tspan "CURRYS" at bounding box center [68, 212] width 18 height 5
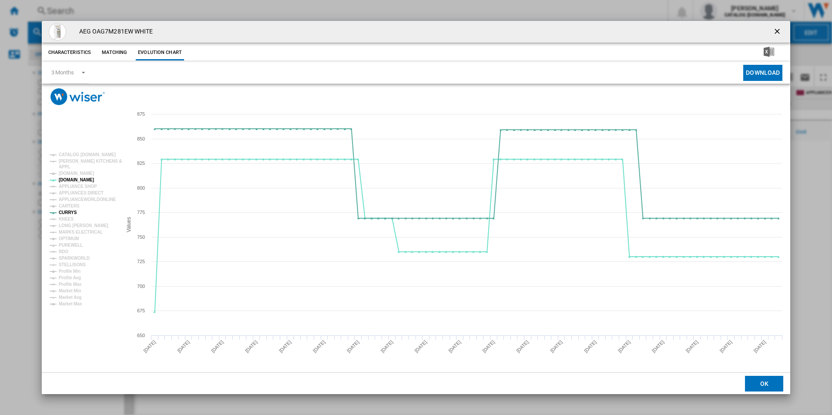
click at [780, 26] on button "Product popup" at bounding box center [778, 31] width 17 height 17
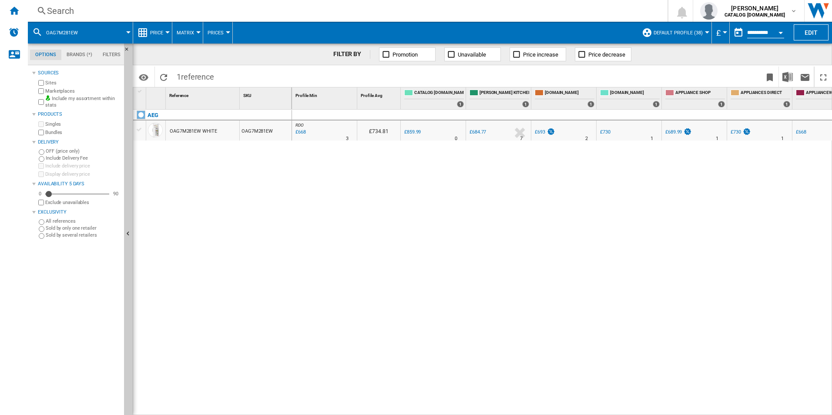
click at [259, 11] on div "Search" at bounding box center [346, 11] width 598 height 12
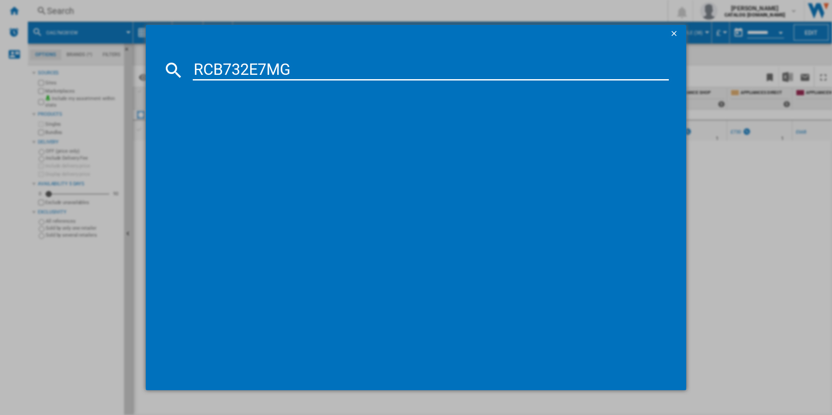
click at [232, 63] on input "RCB732E7MG" at bounding box center [431, 70] width 477 height 21
type input "RCB732E7MG"
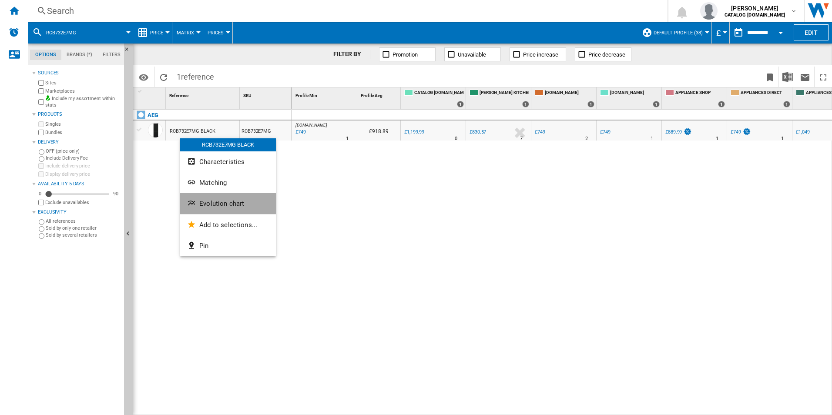
click at [201, 200] on span "Evolution chart" at bounding box center [221, 204] width 45 height 8
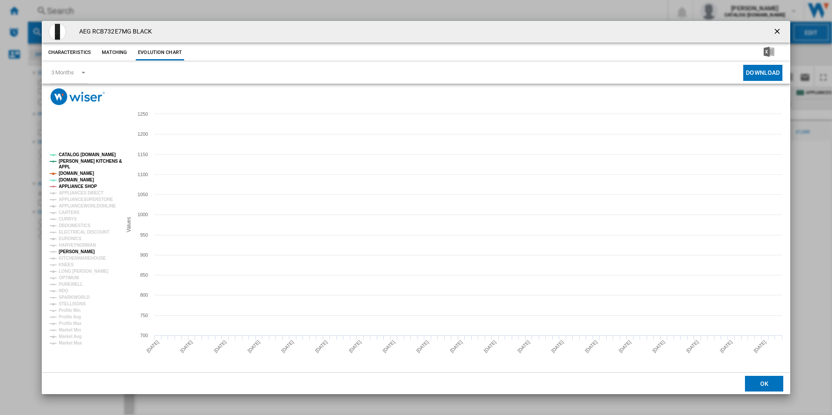
click at [74, 251] on tspan "[PERSON_NAME]" at bounding box center [77, 251] width 36 height 5
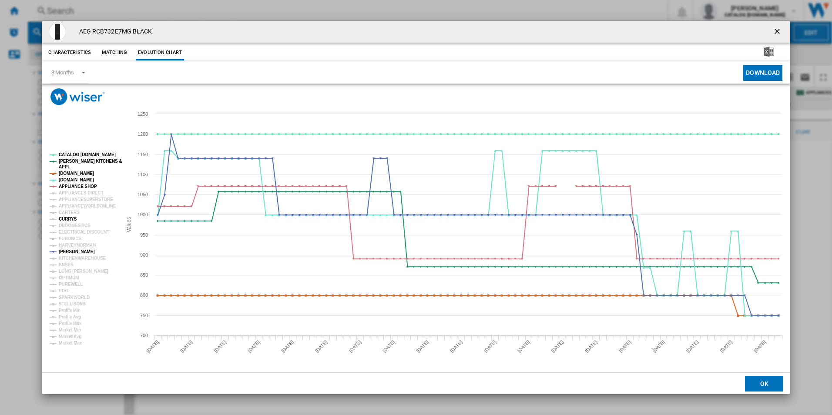
click at [72, 220] on tspan "CURRYS" at bounding box center [68, 219] width 18 height 5
click at [90, 184] on tspan "APPLIANCE SHOP" at bounding box center [78, 186] width 38 height 5
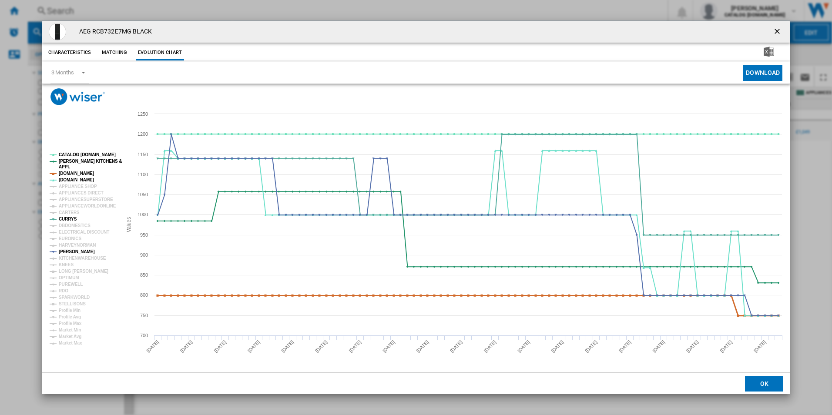
click at [85, 172] on tspan "AMAZON.CO.UK" at bounding box center [76, 173] width 35 height 5
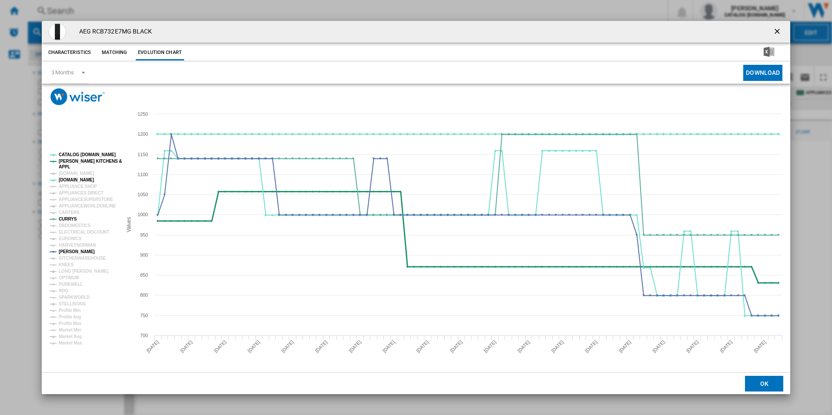
click at [84, 161] on tspan "[PERSON_NAME] KITCHENS &" at bounding box center [90, 161] width 63 height 5
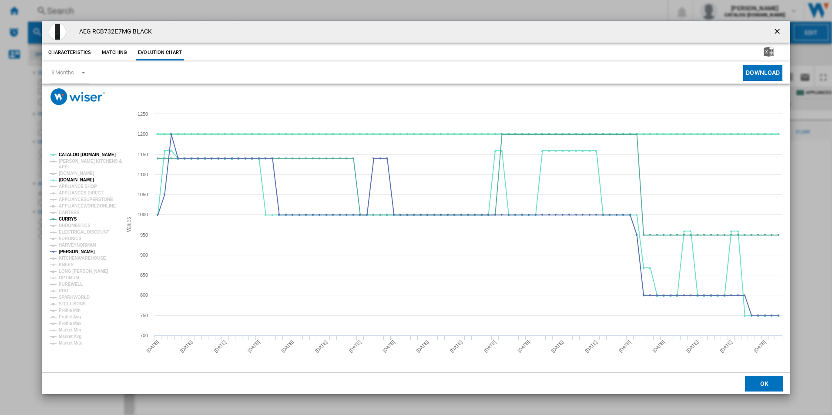
click at [83, 152] on tspan "CATALOG [DOMAIN_NAME]" at bounding box center [87, 154] width 57 height 5
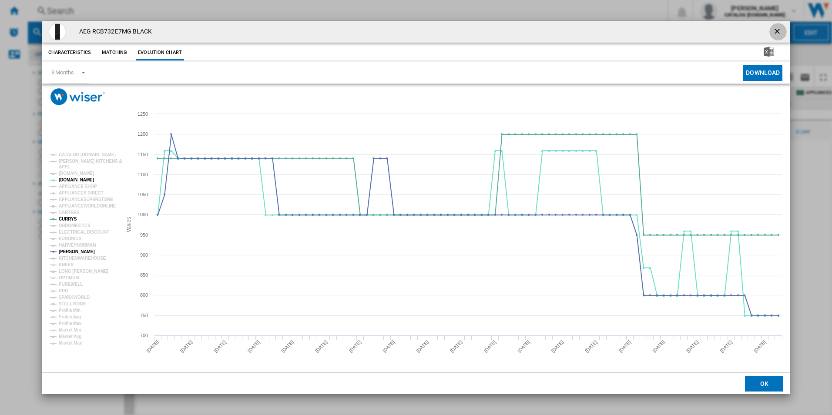
click at [780, 31] on ng-md-icon "getI18NText('BUTTONS.CLOSE_DIALOG')" at bounding box center [778, 32] width 10 height 10
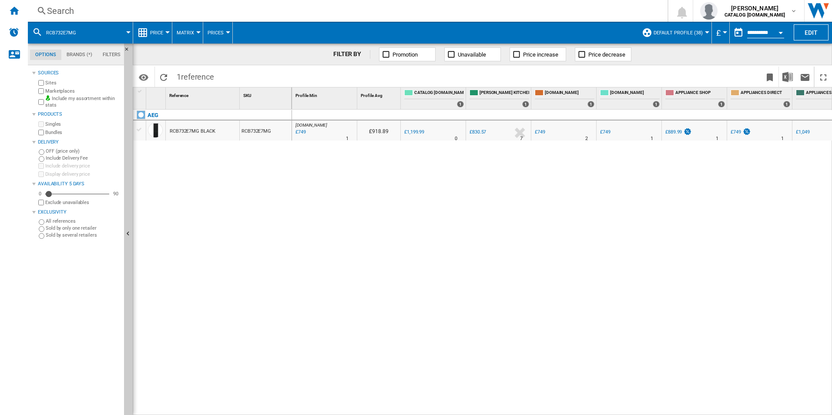
click at [269, 11] on div "Search" at bounding box center [346, 11] width 598 height 12
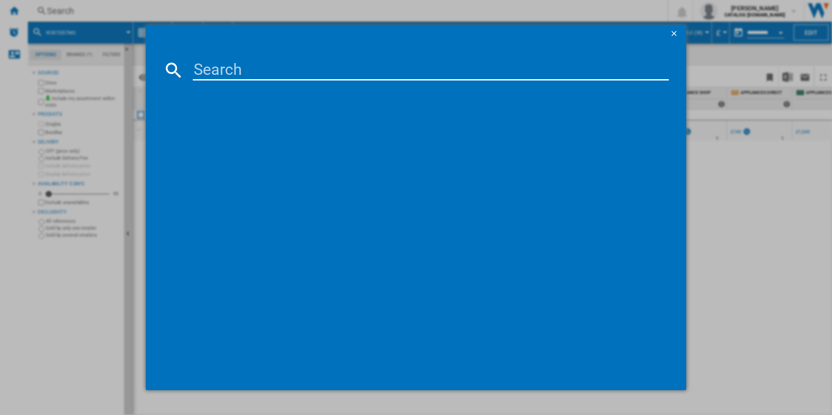
click at [221, 66] on input at bounding box center [431, 70] width 477 height 21
type input "LWR7185M4B"
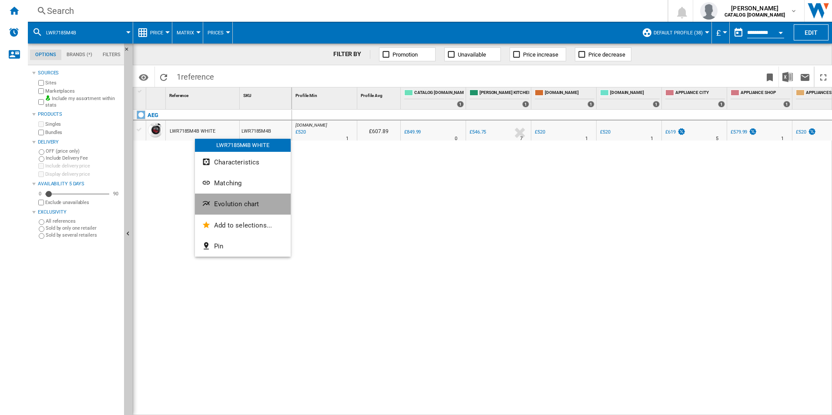
click at [208, 202] on ng-md-icon "Evolution chart" at bounding box center [207, 204] width 10 height 10
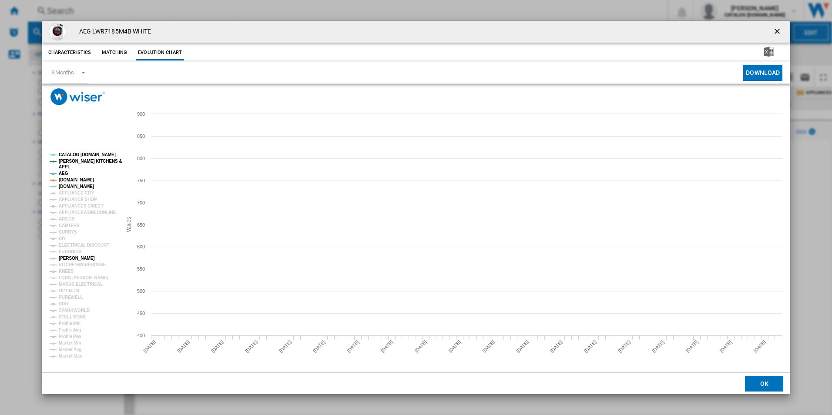
click at [67, 260] on tspan "[PERSON_NAME]" at bounding box center [77, 258] width 36 height 5
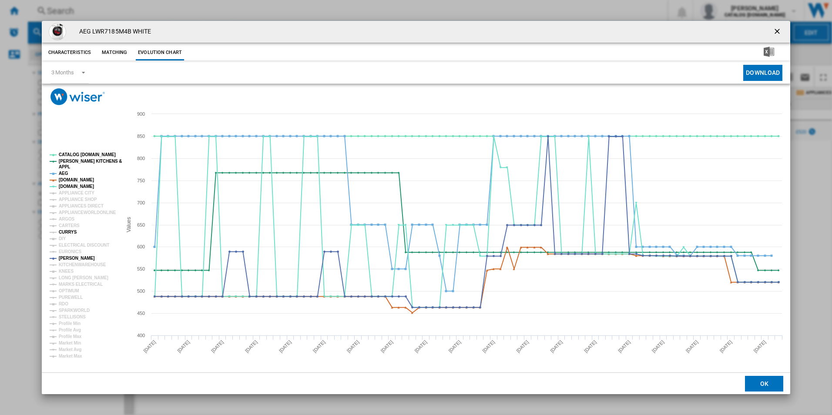
click at [63, 232] on tspan "CURRYS" at bounding box center [68, 232] width 18 height 5
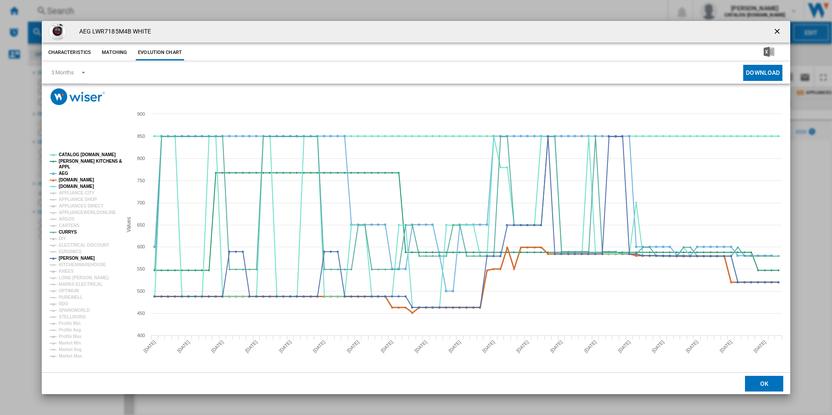
click at [74, 180] on tspan "AMAZON.CO.UK" at bounding box center [76, 180] width 35 height 5
click at [64, 173] on tspan "AEG" at bounding box center [64, 173] width 10 height 5
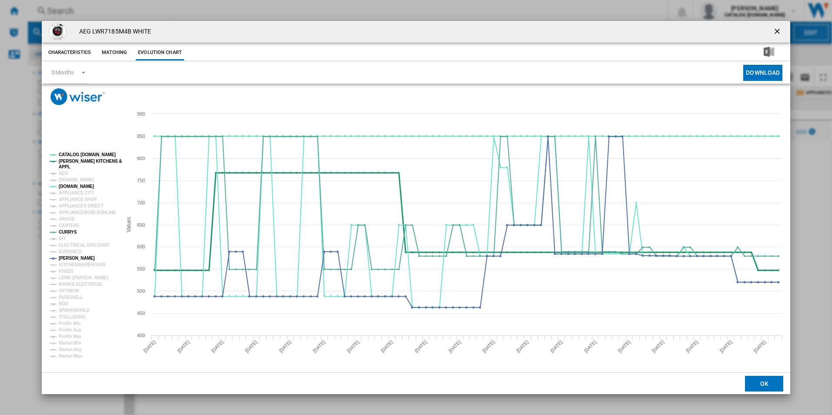
click at [67, 159] on tspan "[PERSON_NAME] KITCHENS &" at bounding box center [90, 161] width 63 height 5
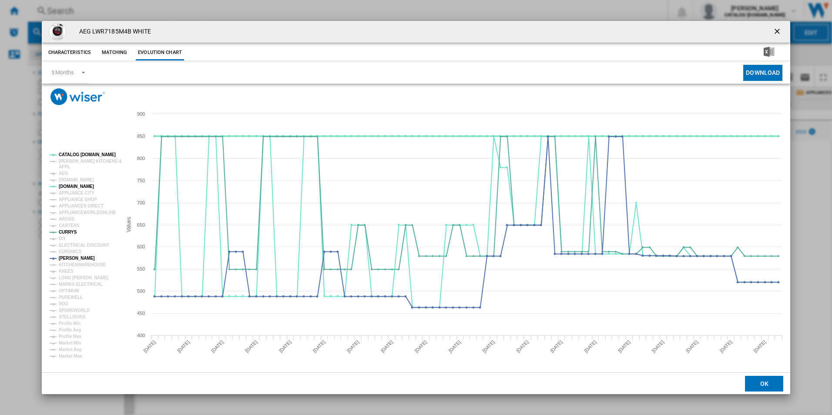
click at [67, 152] on tspan "CATALOG [DOMAIN_NAME]" at bounding box center [87, 154] width 57 height 5
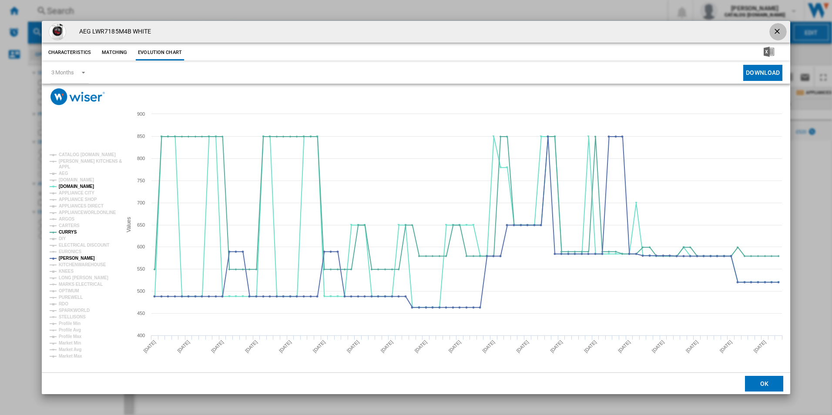
click at [780, 27] on ng-md-icon "getI18NText('BUTTONS.CLOSE_DIALOG')" at bounding box center [778, 32] width 10 height 10
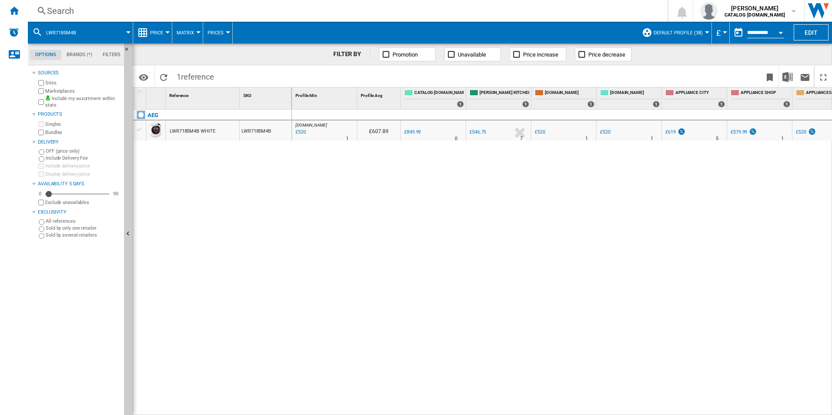
click at [284, 10] on div "Search" at bounding box center [346, 11] width 598 height 12
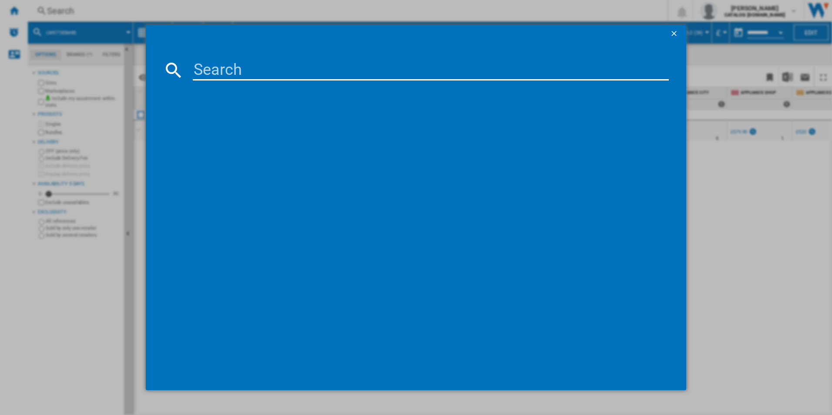
click at [247, 68] on input at bounding box center [431, 70] width 477 height 21
type input "ORC5S331EW"
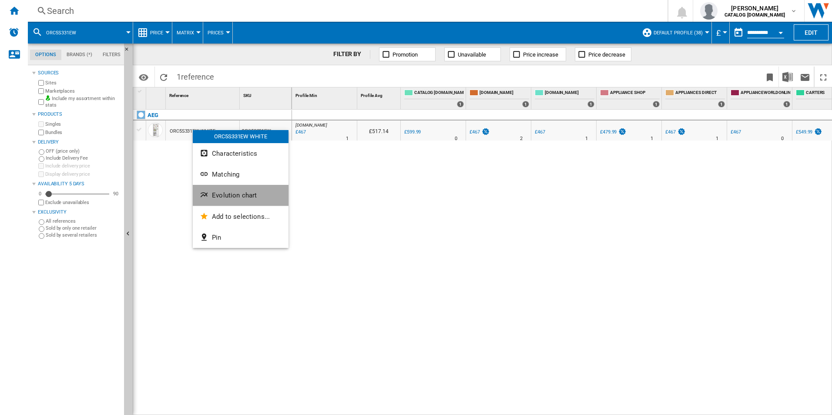
click at [205, 193] on ng-md-icon "Evolution chart" at bounding box center [205, 196] width 10 height 10
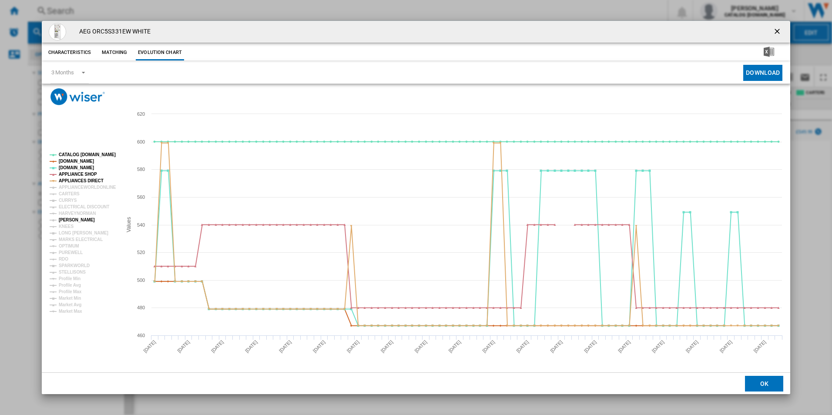
click at [73, 222] on tspan "[PERSON_NAME]" at bounding box center [77, 220] width 36 height 5
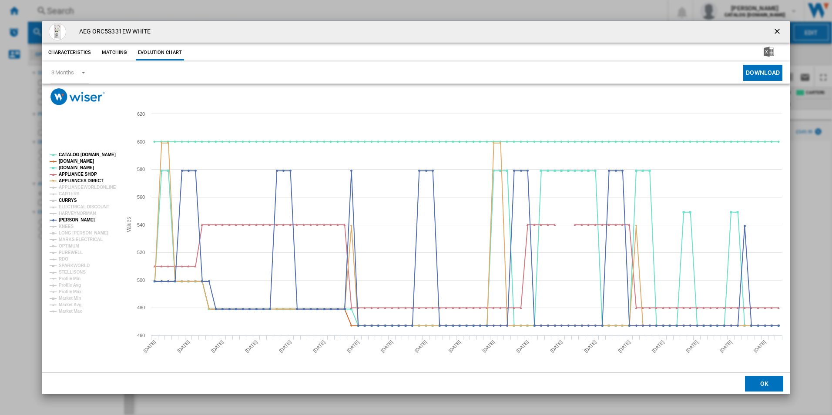
click at [70, 202] on tspan "CURRYS" at bounding box center [68, 200] width 18 height 5
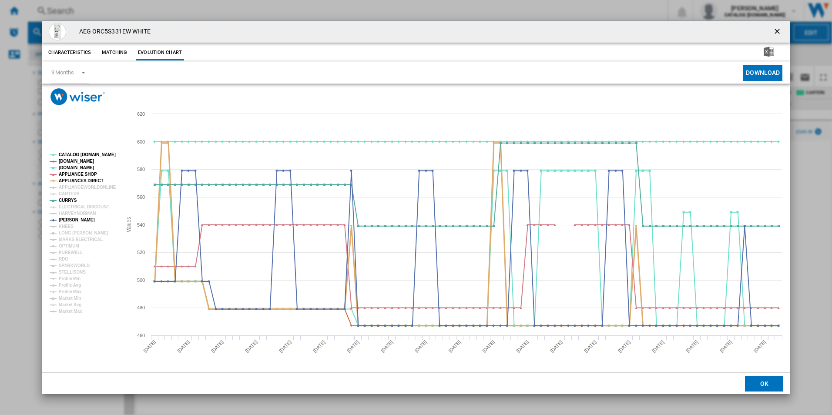
click at [92, 182] on tspan "APPLIANCES DIRECT" at bounding box center [81, 180] width 45 height 5
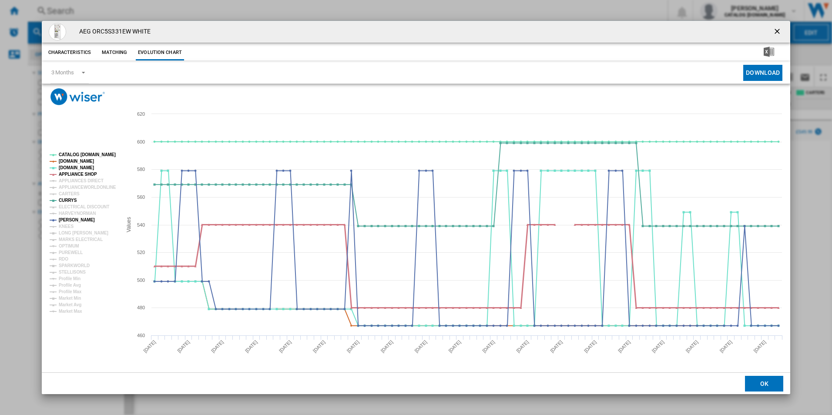
click at [88, 174] on tspan "APPLIANCE SHOP" at bounding box center [78, 174] width 38 height 5
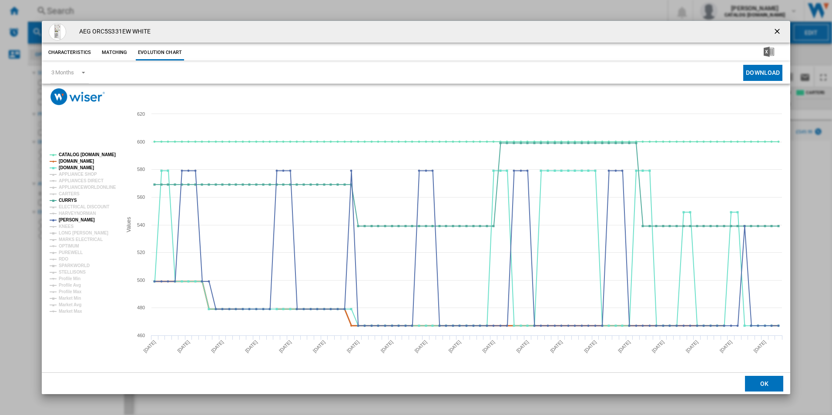
click at [86, 162] on tspan "AMAZON.CO.UK" at bounding box center [76, 161] width 35 height 5
click at [89, 156] on tspan "CATALOG [DOMAIN_NAME]" at bounding box center [87, 154] width 57 height 5
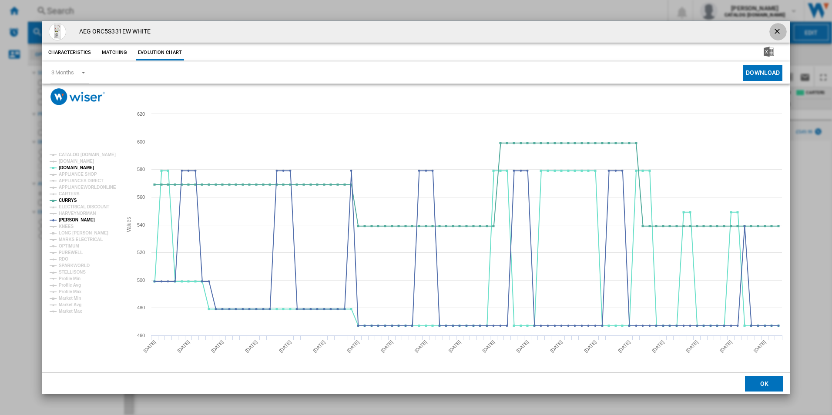
click at [775, 30] on ng-md-icon "getI18NText('BUTTONS.CLOSE_DIALOG')" at bounding box center [778, 32] width 10 height 10
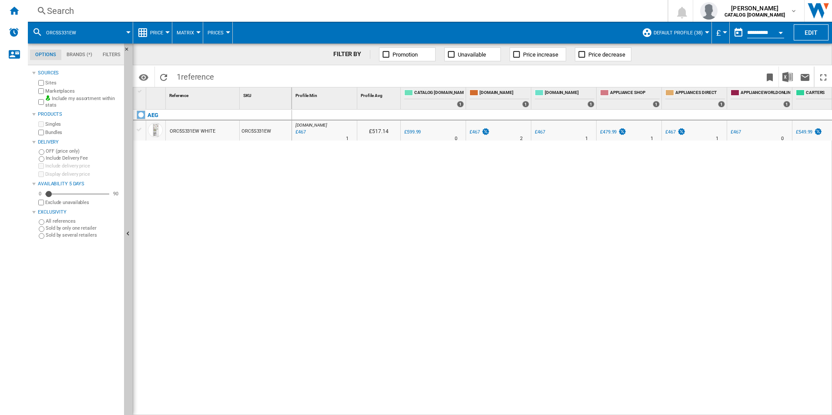
click at [341, 13] on div "Search" at bounding box center [346, 11] width 598 height 12
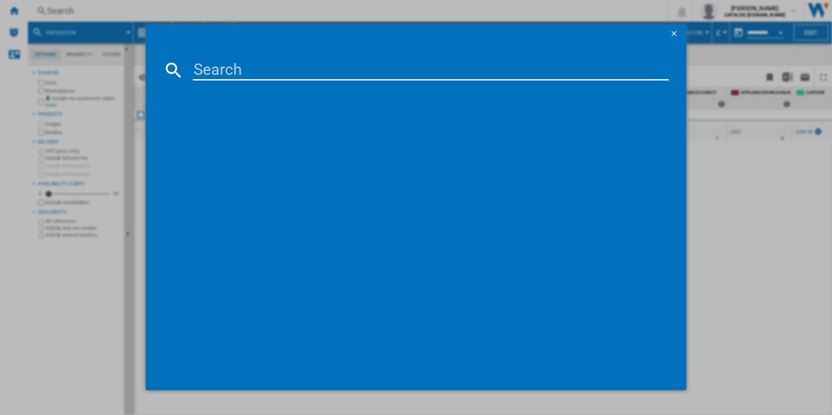
click at [309, 72] on input at bounding box center [431, 70] width 477 height 21
type input "LWR7485M4U"
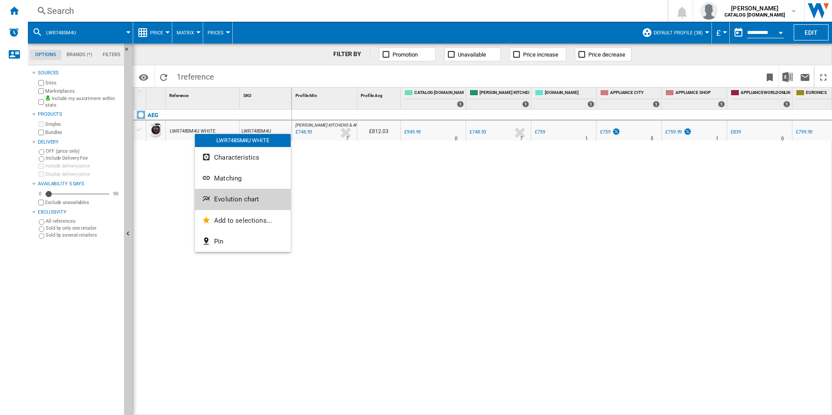
click at [211, 207] on button "Evolution chart" at bounding box center [243, 199] width 96 height 21
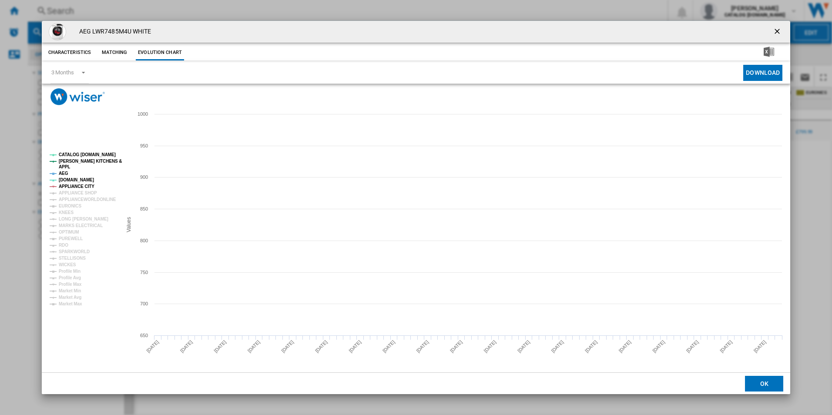
click at [72, 185] on tspan "APPLIANCE CITY" at bounding box center [77, 186] width 36 height 5
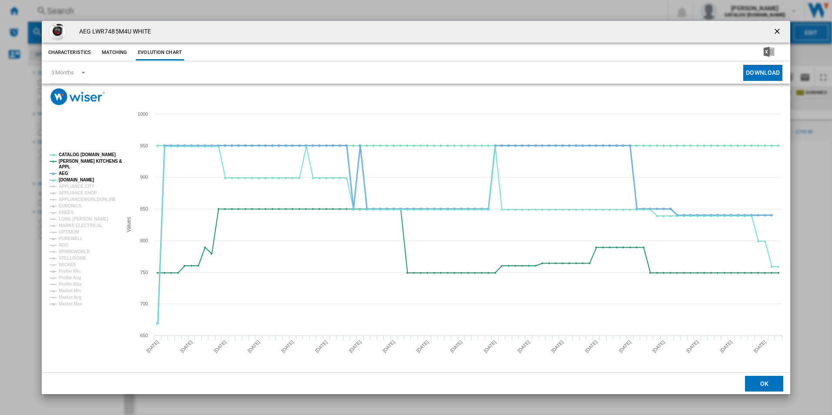
click at [63, 173] on tspan "AEG" at bounding box center [64, 173] width 10 height 5
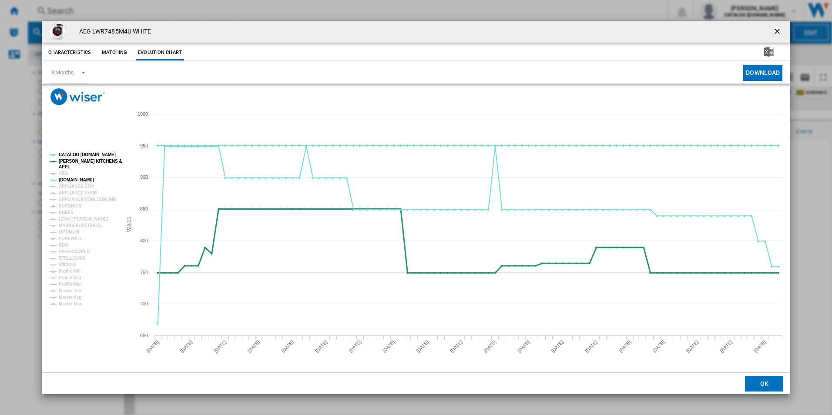
click at [69, 164] on tspan "[PERSON_NAME] KITCHENS &" at bounding box center [90, 161] width 63 height 5
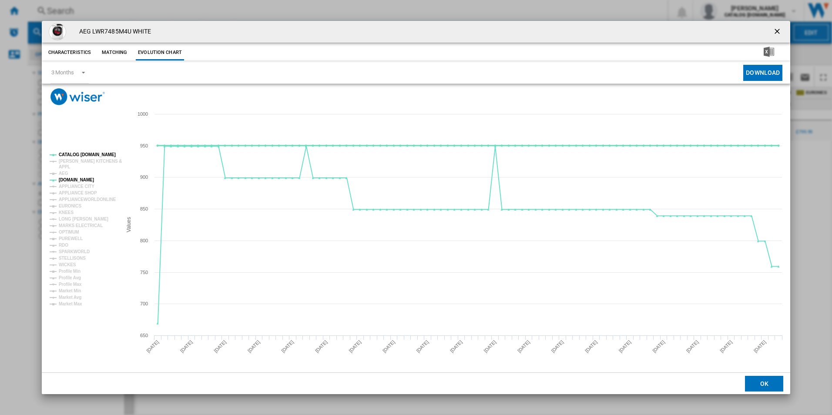
click at [77, 154] on tspan "CATALOG [DOMAIN_NAME]" at bounding box center [87, 154] width 57 height 5
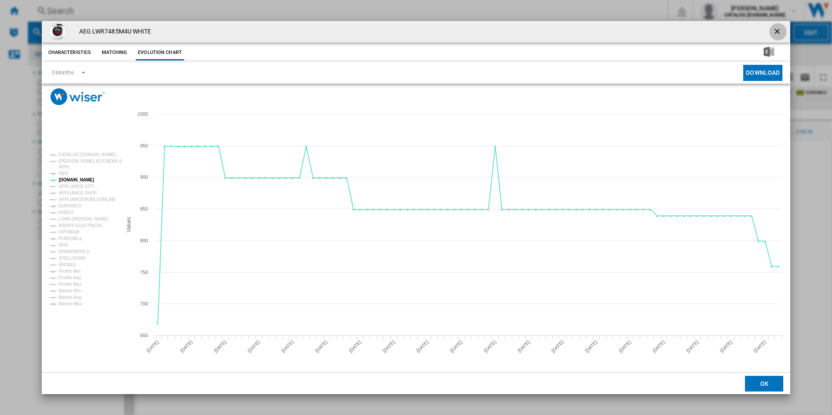
click at [778, 30] on ng-md-icon "getI18NText('BUTTONS.CLOSE_DIALOG')" at bounding box center [778, 32] width 10 height 10
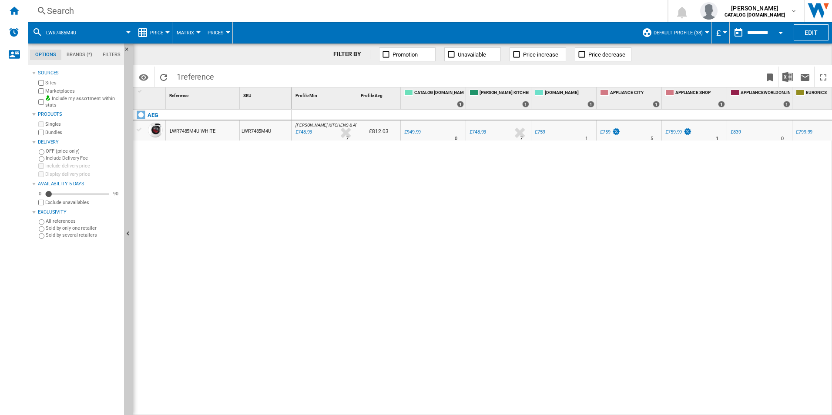
click at [309, 15] on div "Search" at bounding box center [346, 11] width 598 height 12
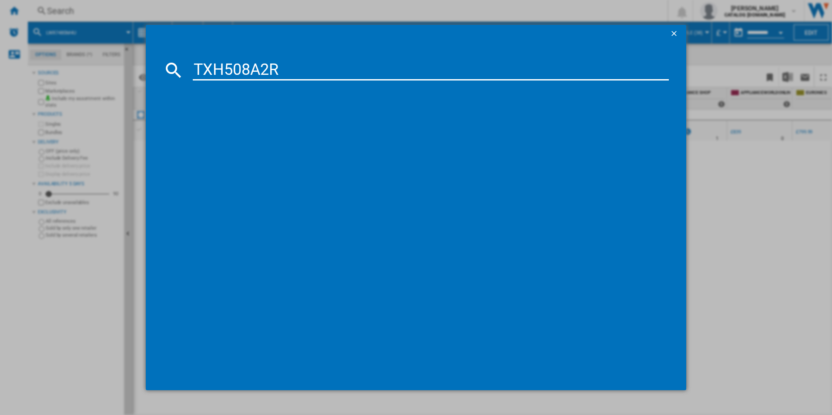
click at [249, 68] on input "TXH508A2R" at bounding box center [431, 70] width 477 height 21
type input "TXH508A2R"
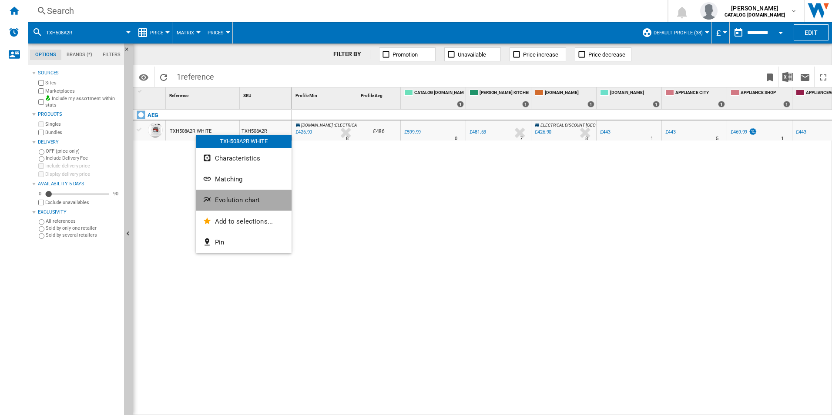
click at [214, 202] on button "Evolution chart" at bounding box center [244, 200] width 96 height 21
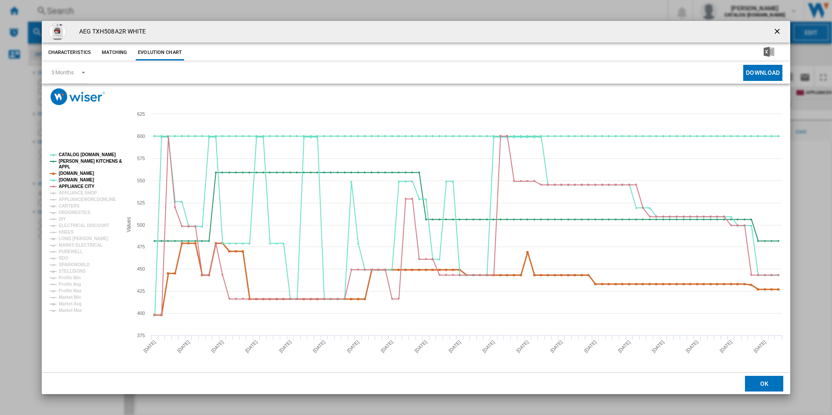
drag, startPoint x: 84, startPoint y: 188, endPoint x: 81, endPoint y: 172, distance: 15.5
click at [81, 172] on g "CATALOG ELECTROLUX.UK PAUL DAVIES KITCHENS & APPL AMAZON.CO.UK AO.COM APPLIANCE…" at bounding box center [86, 232] width 72 height 161
click at [81, 172] on tspan "AMAZON.CO.UK" at bounding box center [76, 173] width 35 height 5
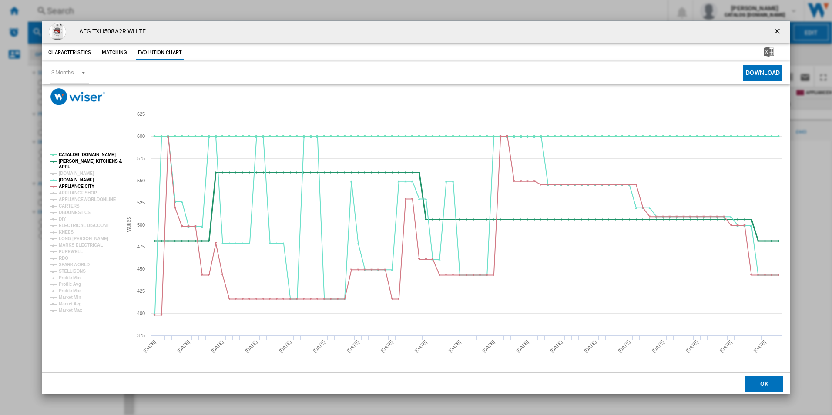
click at [81, 163] on tspan "[PERSON_NAME] KITCHENS &" at bounding box center [90, 161] width 63 height 5
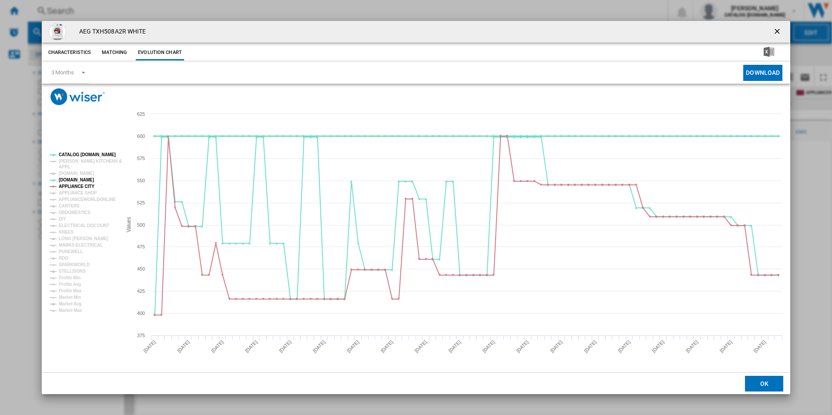
click at [80, 155] on tspan "CATALOG [DOMAIN_NAME]" at bounding box center [87, 154] width 57 height 5
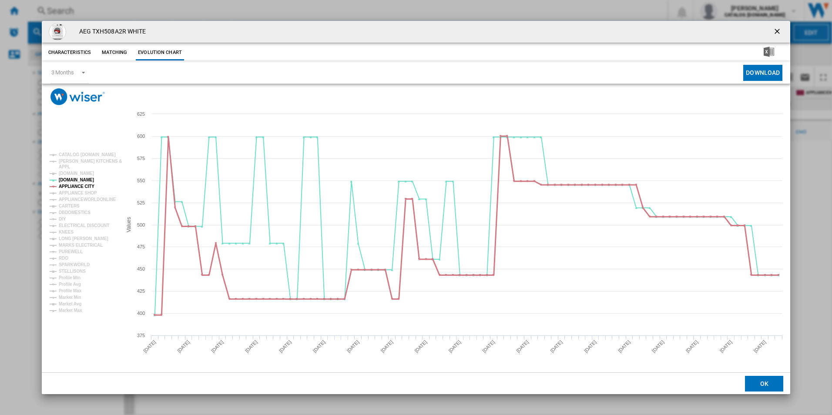
click at [82, 188] on tspan "APPLIANCE CITY" at bounding box center [77, 186] width 36 height 5
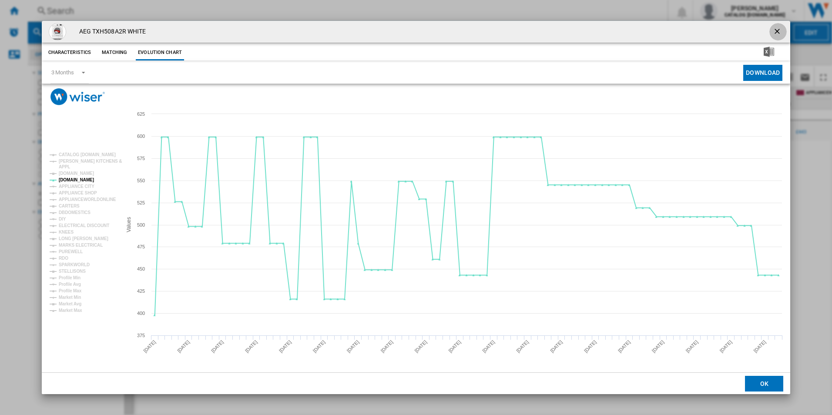
click at [777, 27] on ng-md-icon "getI18NText('BUTTONS.CLOSE_DIALOG')" at bounding box center [778, 32] width 10 height 10
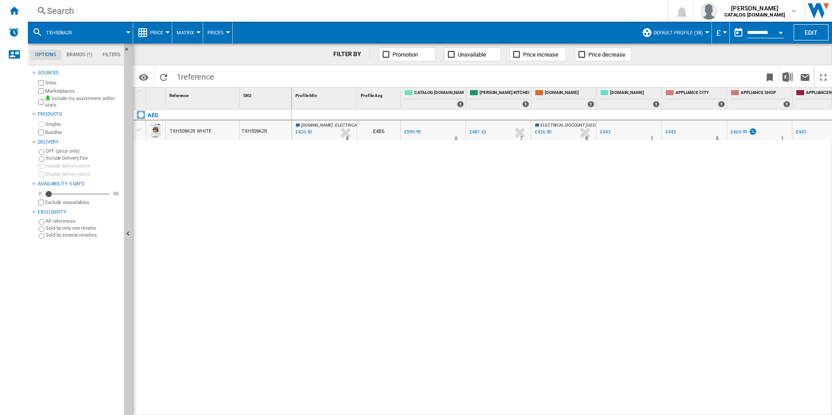
click at [310, 17] on div "Search" at bounding box center [346, 11] width 598 height 12
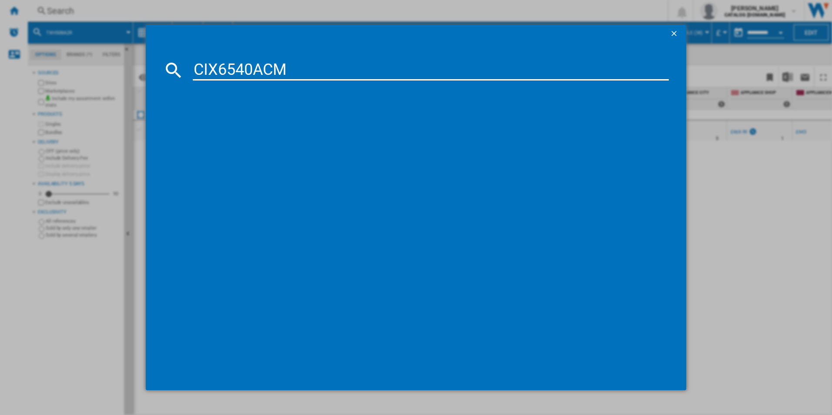
click at [270, 67] on input "CIX6540ACM" at bounding box center [431, 70] width 477 height 21
type input "CIX6540ACM"
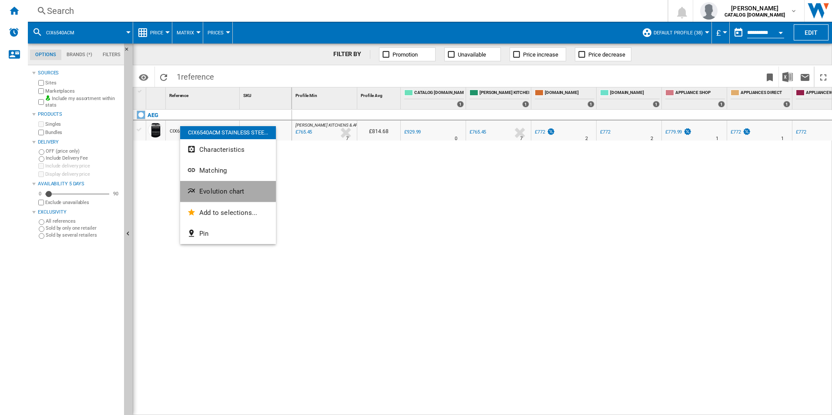
click at [205, 187] on button "Evolution chart" at bounding box center [228, 191] width 96 height 21
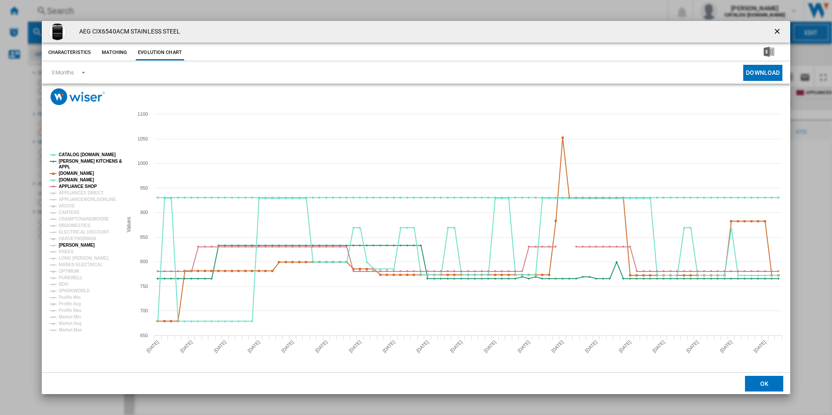
click at [73, 243] on tspan "[PERSON_NAME]" at bounding box center [77, 245] width 36 height 5
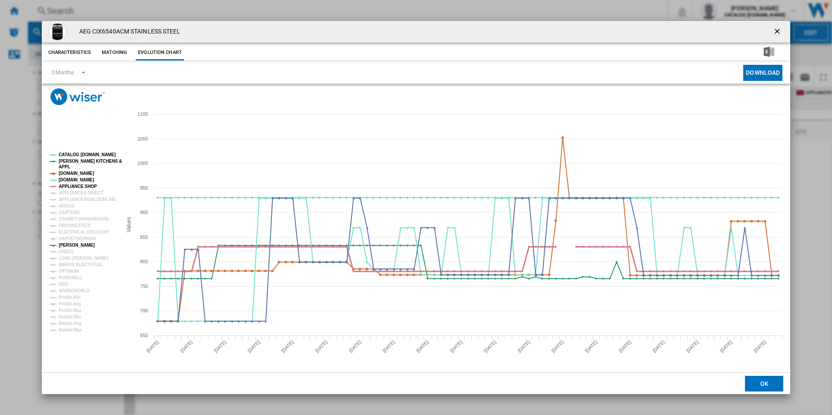
click at [73, 184] on tspan "APPLIANCE SHOP" at bounding box center [78, 186] width 38 height 5
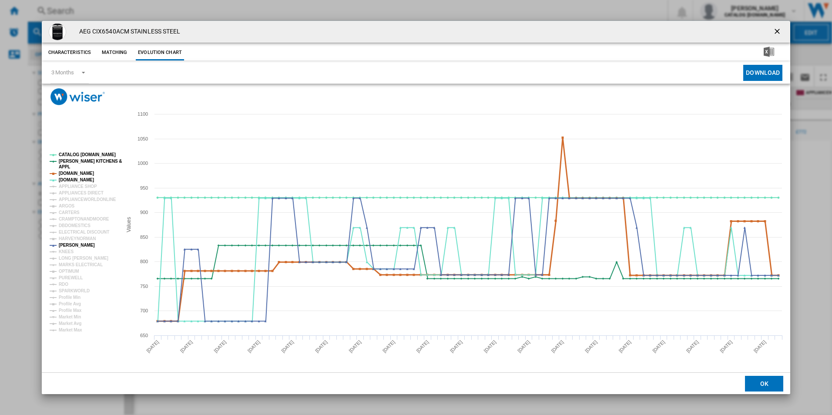
click at [76, 172] on tspan "AMAZON.CO.UK" at bounding box center [76, 173] width 35 height 5
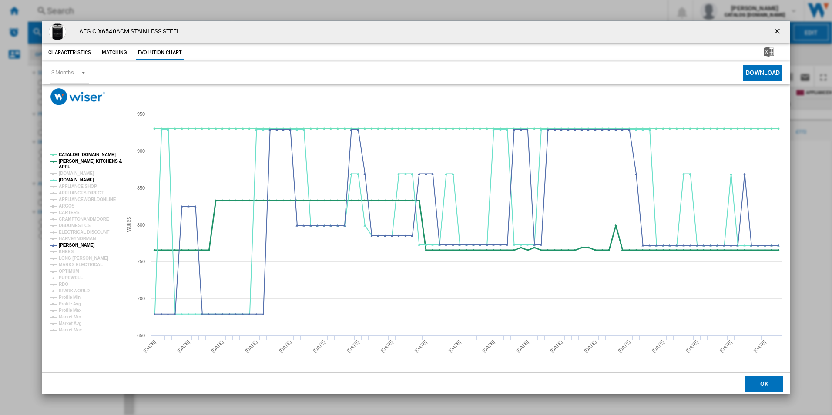
click at [78, 159] on tspan "[PERSON_NAME] KITCHENS &" at bounding box center [90, 161] width 63 height 5
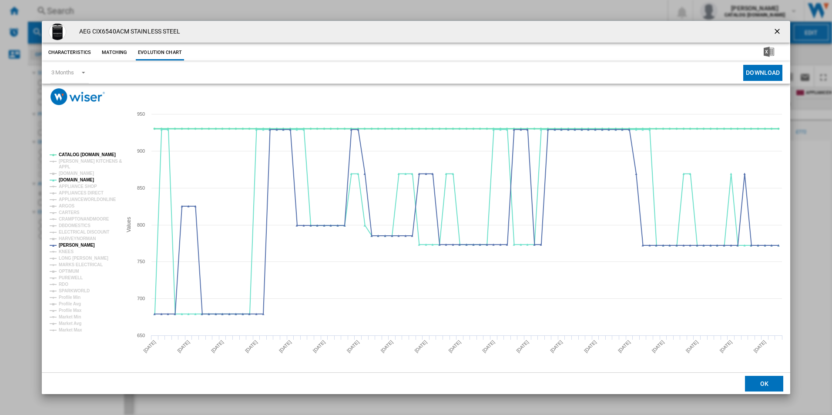
click at [78, 155] on tspan "CATALOG [DOMAIN_NAME]" at bounding box center [87, 154] width 57 height 5
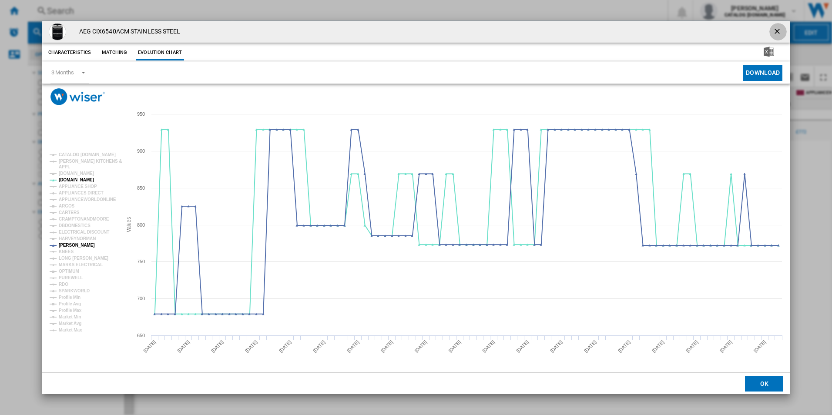
click at [771, 33] on button "Product popup" at bounding box center [778, 31] width 17 height 17
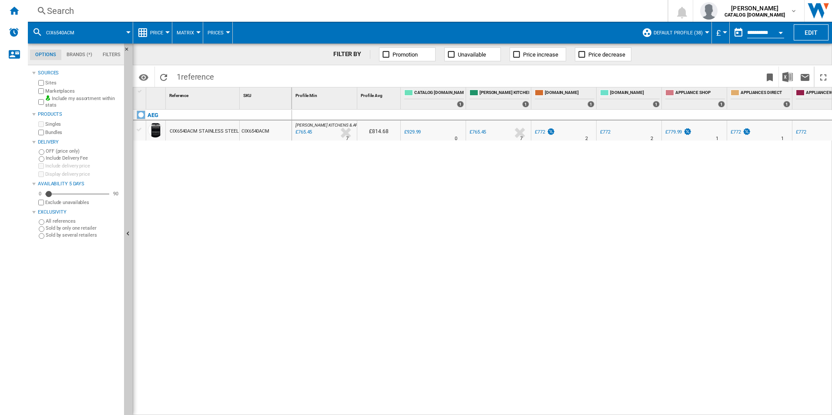
click at [214, 13] on div "Search" at bounding box center [346, 11] width 598 height 12
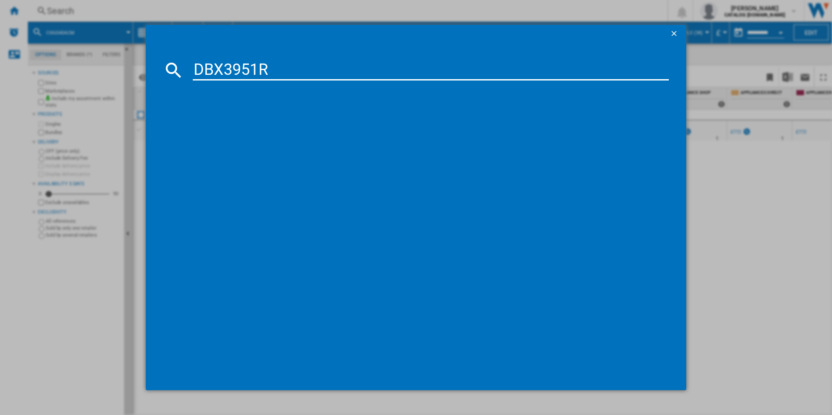
click at [215, 61] on input "DBX3951R" at bounding box center [431, 70] width 477 height 21
type input "DBX3951R"
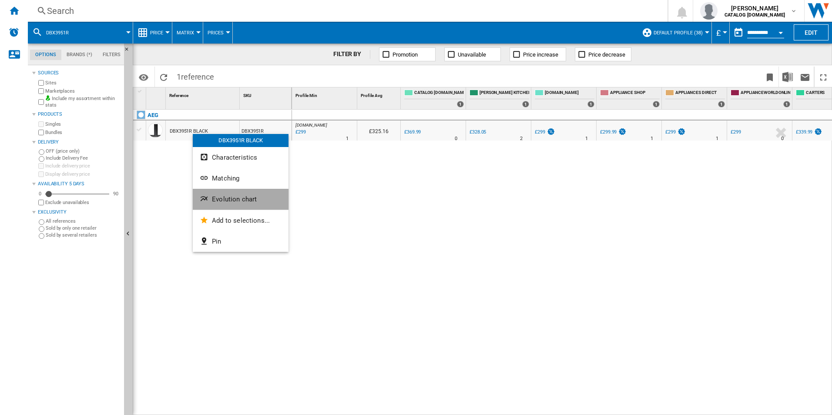
click at [215, 204] on button "Evolution chart" at bounding box center [241, 199] width 96 height 21
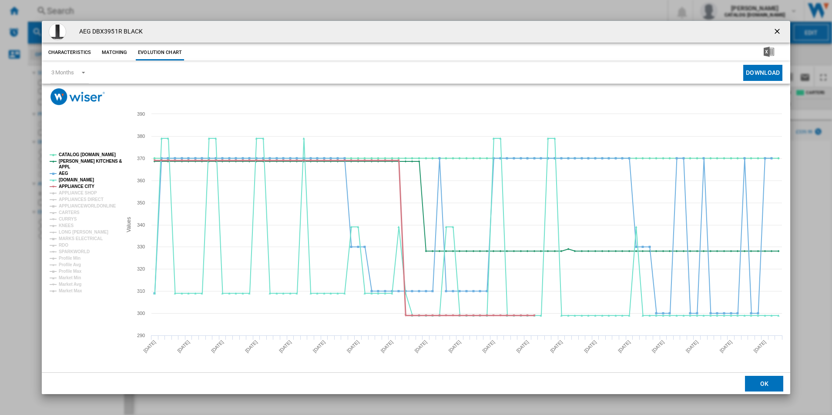
click at [85, 189] on tspan "APPLIANCE CITY" at bounding box center [77, 186] width 36 height 5
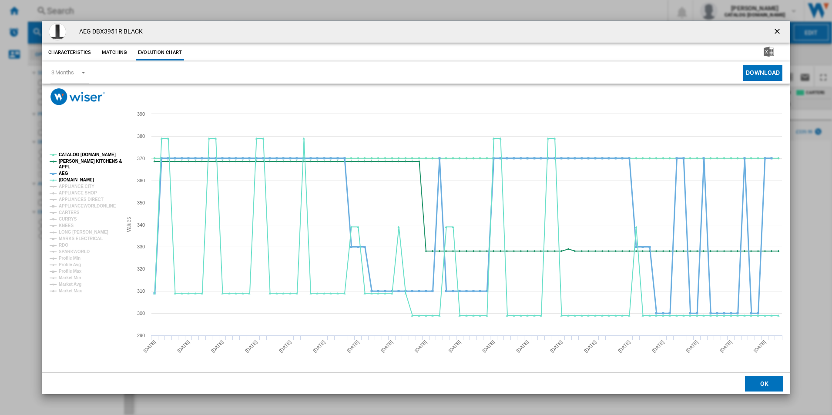
click at [63, 172] on tspan "AEG" at bounding box center [64, 173] width 10 height 5
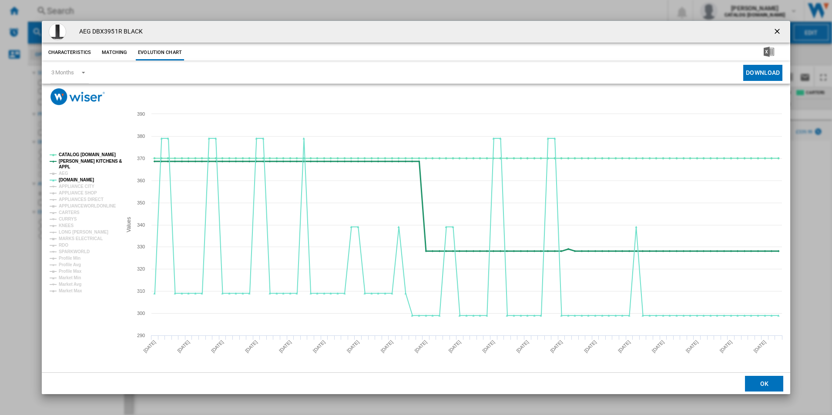
click at [66, 166] on tspan "APPL" at bounding box center [64, 167] width 11 height 5
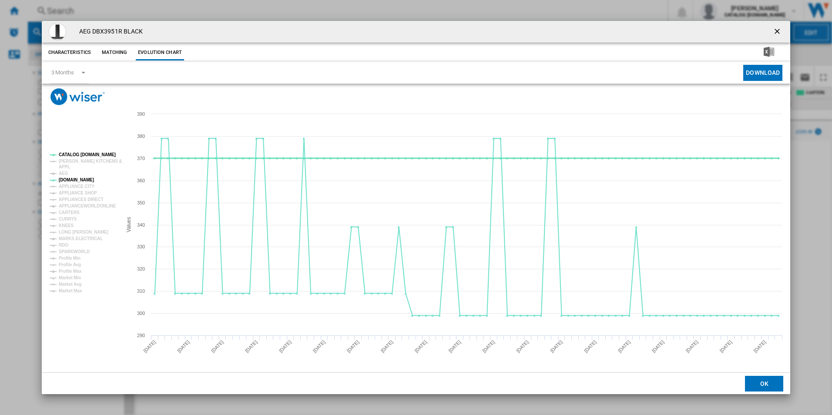
click at [75, 153] on tspan "CATALOG [DOMAIN_NAME]" at bounding box center [87, 154] width 57 height 5
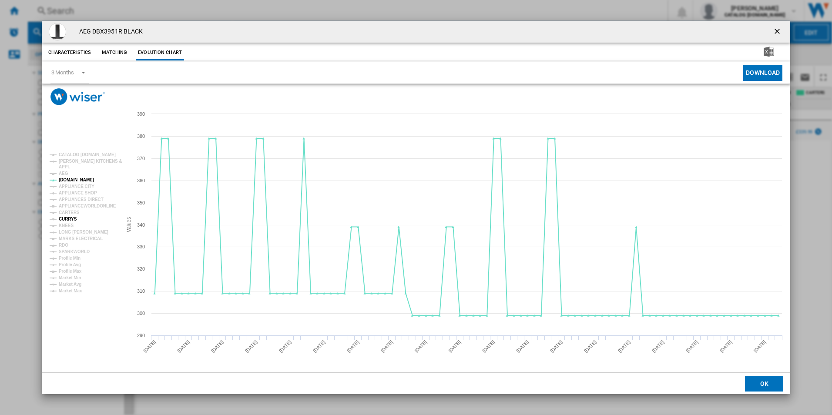
click at [66, 217] on tspan "CURRYS" at bounding box center [68, 219] width 18 height 5
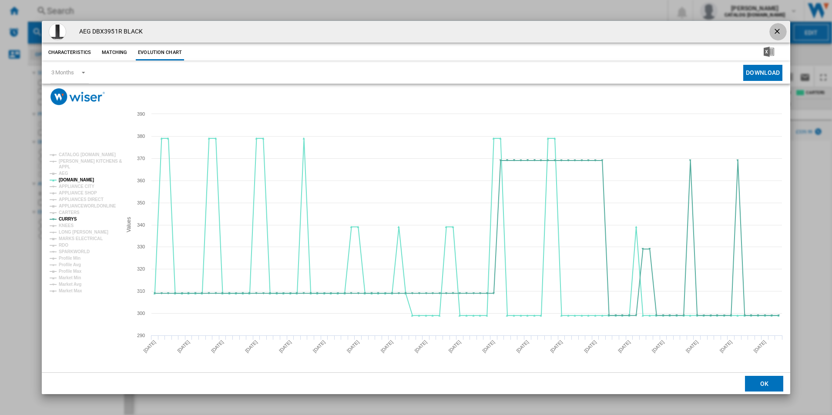
click at [776, 32] on ng-md-icon "getI18NText('BUTTONS.CLOSE_DIALOG')" at bounding box center [778, 32] width 10 height 10
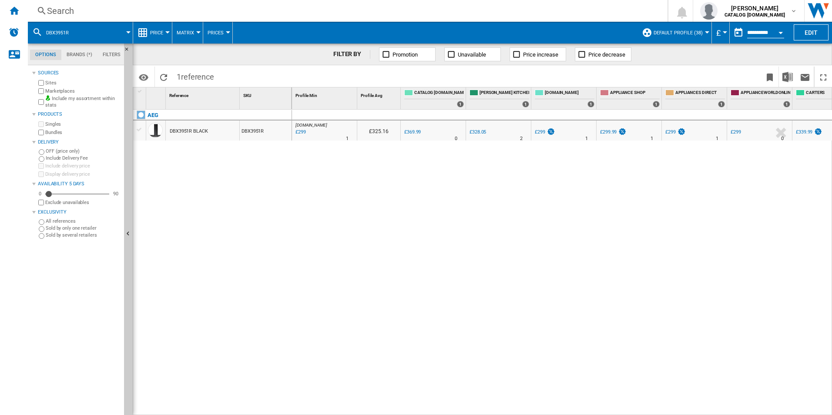
click at [318, 13] on div "Search" at bounding box center [346, 11] width 598 height 12
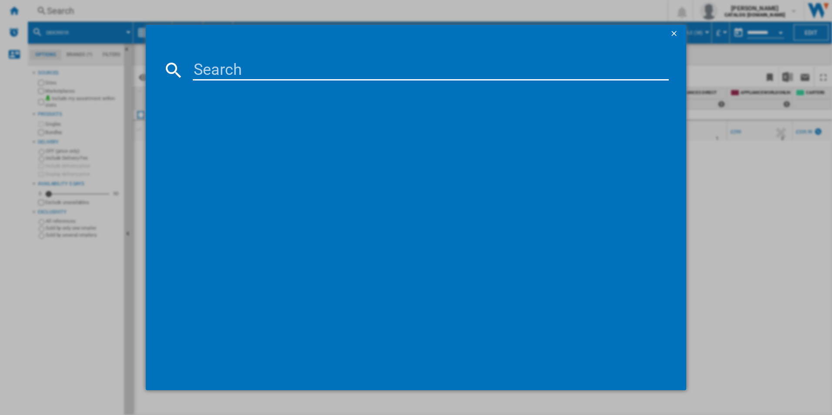
click at [261, 74] on input at bounding box center [431, 70] width 477 height 21
type input "HKB75450NB"
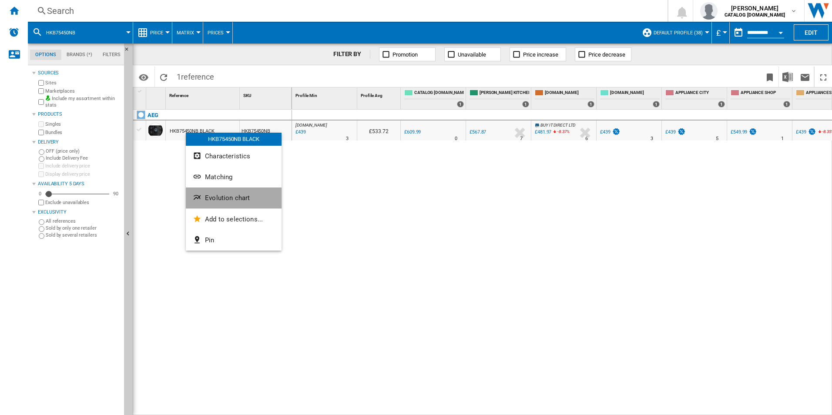
click at [209, 201] on span "Evolution chart" at bounding box center [227, 198] width 45 height 8
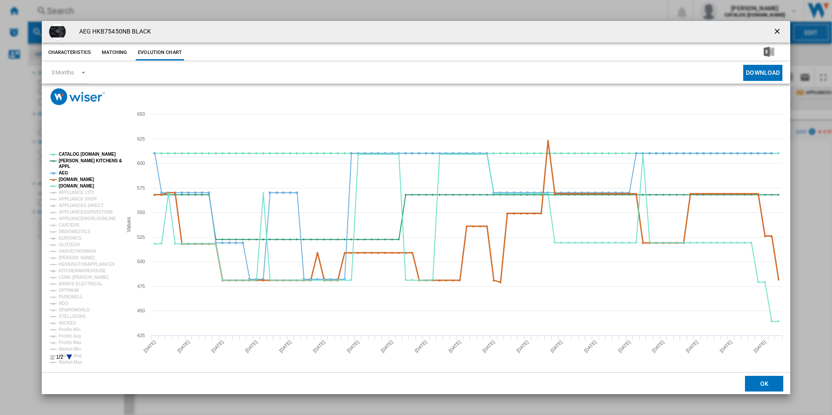
click at [76, 181] on tspan "AMAZON.CO.UK" at bounding box center [76, 179] width 35 height 5
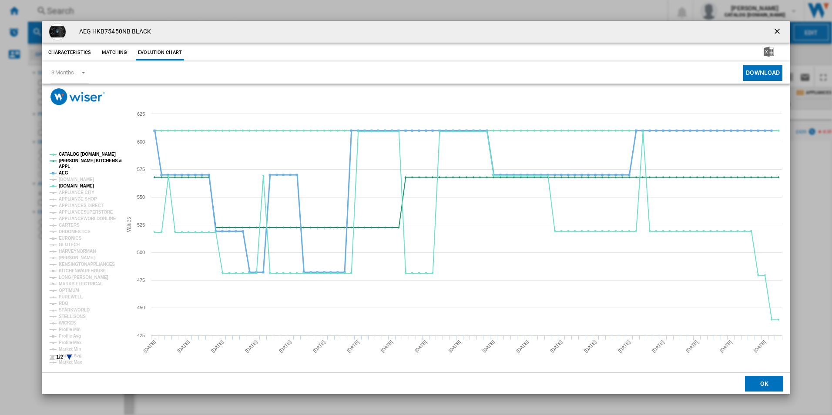
click at [66, 174] on tspan "AEG" at bounding box center [64, 173] width 10 height 5
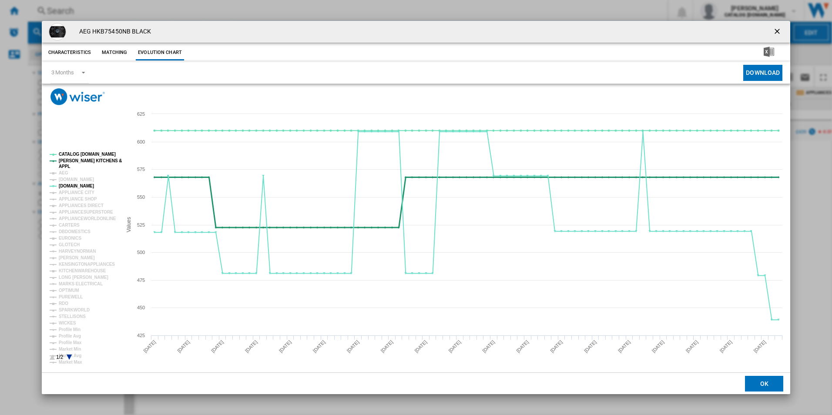
click at [74, 161] on tspan "[PERSON_NAME] KITCHENS &" at bounding box center [90, 160] width 63 height 5
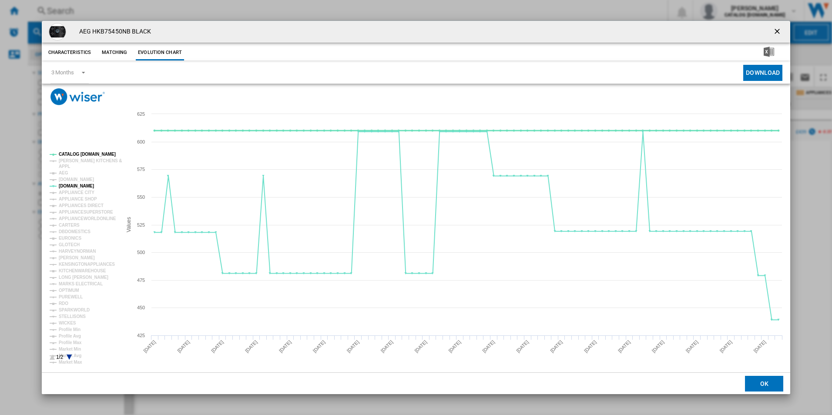
click at [78, 154] on tspan "CATALOG [DOMAIN_NAME]" at bounding box center [87, 154] width 57 height 5
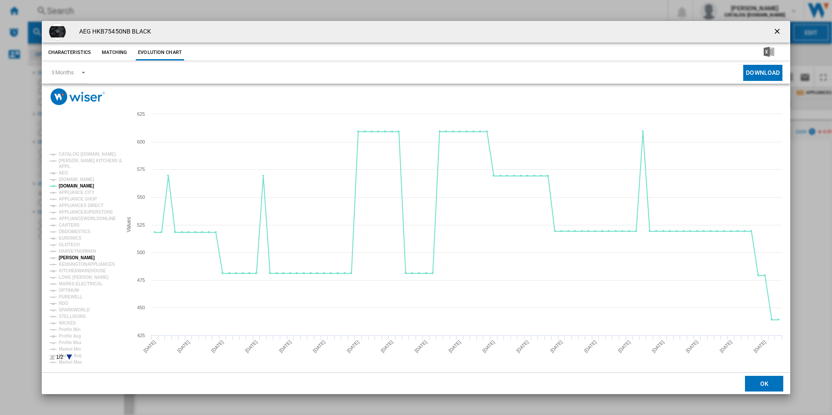
click at [77, 256] on tspan "[PERSON_NAME]" at bounding box center [77, 258] width 36 height 5
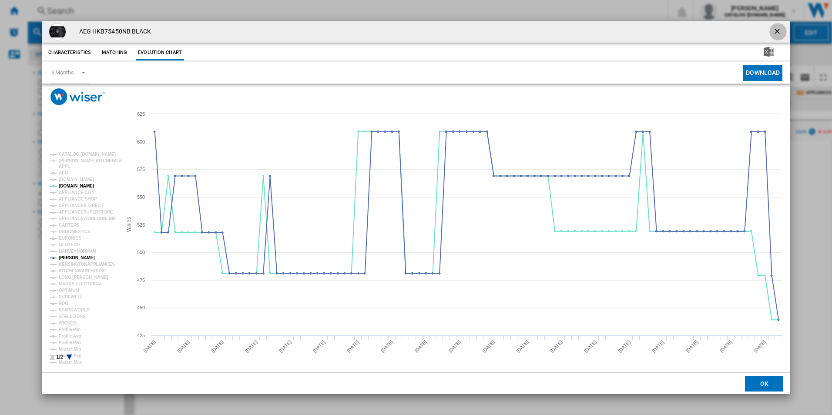
click at [779, 32] on ng-md-icon "getI18NText('BUTTONS.CLOSE_DIALOG')" at bounding box center [778, 32] width 10 height 10
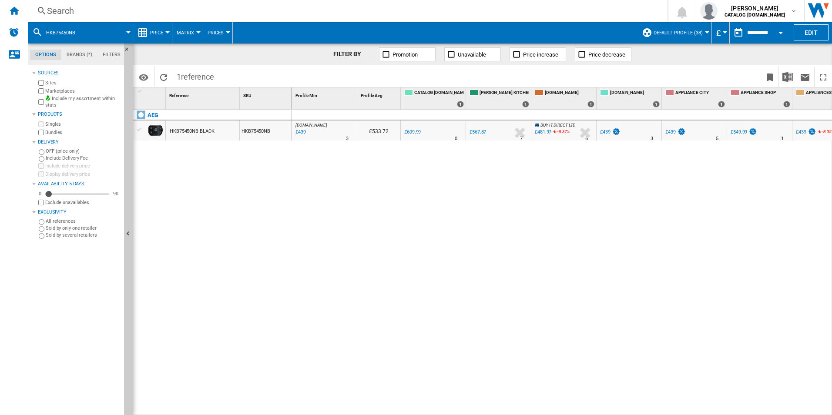
click at [289, 14] on div "Search" at bounding box center [346, 11] width 598 height 12
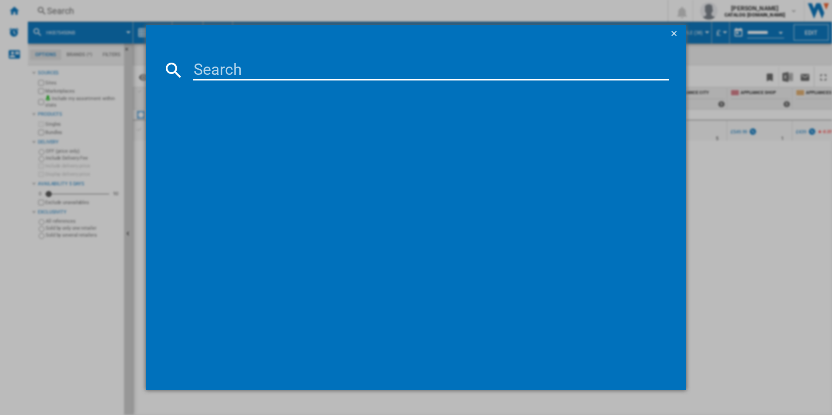
click at [193, 77] on input at bounding box center [431, 70] width 477 height 21
type input "HGB64420YM"
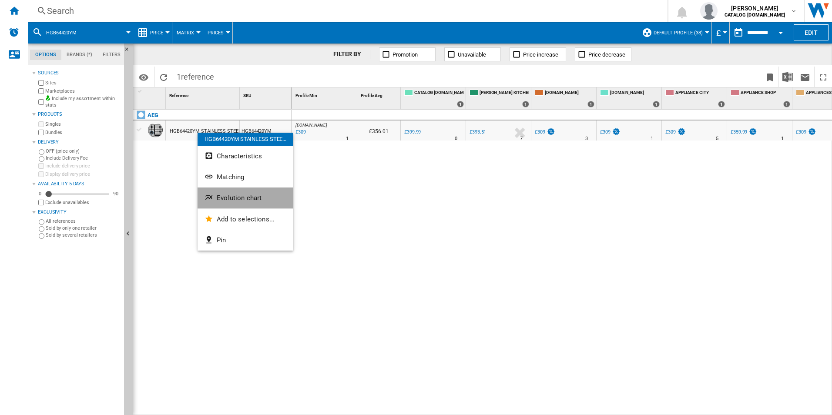
click at [230, 205] on button "Evolution chart" at bounding box center [246, 198] width 96 height 21
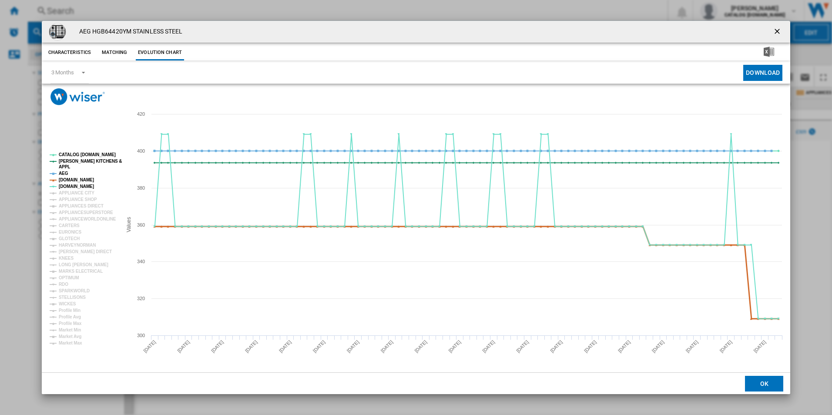
click at [72, 178] on tspan "AMAZON.CO.UK" at bounding box center [76, 180] width 35 height 5
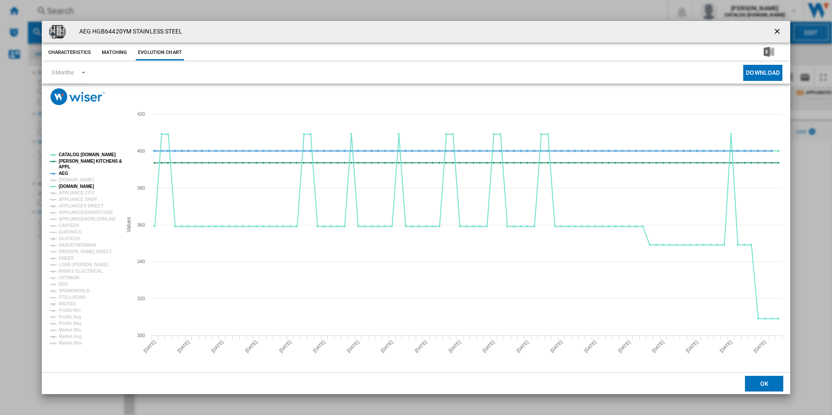
click at [62, 172] on tspan "AEG" at bounding box center [64, 173] width 10 height 5
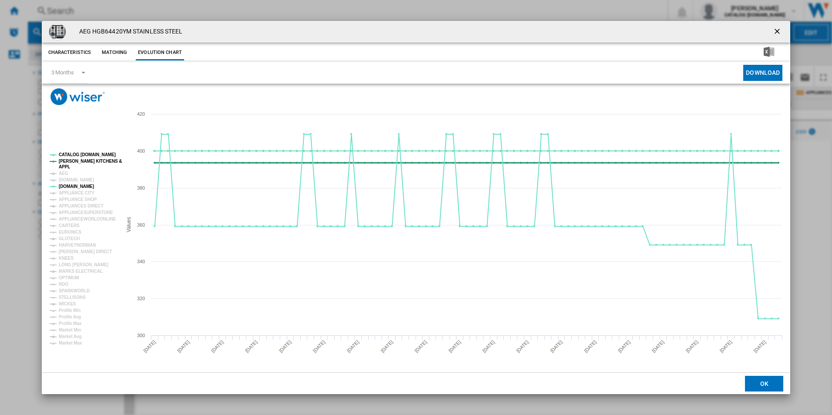
click at [69, 162] on tspan "[PERSON_NAME] KITCHENS &" at bounding box center [90, 161] width 63 height 5
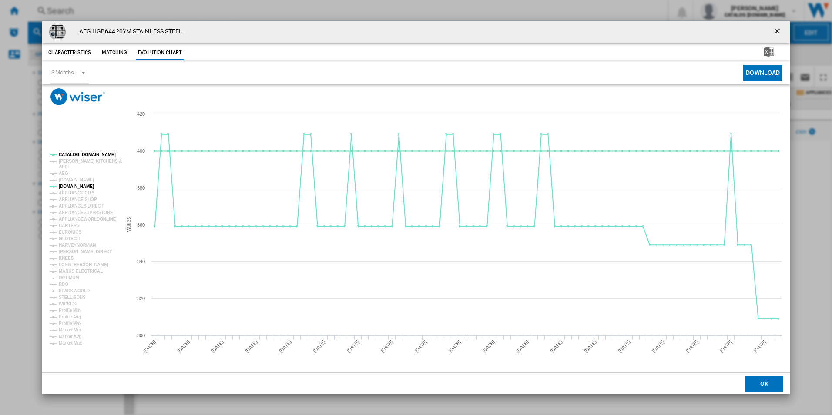
click at [76, 155] on tspan "CATALOG [DOMAIN_NAME]" at bounding box center [87, 154] width 57 height 5
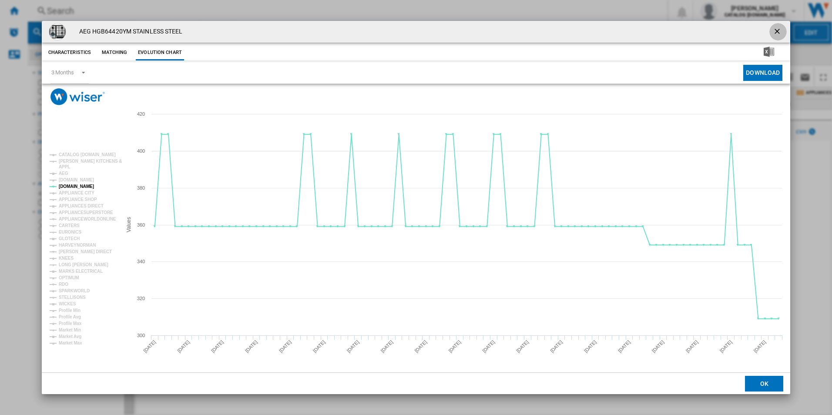
click at [780, 31] on ng-md-icon "getI18NText('BUTTONS.CLOSE_DIALOG')" at bounding box center [778, 32] width 10 height 10
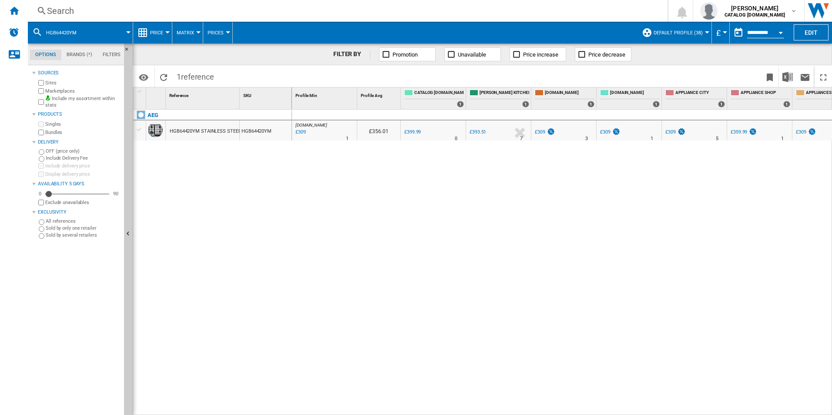
click at [271, 8] on div "Search" at bounding box center [346, 11] width 598 height 12
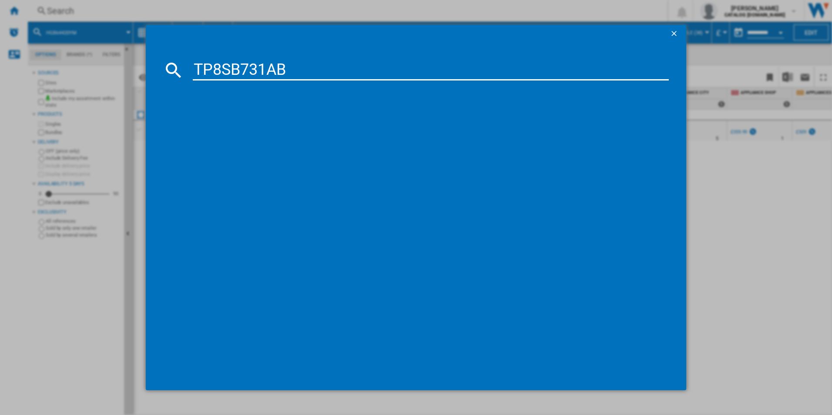
click at [227, 68] on input "TP8SB731AB" at bounding box center [431, 70] width 477 height 21
type input "TP8SB731AB"
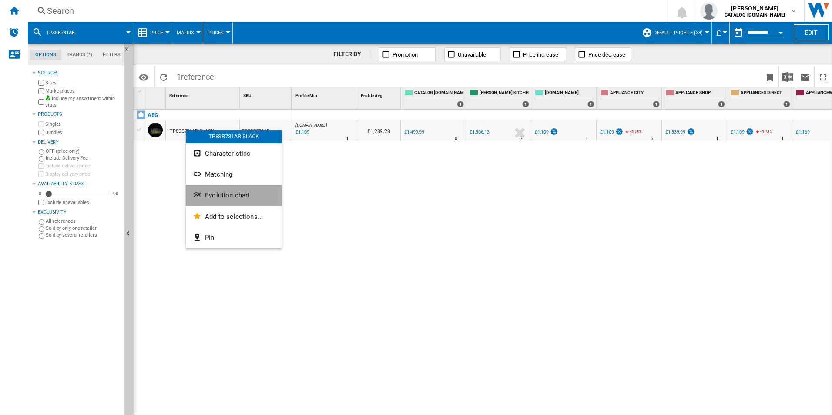
click at [207, 196] on span "Evolution chart" at bounding box center [227, 196] width 45 height 8
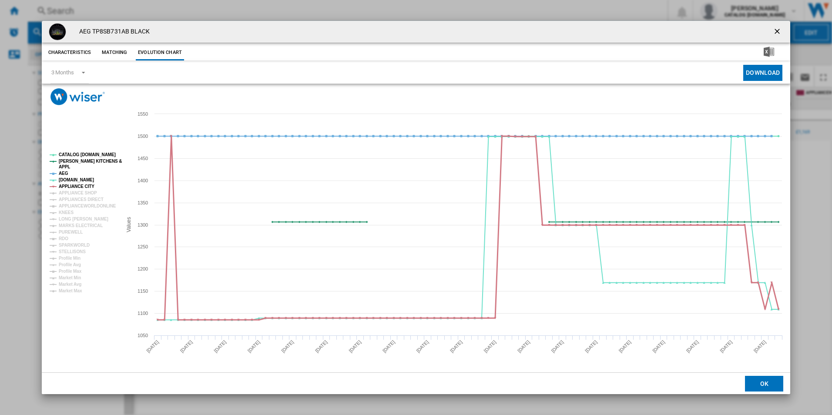
click at [70, 188] on tspan "APPLIANCE CITY" at bounding box center [77, 186] width 36 height 5
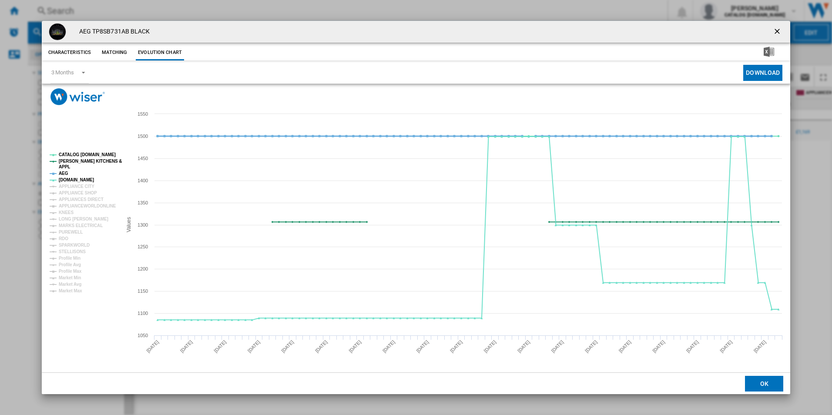
click at [66, 174] on tspan "AEG" at bounding box center [64, 173] width 10 height 5
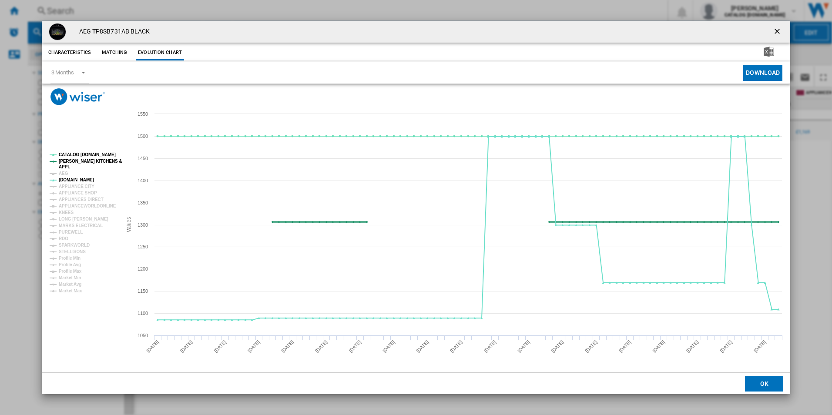
click at [78, 160] on tspan "[PERSON_NAME] KITCHENS &" at bounding box center [90, 161] width 63 height 5
click at [80, 157] on tspan "CATALOG [DOMAIN_NAME]" at bounding box center [87, 154] width 57 height 5
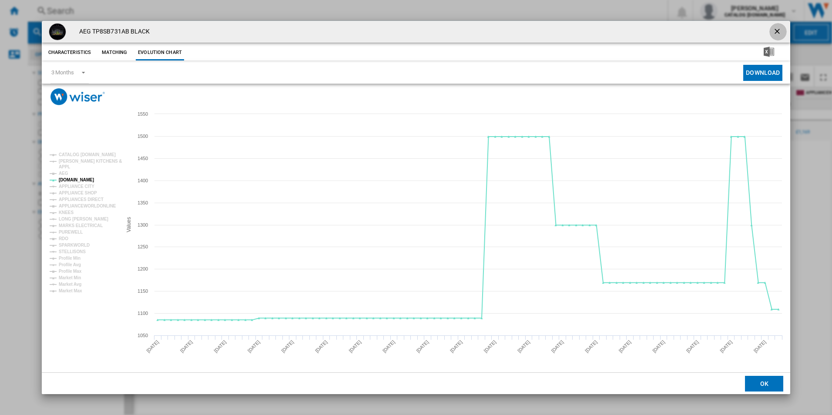
click at [778, 29] on ng-md-icon "getI18NText('BUTTONS.CLOSE_DIALOG')" at bounding box center [778, 32] width 10 height 10
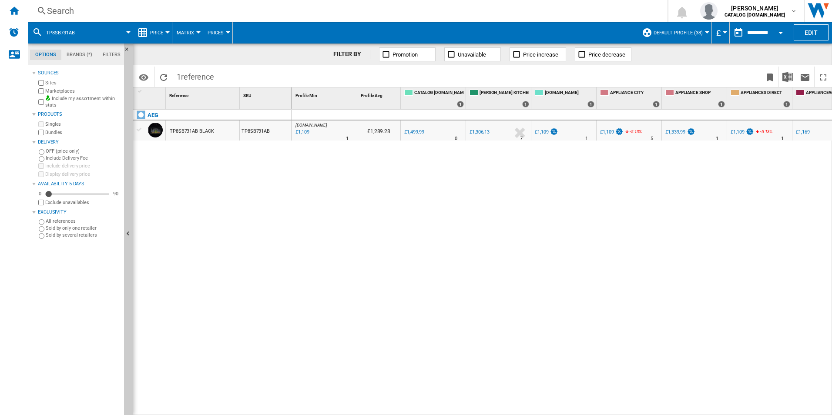
click at [291, 10] on div "Search" at bounding box center [346, 11] width 598 height 12
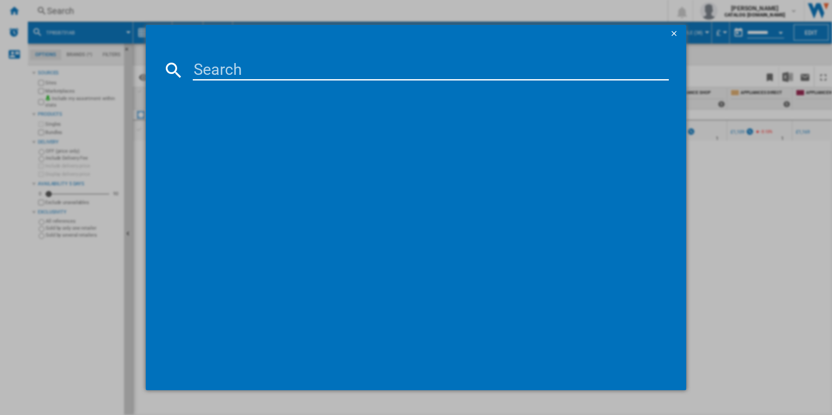
click at [227, 71] on input at bounding box center [431, 70] width 477 height 21
type input "NDC7791SB"
click at [394, 70] on input "NDC7791SB" at bounding box center [431, 70] width 477 height 21
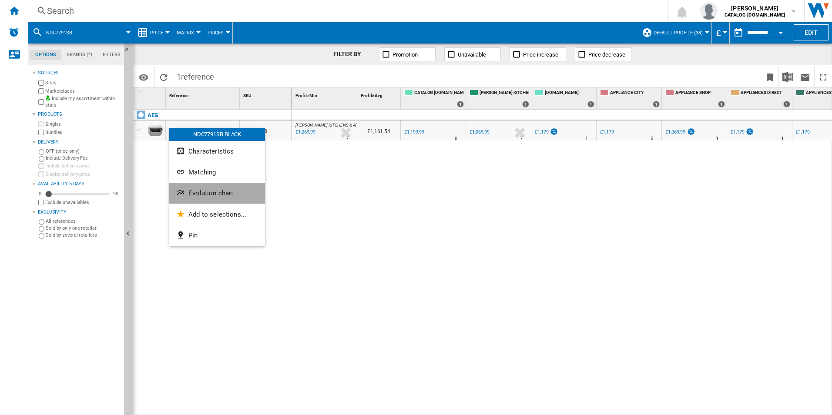
click at [202, 194] on span "Evolution chart" at bounding box center [210, 193] width 45 height 8
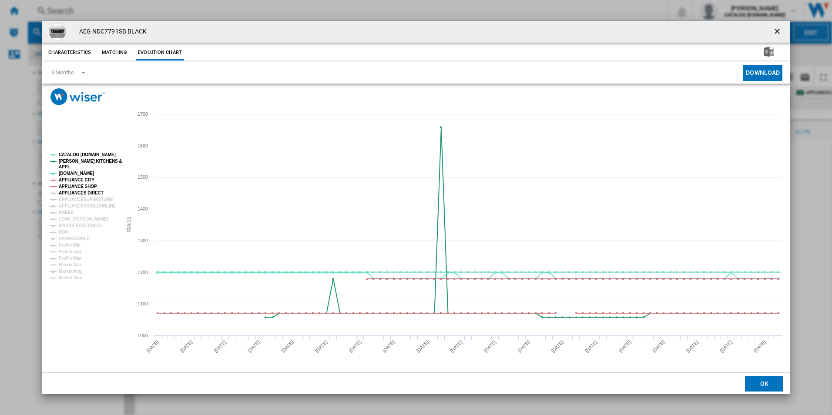
click at [81, 191] on tspan "APPLIANCES DIRECT" at bounding box center [81, 193] width 45 height 5
click at [84, 187] on tspan "APPLIANCE SHOP" at bounding box center [78, 186] width 38 height 5
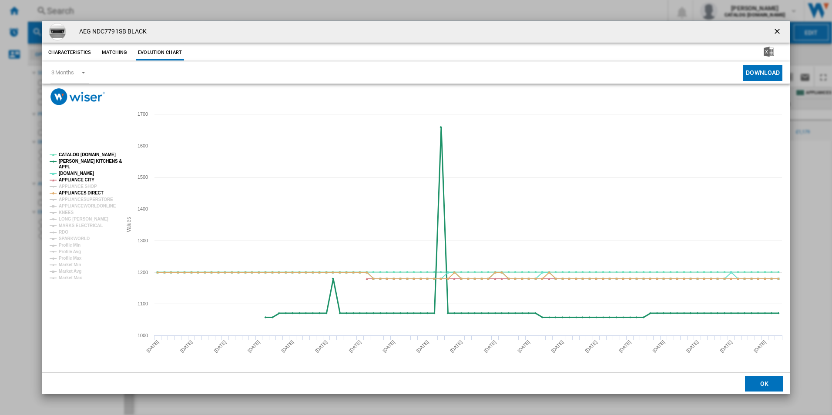
drag, startPoint x: 84, startPoint y: 179, endPoint x: 68, endPoint y: 163, distance: 22.5
click at [68, 163] on g "CATALOG [DOMAIN_NAME] [PERSON_NAME] KITCHENS & APPL [DOMAIN_NAME] APPLIANCE CIT…" at bounding box center [86, 216] width 72 height 128
click at [68, 163] on tspan "[PERSON_NAME] KITCHENS &" at bounding box center [90, 161] width 63 height 5
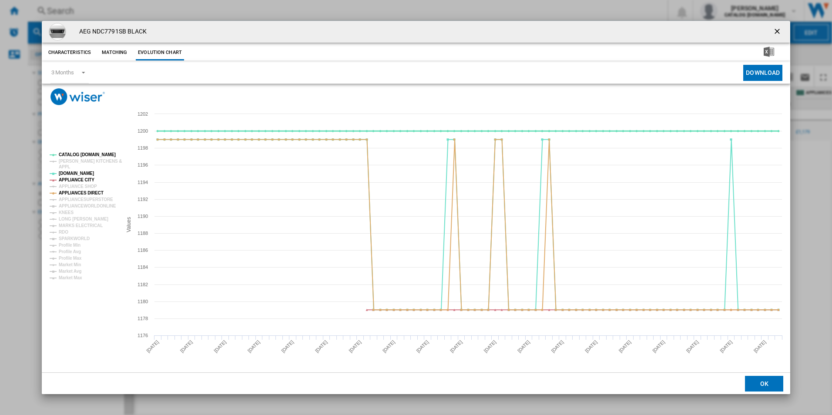
click at [74, 155] on tspan "CATALOG [DOMAIN_NAME]" at bounding box center [87, 154] width 57 height 5
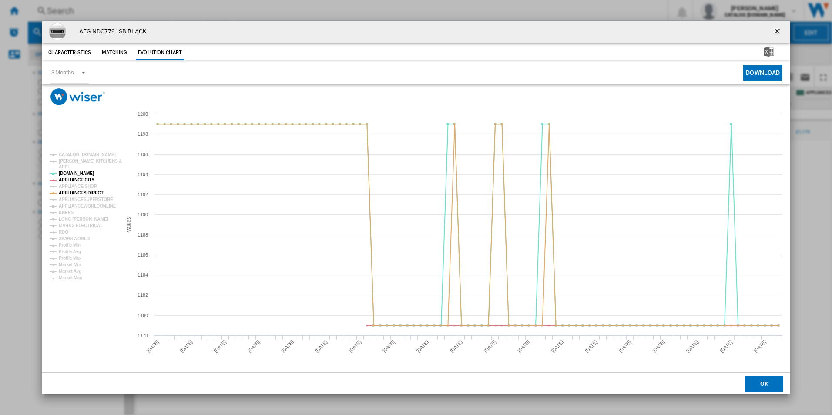
click at [84, 179] on tspan "APPLIANCE CITY" at bounding box center [77, 180] width 36 height 5
click at [83, 192] on tspan "APPLIANCES DIRECT" at bounding box center [81, 193] width 45 height 5
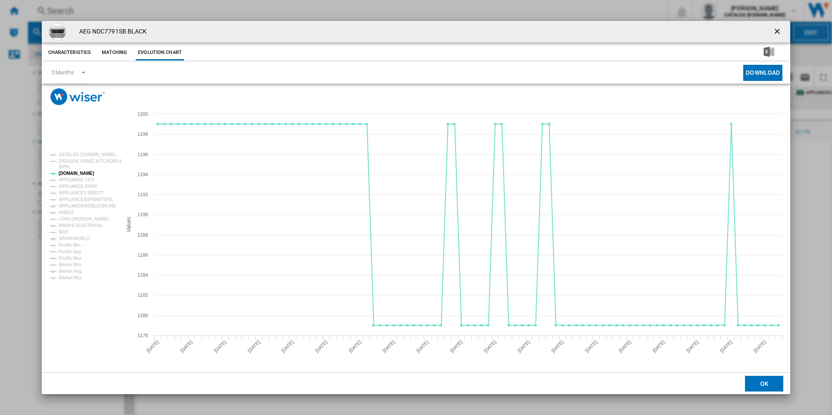
drag, startPoint x: 778, startPoint y: 31, endPoint x: 631, endPoint y: 13, distance: 147.8
click at [778, 31] on ng-md-icon "getI18NText('BUTTONS.CLOSE_DIALOG')" at bounding box center [778, 32] width 10 height 10
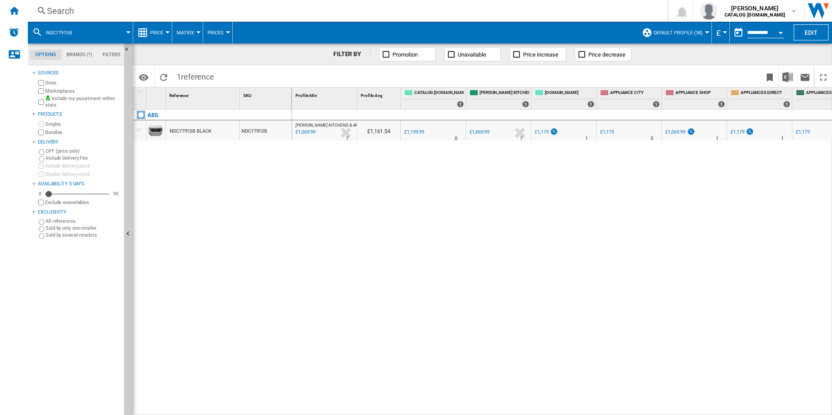
click at [306, 13] on div "Search" at bounding box center [346, 11] width 598 height 12
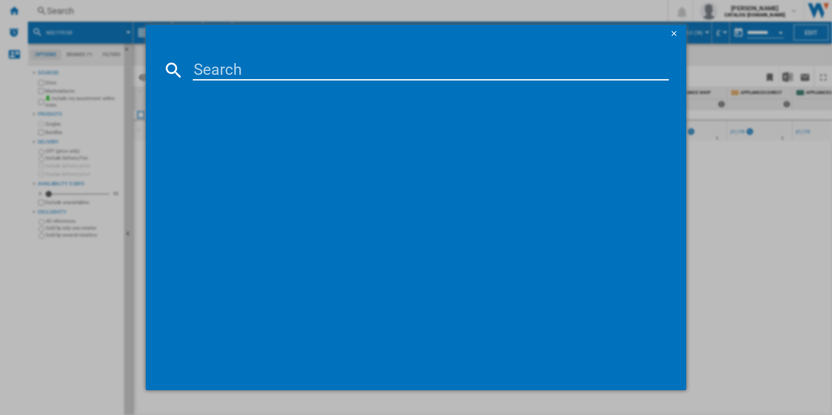
click at [272, 65] on input at bounding box center [431, 70] width 477 height 21
type input "TR7PB731ST"
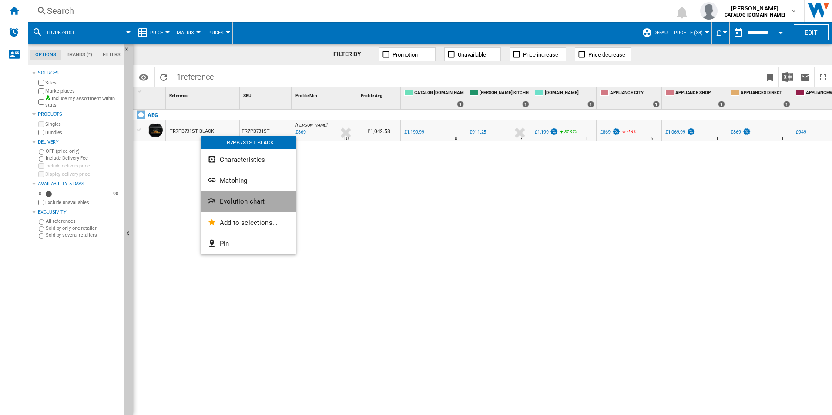
click at [228, 206] on button "Evolution chart" at bounding box center [249, 201] width 96 height 21
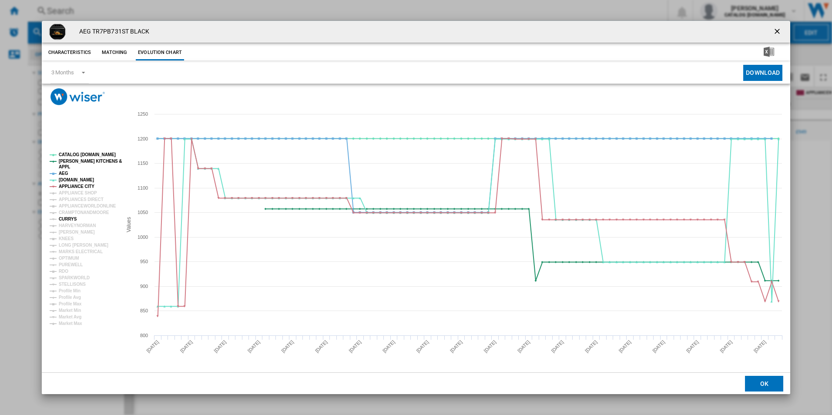
click at [69, 221] on tspan "CURRYS" at bounding box center [68, 219] width 18 height 5
click at [70, 233] on tspan "[PERSON_NAME]" at bounding box center [77, 232] width 36 height 5
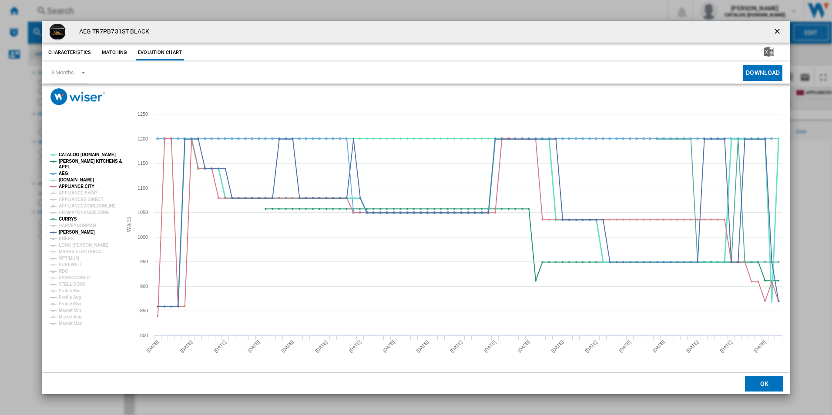
drag, startPoint x: 76, startPoint y: 187, endPoint x: 64, endPoint y: 171, distance: 19.8
click at [64, 171] on g "CATALOG [DOMAIN_NAME] [PERSON_NAME] KITCHENS & APPL AEG [DOMAIN_NAME] APPLIANCE…" at bounding box center [86, 239] width 72 height 174
click at [64, 171] on tspan "AEG" at bounding box center [64, 173] width 10 height 5
click at [74, 161] on tspan "[PERSON_NAME] KITCHENS &" at bounding box center [90, 161] width 63 height 5
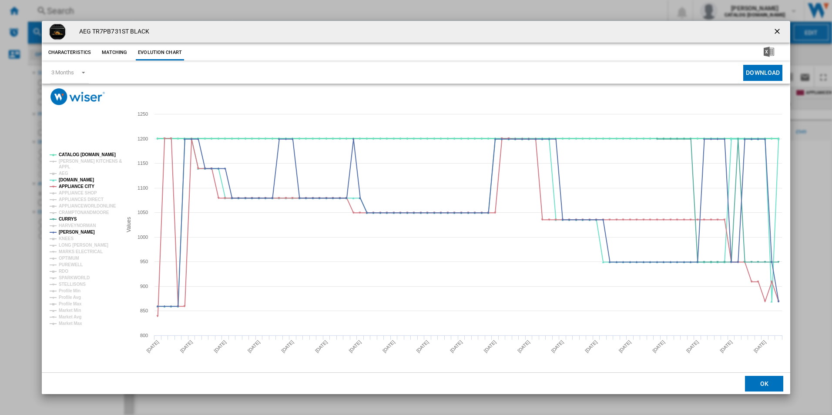
click at [80, 156] on tspan "CATALOG [DOMAIN_NAME]" at bounding box center [87, 154] width 57 height 5
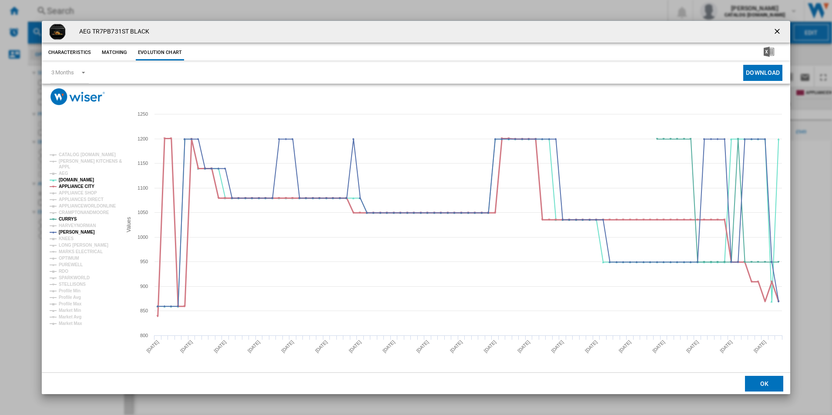
click at [85, 186] on tspan "APPLIANCE CITY" at bounding box center [77, 186] width 36 height 5
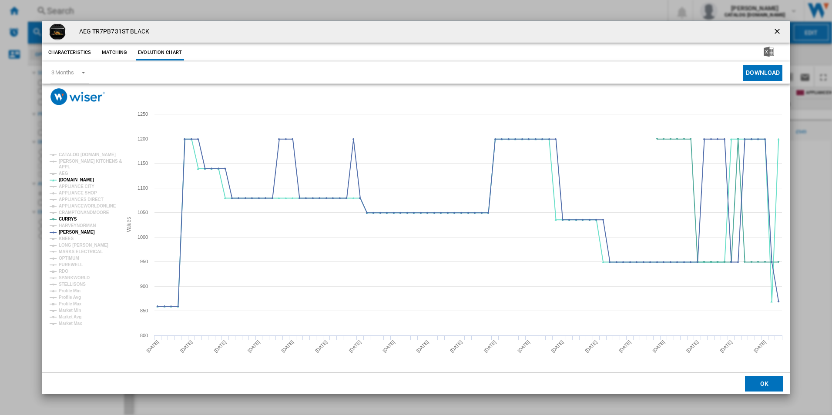
click at [780, 26] on button "Product popup" at bounding box center [778, 31] width 17 height 17
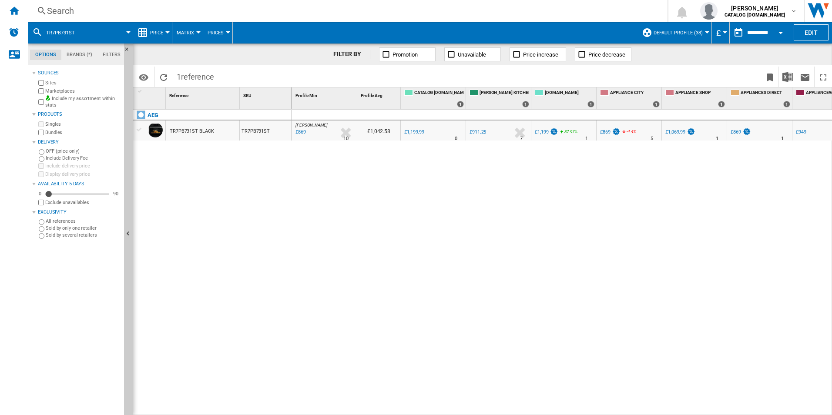
click at [272, 14] on div "Search" at bounding box center [346, 11] width 598 height 12
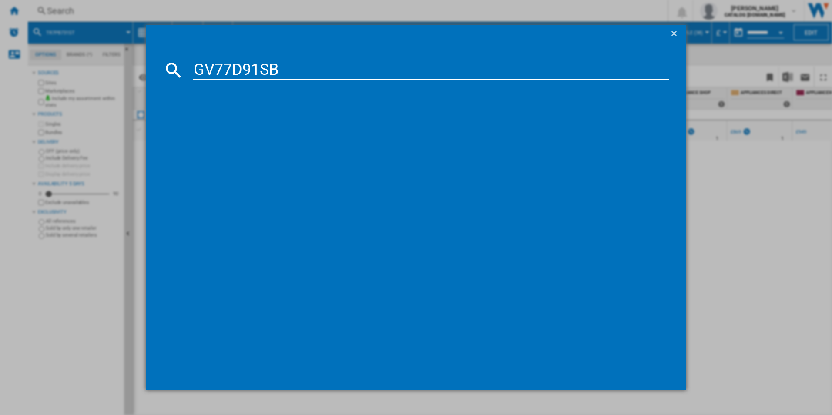
click at [206, 66] on input "GV77D91SB" at bounding box center [431, 70] width 477 height 21
type input "GV77D91SB"
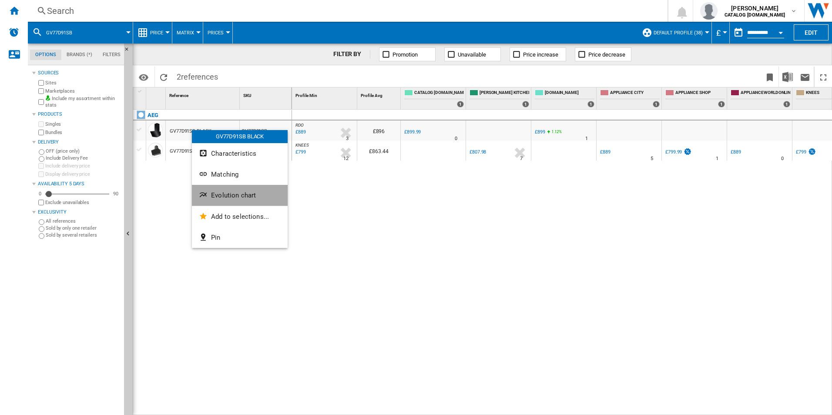
click at [213, 195] on span "Evolution chart" at bounding box center [233, 196] width 45 height 8
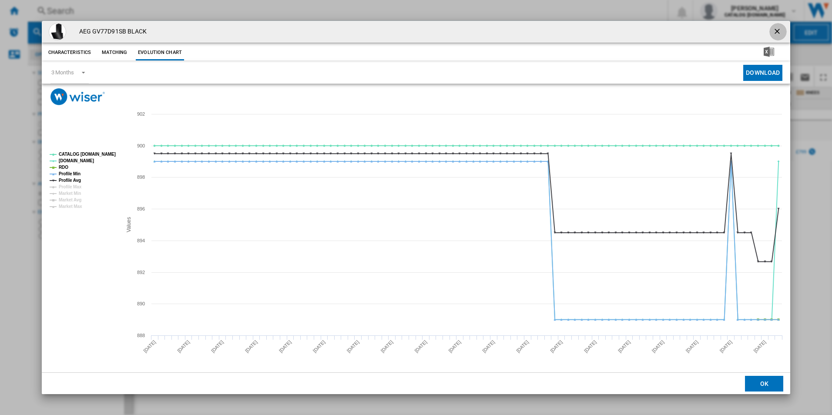
click at [780, 28] on ng-md-icon "getI18NText('BUTTONS.CLOSE_DIALOG')" at bounding box center [778, 32] width 10 height 10
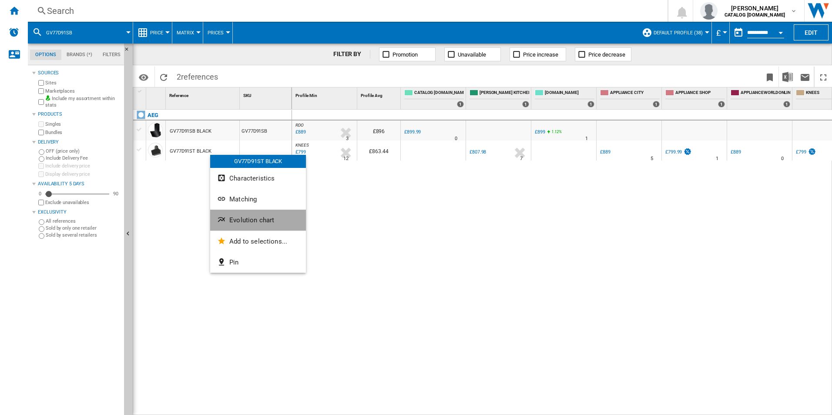
click at [232, 218] on span "Evolution chart" at bounding box center [251, 220] width 45 height 8
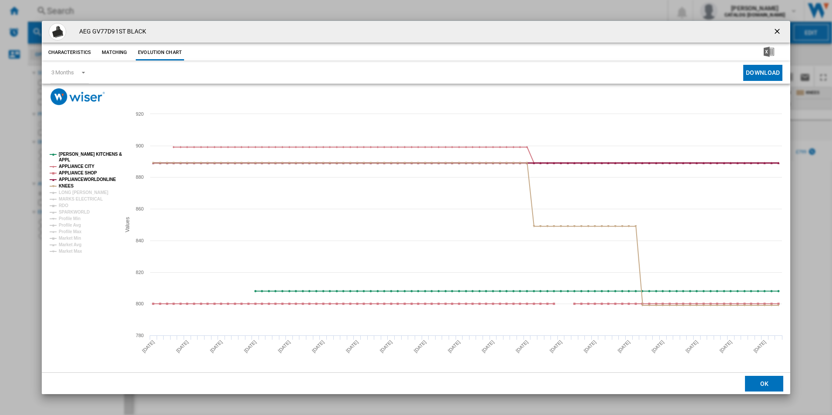
click at [79, 179] on tspan "APPLIANCEWORLDONLINE" at bounding box center [87, 179] width 57 height 5
click at [66, 184] on tspan "KNEES" at bounding box center [66, 186] width 15 height 5
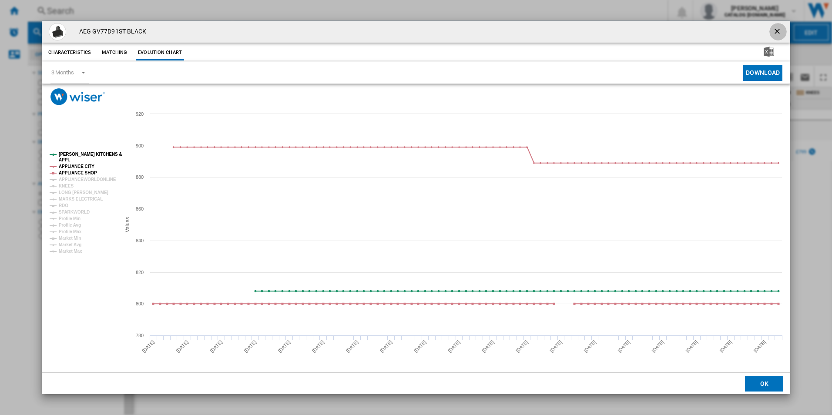
click at [772, 30] on button "Product popup" at bounding box center [778, 31] width 17 height 17
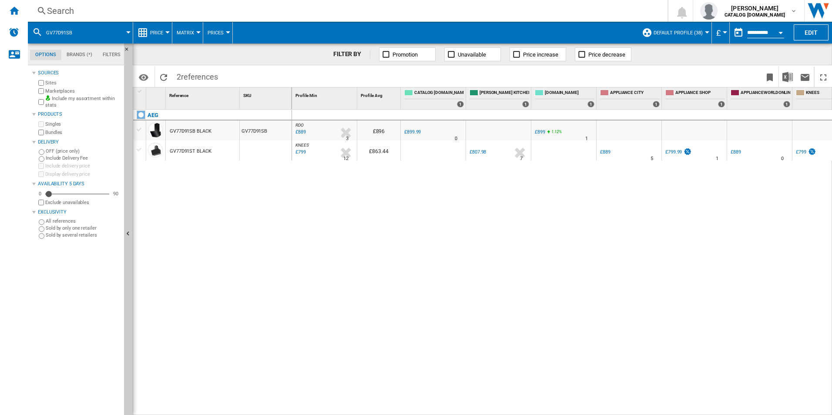
click at [487, 128] on div at bounding box center [498, 131] width 65 height 20
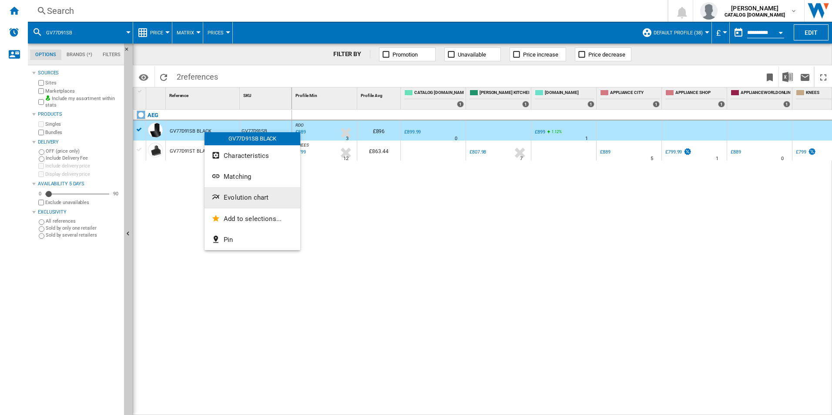
click at [225, 204] on button "Evolution chart" at bounding box center [253, 197] width 96 height 21
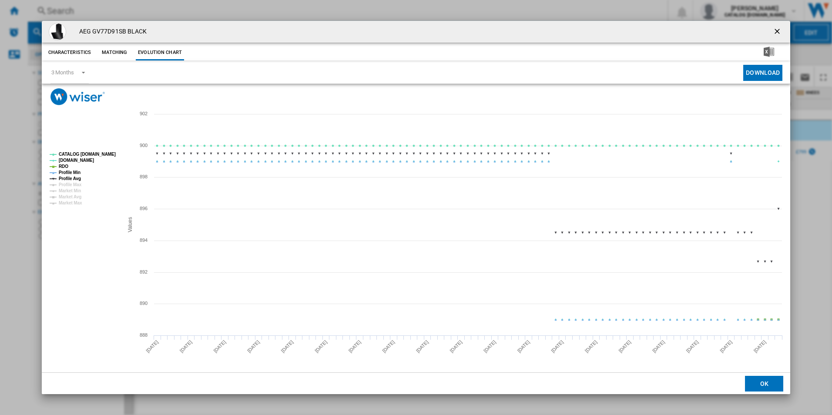
click at [64, 174] on tspan "Profile Min" at bounding box center [70, 172] width 22 height 5
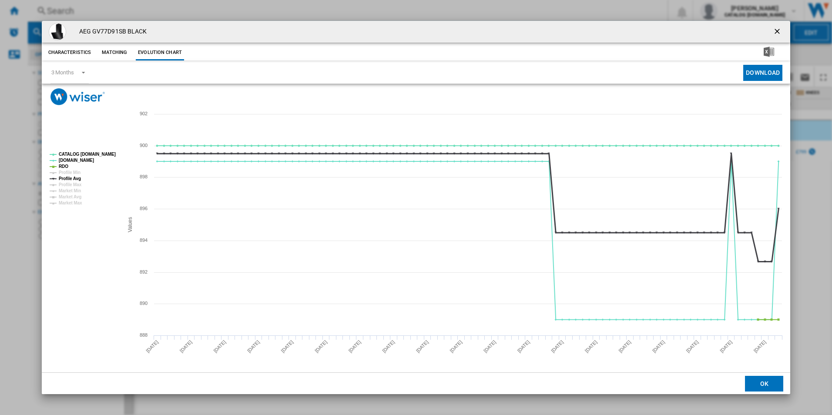
click at [64, 180] on tspan "Profile Avg" at bounding box center [70, 178] width 22 height 5
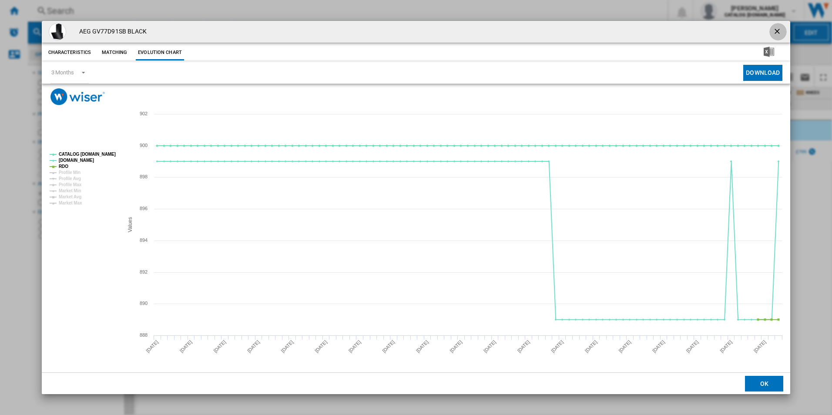
click at [777, 31] on ng-md-icon "getI18NText('BUTTONS.CLOSE_DIALOG')" at bounding box center [778, 32] width 10 height 10
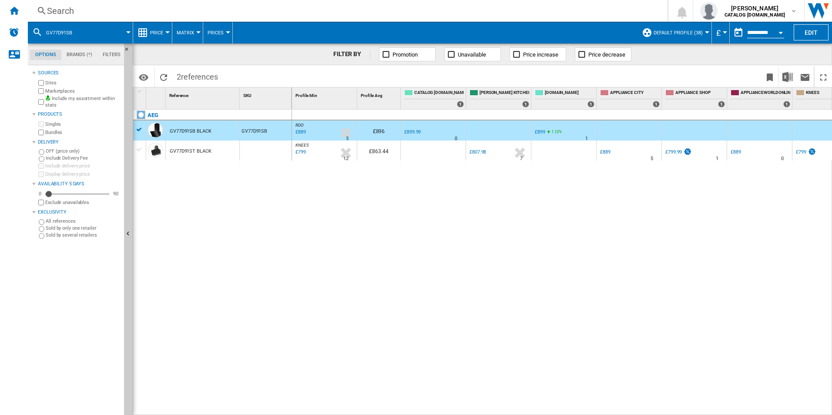
click at [350, 12] on div "Search" at bounding box center [346, 11] width 598 height 12
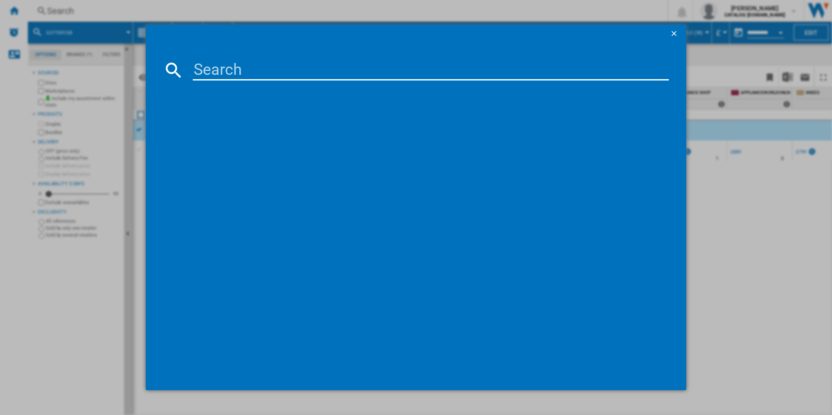
click at [257, 75] on input at bounding box center [431, 70] width 477 height 21
type input "TK9NK821T"
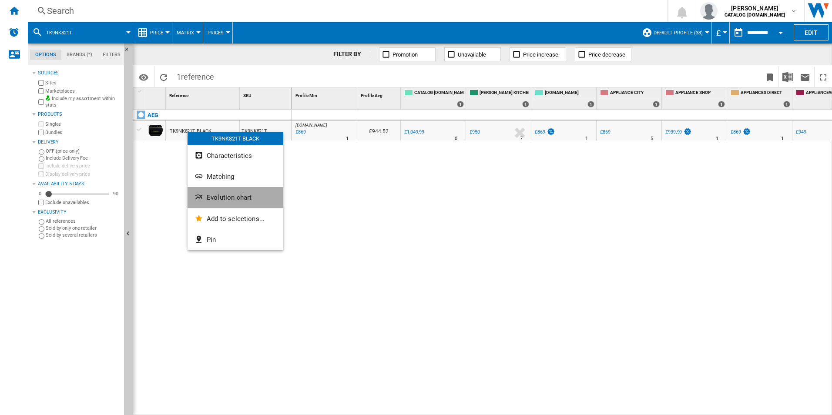
click at [205, 198] on ng-md-icon "Evolution chart" at bounding box center [200, 198] width 10 height 10
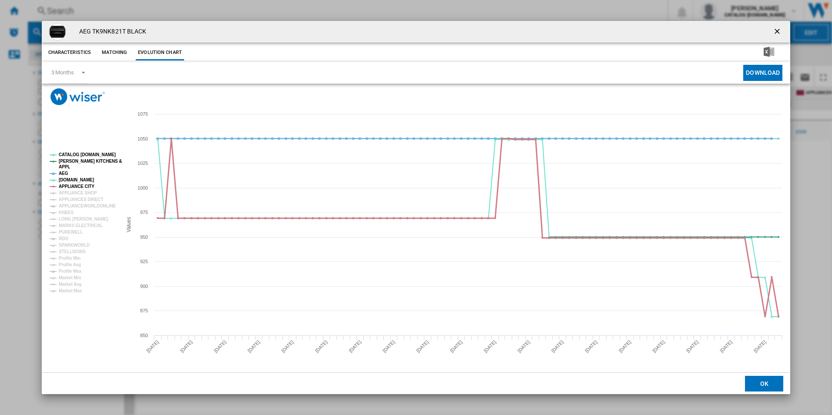
click at [79, 187] on tspan "APPLIANCE CITY" at bounding box center [77, 186] width 36 height 5
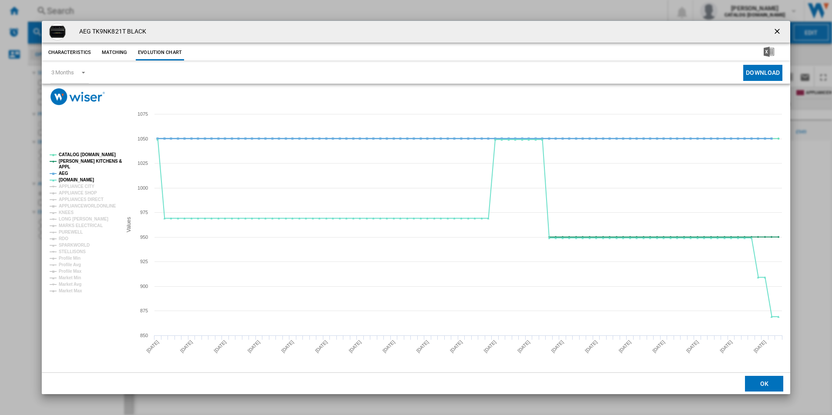
click at [66, 171] on tspan "AEG" at bounding box center [64, 173] width 10 height 5
click at [77, 159] on tspan "[PERSON_NAME] KITCHENS &" at bounding box center [90, 161] width 63 height 5
click at [79, 156] on tspan "CATALOG [DOMAIN_NAME]" at bounding box center [87, 154] width 57 height 5
